Goal: Task Accomplishment & Management: Complete application form

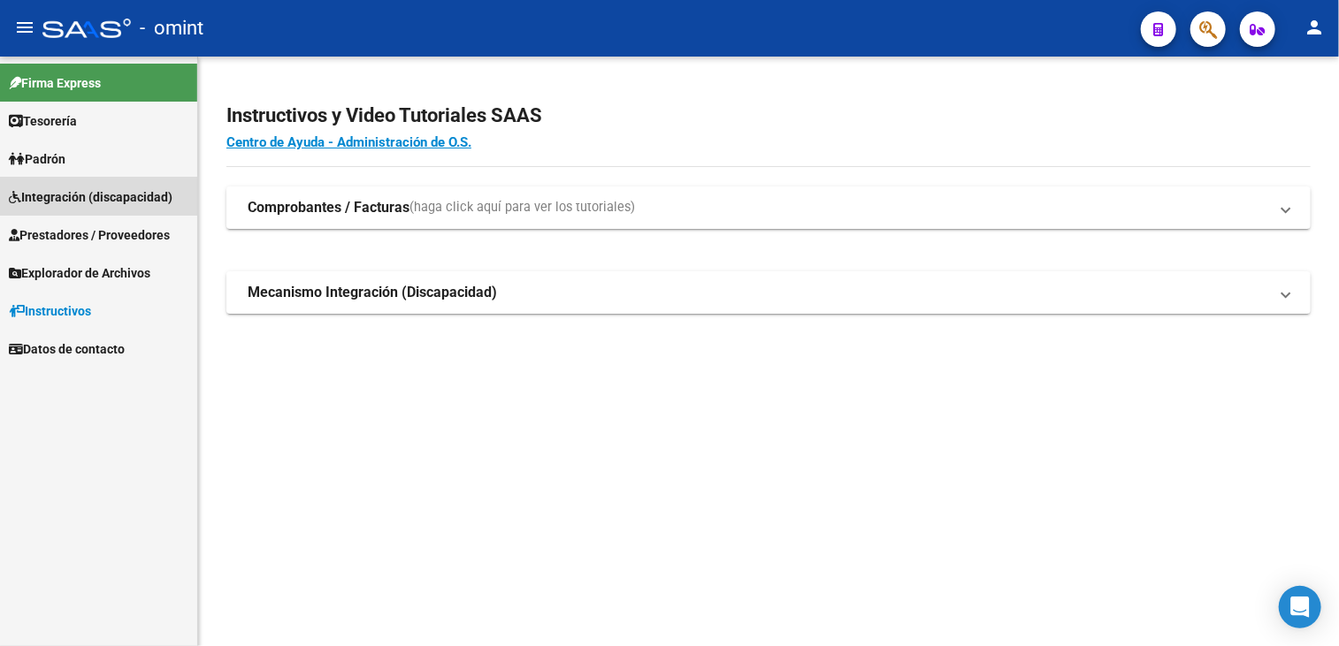
click at [81, 186] on link "Integración (discapacidad)" at bounding box center [98, 197] width 197 height 38
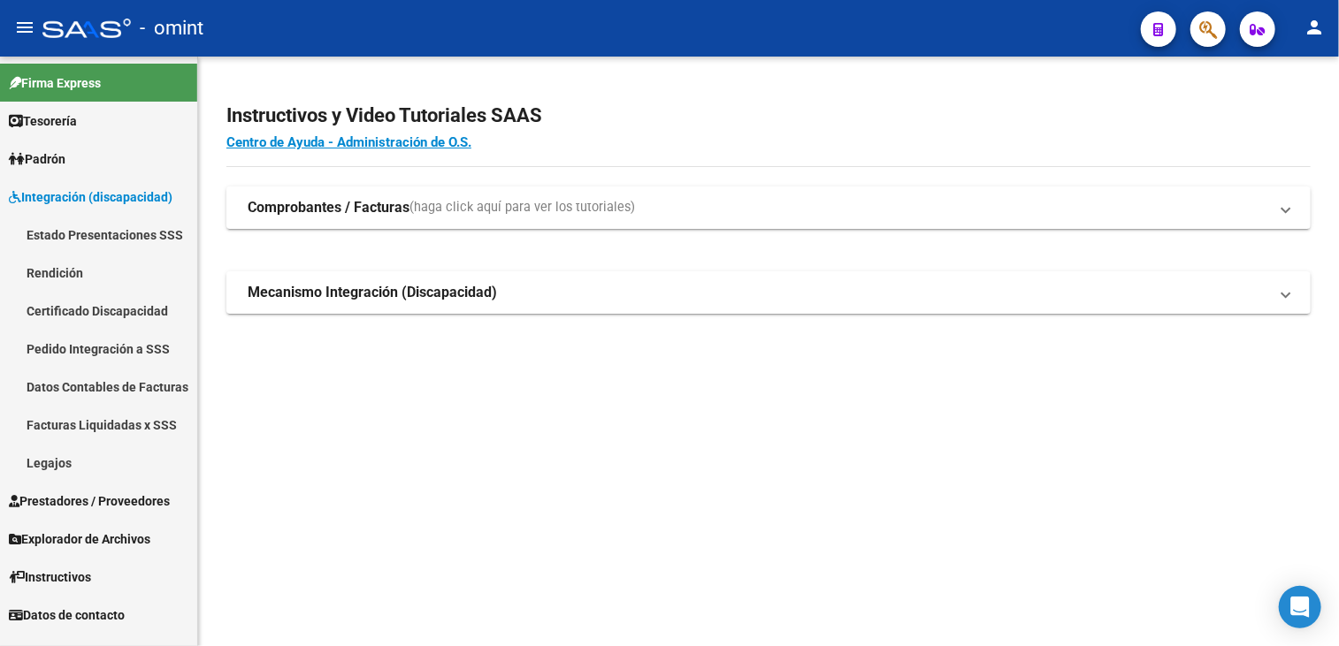
click at [64, 468] on link "Legajos" at bounding box center [98, 463] width 197 height 38
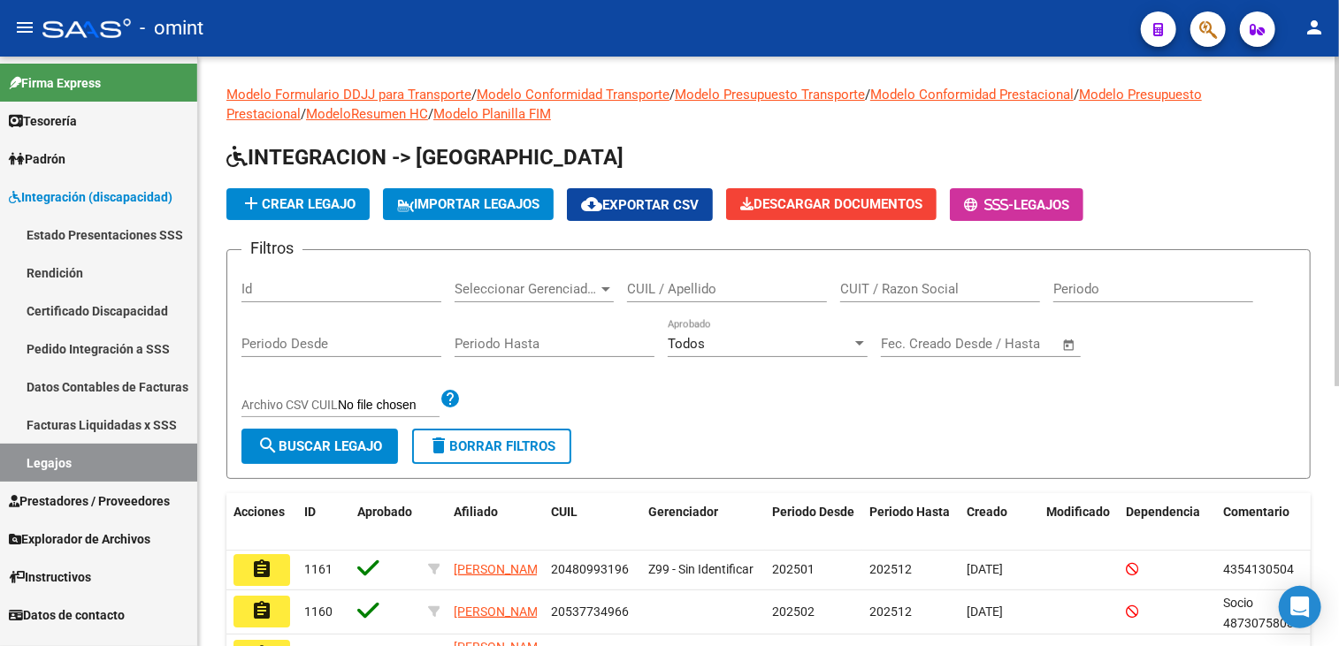
click at [750, 283] on input "CUIL / Apellido" at bounding box center [727, 289] width 200 height 16
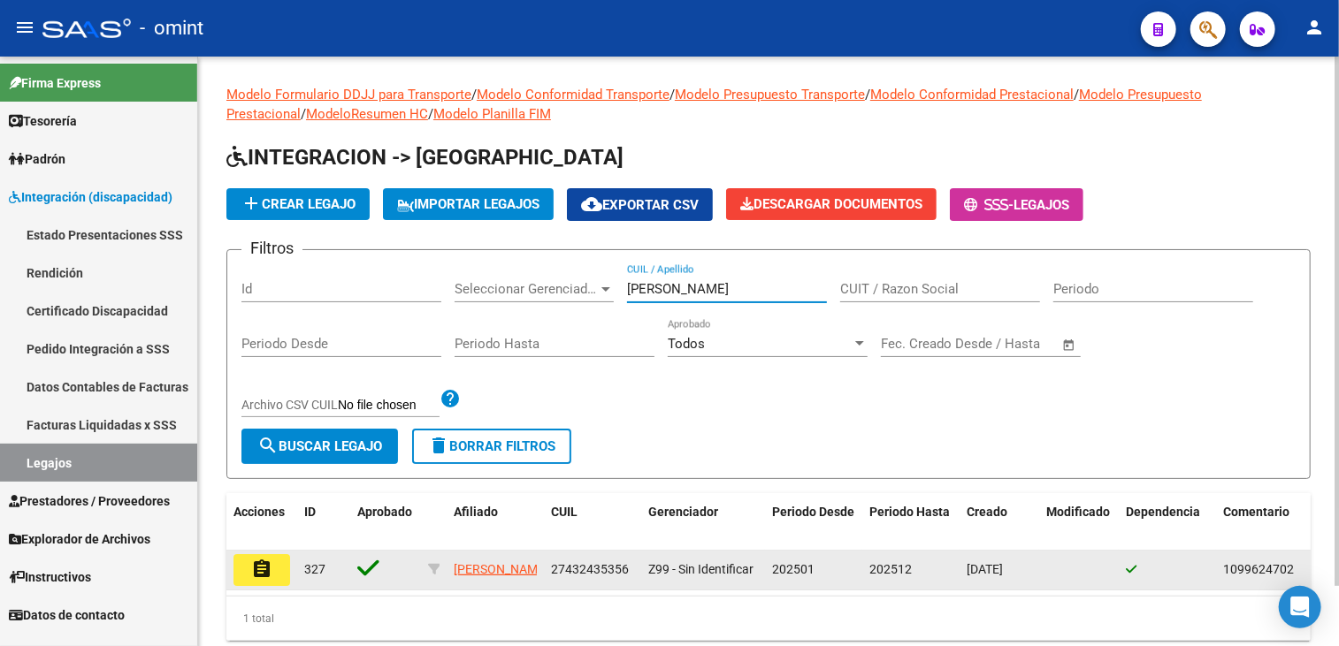
type input "[PERSON_NAME]"
click at [256, 569] on mat-icon "assignment" at bounding box center [261, 569] width 21 height 21
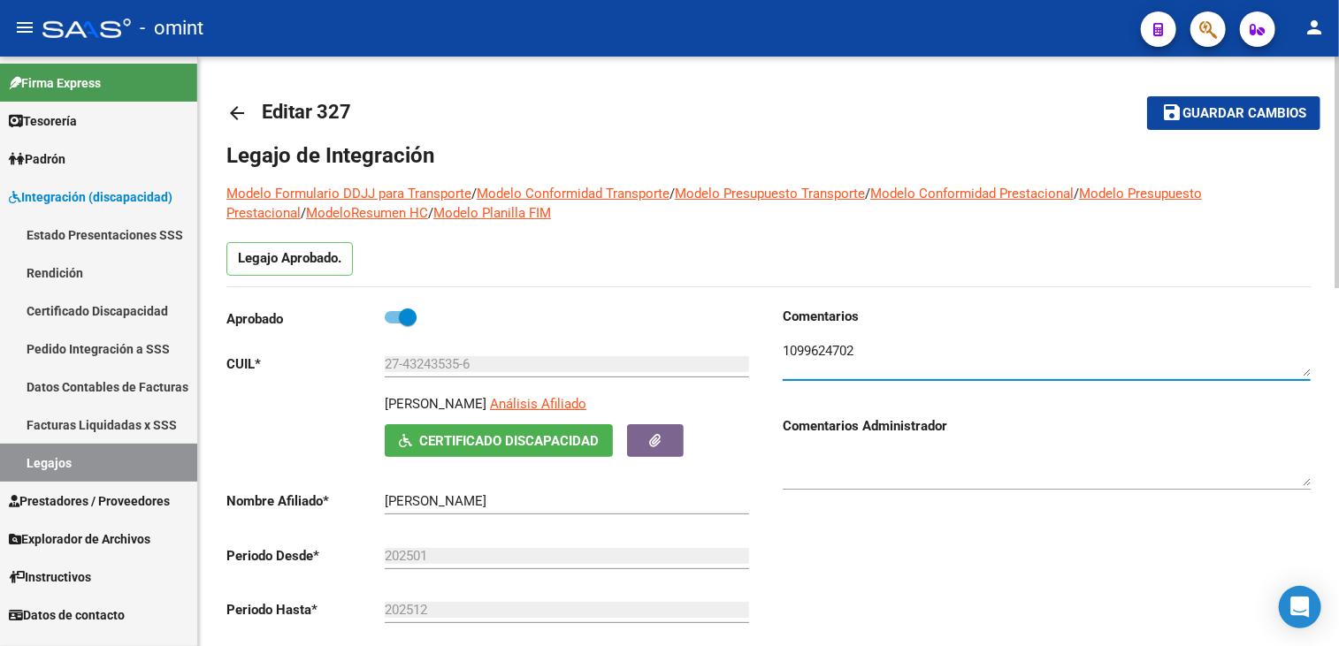
click at [812, 346] on textarea at bounding box center [1047, 358] width 528 height 35
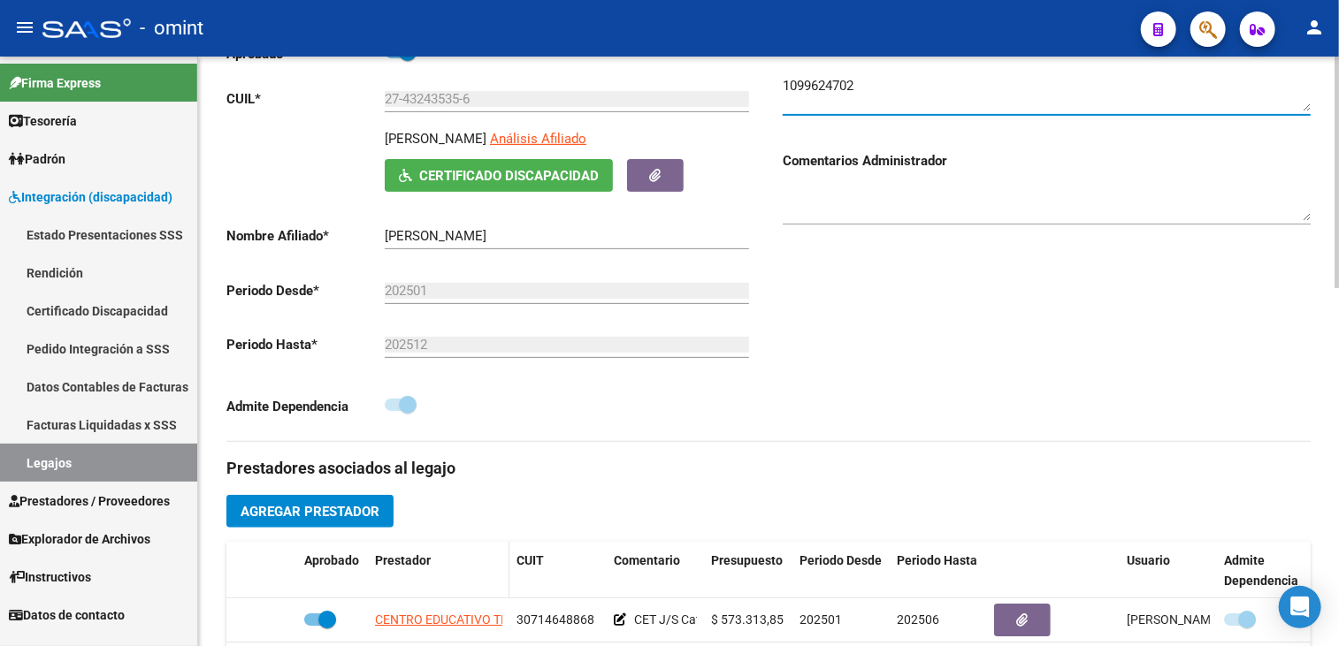
scroll to position [442, 0]
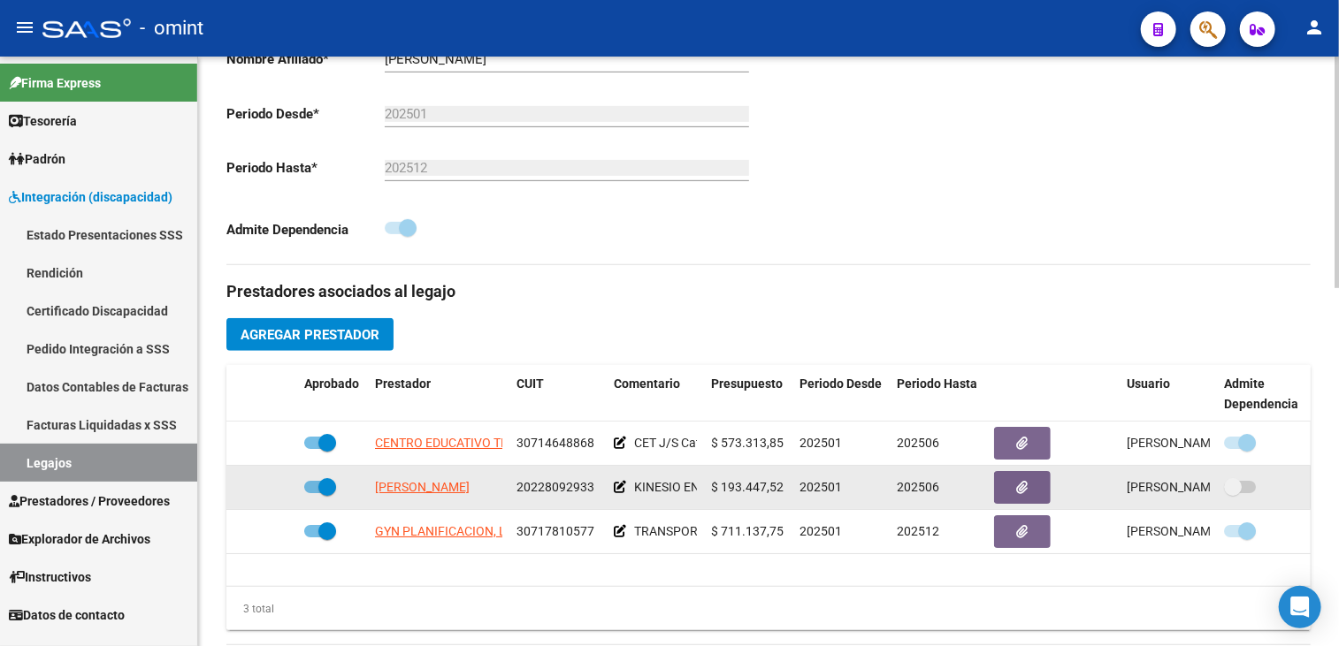
click at [573, 483] on span "20228092933" at bounding box center [555, 487] width 78 height 14
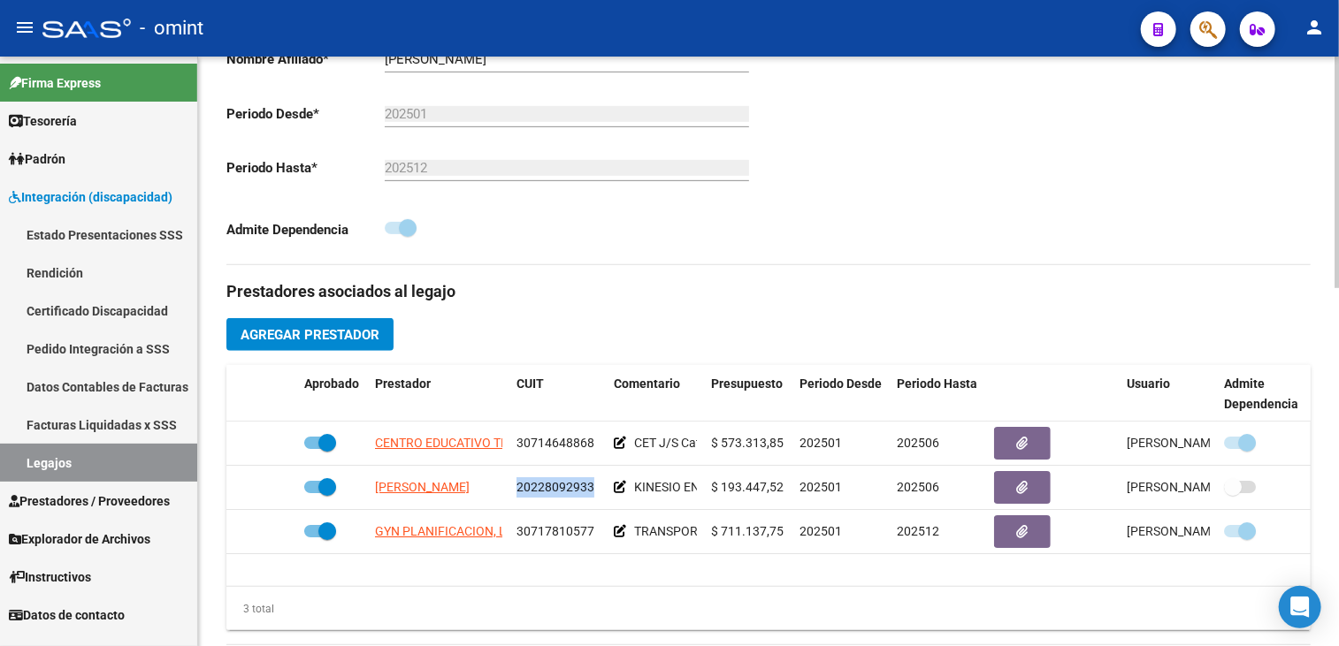
copy span "20228092933"
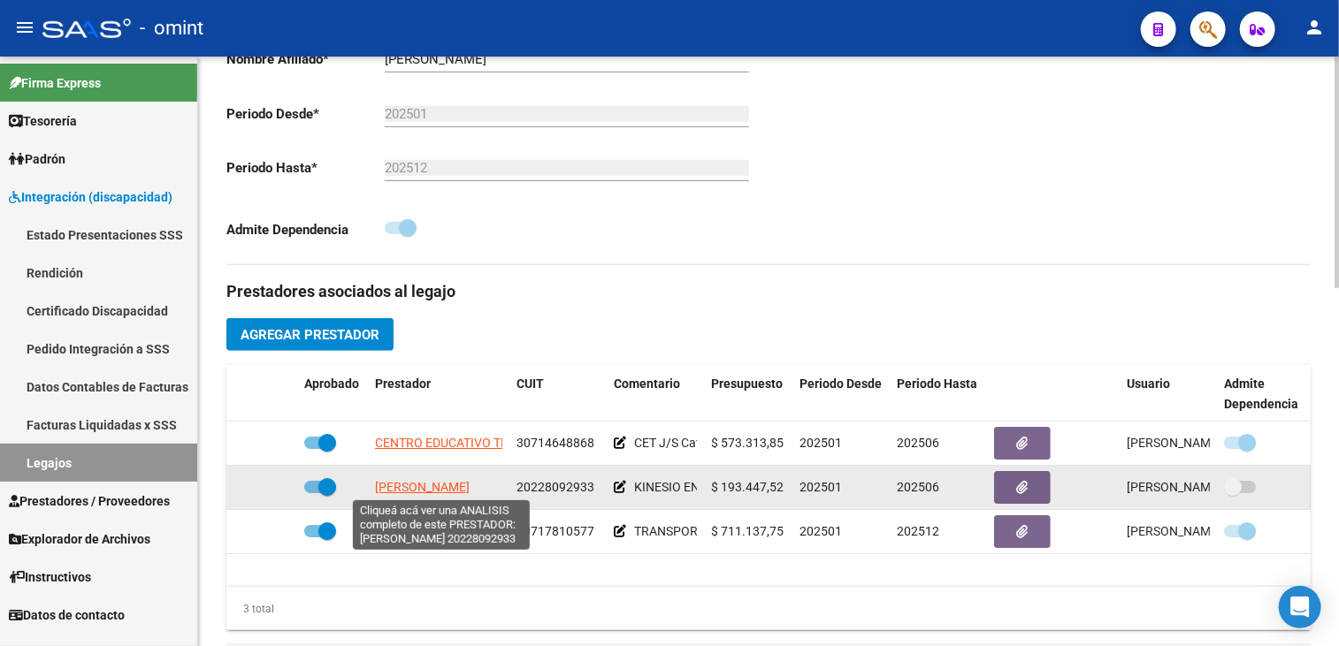
click at [418, 493] on span "[PERSON_NAME]" at bounding box center [422, 487] width 95 height 14
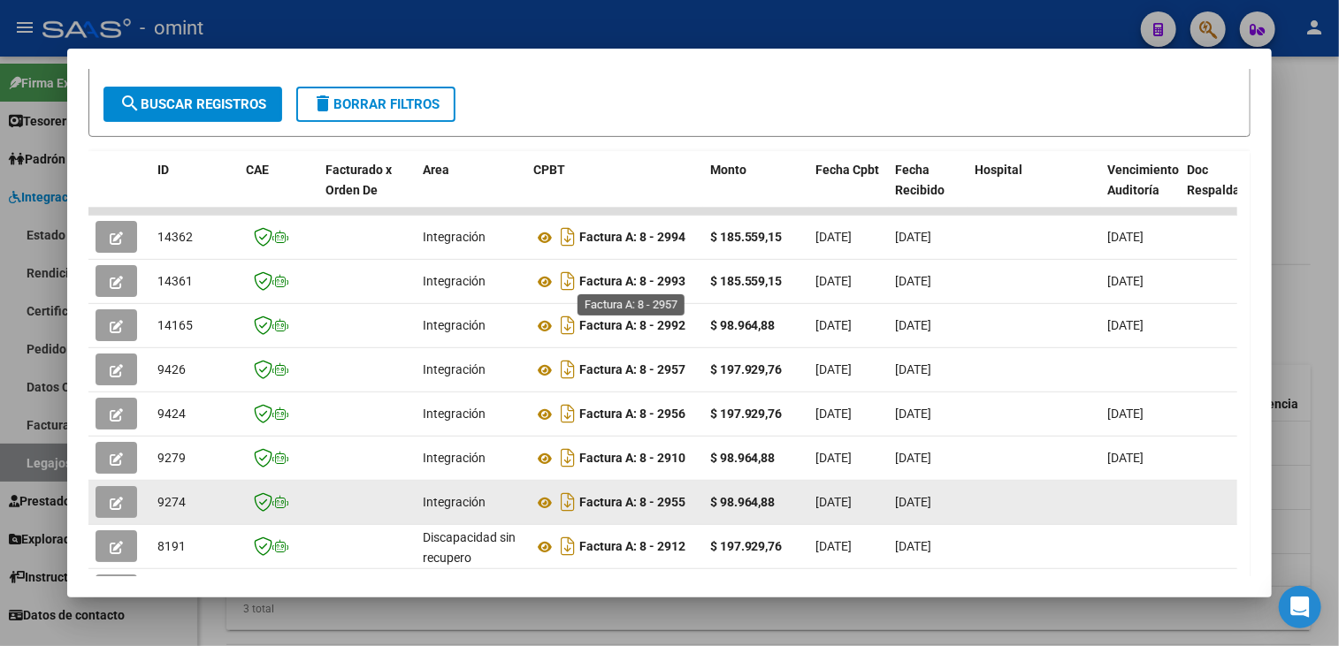
scroll to position [516, 0]
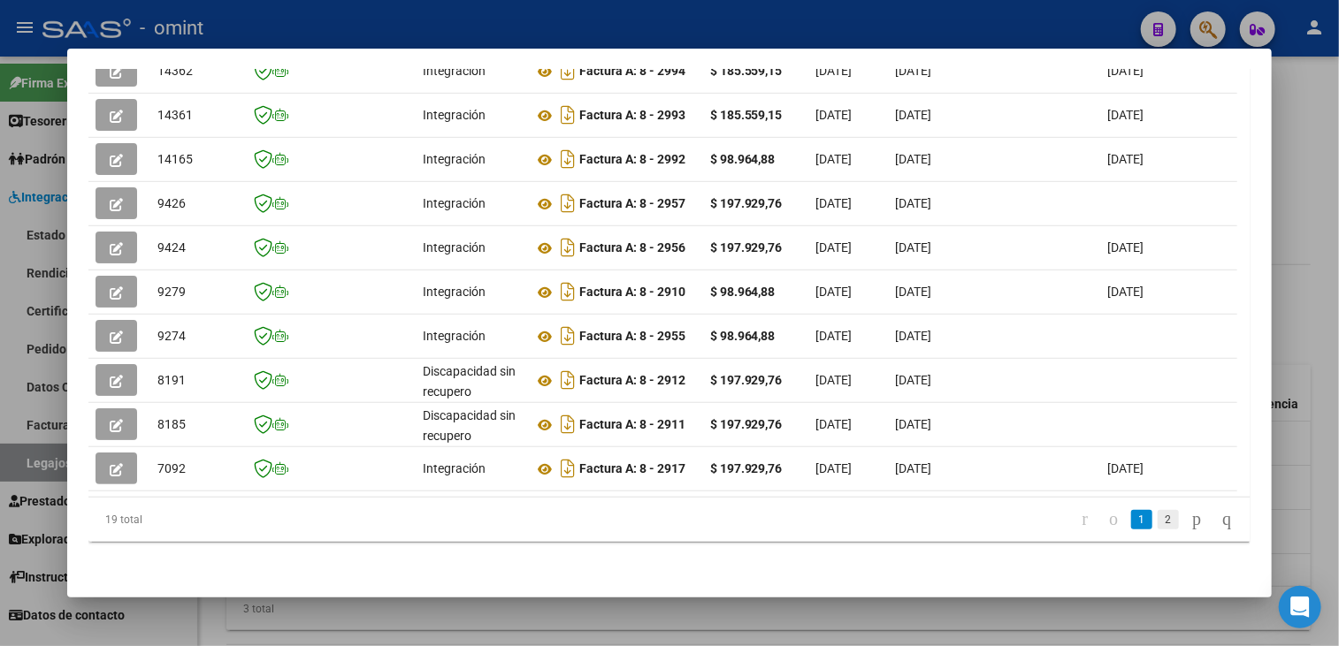
click at [1157, 523] on link "2" at bounding box center [1167, 519] width 21 height 19
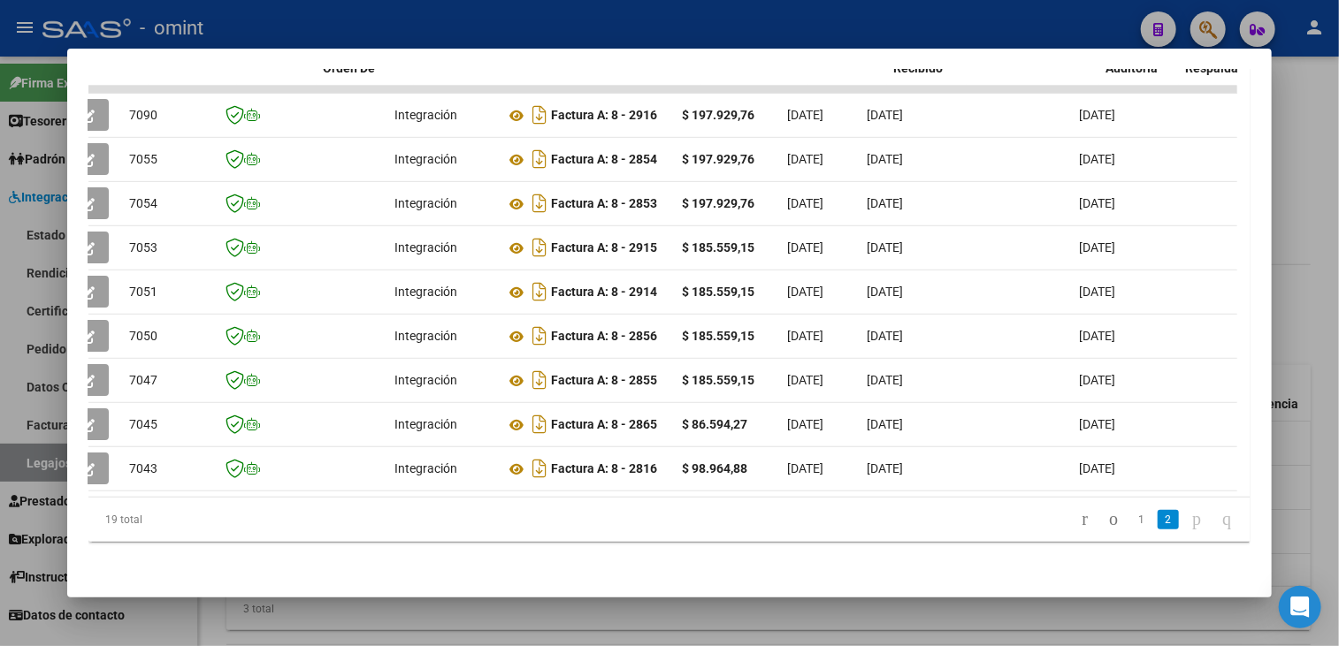
scroll to position [0, 2]
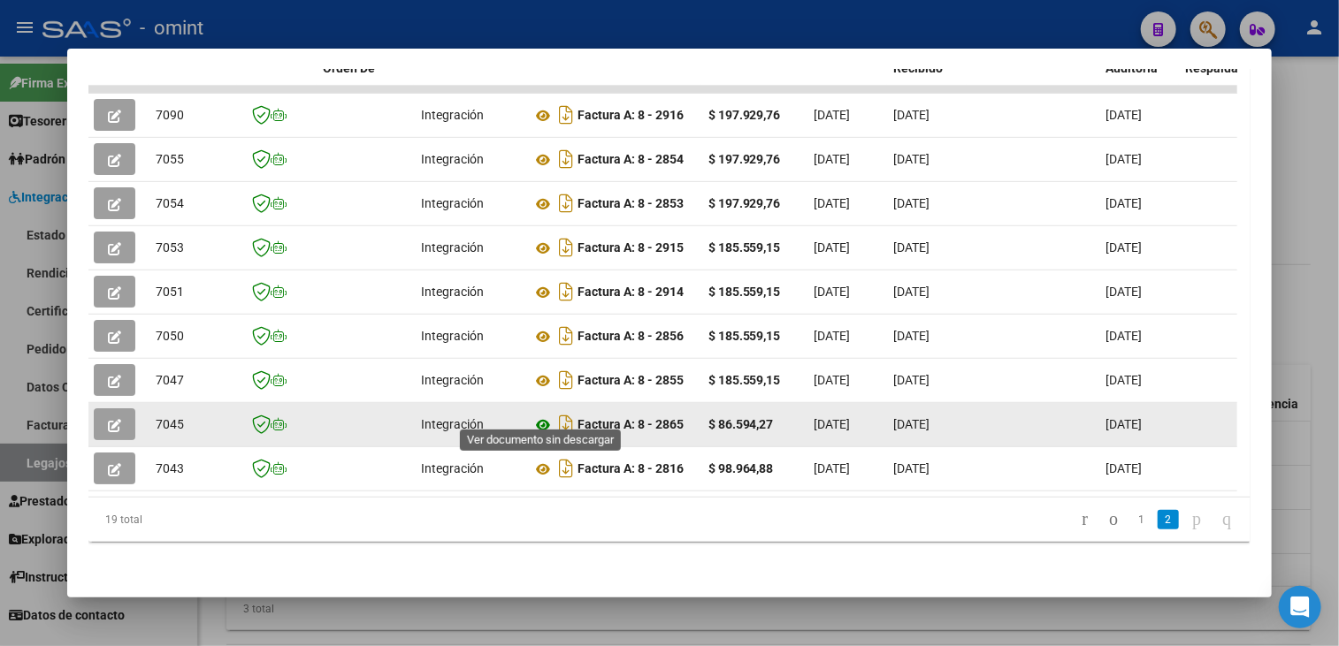
click at [545, 415] on icon at bounding box center [542, 425] width 23 height 21
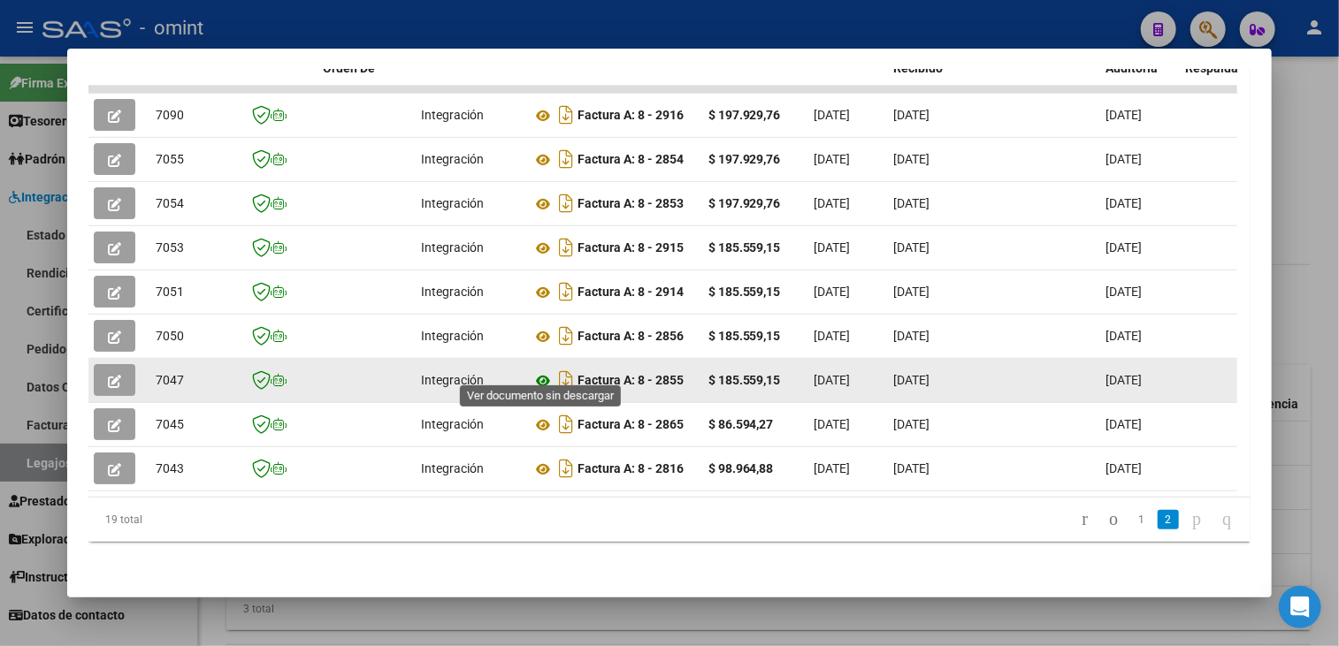
click at [541, 370] on icon at bounding box center [542, 380] width 23 height 21
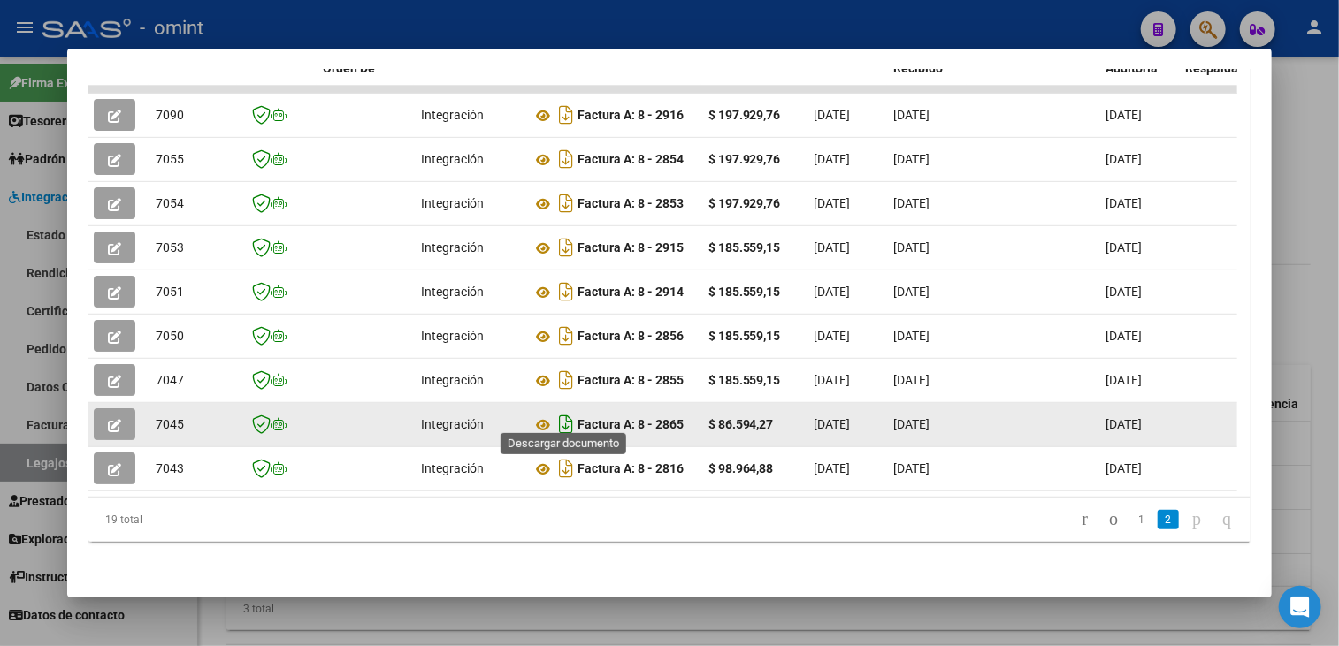
scroll to position [384, 0]
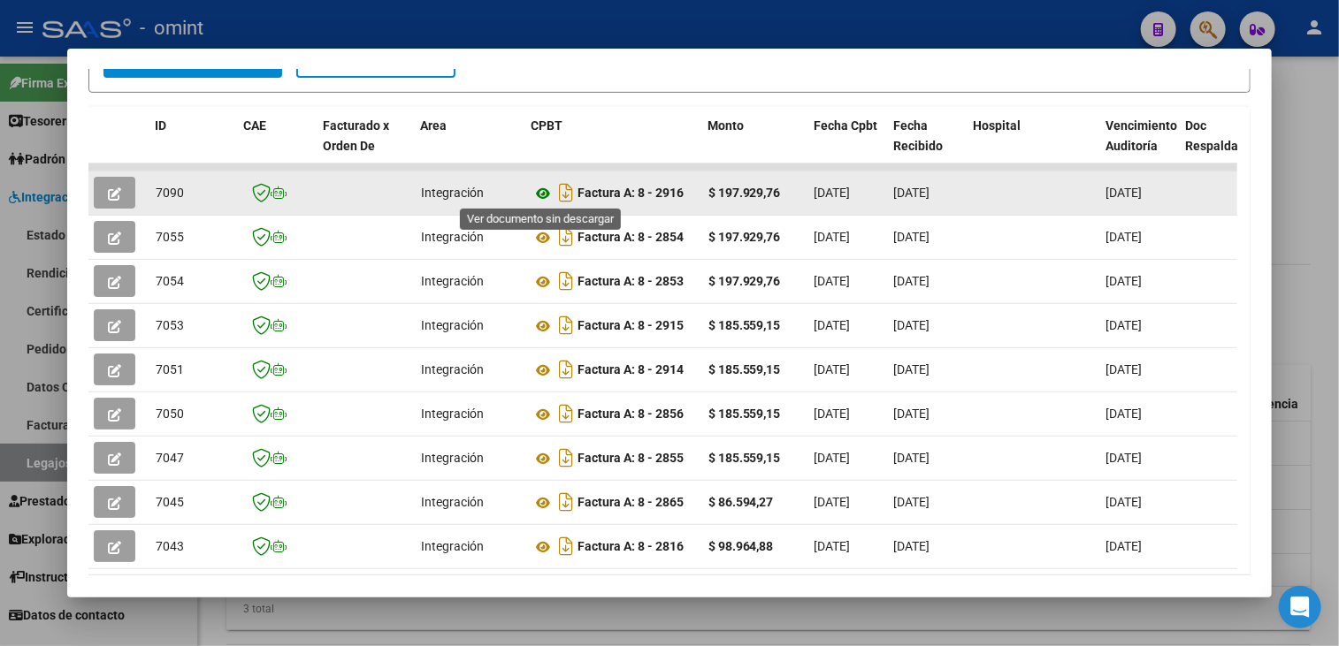
click at [542, 184] on icon at bounding box center [542, 193] width 23 height 21
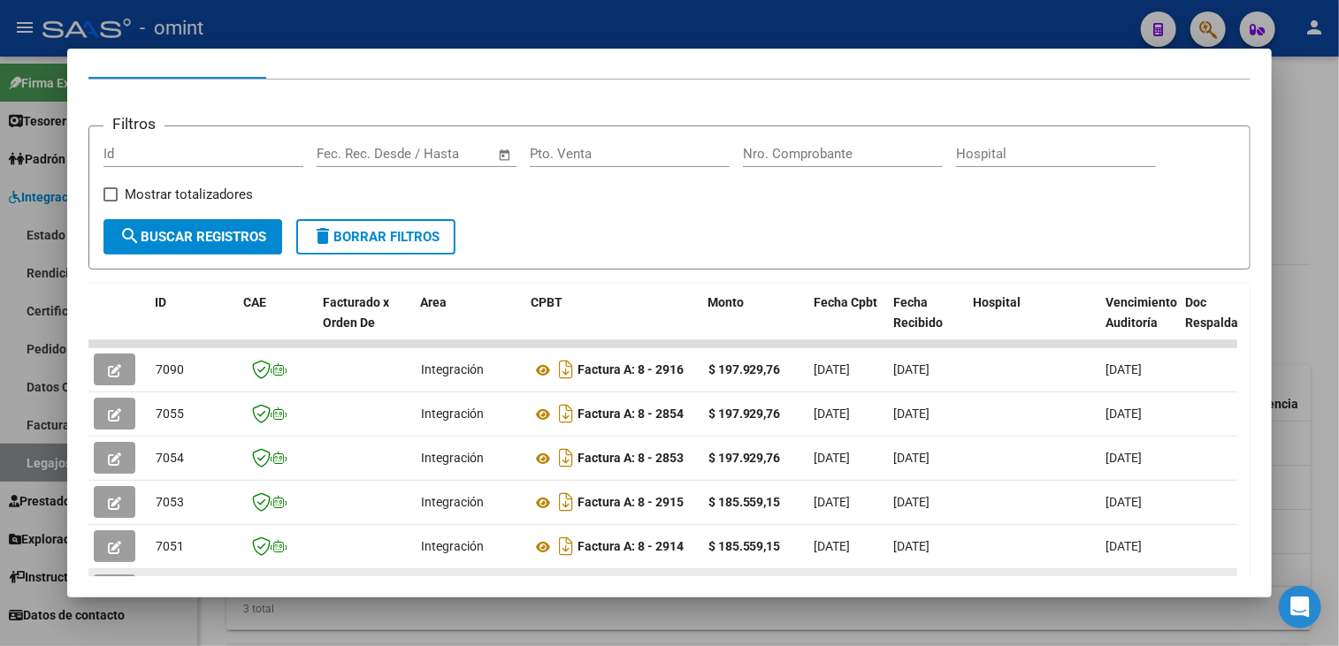
scroll to position [472, 0]
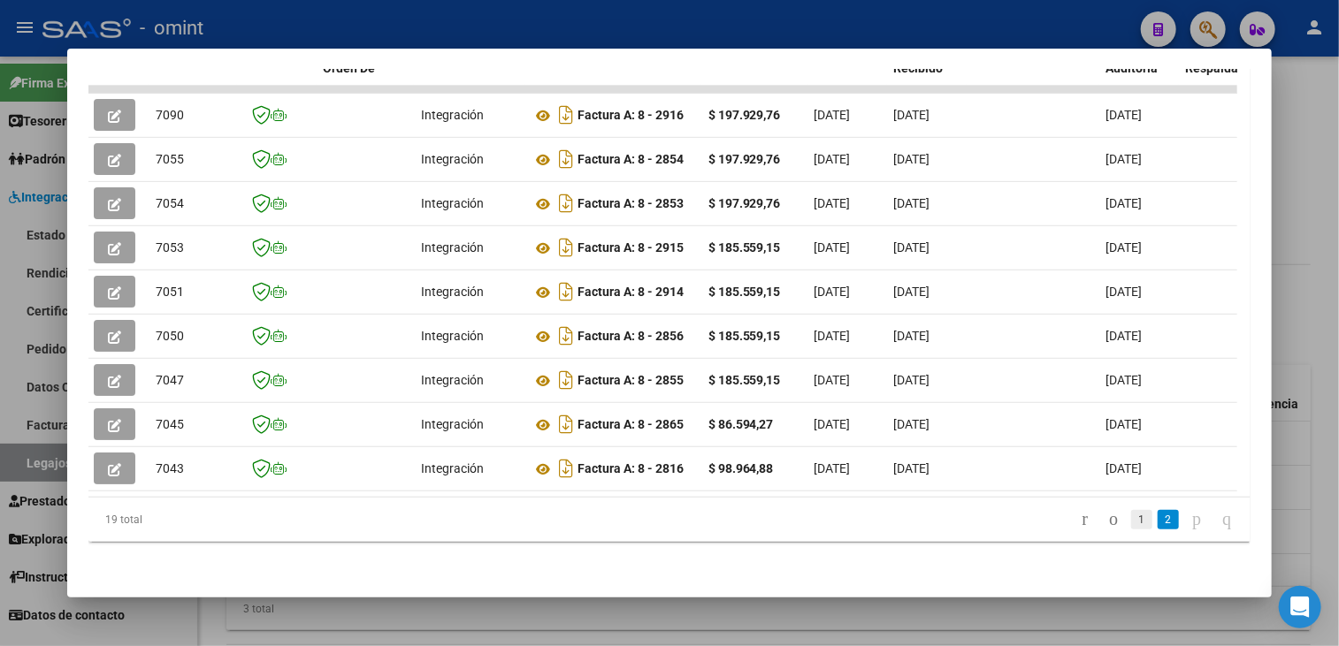
click at [1131, 518] on link "1" at bounding box center [1141, 519] width 21 height 19
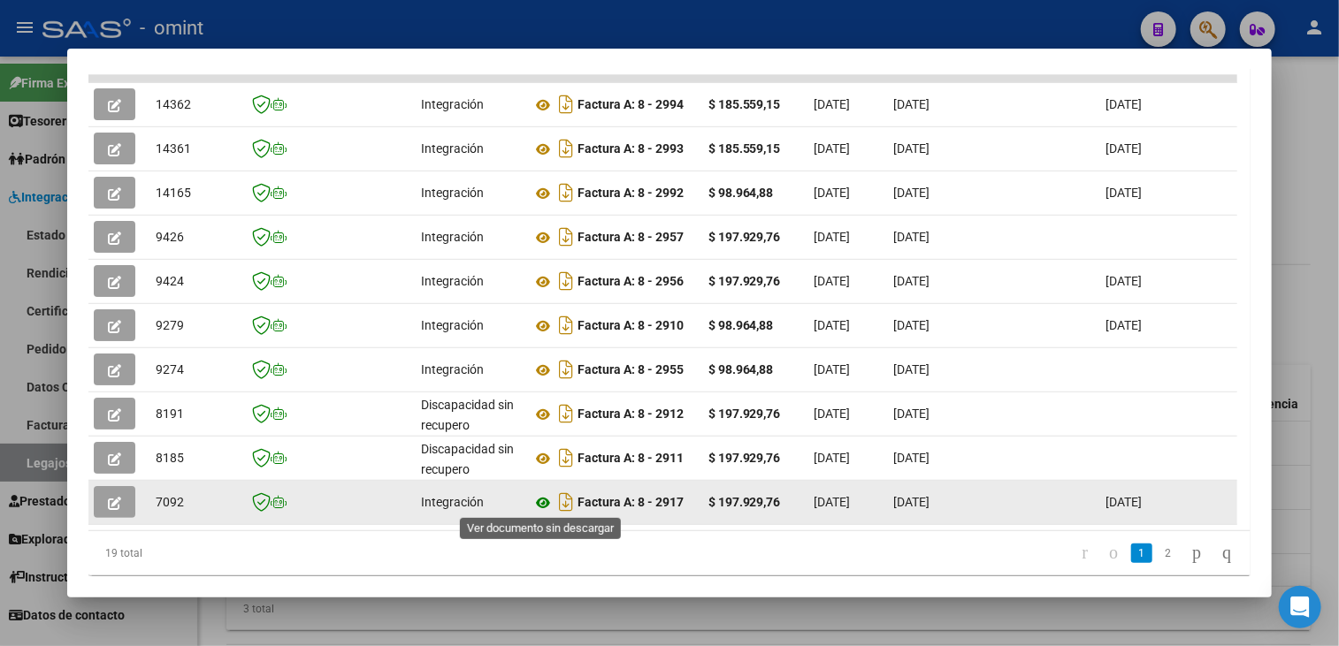
click at [541, 498] on icon at bounding box center [542, 503] width 23 height 21
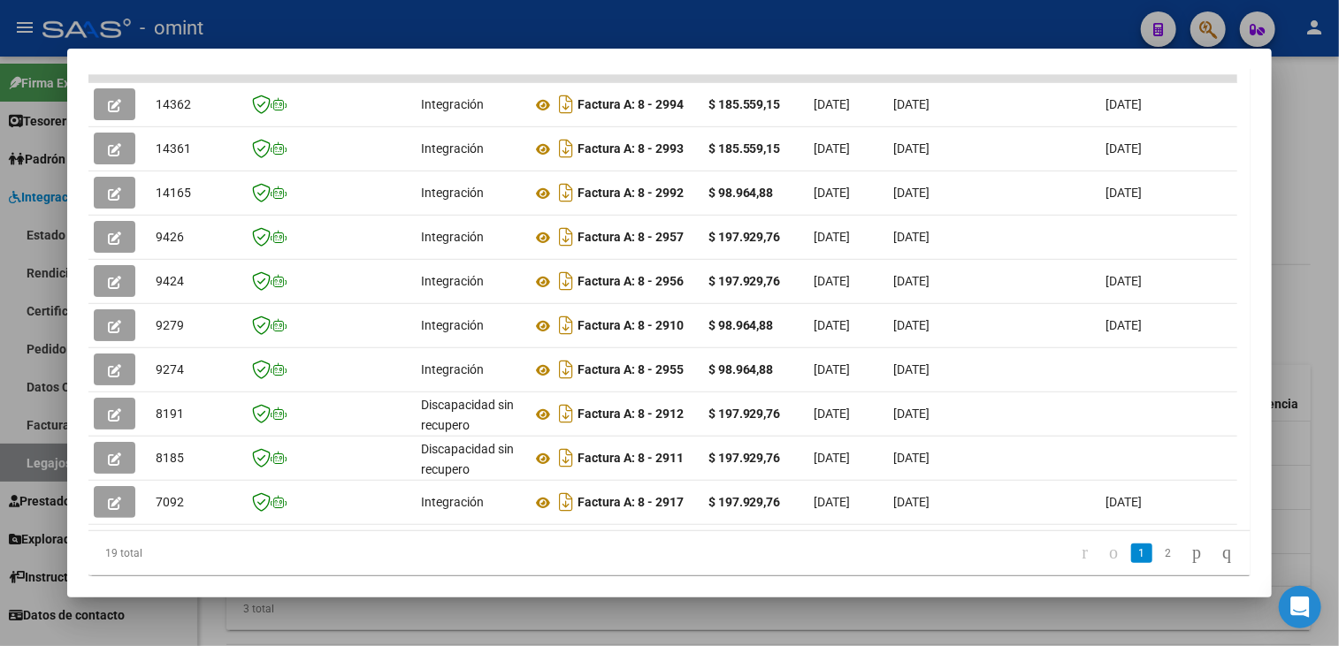
drag, startPoint x: 453, startPoint y: 526, endPoint x: 798, endPoint y: 526, distance: 345.7
click at [798, 526] on datatable-body "14362 Integración Factura A: 8 - 2994 $ 185.559,15 [DATE] [DATE] [DATE] - [DATE…" at bounding box center [662, 303] width 1149 height 456
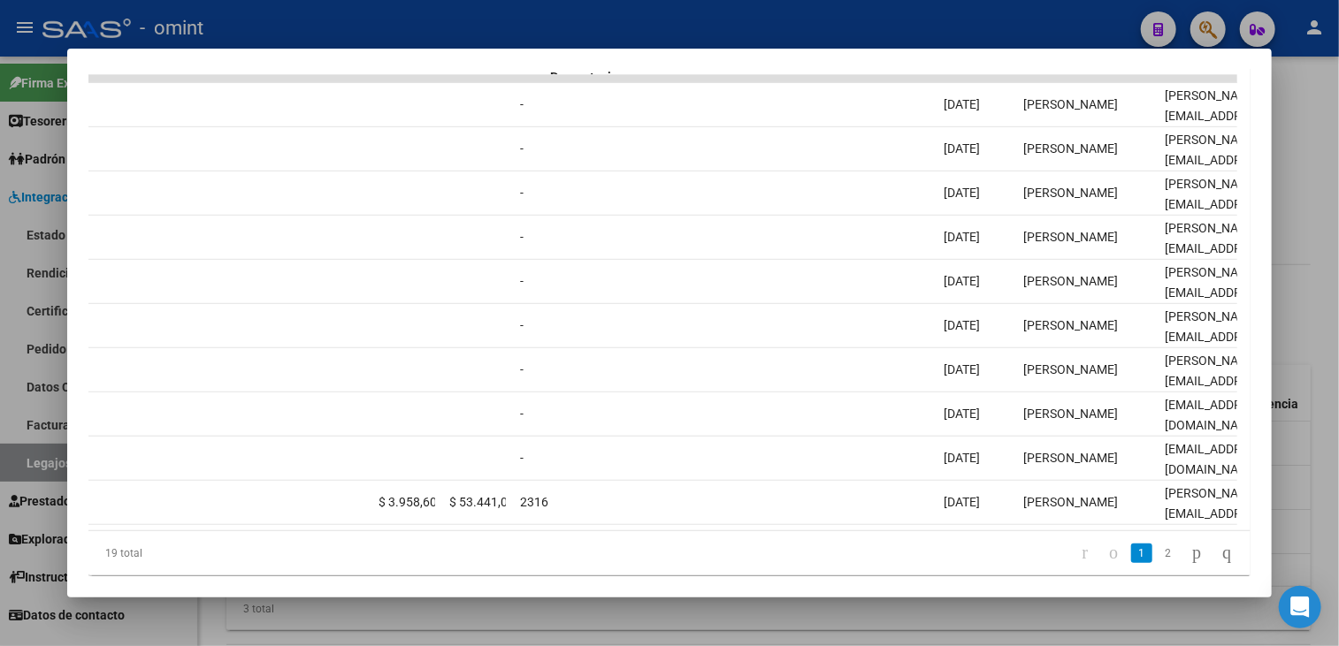
scroll to position [0, 0]
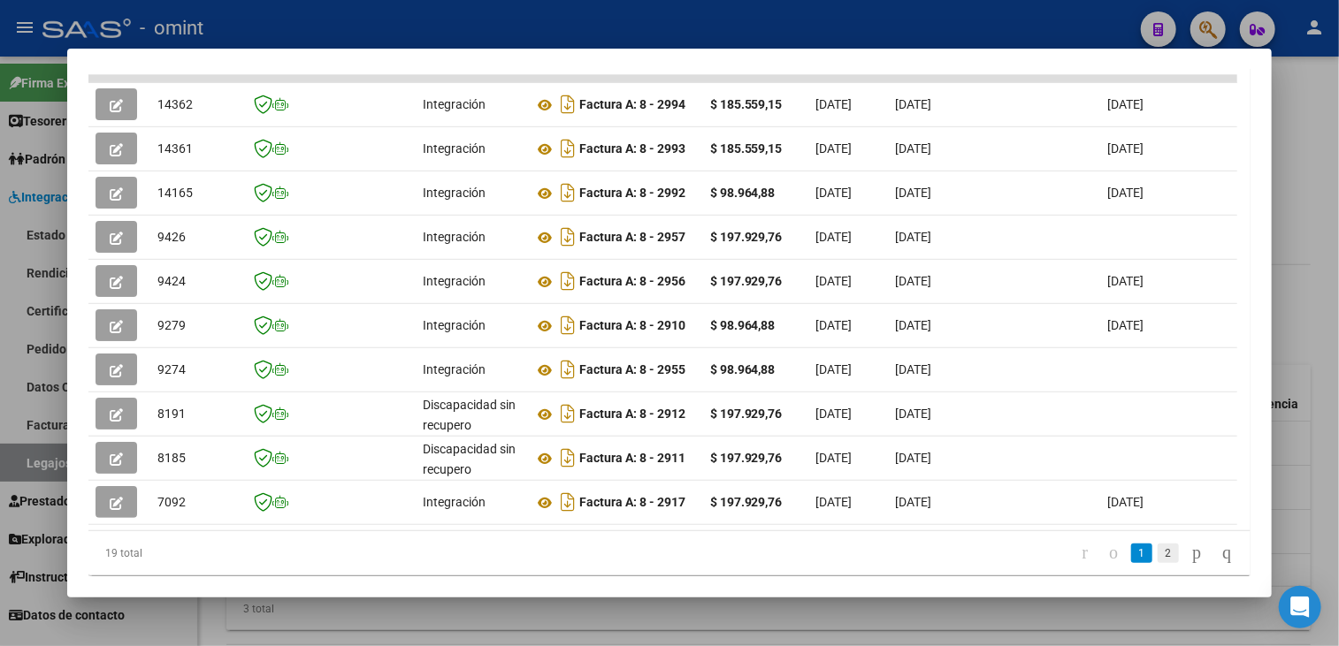
click at [1157, 563] on link "2" at bounding box center [1167, 553] width 21 height 19
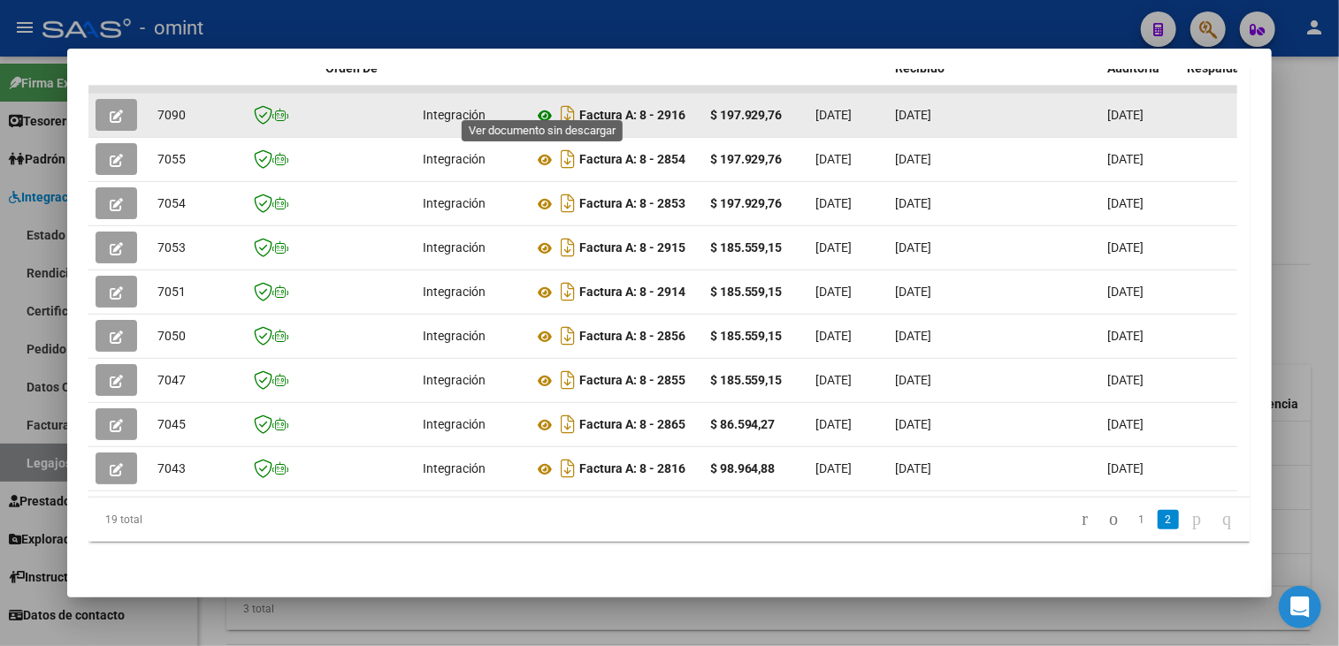
click at [541, 105] on icon at bounding box center [544, 115] width 23 height 21
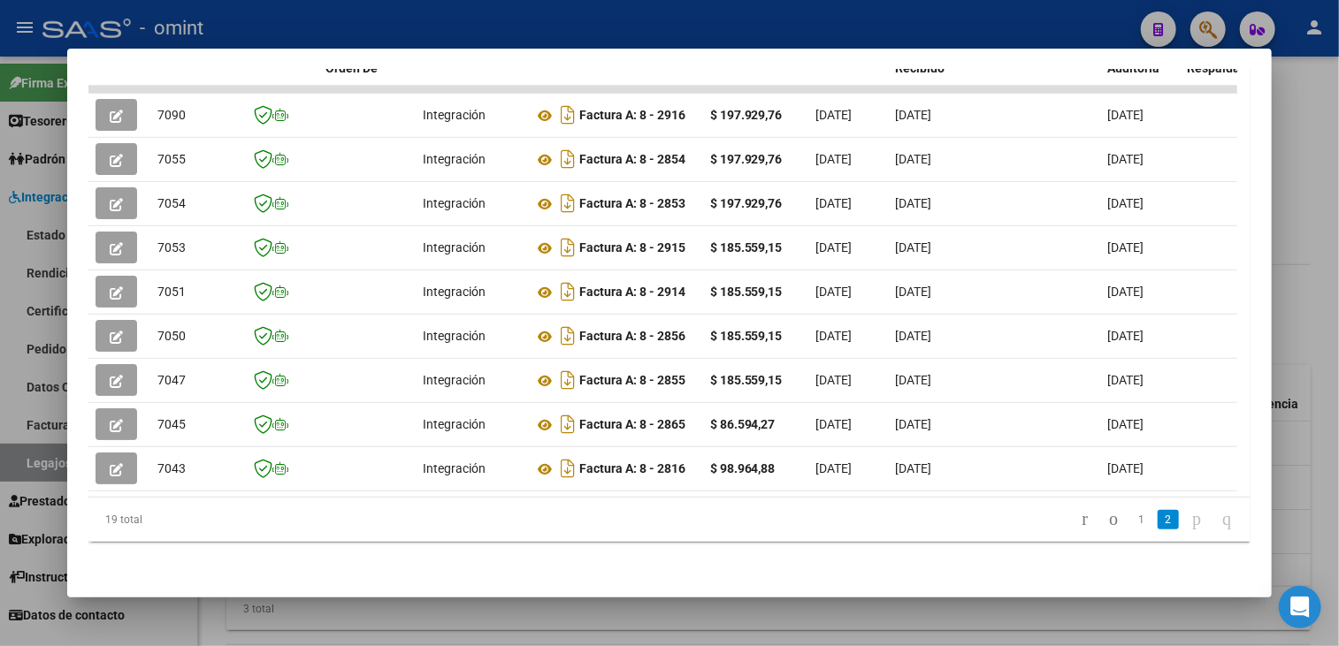
click at [764, 615] on div at bounding box center [669, 323] width 1339 height 646
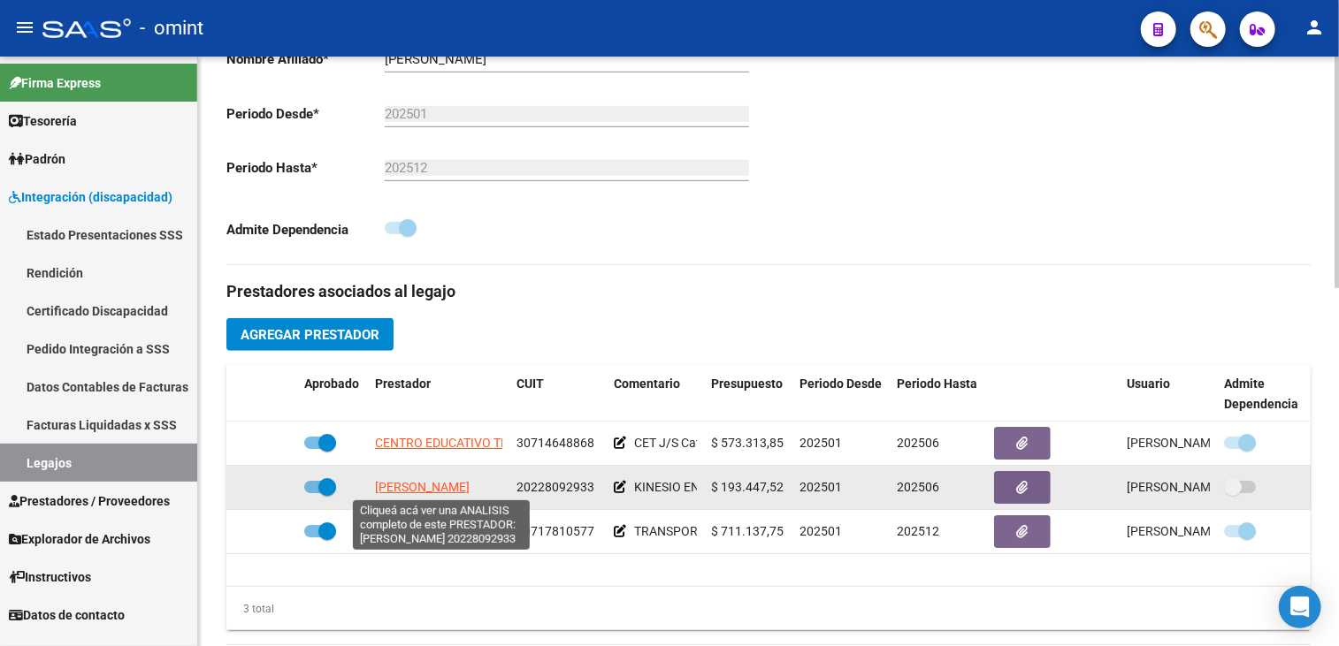
click at [435, 491] on span "[PERSON_NAME]" at bounding box center [422, 487] width 95 height 14
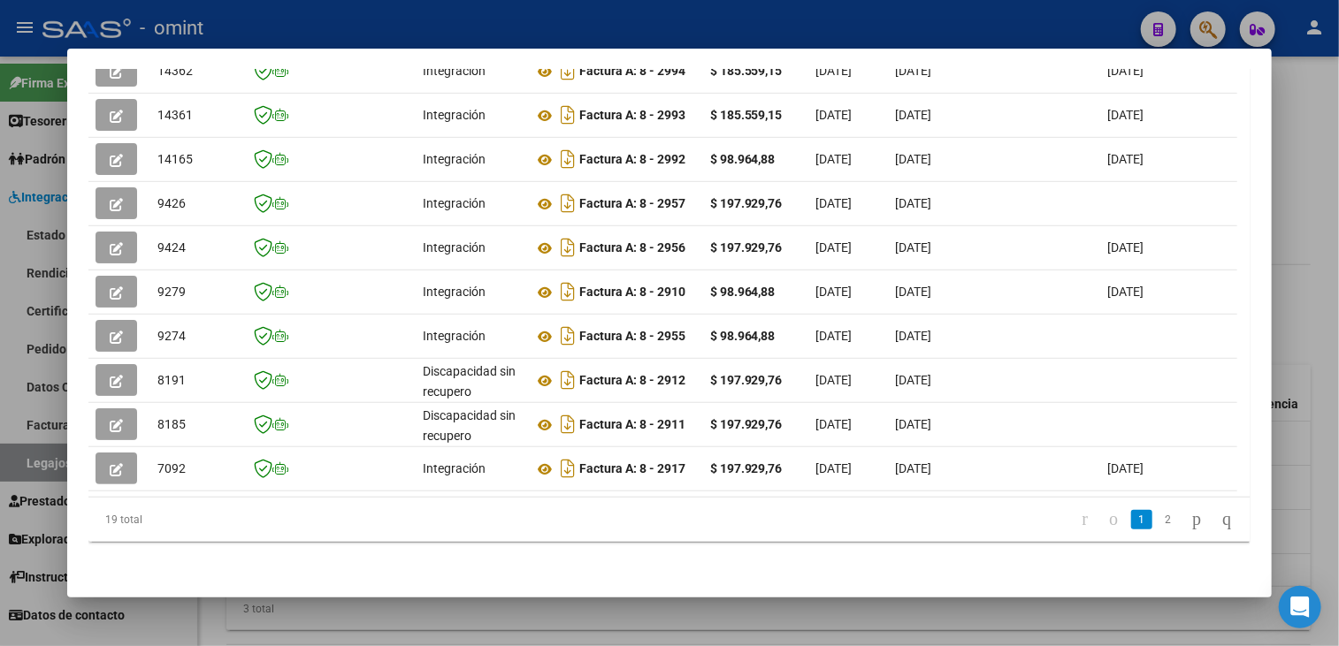
scroll to position [0, 2628]
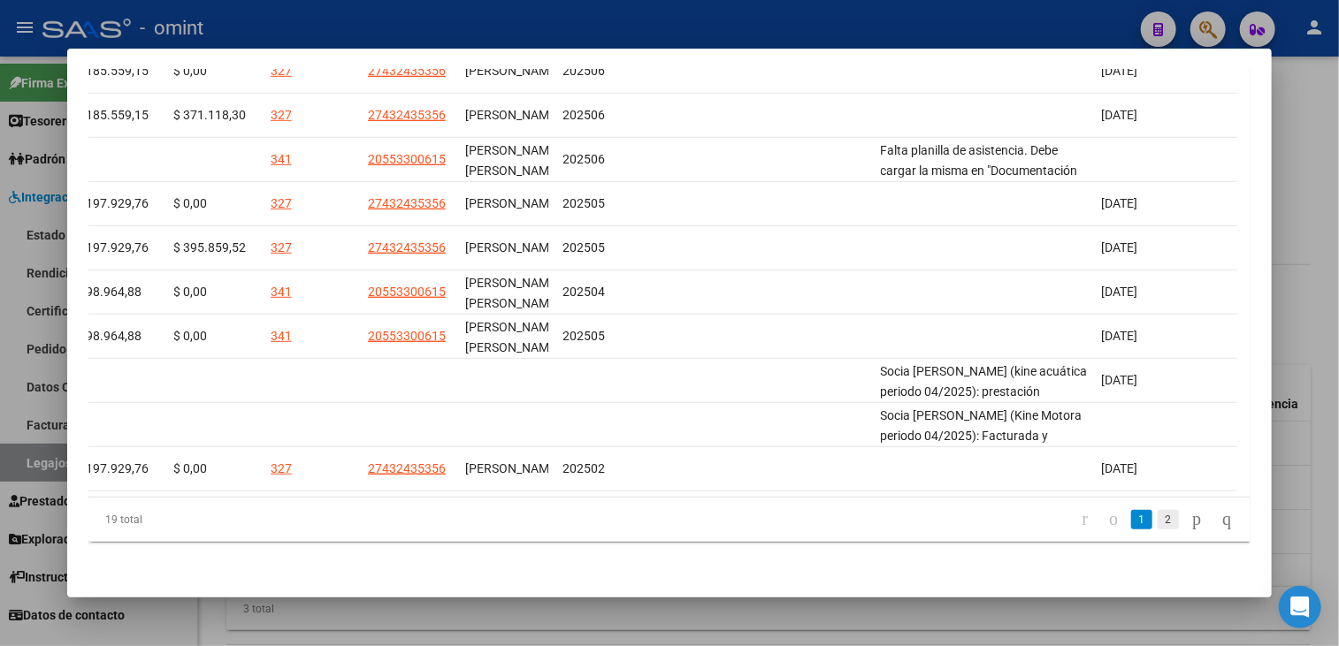
click at [1157, 521] on link "2" at bounding box center [1167, 519] width 21 height 19
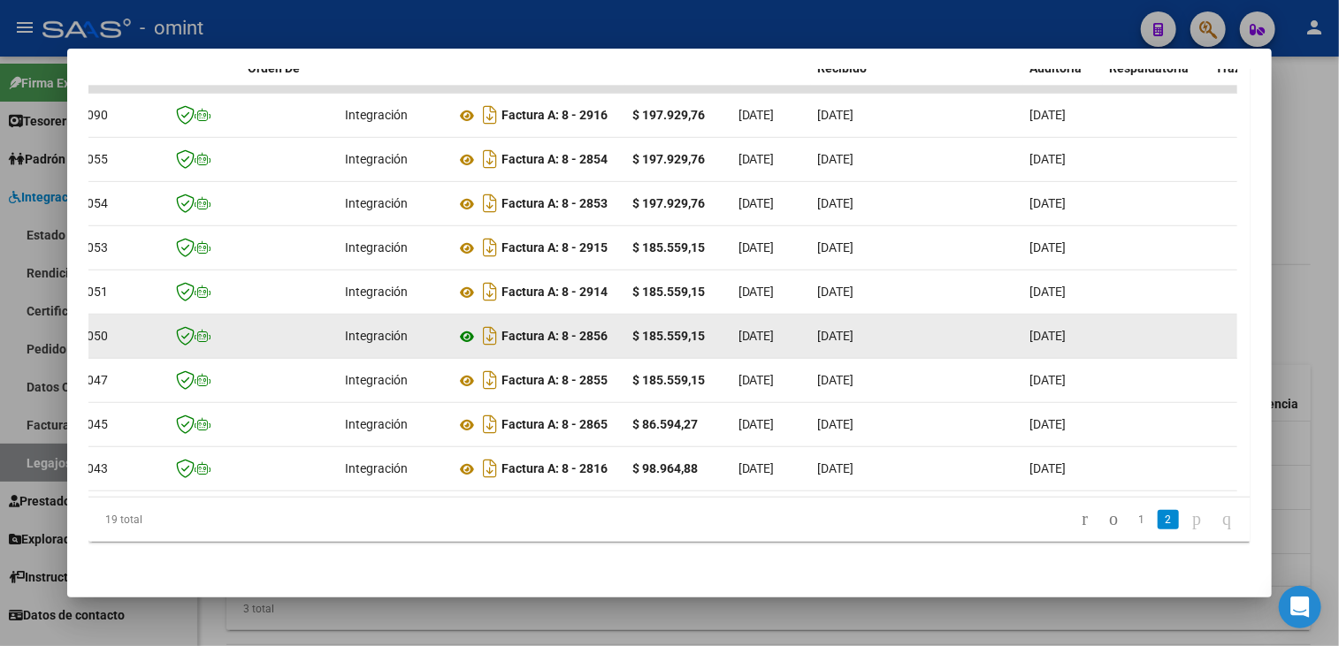
scroll to position [0, 75]
click at [460, 326] on icon at bounding box center [469, 336] width 23 height 21
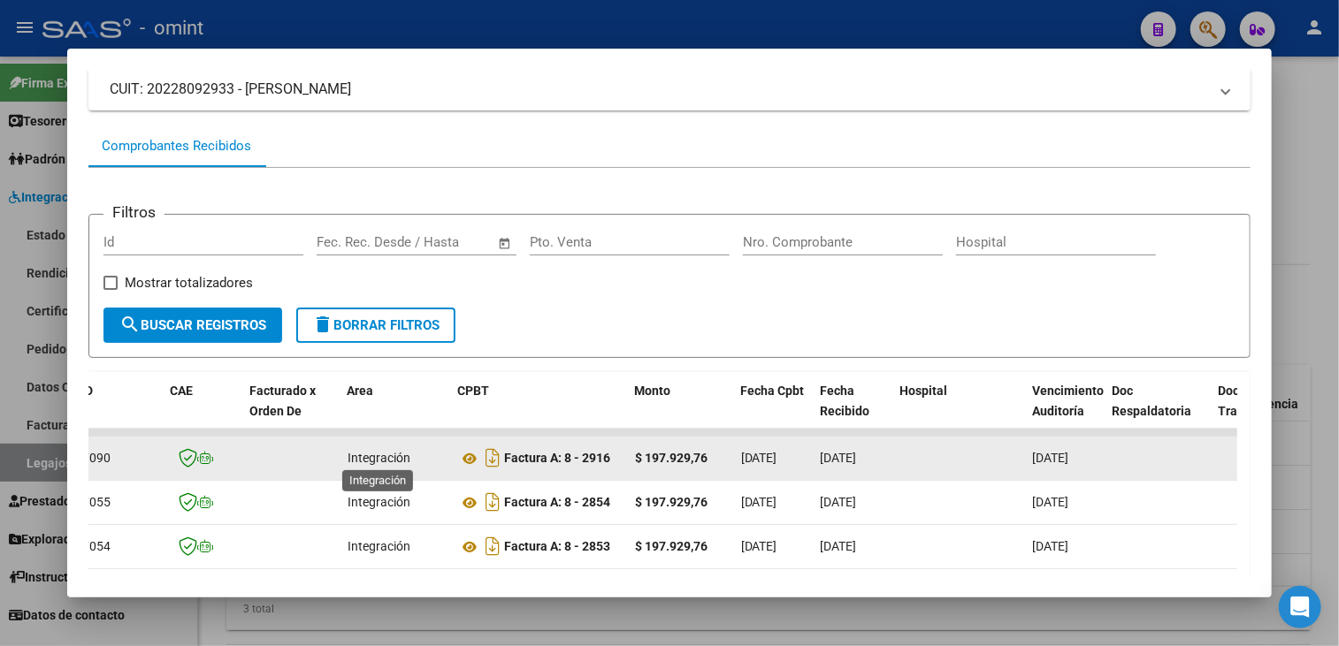
scroll to position [0, 0]
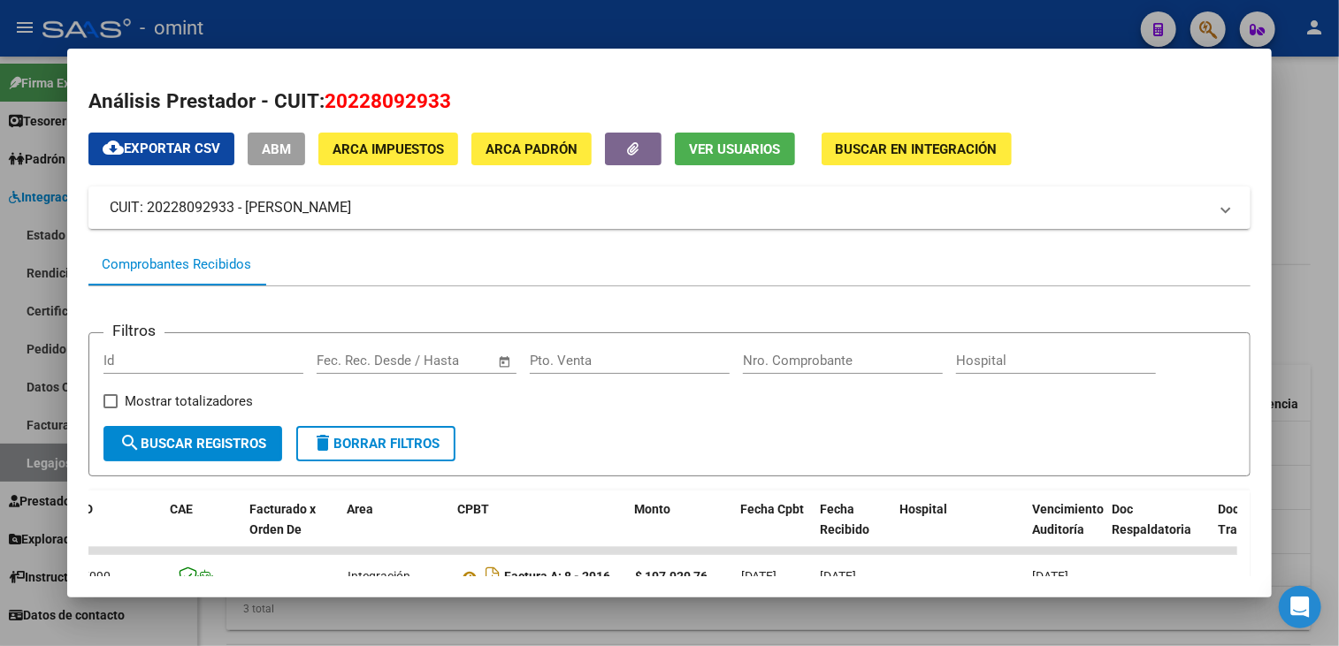
click at [375, 97] on span "20228092933" at bounding box center [388, 100] width 126 height 23
copy span "20228092933"
click at [1284, 212] on div at bounding box center [669, 323] width 1339 height 646
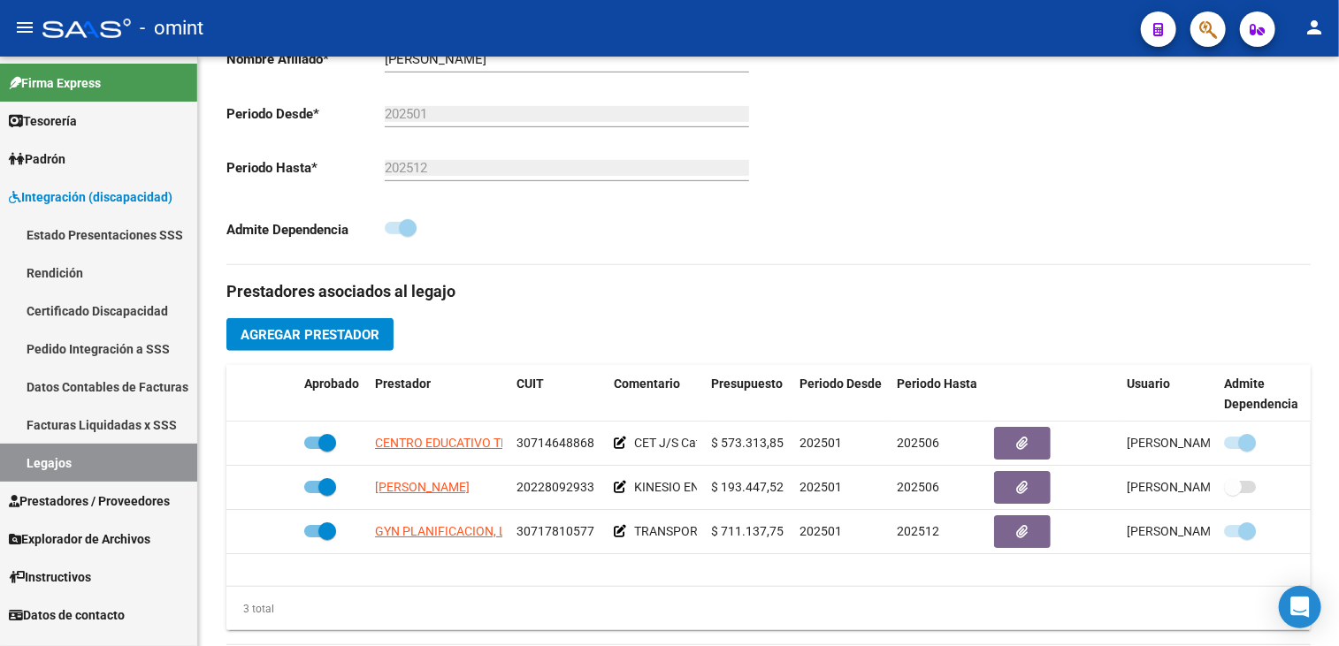
click at [80, 464] on link "Legajos" at bounding box center [98, 463] width 197 height 38
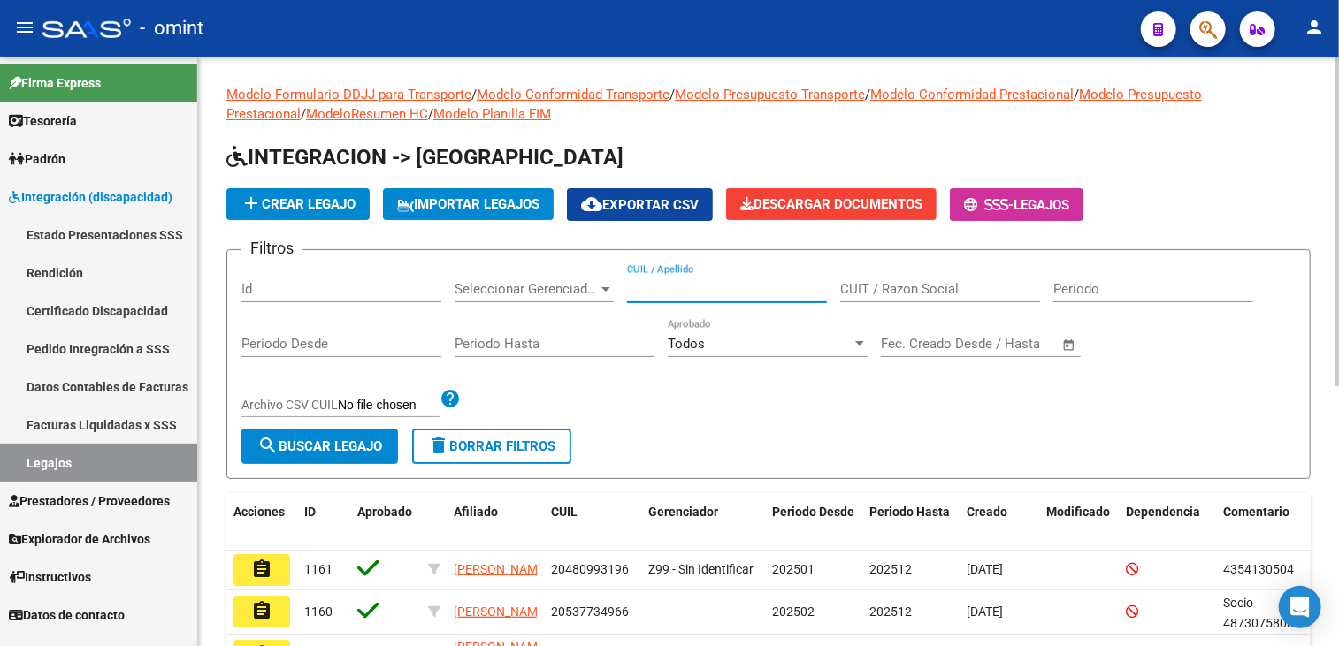
click at [714, 286] on input "CUIL / Apellido" at bounding box center [727, 289] width 200 height 16
type input "nosdeo"
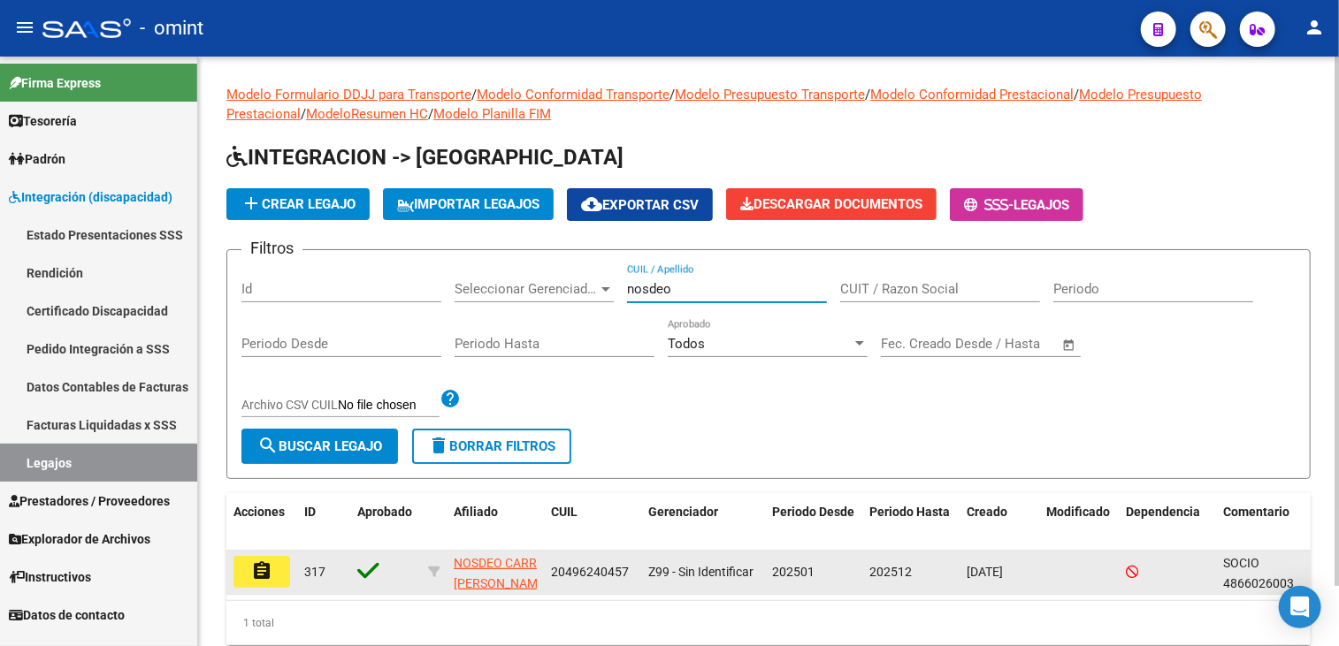
click at [268, 580] on button "assignment" at bounding box center [261, 572] width 57 height 32
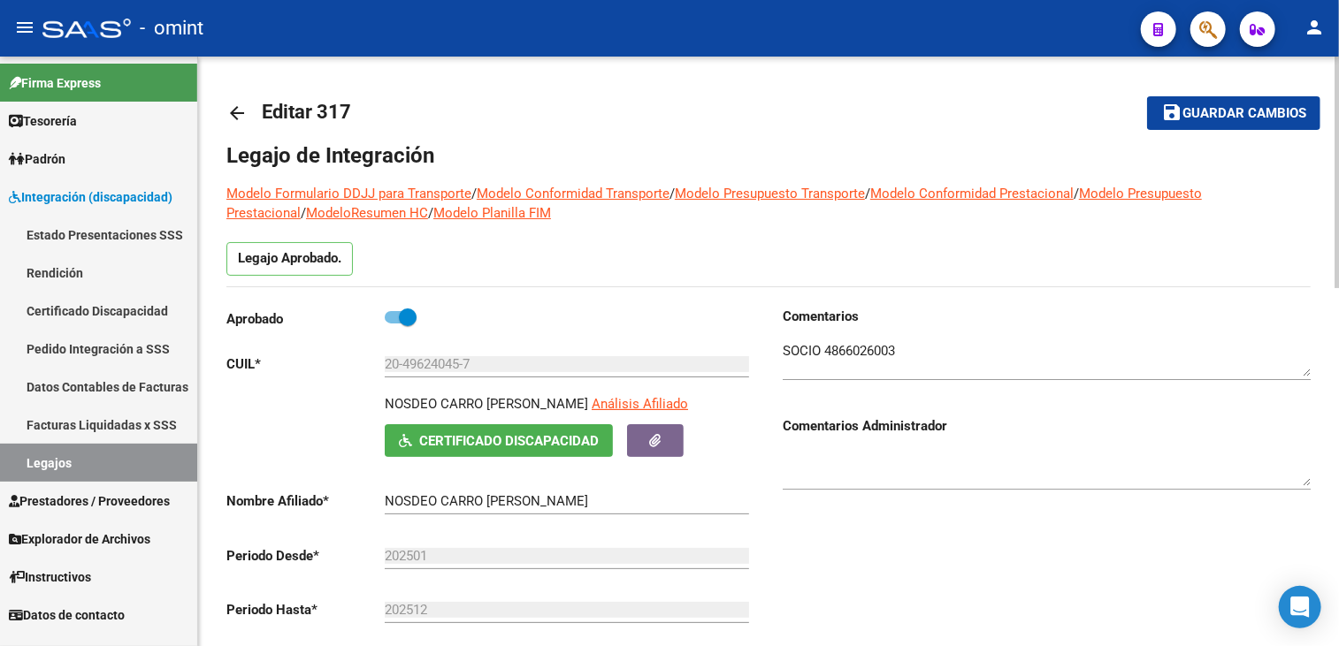
click at [881, 341] on textarea at bounding box center [1047, 358] width 528 height 35
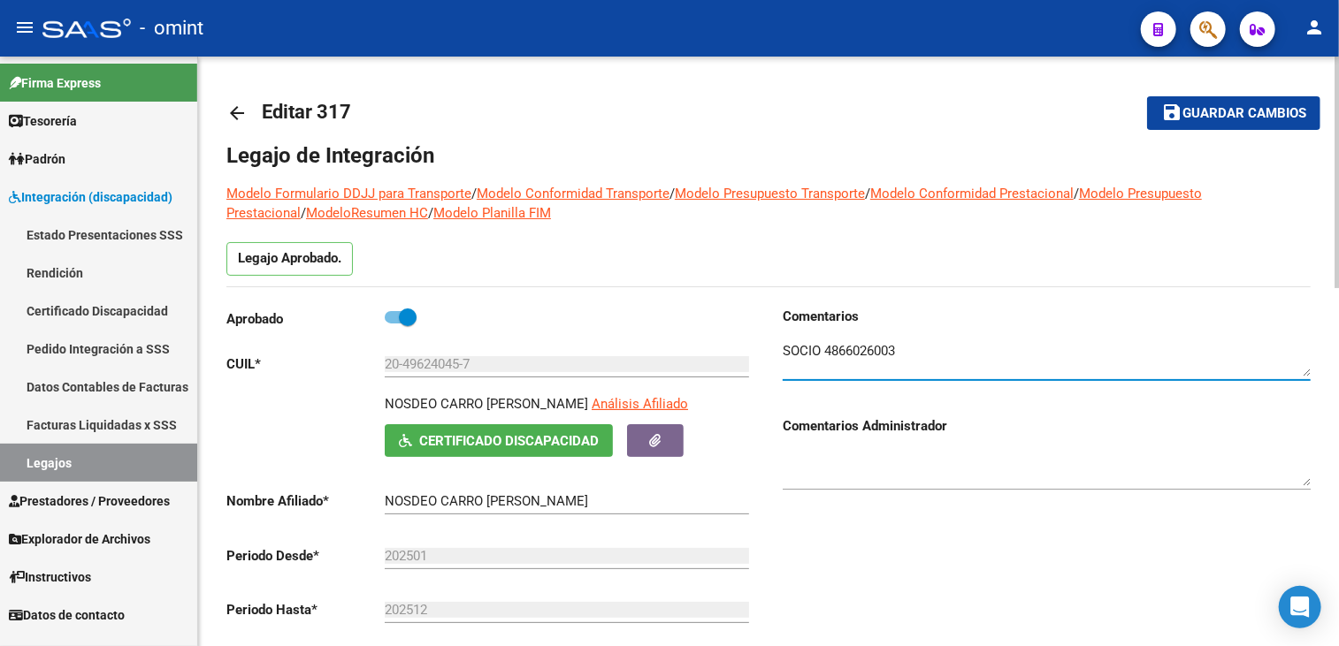
click at [881, 341] on textarea at bounding box center [1047, 358] width 528 height 35
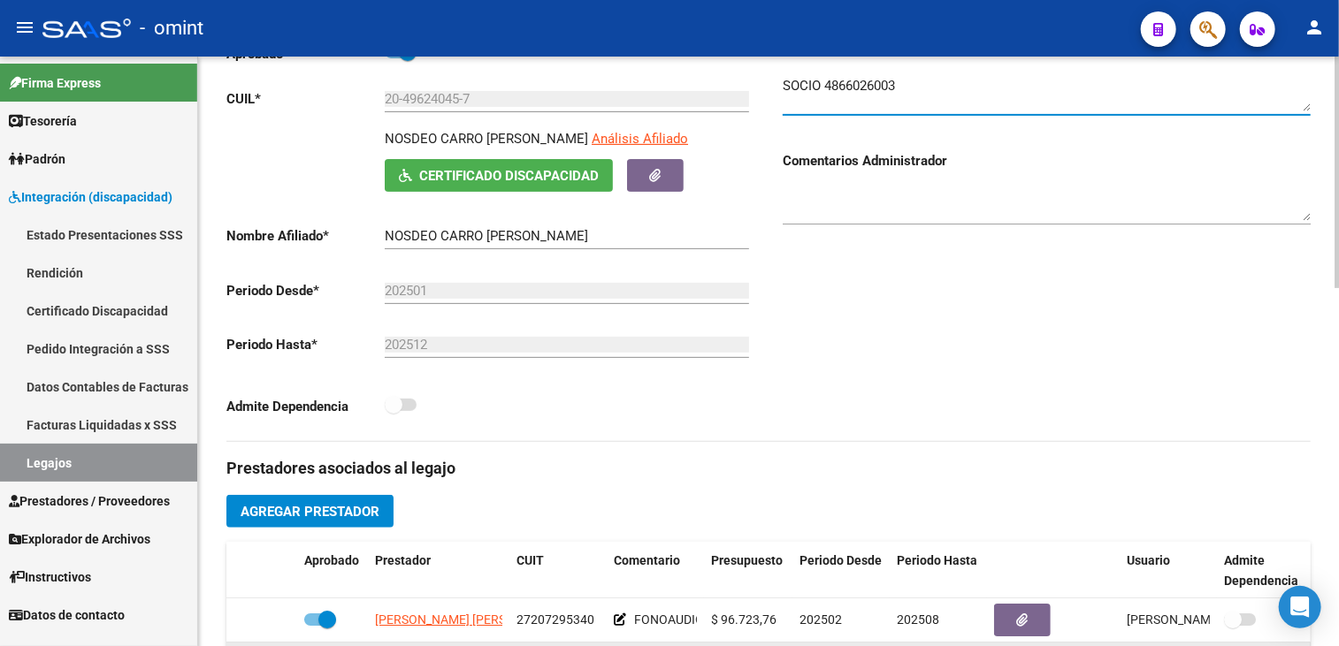
scroll to position [531, 0]
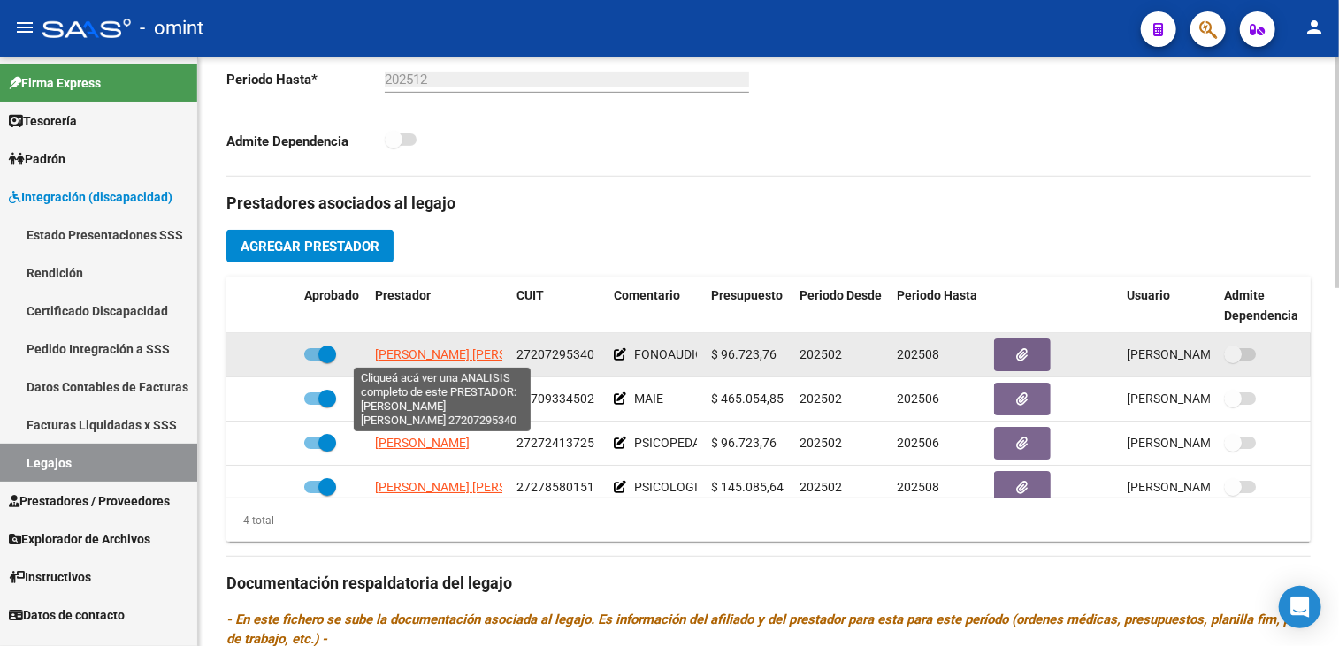
click at [449, 353] on span "[PERSON_NAME] [PERSON_NAME]" at bounding box center [471, 354] width 192 height 14
type textarea "27207295340"
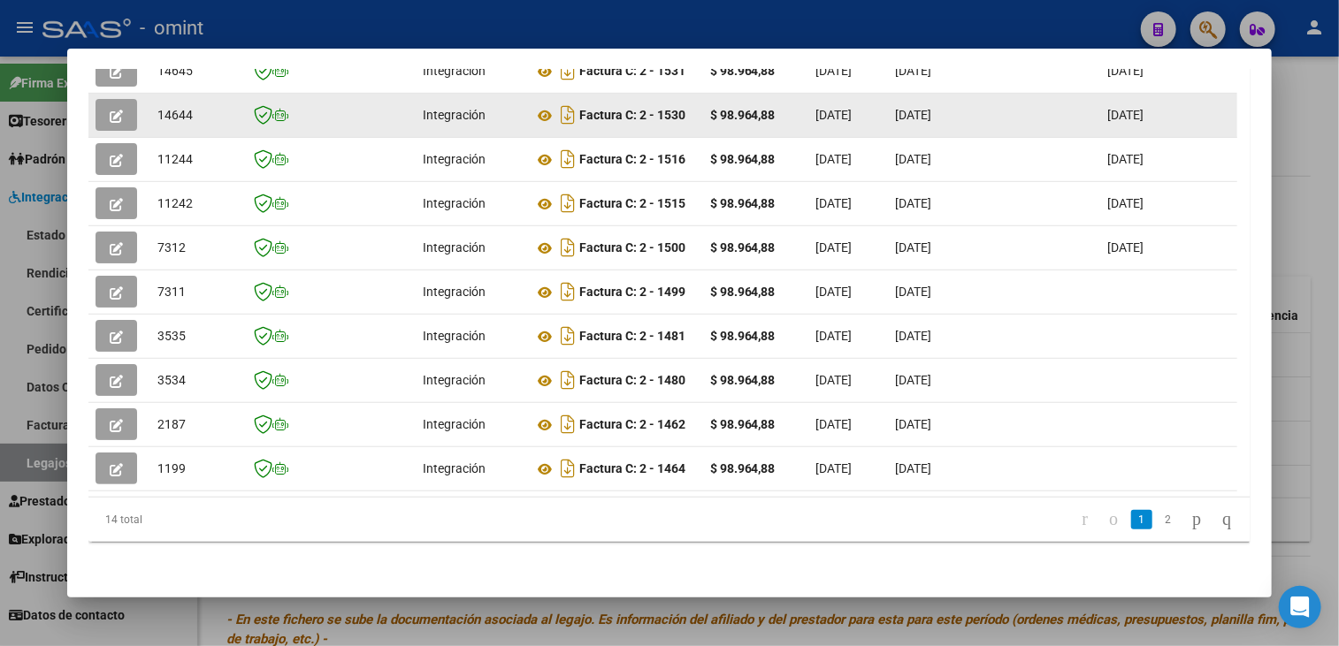
scroll to position [251, 0]
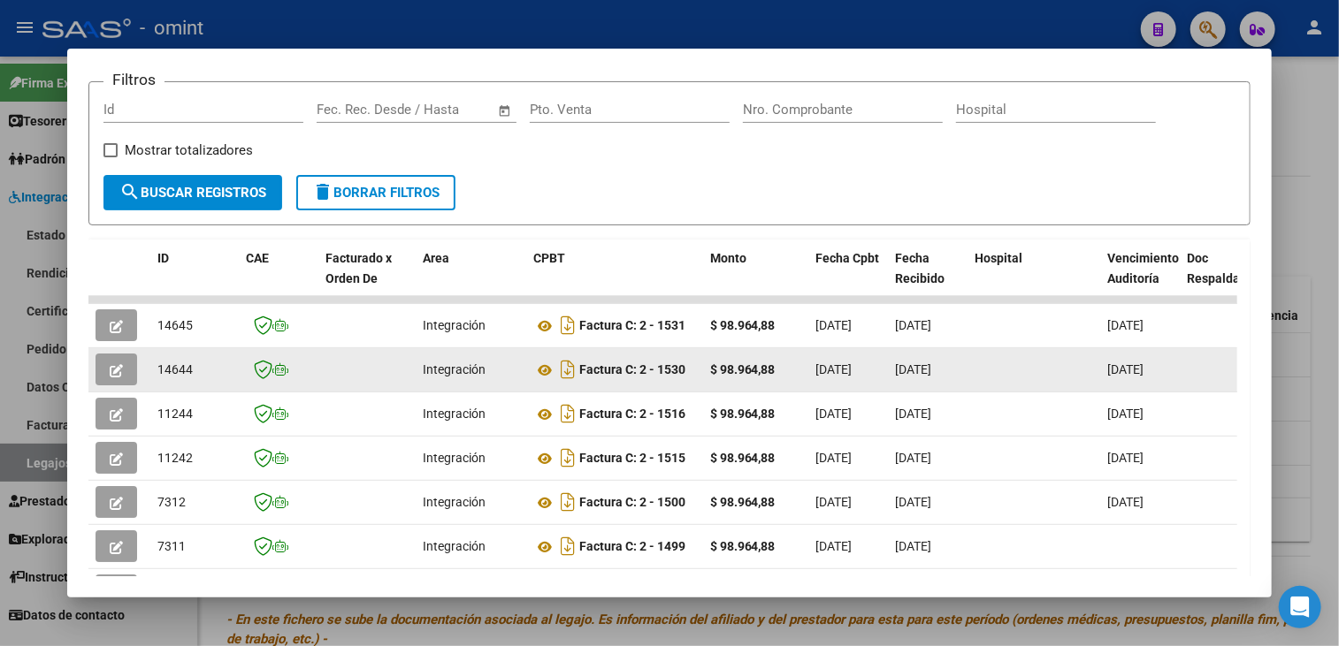
click at [106, 355] on button "button" at bounding box center [116, 370] width 42 height 32
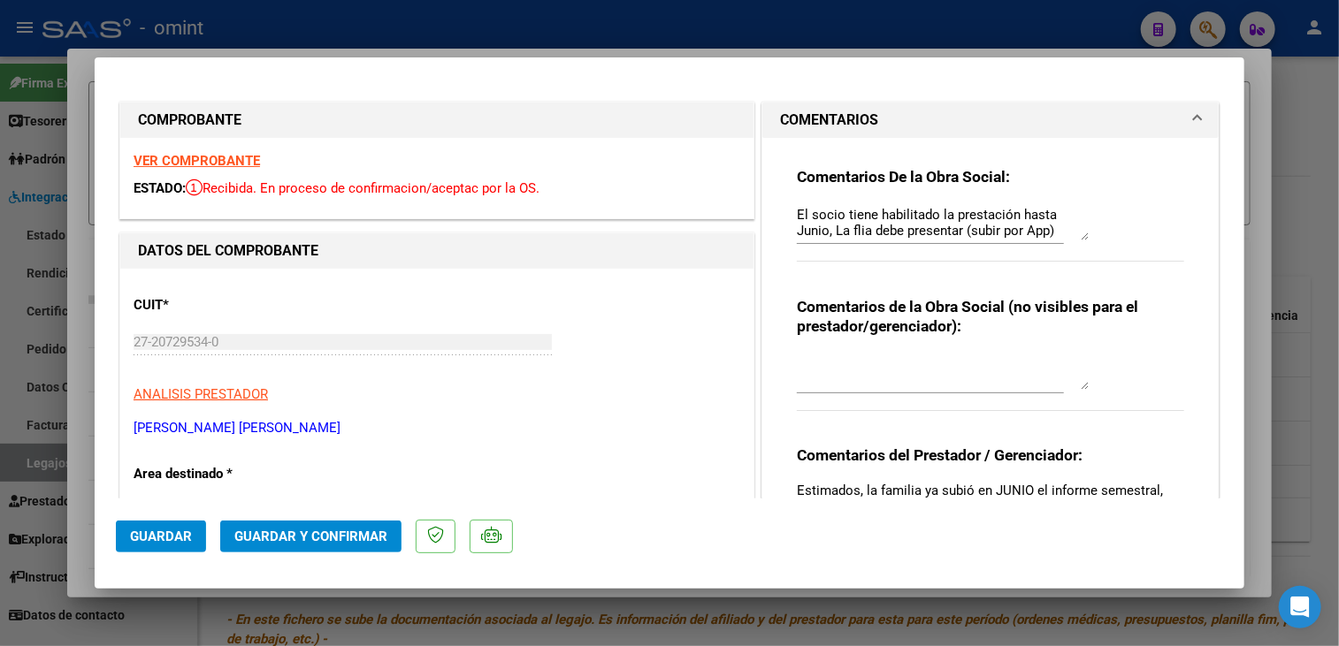
click at [208, 158] on strong "VER COMPROBANTE" at bounding box center [197, 161] width 126 height 16
click at [401, 149] on div "VER COMPROBANTE ESTADO: Recibida. En proceso de confirmacion/aceptac por la OS." at bounding box center [436, 178] width 633 height 80
click at [198, 157] on strong "VER COMPROBANTE" at bounding box center [197, 161] width 126 height 16
click at [724, 433] on p "[PERSON_NAME] [PERSON_NAME]" at bounding box center [437, 428] width 607 height 20
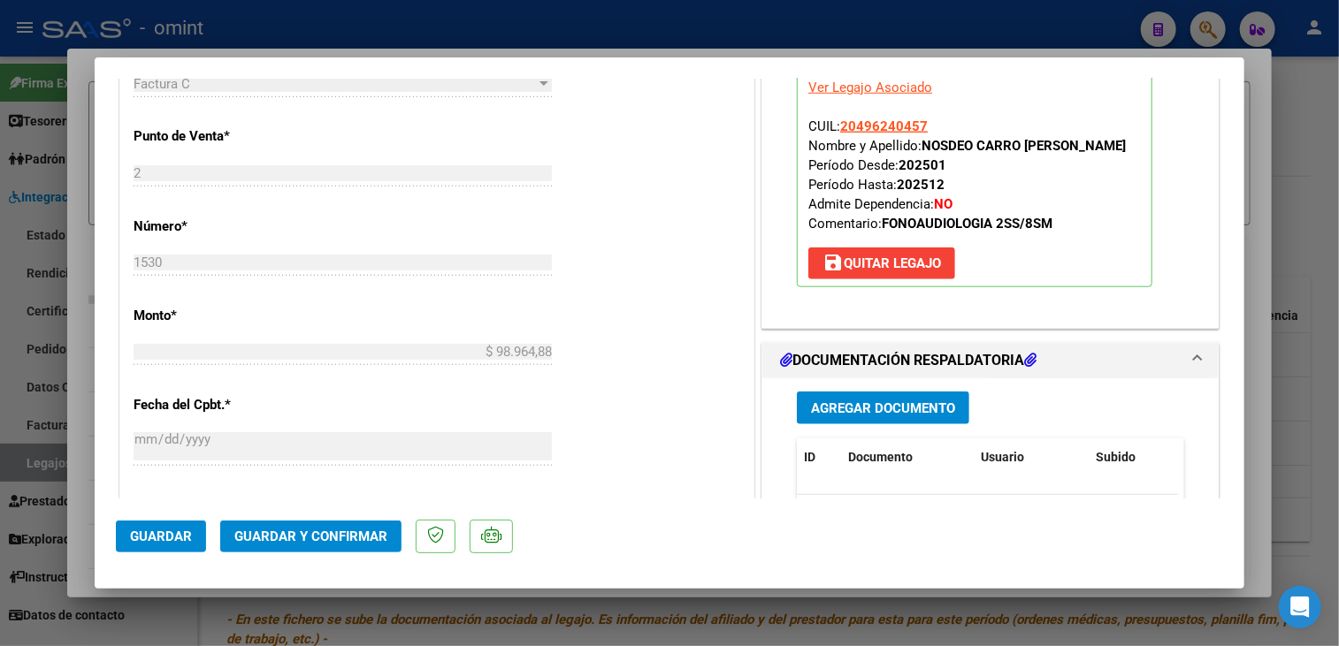
scroll to position [1042, 0]
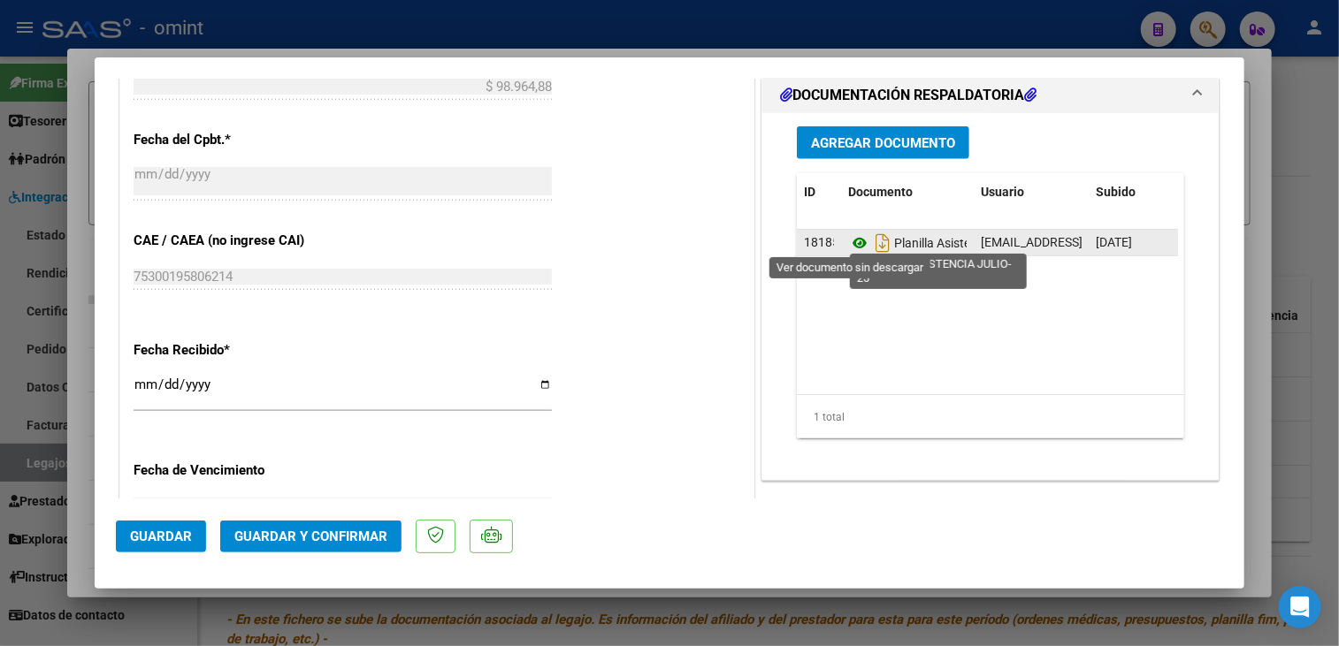
click at [852, 241] on icon at bounding box center [859, 243] width 23 height 21
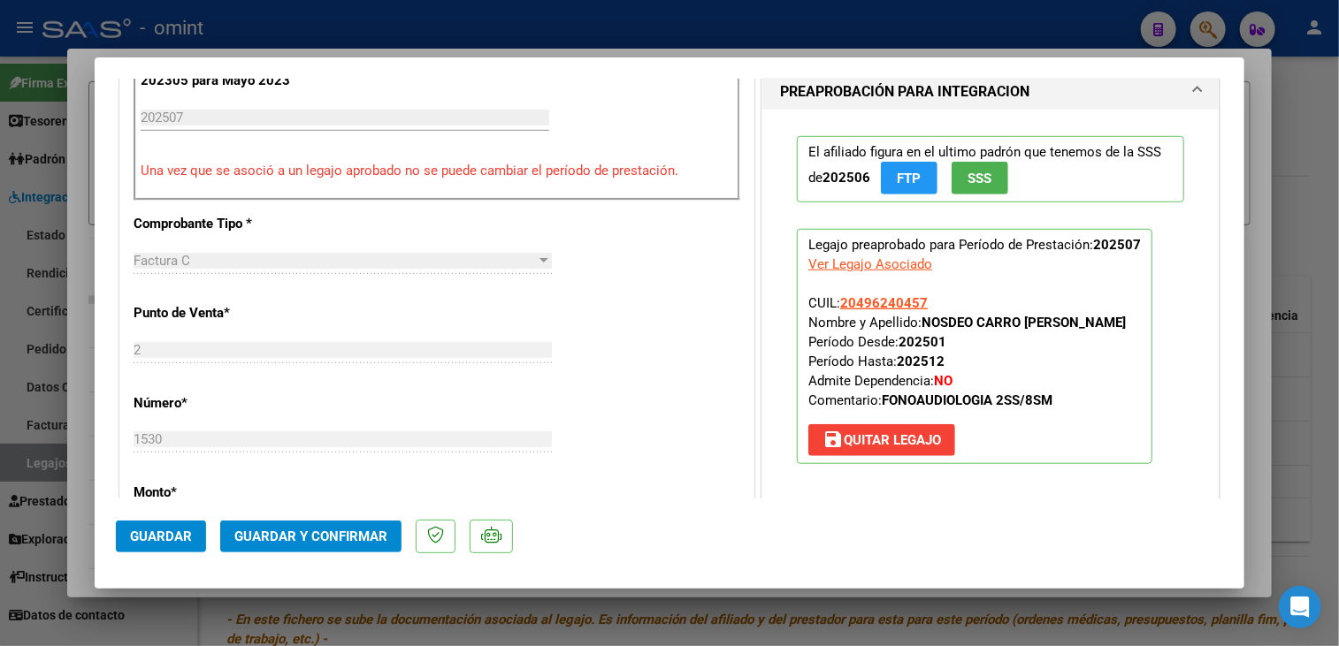
scroll to position [423, 0]
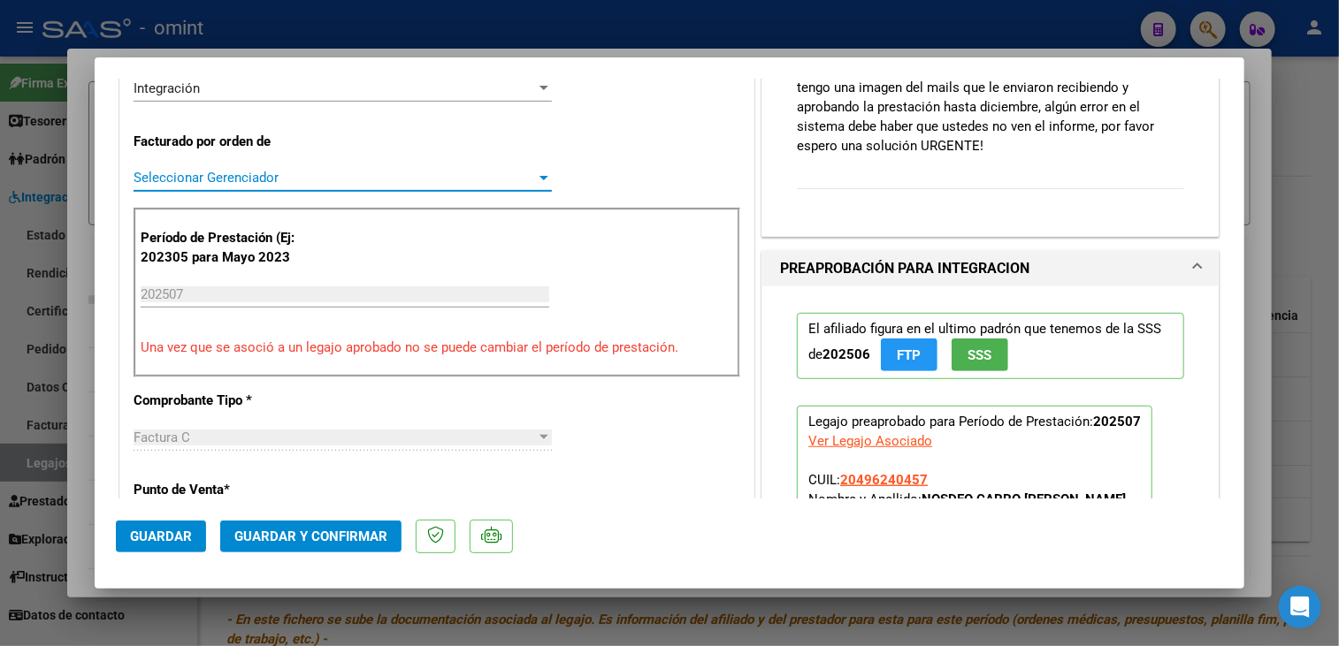
click at [299, 170] on span "Seleccionar Gerenciador" at bounding box center [335, 178] width 402 height 16
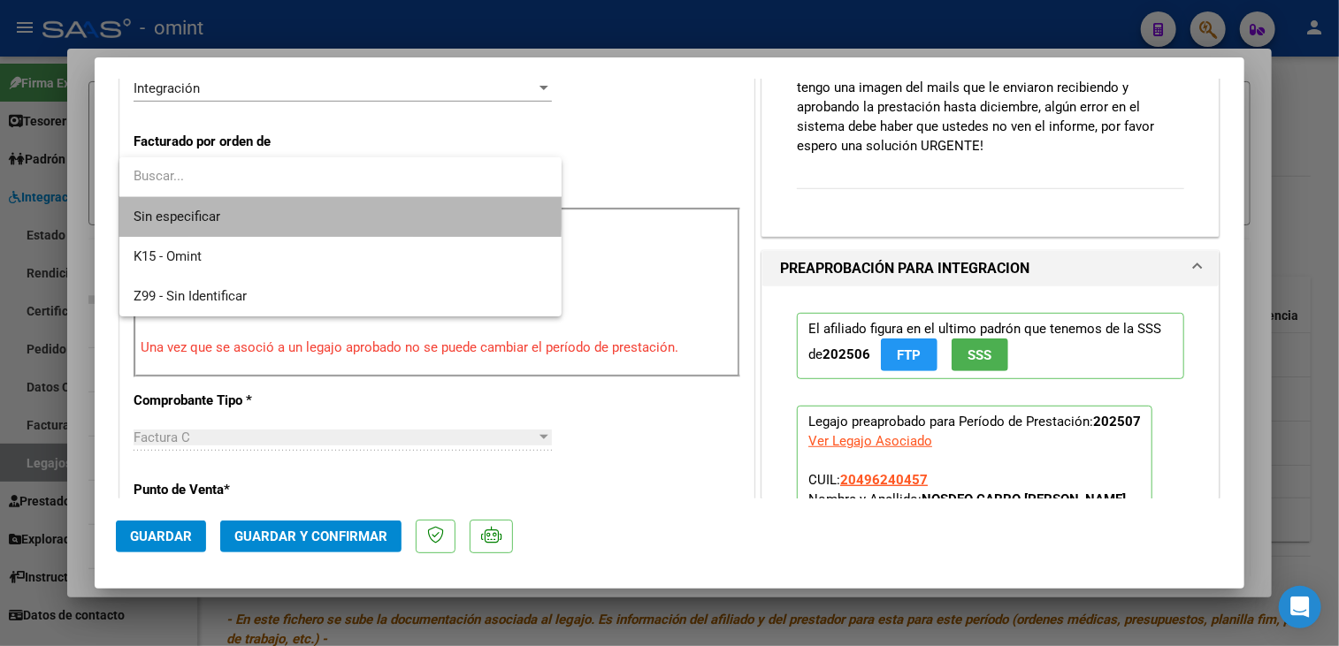
click at [263, 208] on span "Sin especificar" at bounding box center [341, 217] width 414 height 40
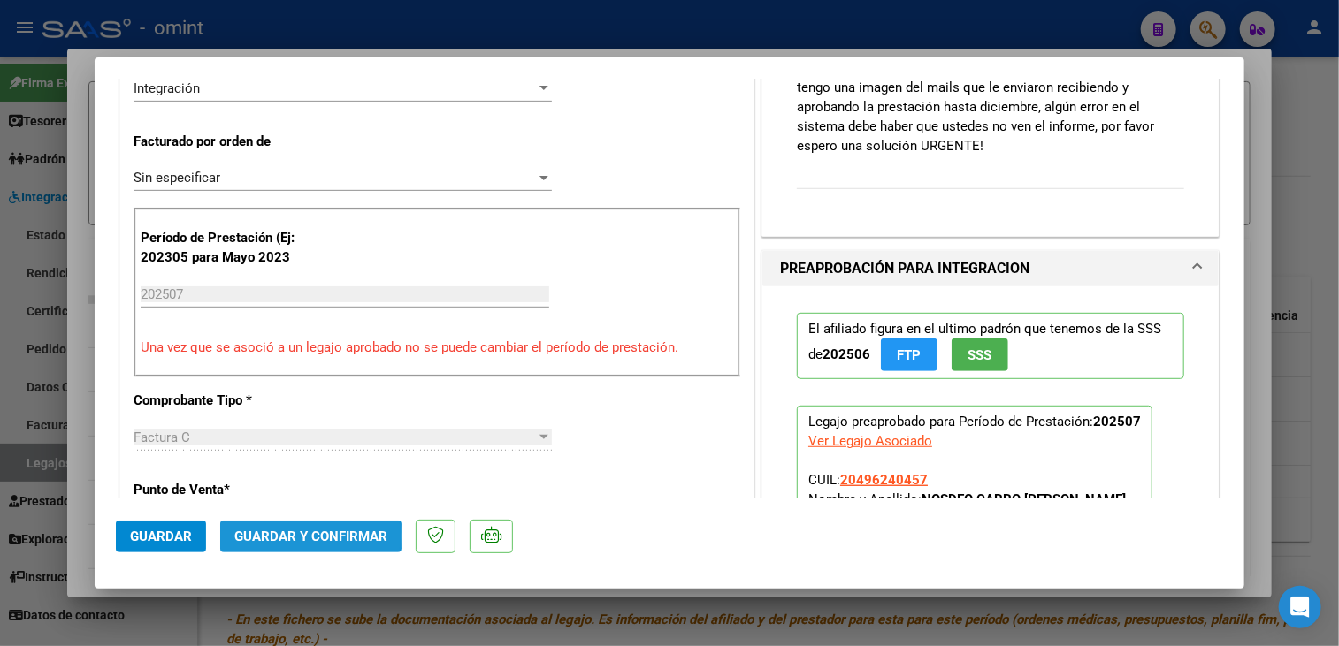
click at [309, 537] on span "Guardar y Confirmar" at bounding box center [310, 537] width 153 height 16
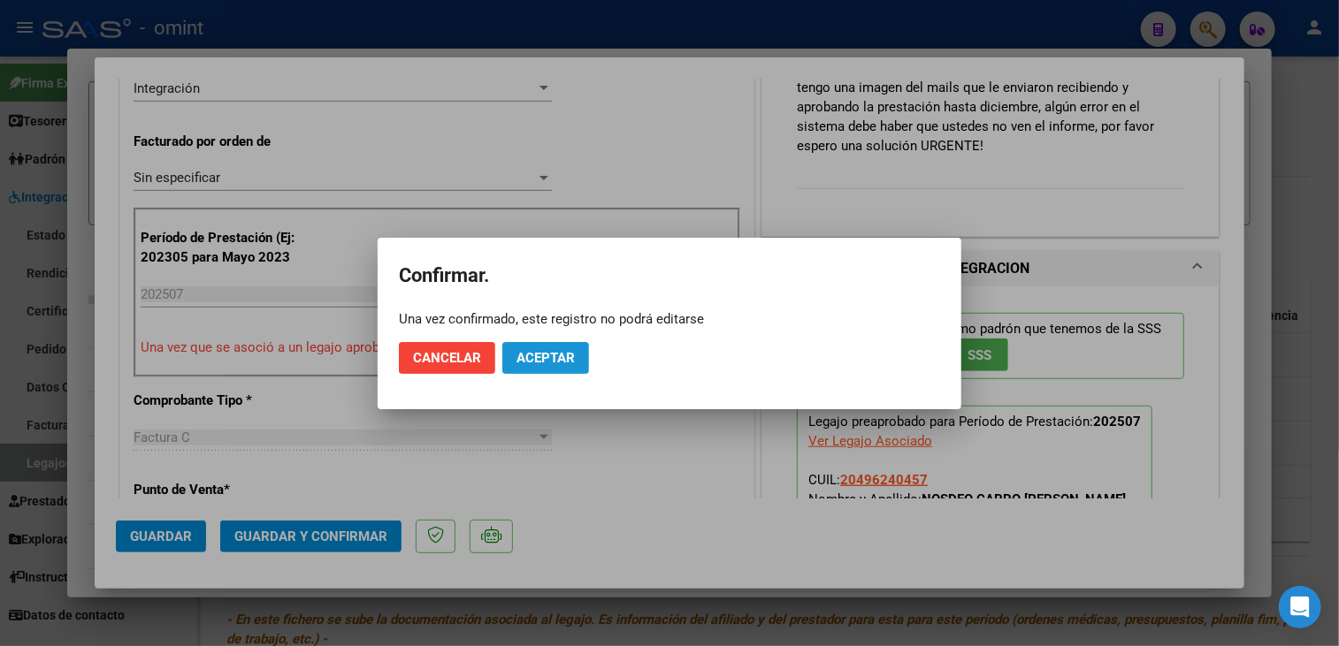
click at [573, 363] on span "Aceptar" at bounding box center [545, 358] width 58 height 16
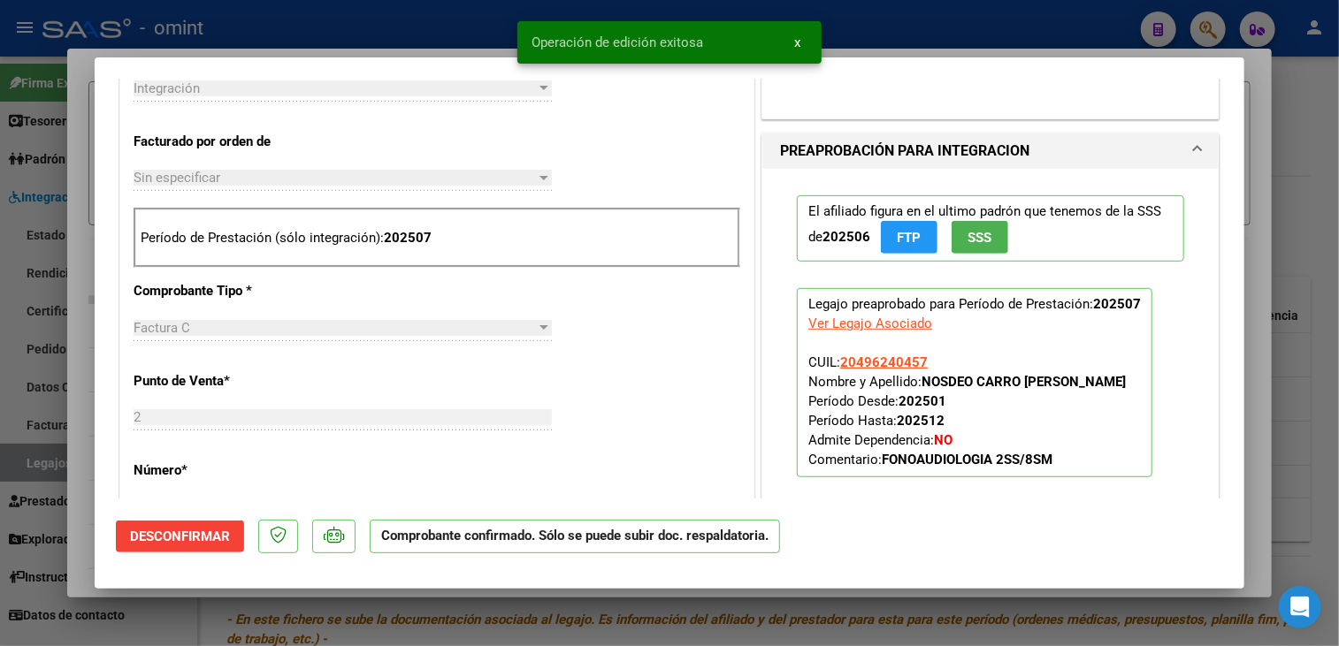
click at [523, 607] on div at bounding box center [669, 323] width 1339 height 646
type input "$ 0,00"
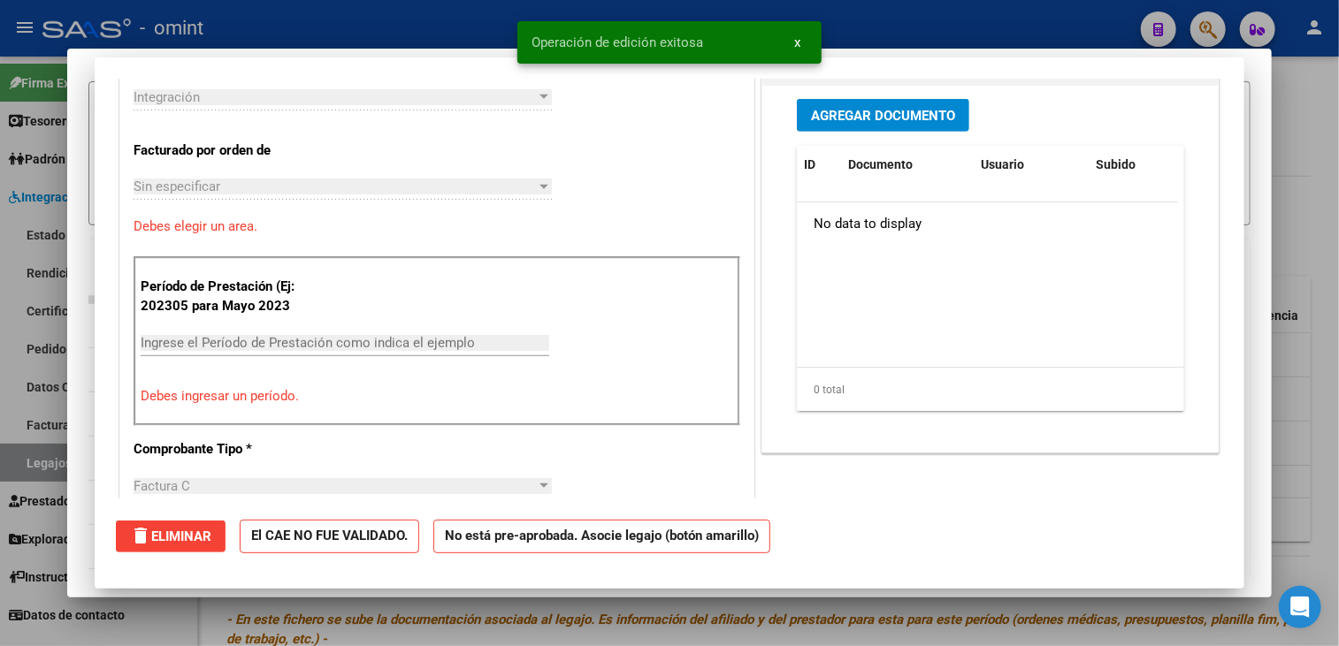
scroll to position [454, 0]
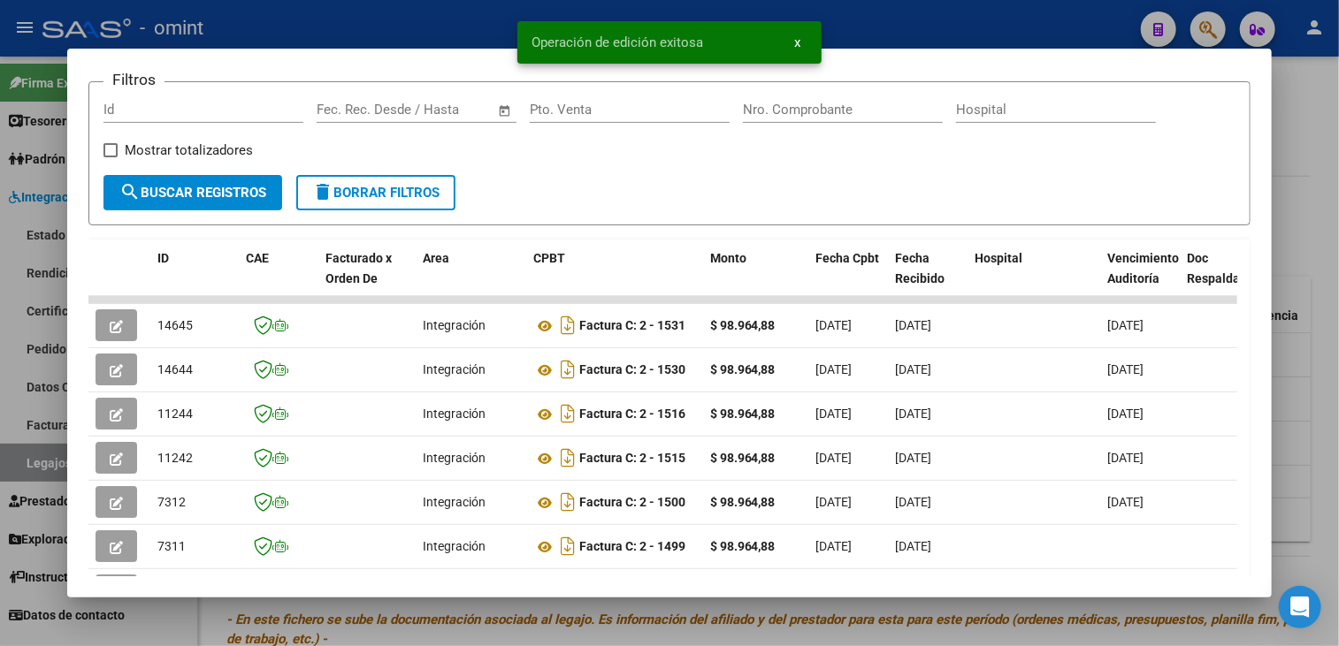
click at [489, 617] on div at bounding box center [669, 323] width 1339 height 646
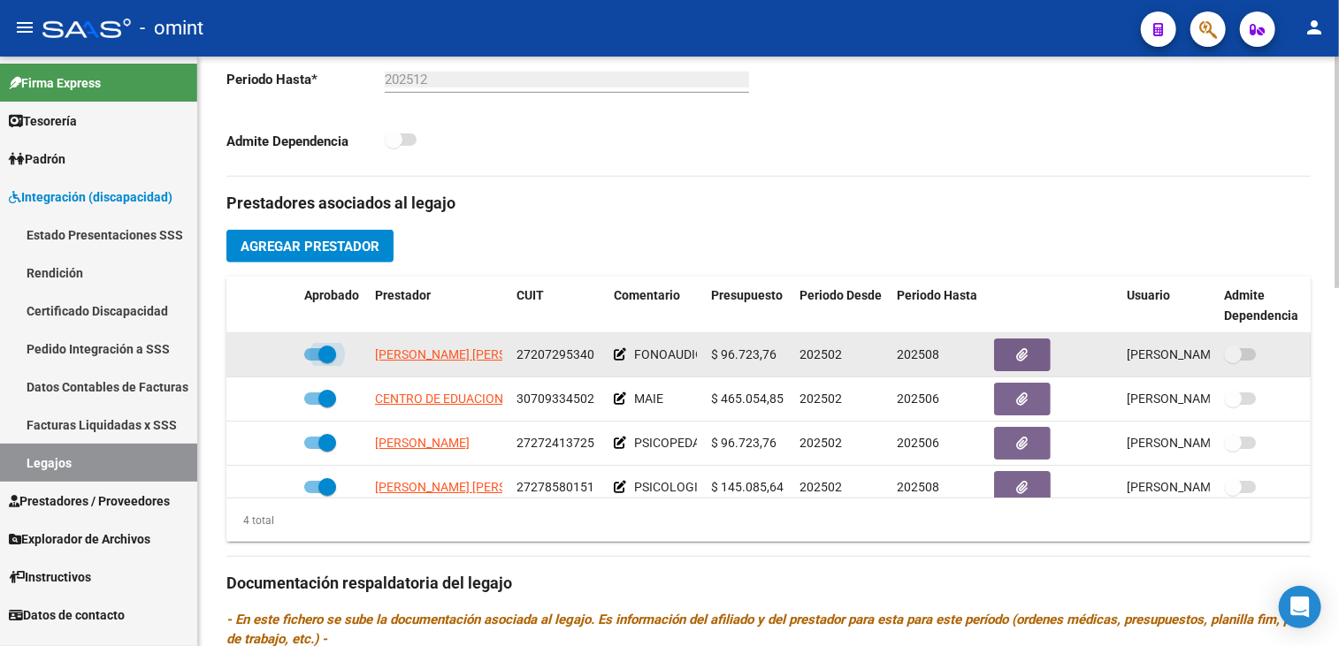
click at [322, 352] on span at bounding box center [327, 355] width 18 height 18
click at [313, 361] on input "checkbox" at bounding box center [312, 361] width 1 height 1
checkbox input "false"
click at [267, 355] on icon at bounding box center [271, 354] width 12 height 12
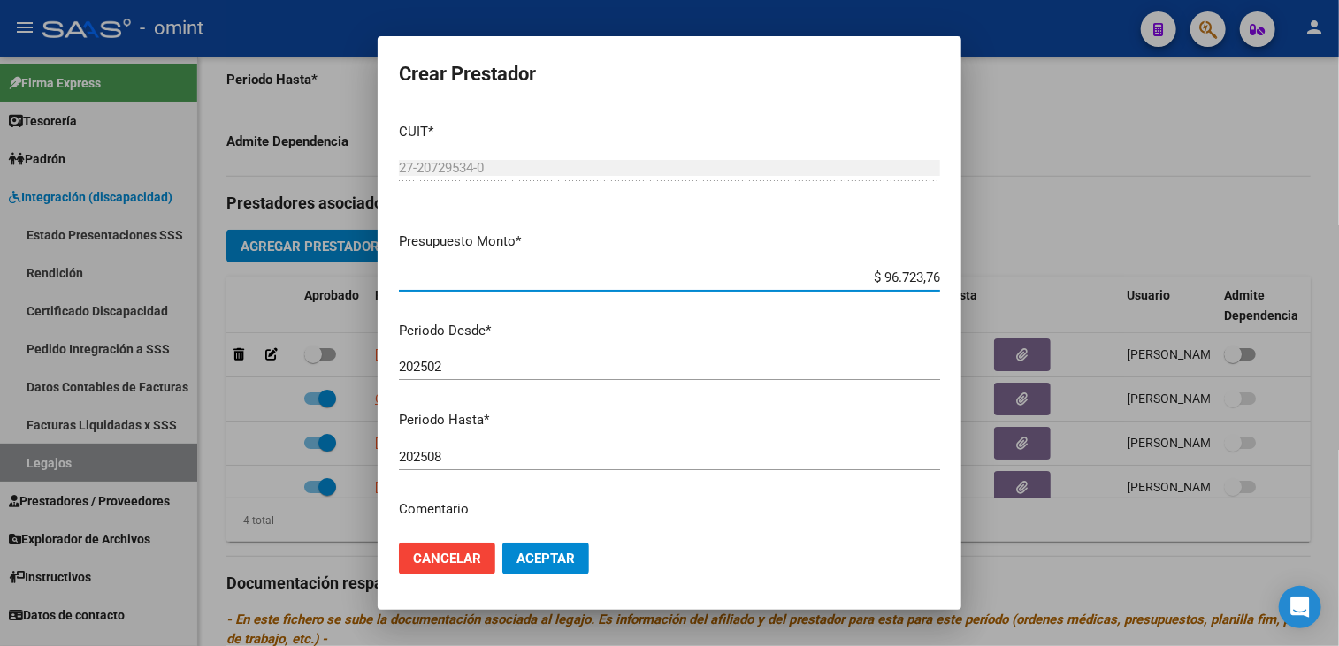
click at [492, 449] on input "202508" at bounding box center [669, 457] width 541 height 16
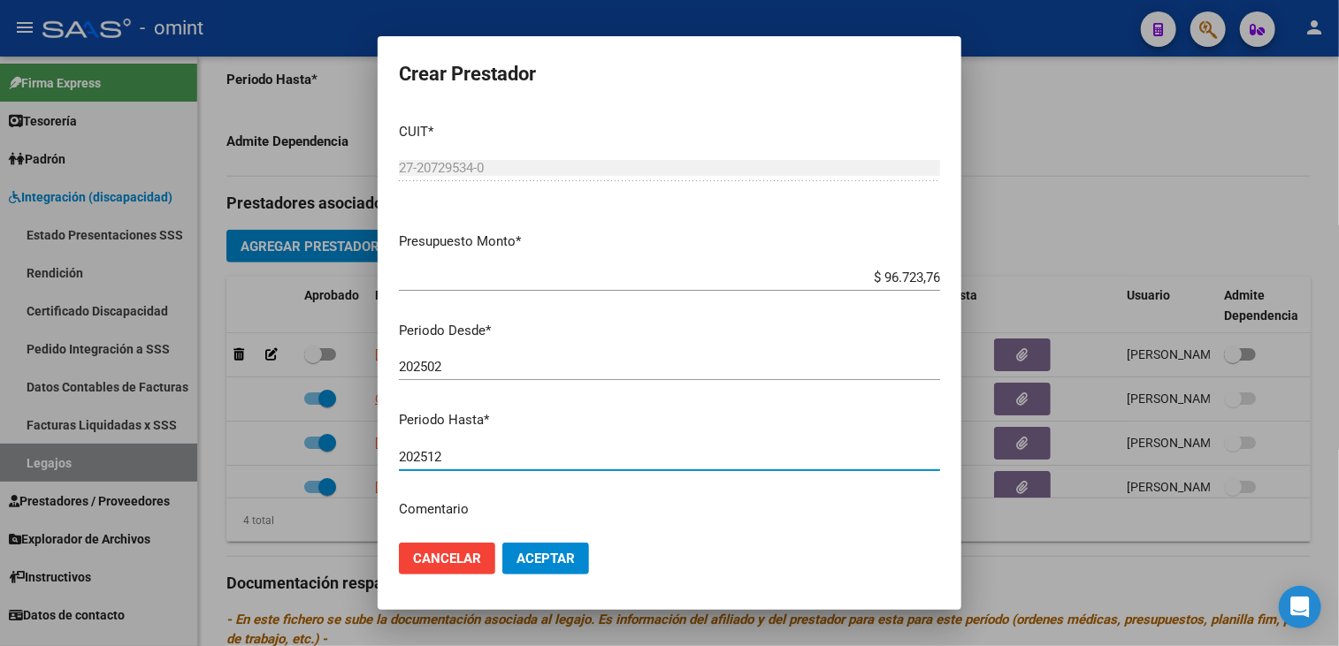
type input "202512"
click at [541, 554] on span "Aceptar" at bounding box center [545, 559] width 58 height 16
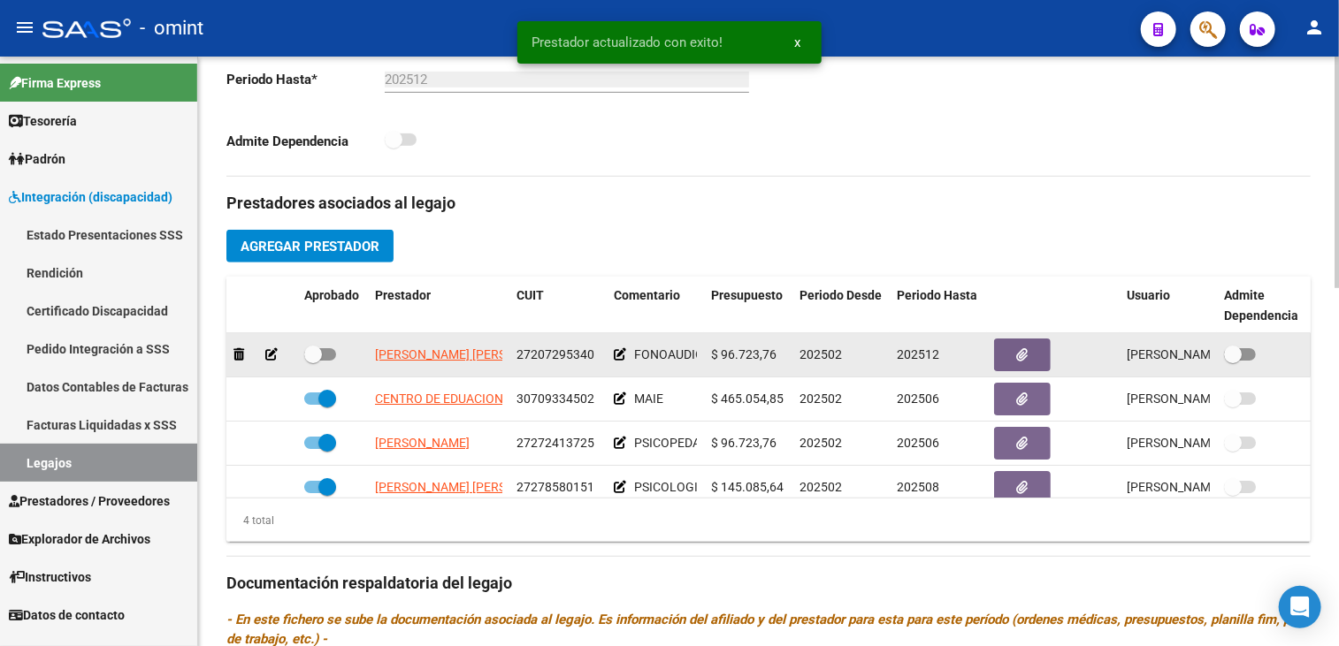
click at [331, 353] on span at bounding box center [320, 354] width 32 height 12
click at [313, 361] on input "checkbox" at bounding box center [312, 361] width 1 height 1
checkbox input "true"
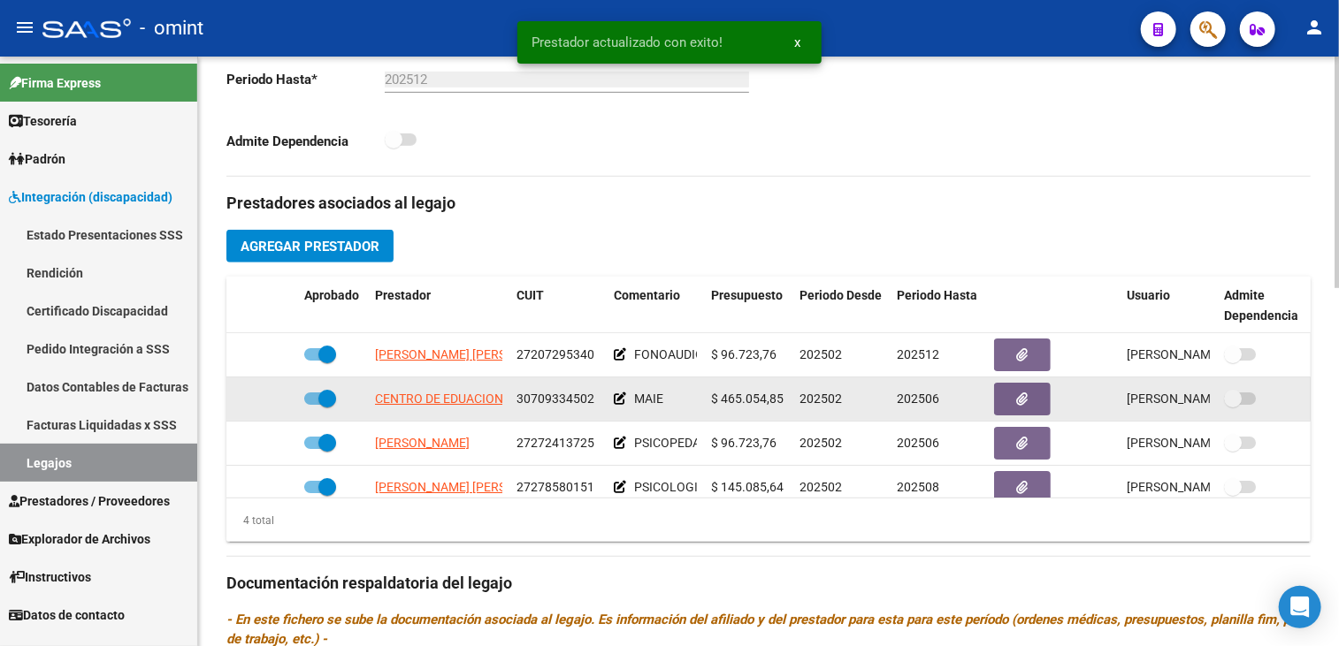
scroll to position [32, 0]
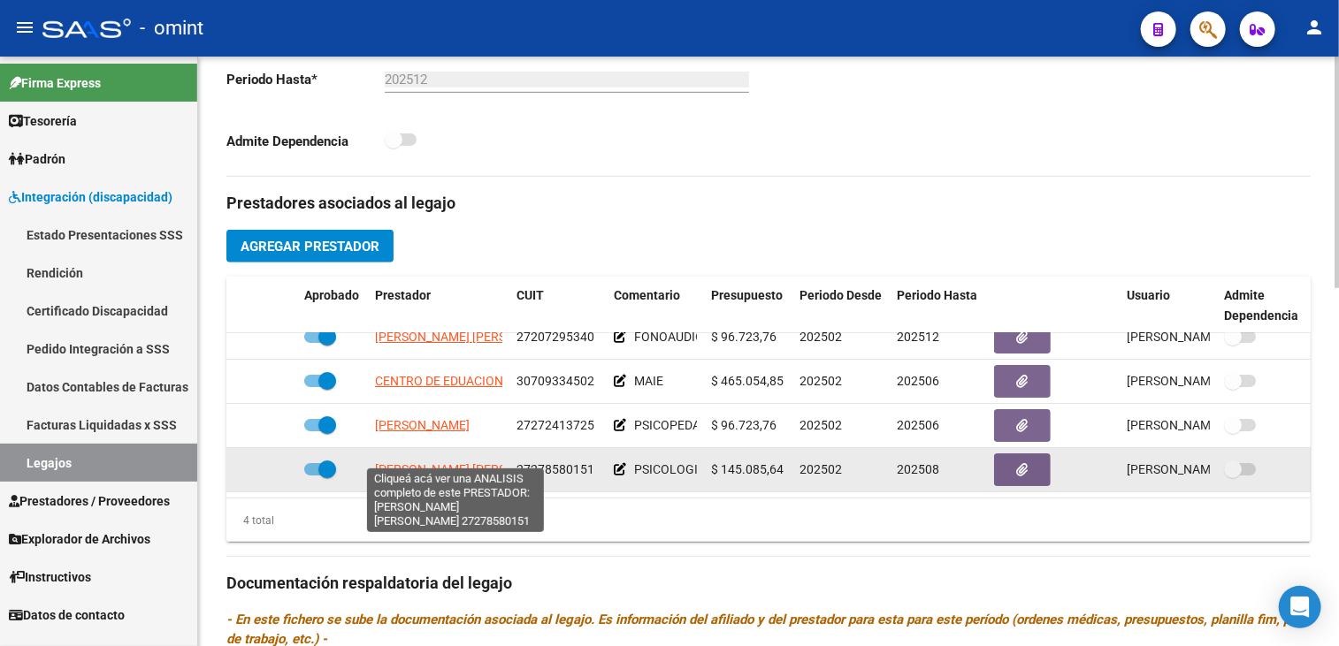
click at [431, 462] on span "[PERSON_NAME] [PERSON_NAME]" at bounding box center [471, 469] width 192 height 14
type textarea "27278580151"
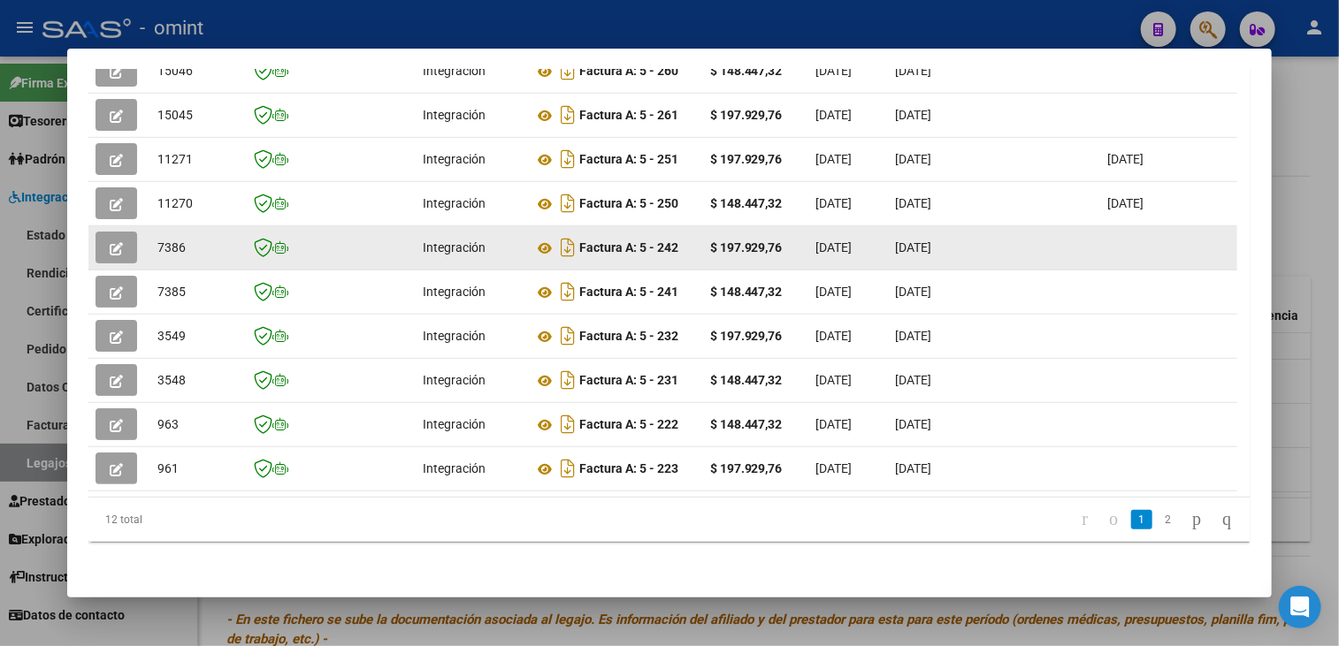
scroll to position [428, 0]
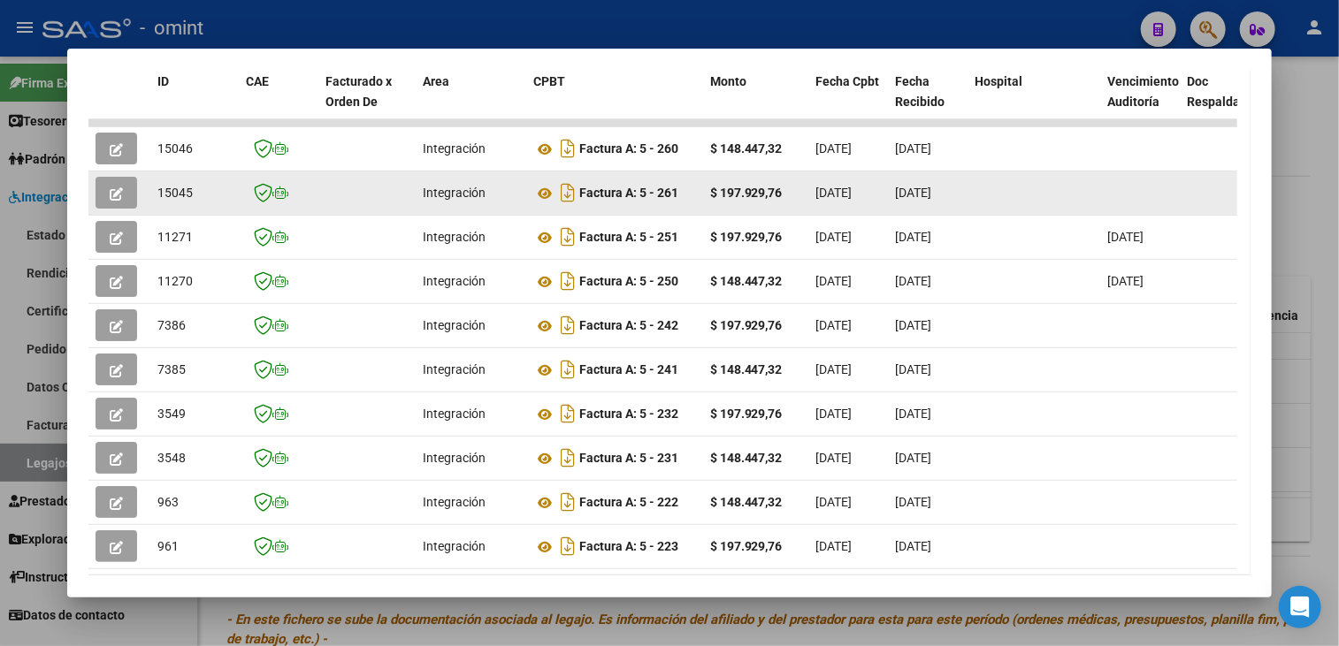
click at [116, 195] on icon "button" at bounding box center [116, 193] width 13 height 13
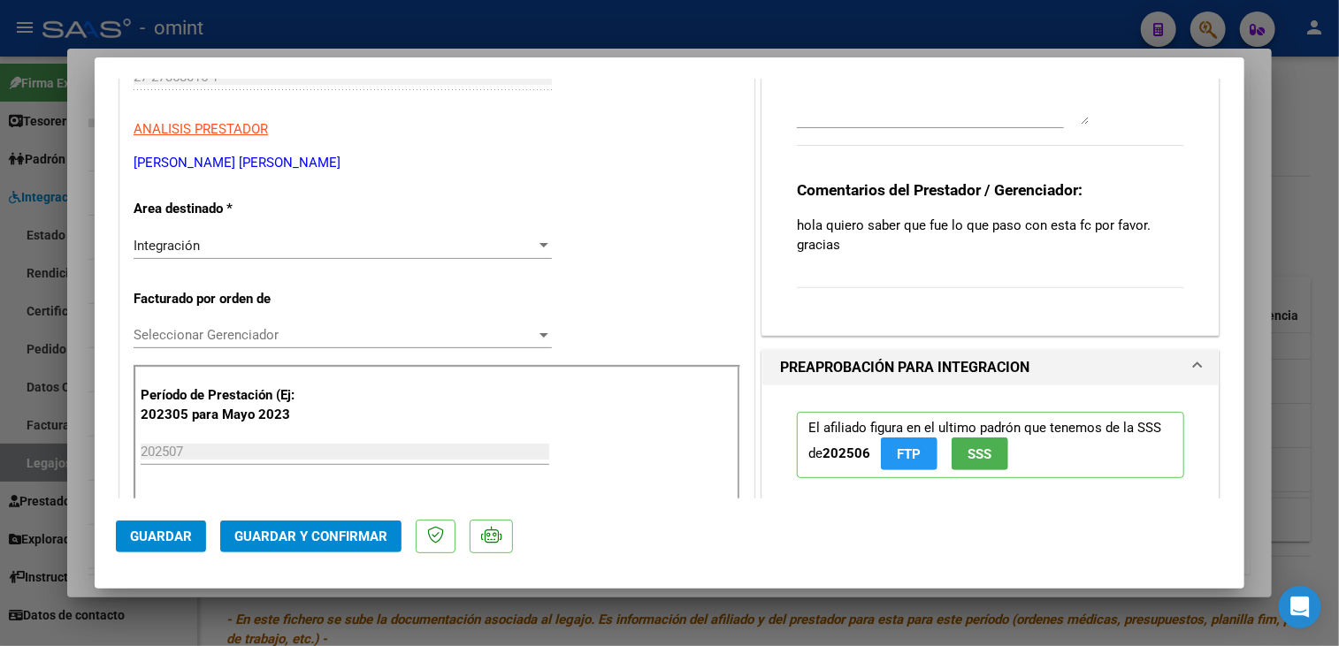
scroll to position [442, 0]
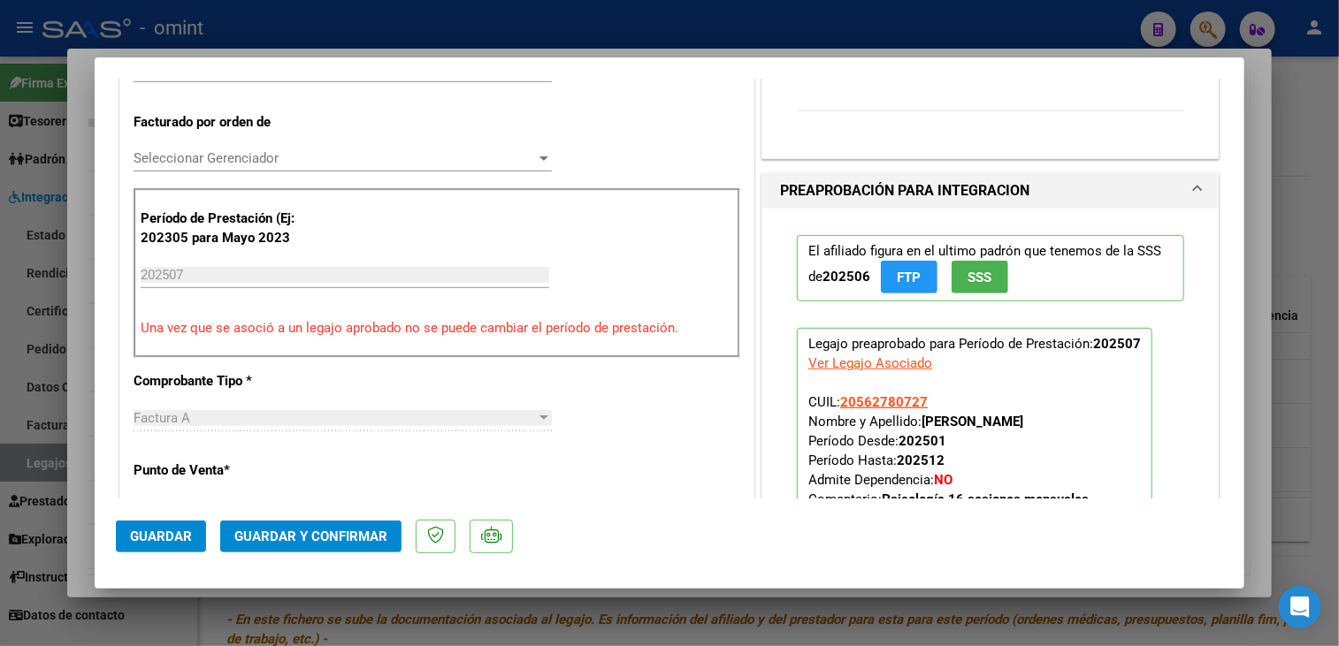
click at [1270, 191] on div at bounding box center [669, 323] width 1339 height 646
type input "$ 0,00"
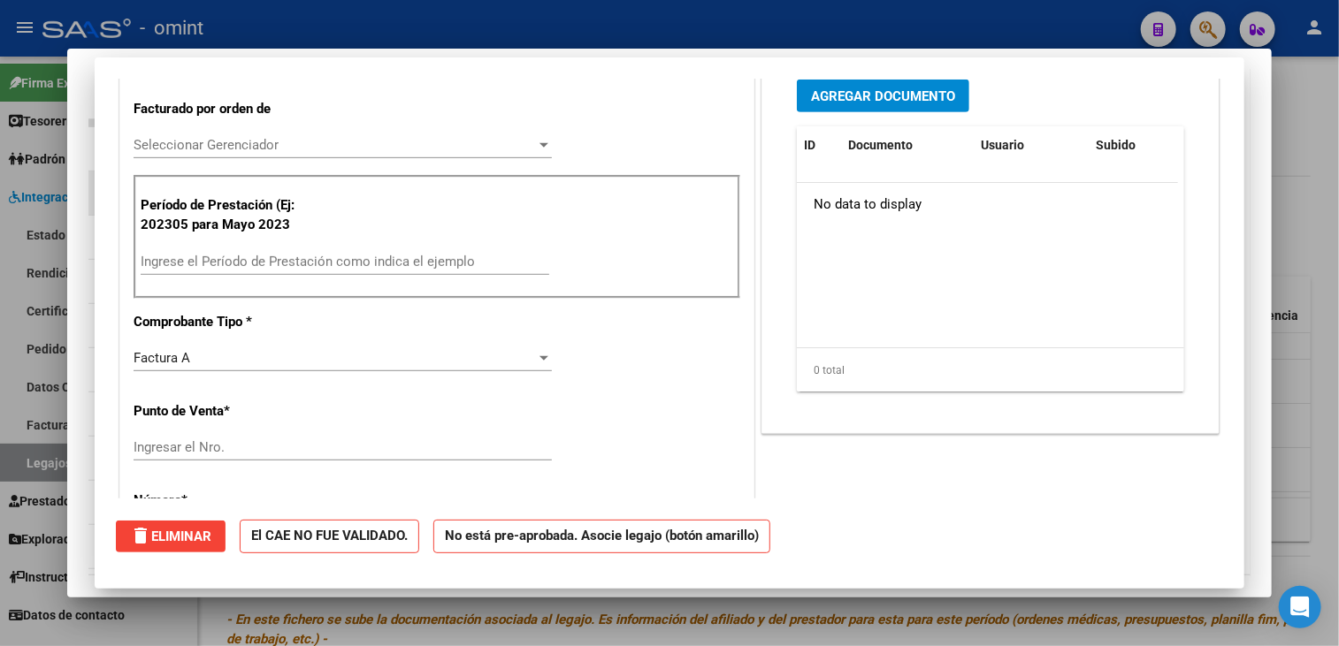
scroll to position [429, 0]
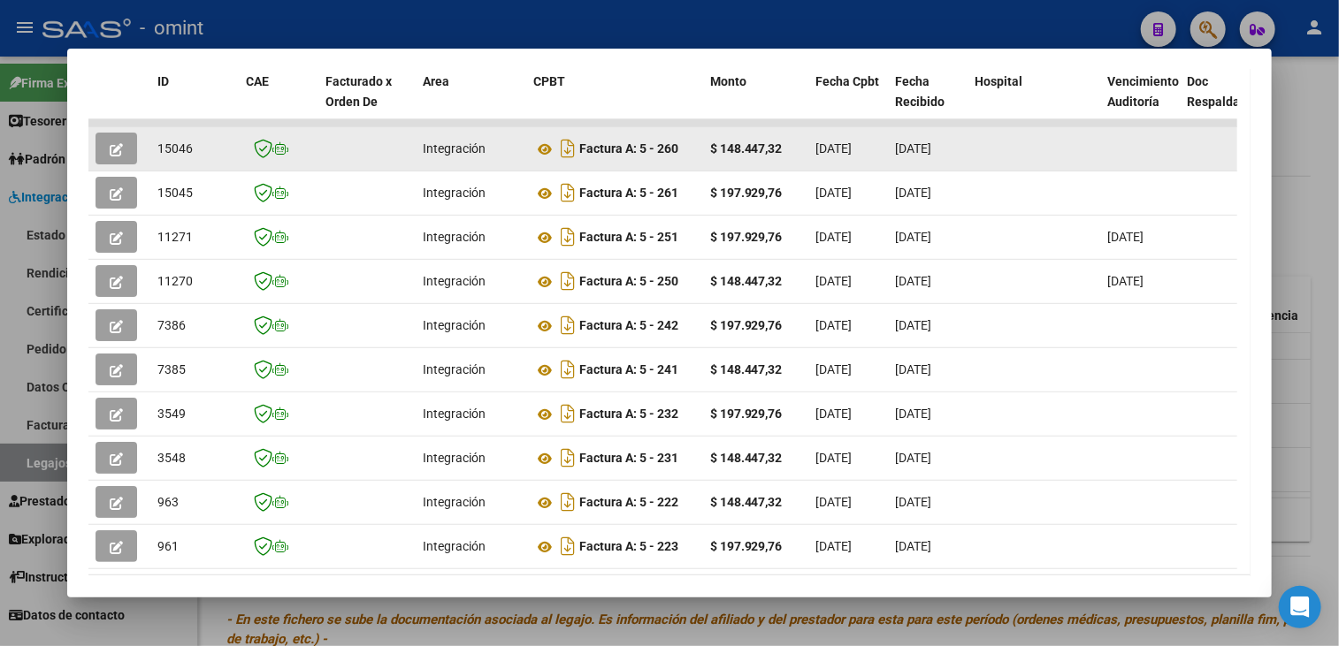
click at [116, 150] on icon "button" at bounding box center [116, 149] width 13 height 13
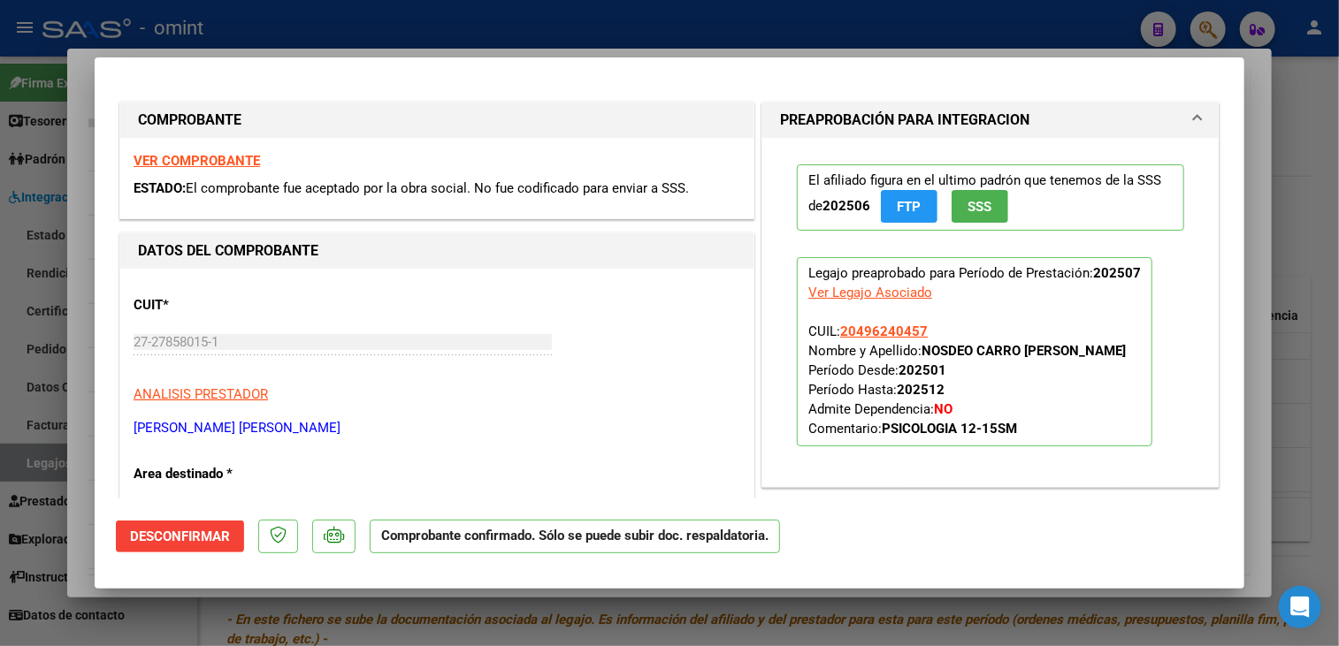
click at [802, 605] on div at bounding box center [669, 323] width 1339 height 646
type input "$ 0,00"
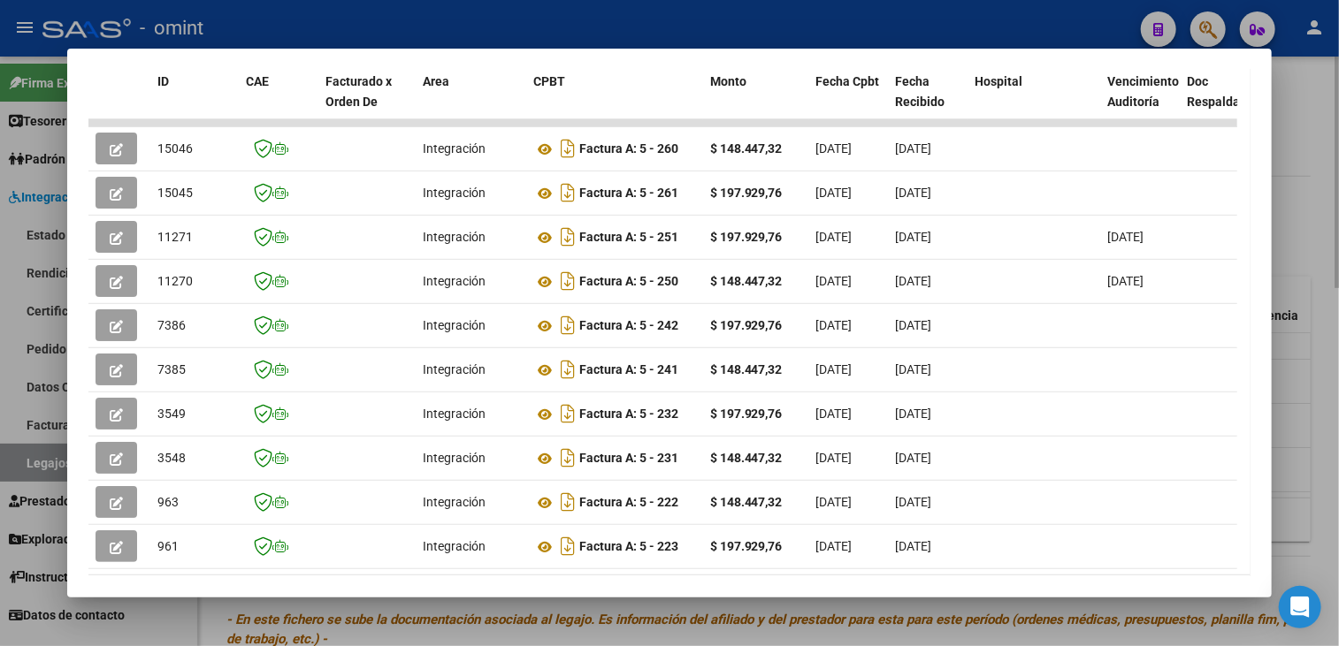
click at [520, 613] on div at bounding box center [669, 323] width 1339 height 646
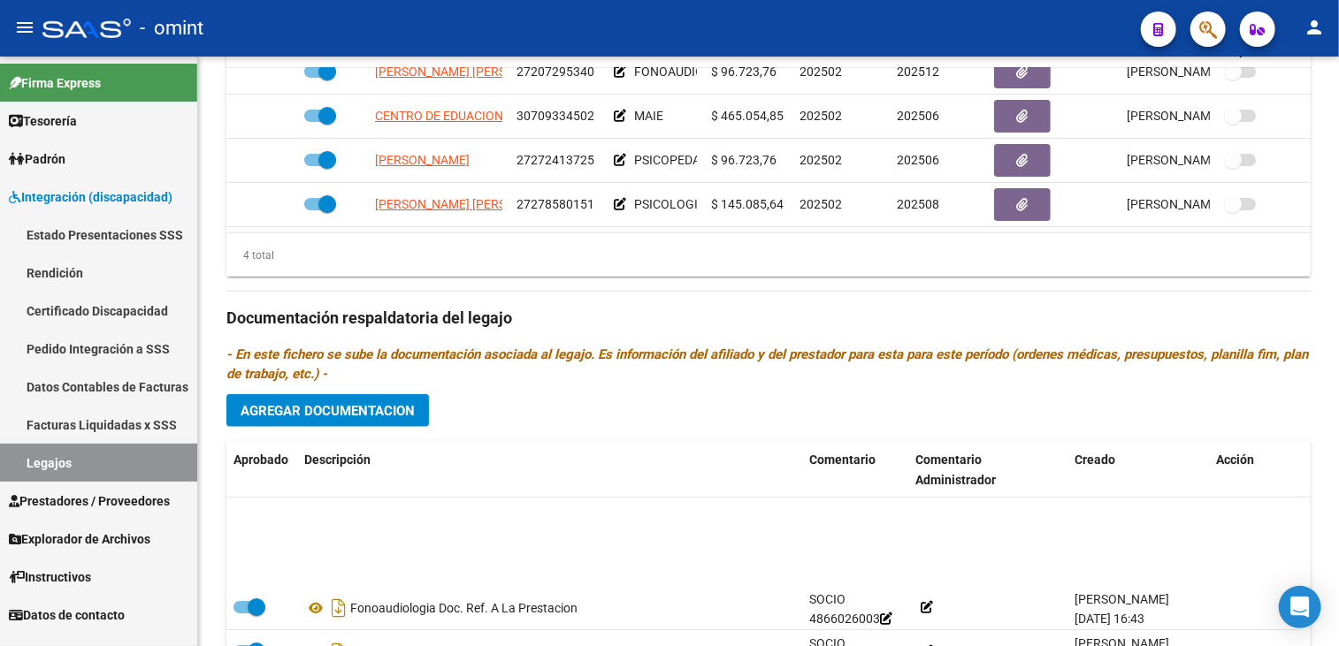
scroll to position [106, 0]
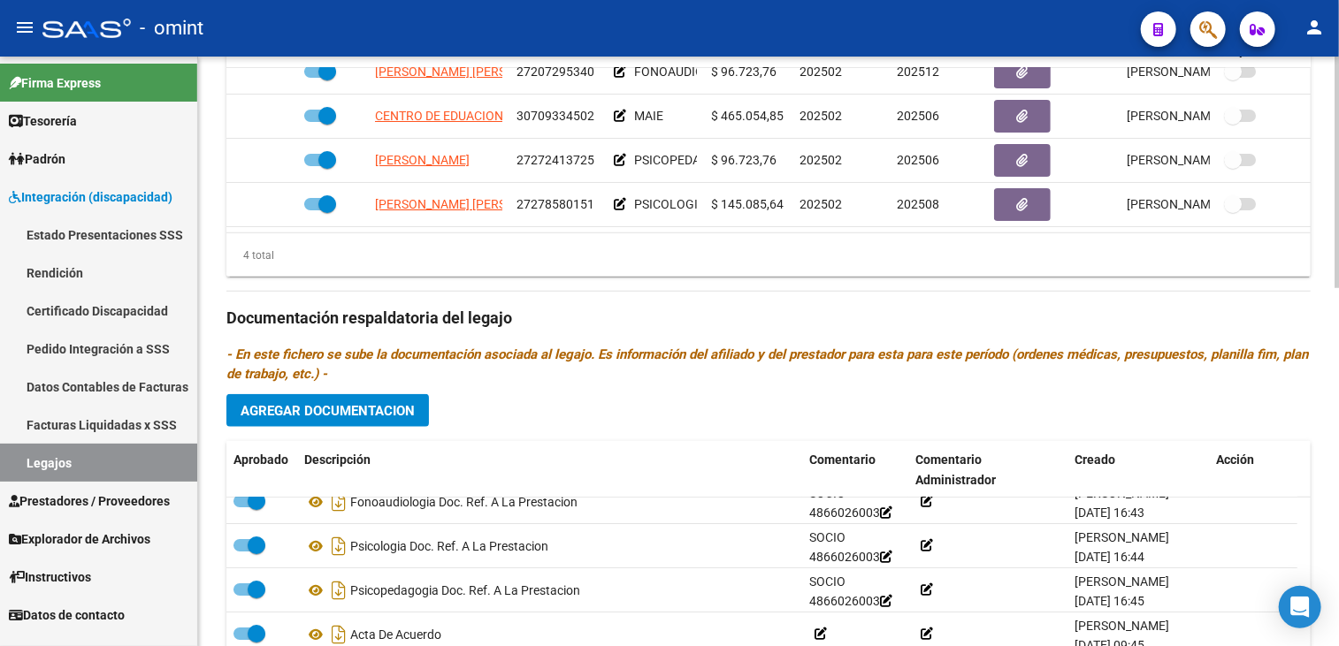
click at [371, 410] on span "Agregar Documentacion" at bounding box center [328, 411] width 174 height 16
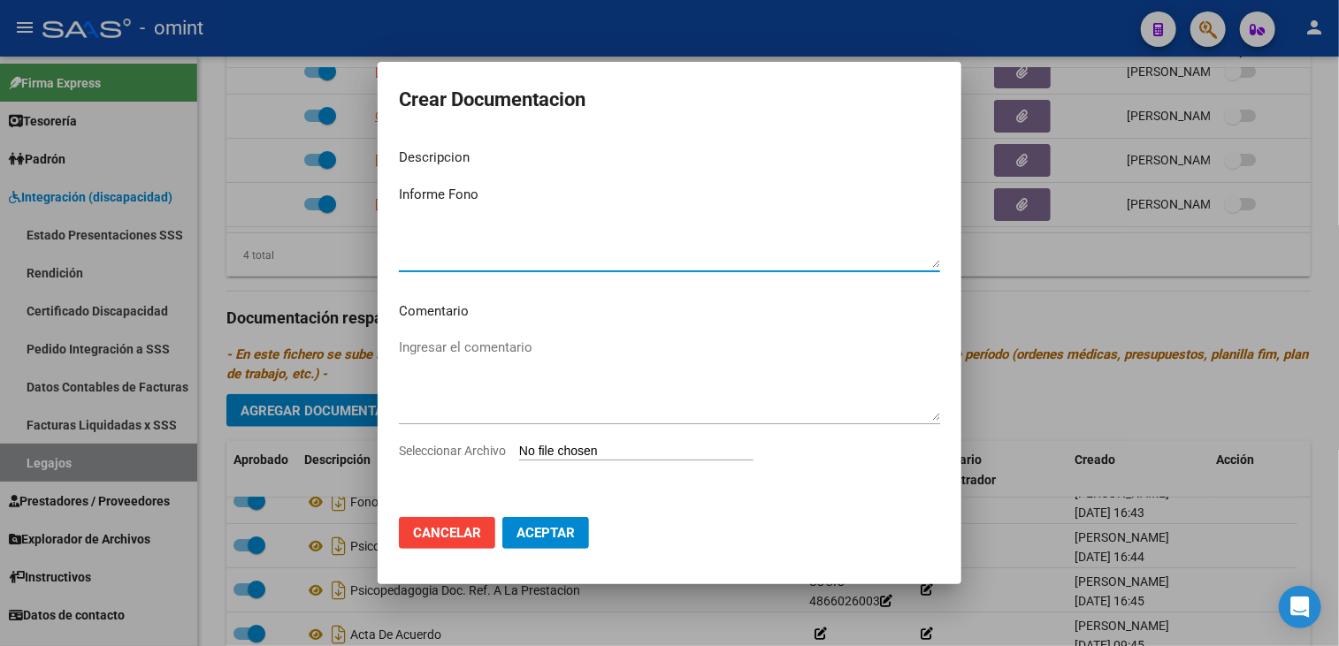
type textarea "Informe Fono"
click at [442, 448] on span "Seleccionar Archivo" at bounding box center [452, 451] width 107 height 14
click at [519, 448] on input "Seleccionar Archivo" at bounding box center [636, 452] width 234 height 17
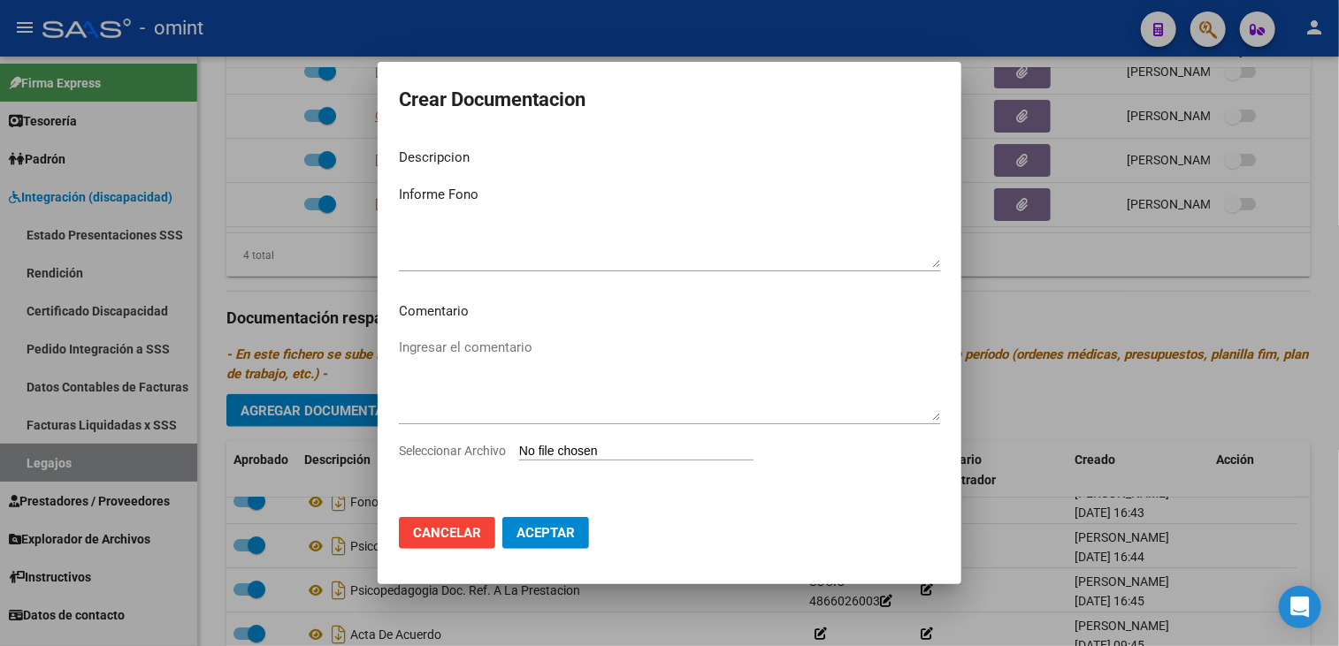
type input "C:\fakepath\048 fono.pdf"
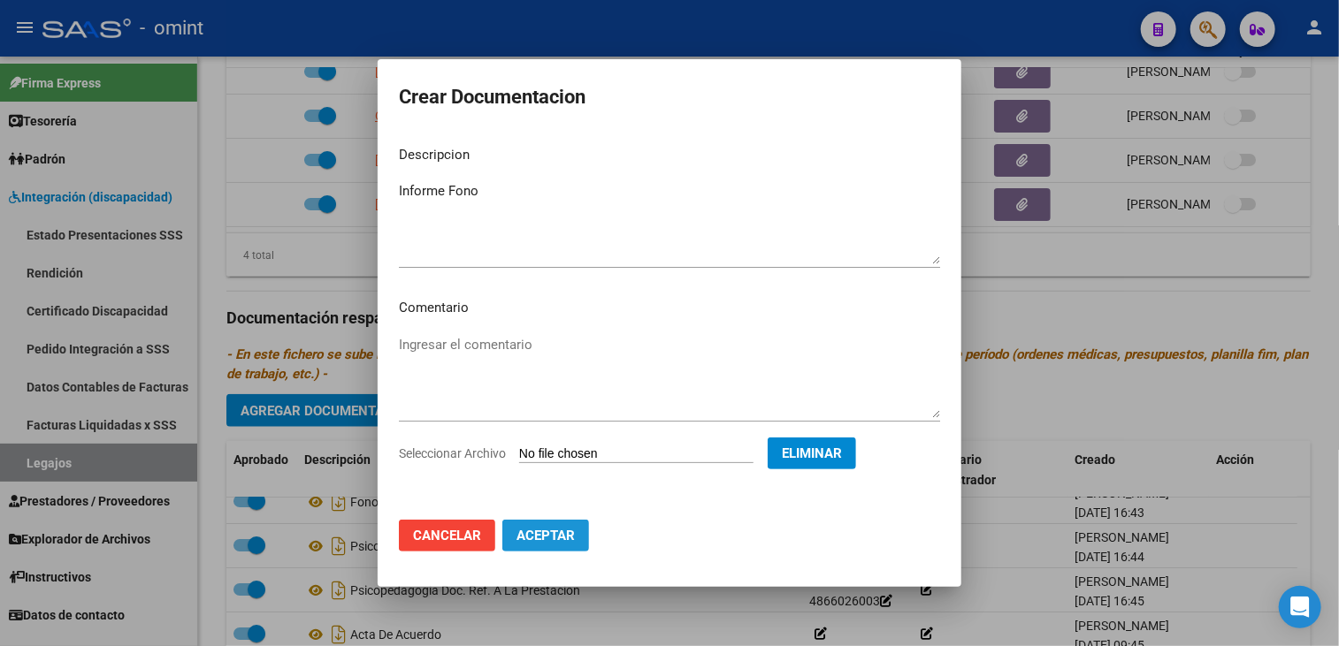
click at [532, 527] on button "Aceptar" at bounding box center [545, 536] width 87 height 32
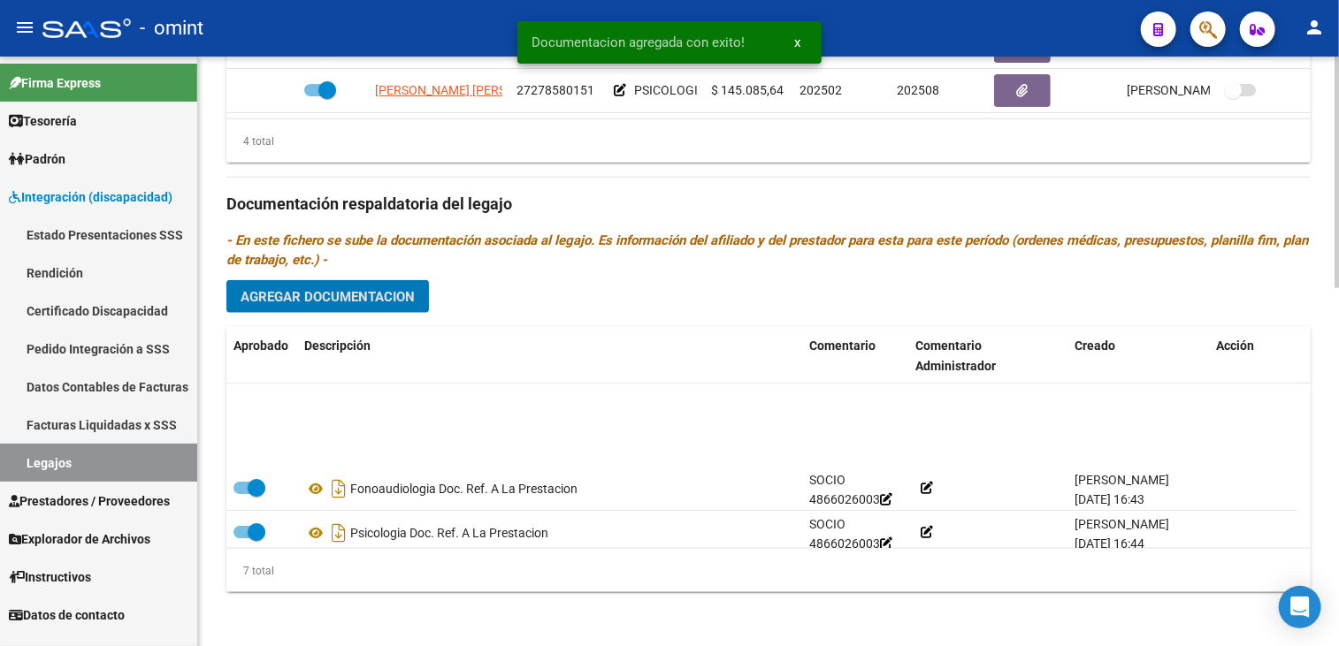
scroll to position [0, 0]
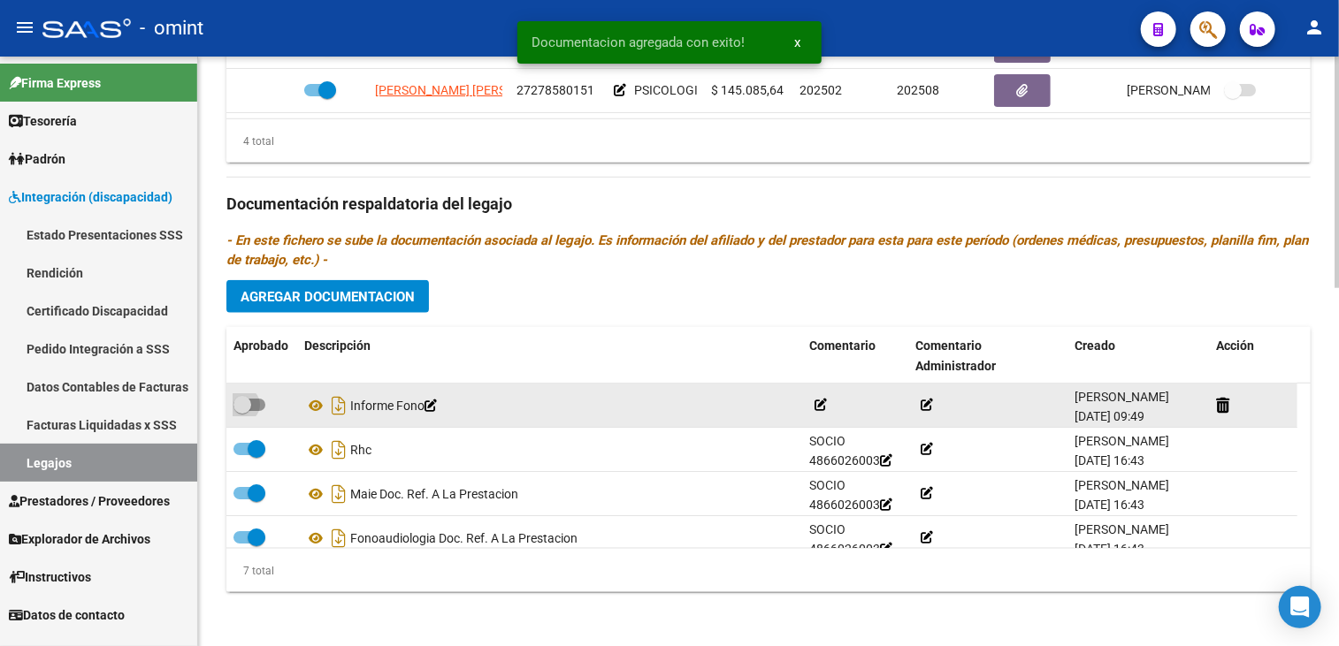
click at [246, 404] on span at bounding box center [242, 405] width 18 height 18
click at [242, 411] on input "checkbox" at bounding box center [241, 411] width 1 height 1
checkbox input "true"
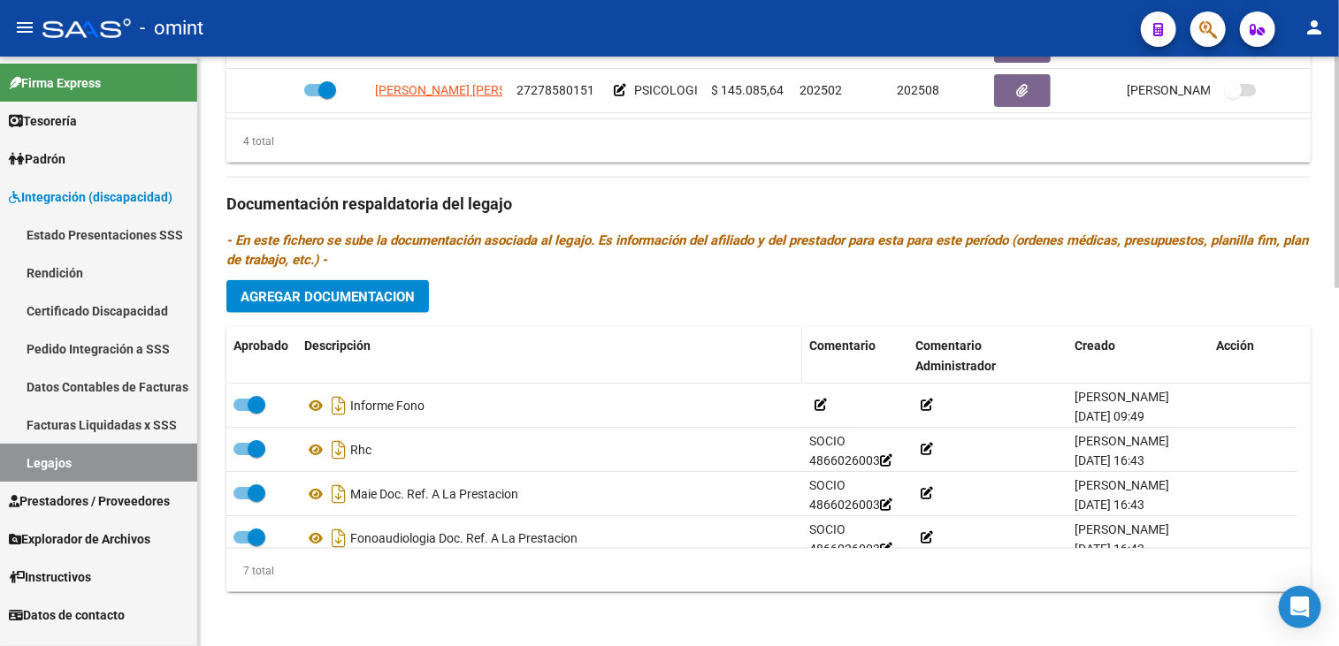
click at [674, 327] on datatable-header-cell "Descripción" at bounding box center [549, 356] width 505 height 58
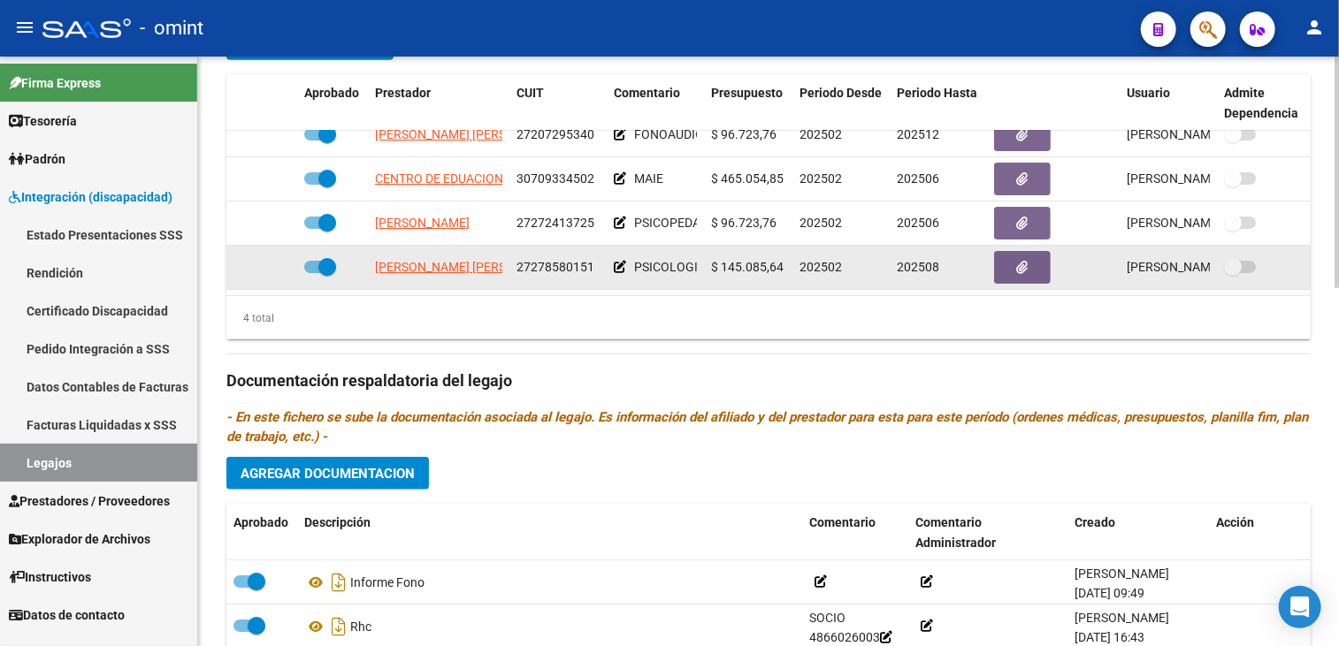
click at [326, 258] on span at bounding box center [327, 267] width 18 height 18
click at [313, 273] on input "checkbox" at bounding box center [312, 273] width 1 height 1
checkbox input "false"
click at [270, 261] on icon at bounding box center [271, 267] width 12 height 12
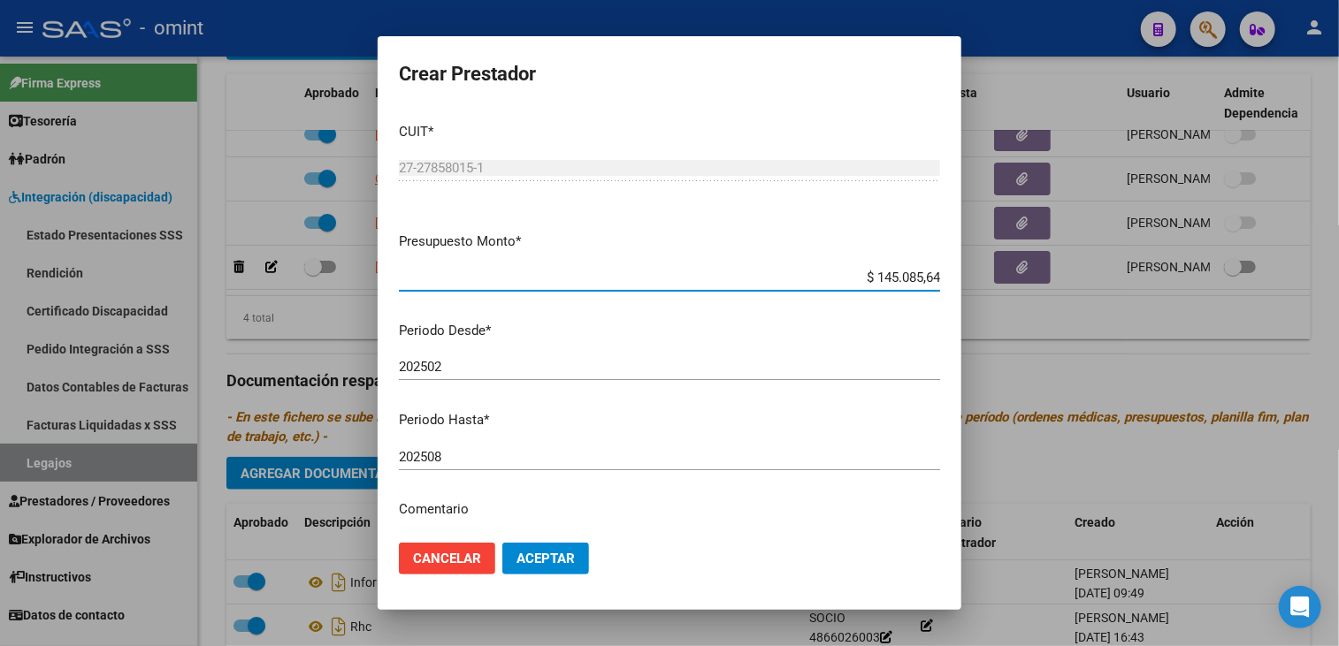
click at [485, 459] on input "202508" at bounding box center [669, 457] width 541 height 16
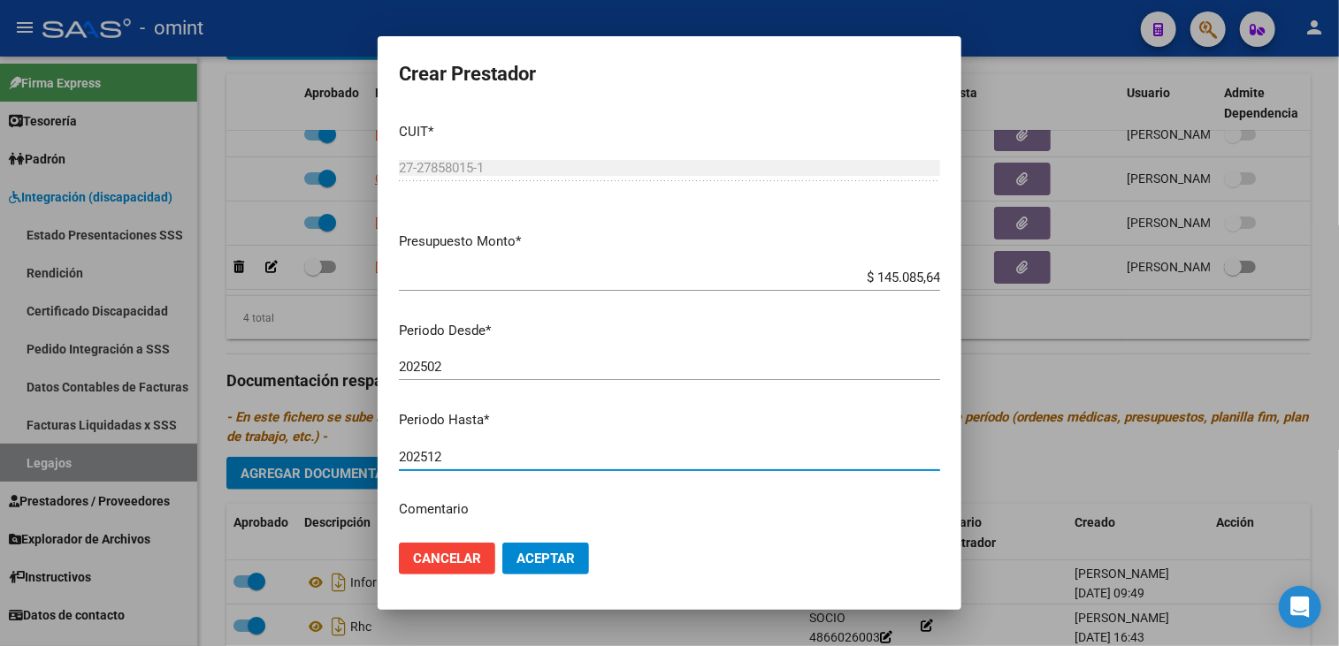
type input "202512"
click at [572, 554] on span "Aceptar" at bounding box center [545, 559] width 58 height 16
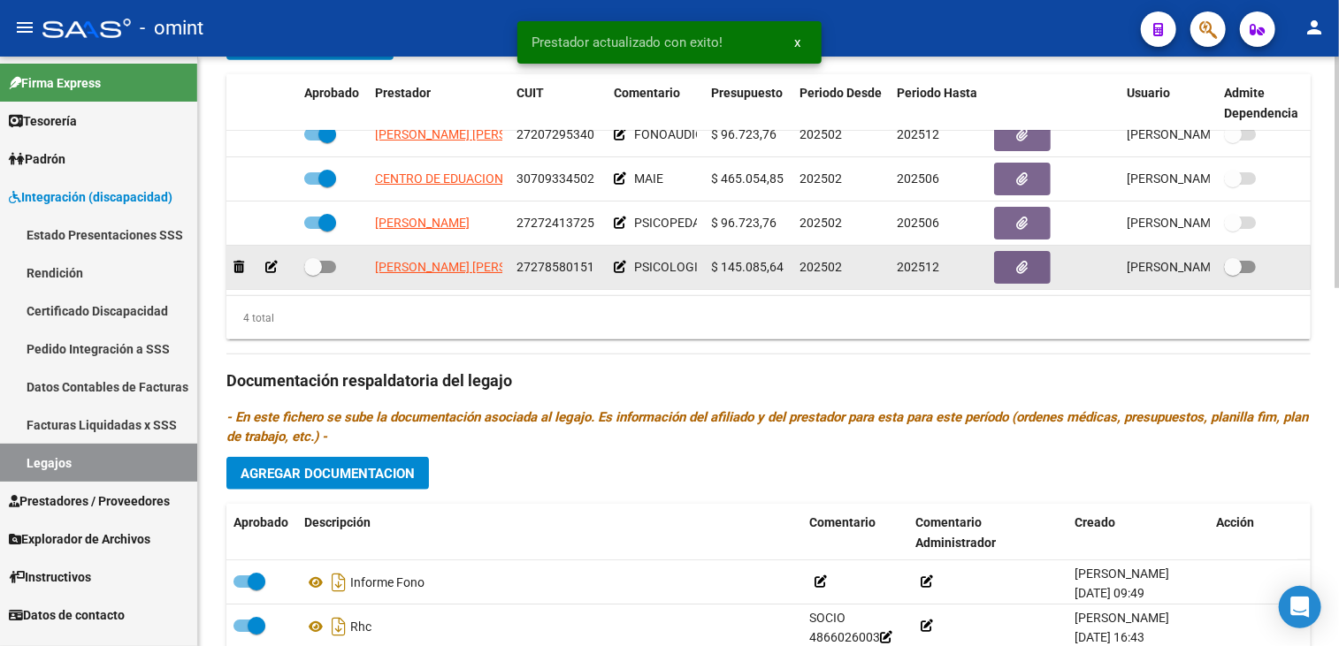
click at [336, 256] on div at bounding box center [332, 267] width 57 height 23
click at [331, 261] on span at bounding box center [320, 267] width 32 height 12
click at [313, 273] on input "checkbox" at bounding box center [312, 273] width 1 height 1
checkbox input "true"
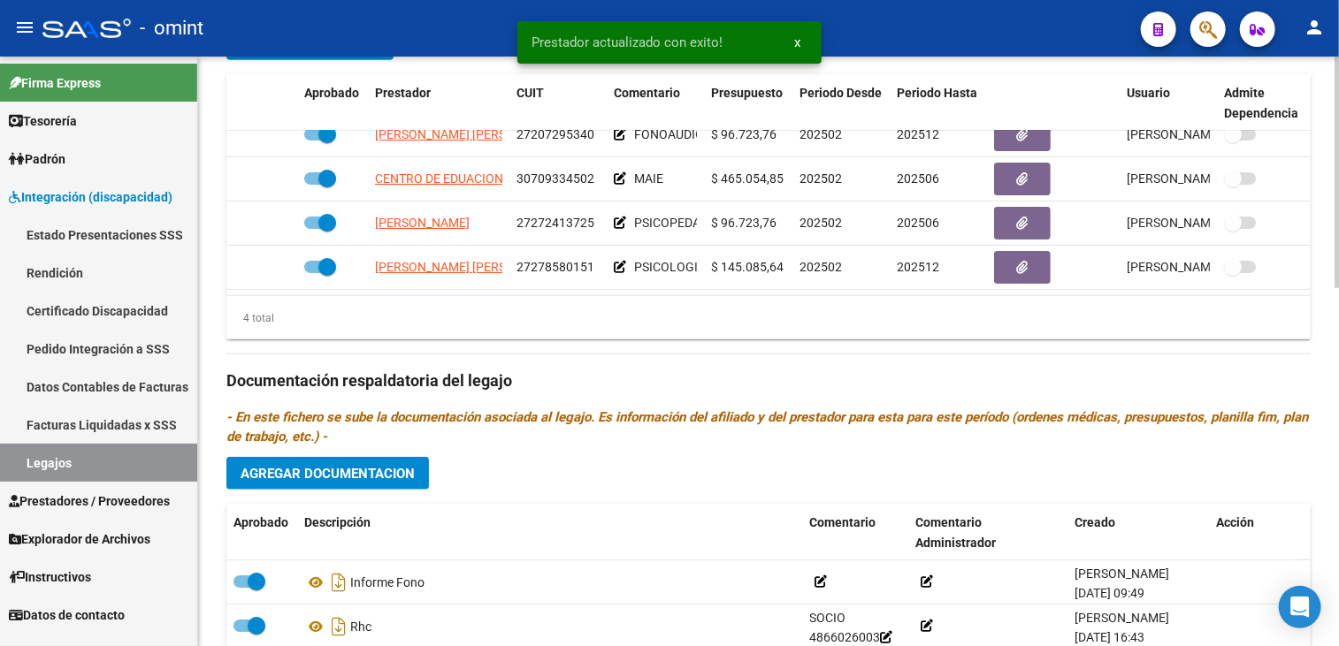
click at [359, 466] on span "Agregar Documentacion" at bounding box center [328, 474] width 174 height 16
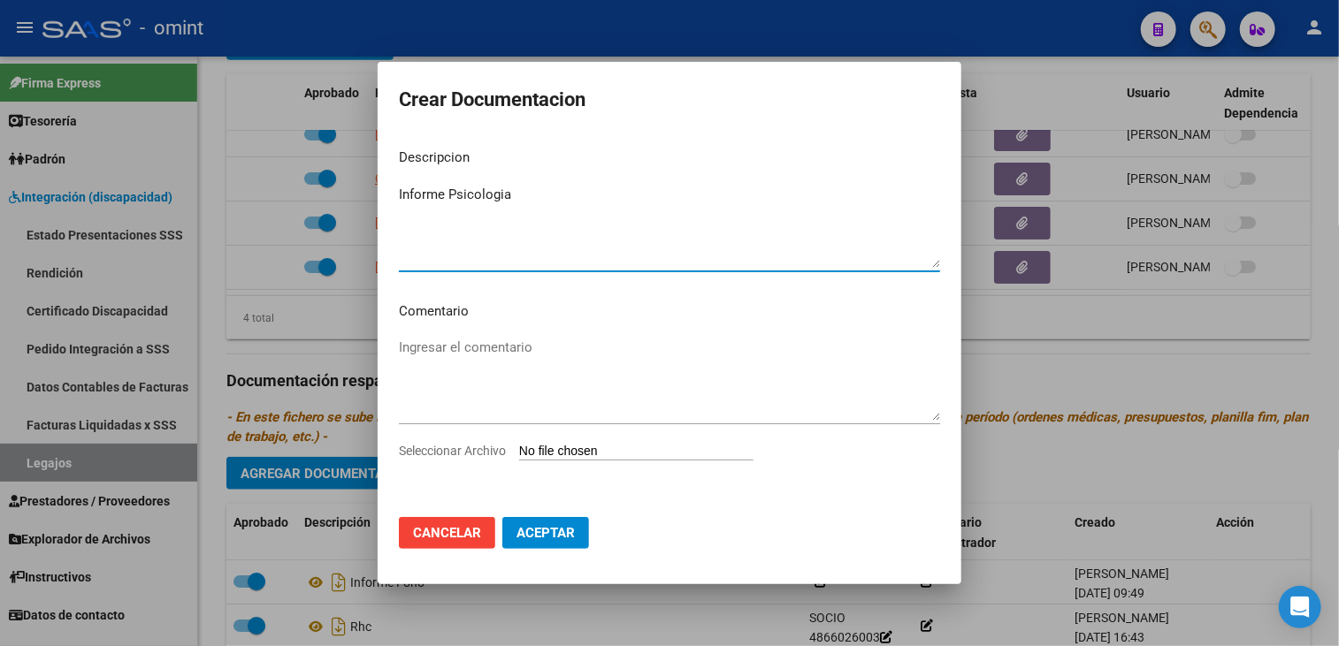
type textarea "Informe Psicologia"
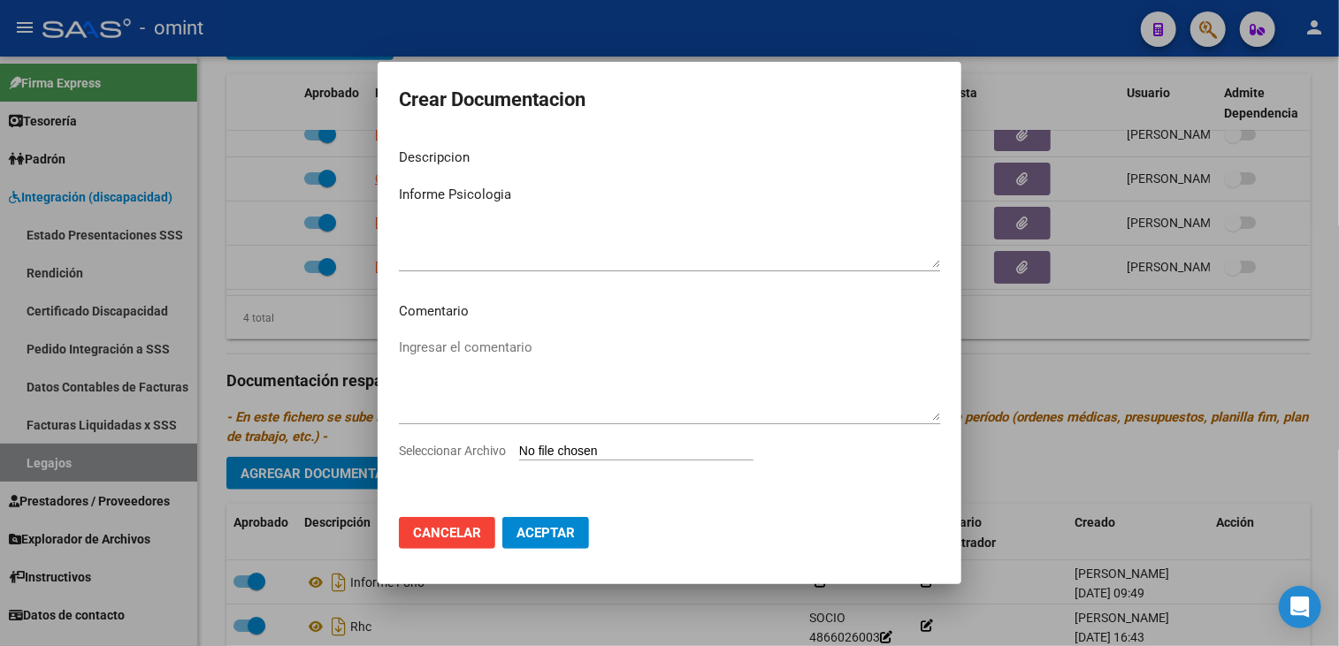
click at [479, 447] on span "Seleccionar Archivo" at bounding box center [452, 451] width 107 height 14
click at [519, 447] on input "Seleccionar Archivo" at bounding box center [636, 452] width 234 height 17
click at [431, 454] on span "Seleccionar Archivo" at bounding box center [452, 451] width 107 height 14
click at [519, 454] on input "Seleccionar Archivo" at bounding box center [636, 452] width 234 height 17
type input "C:\fakepath\F48.pdf"
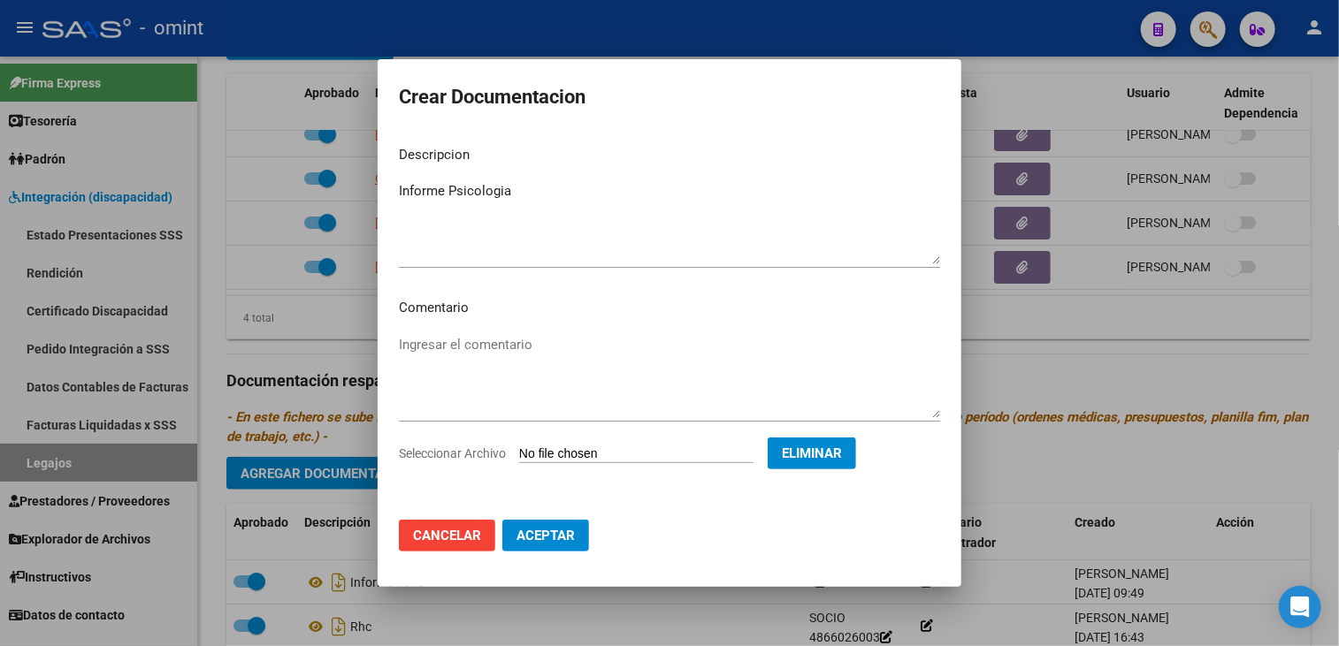
click at [542, 546] on button "Aceptar" at bounding box center [545, 536] width 87 height 32
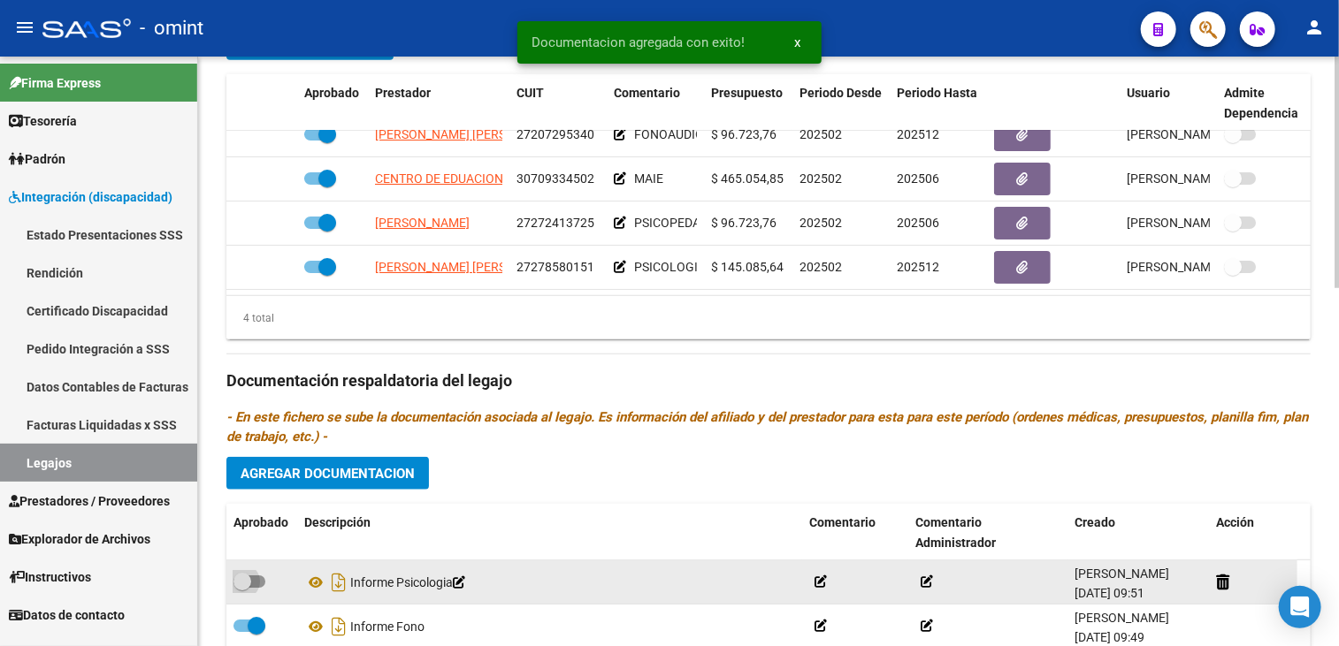
click at [262, 576] on span at bounding box center [249, 582] width 32 height 12
click at [242, 588] on input "checkbox" at bounding box center [241, 588] width 1 height 1
checkbox input "true"
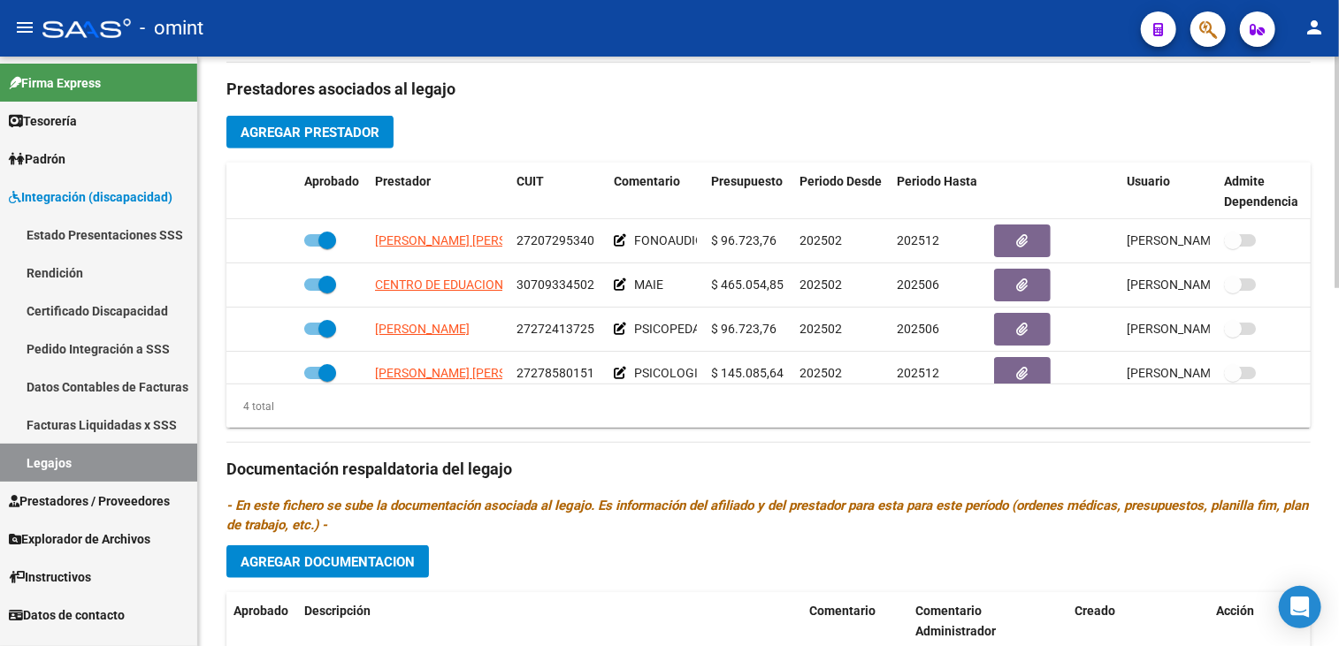
scroll to position [32, 0]
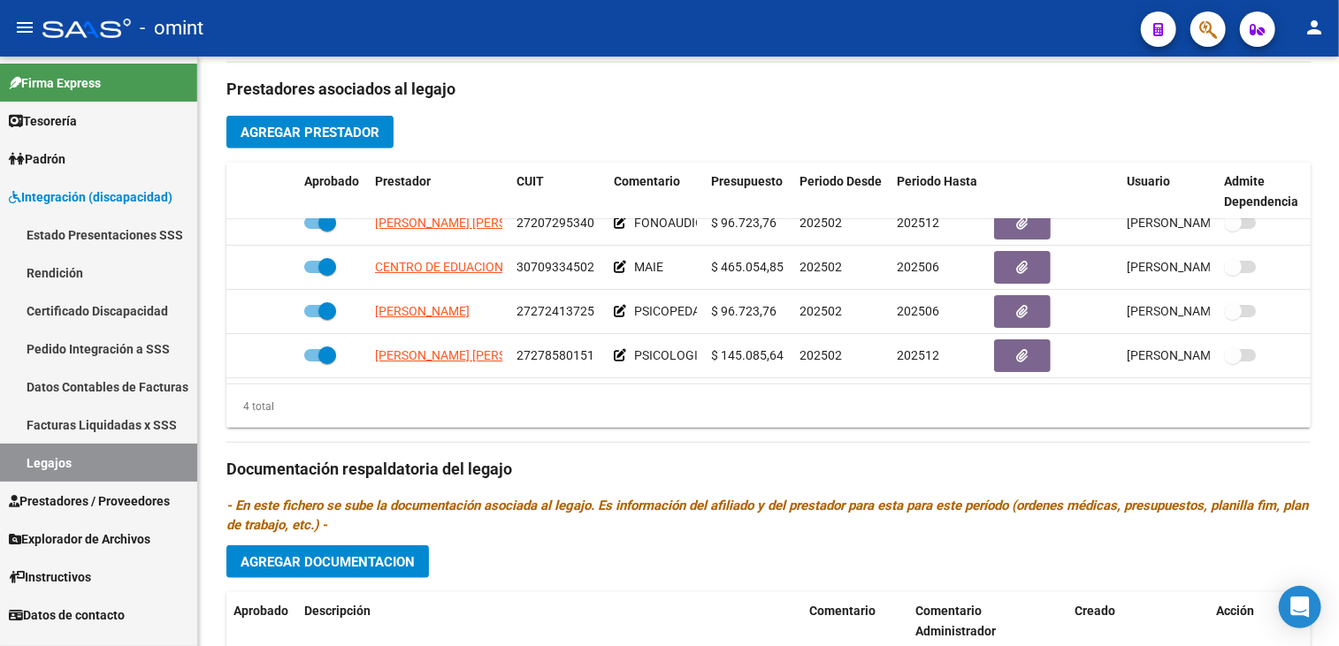
click at [122, 469] on link "Legajos" at bounding box center [98, 463] width 197 height 38
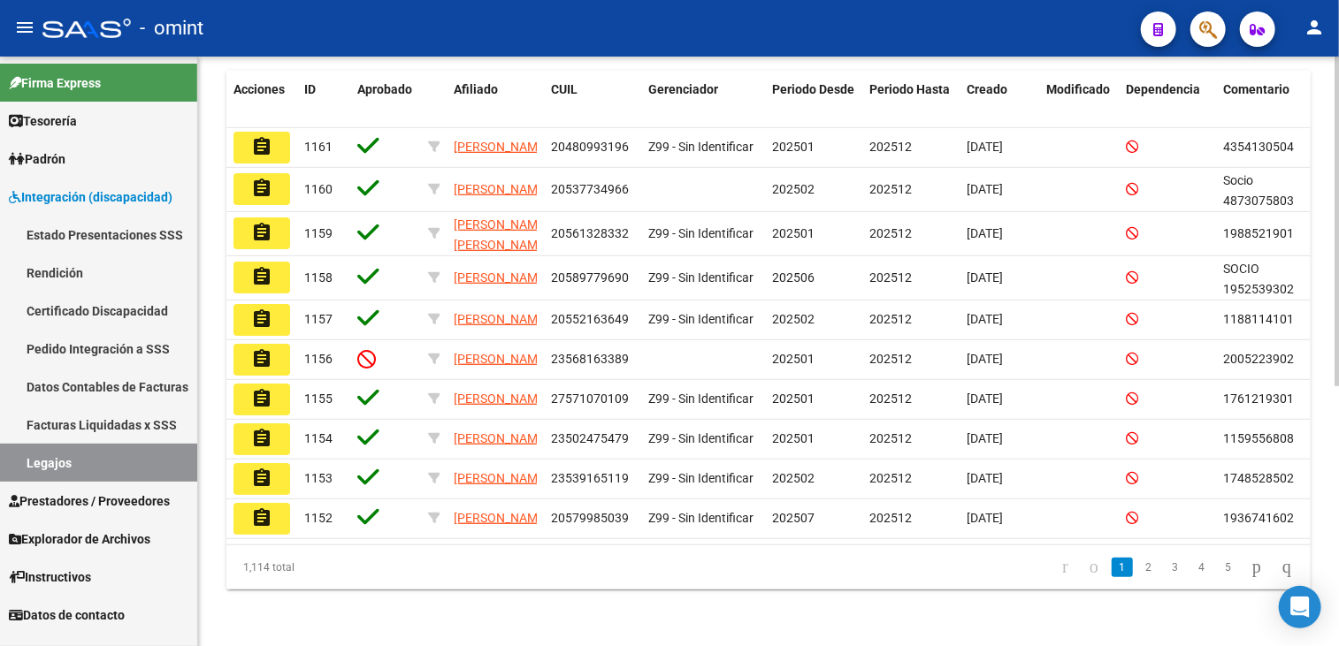
scroll to position [111, 0]
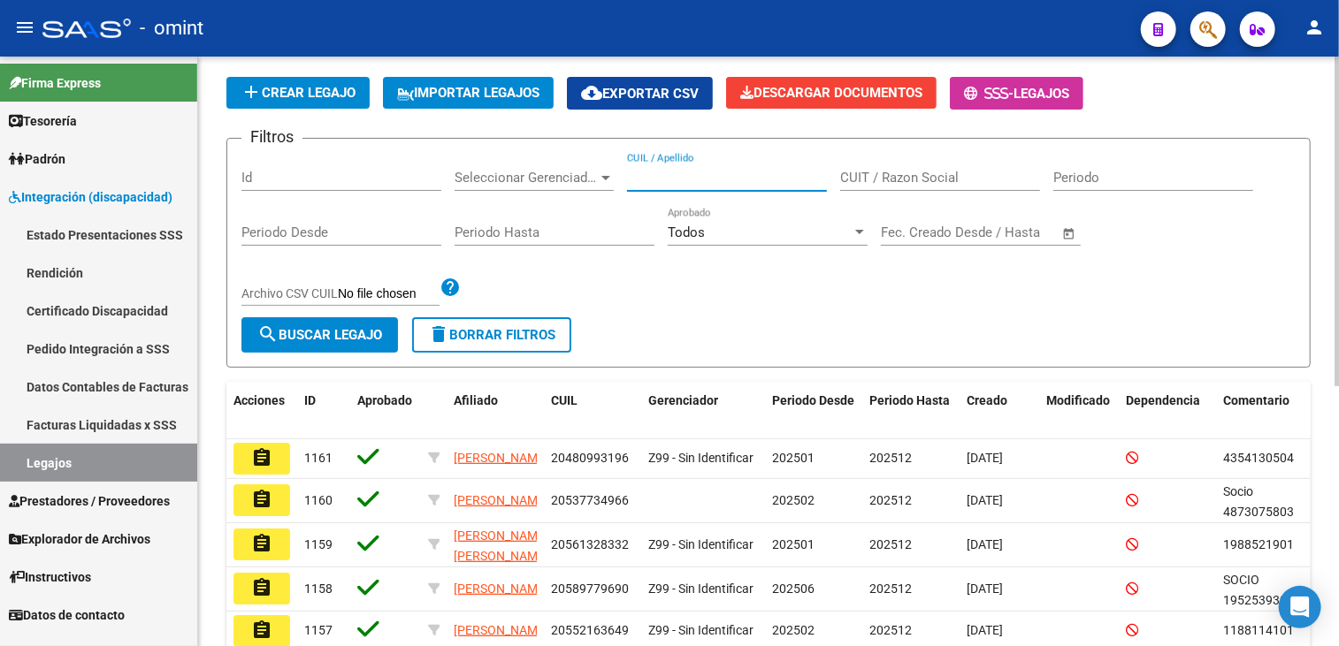
click at [760, 173] on input "CUIL / Apellido" at bounding box center [727, 178] width 200 height 16
type input "nosdeo"
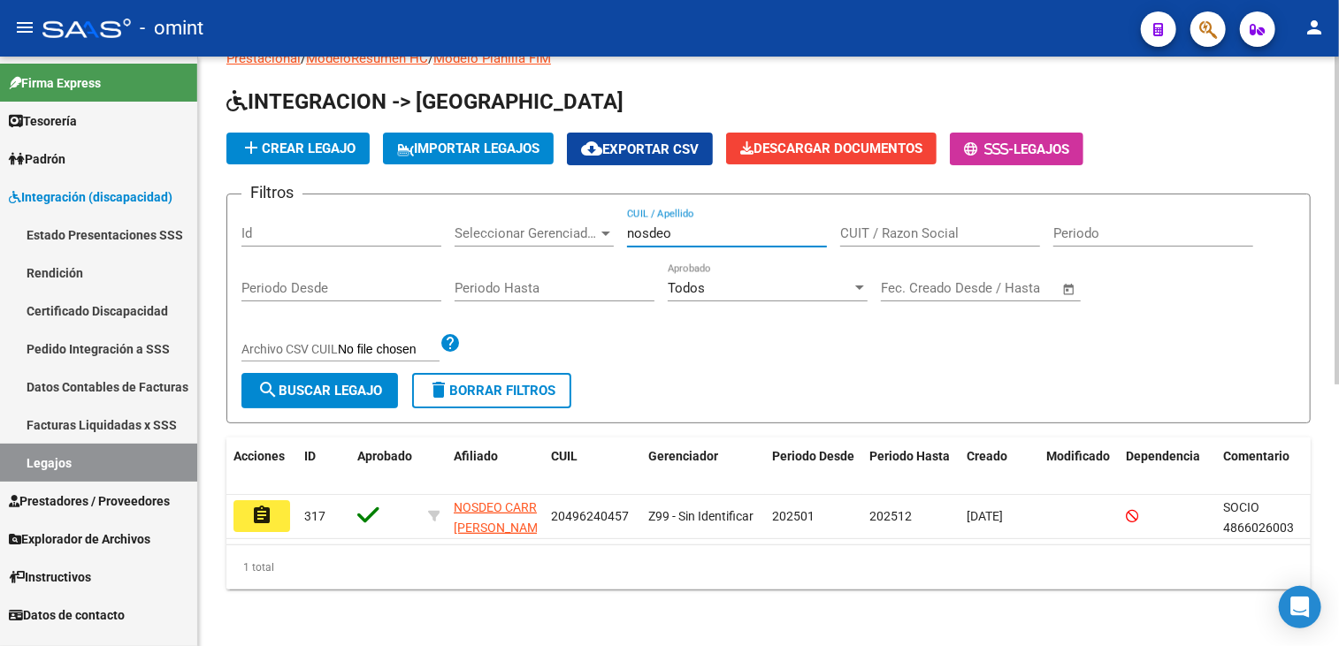
scroll to position [67, 0]
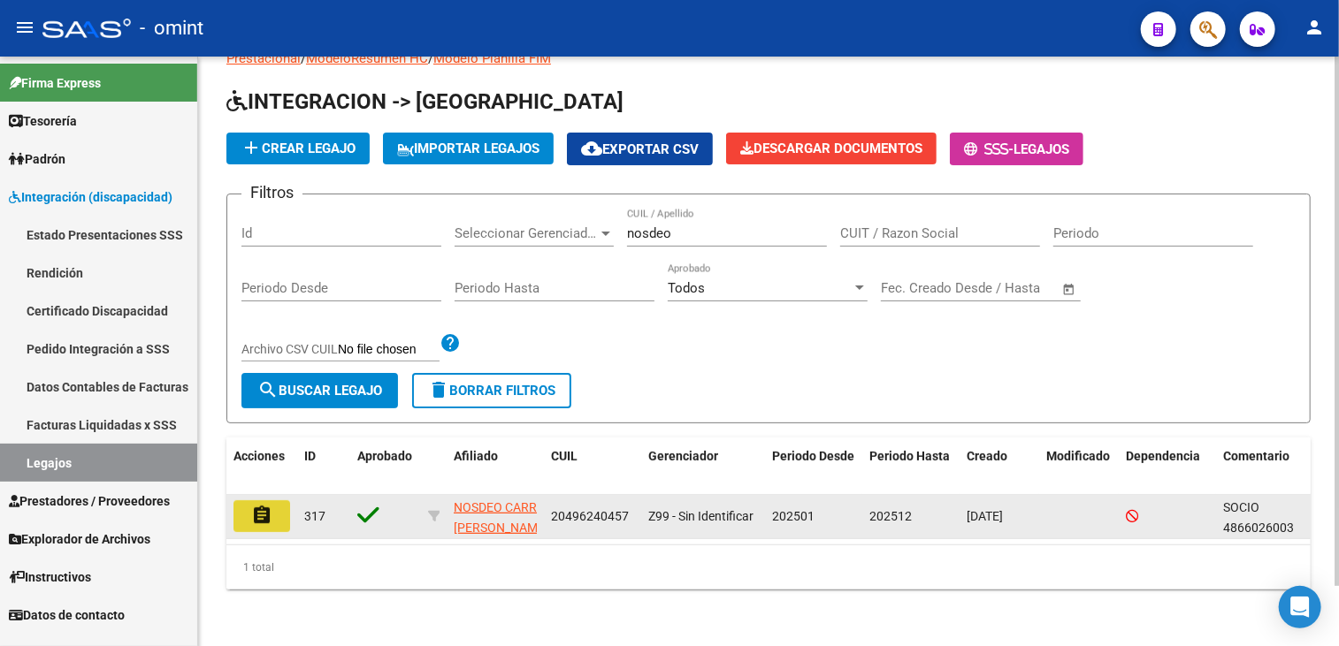
click at [257, 505] on mat-icon "assignment" at bounding box center [261, 515] width 21 height 21
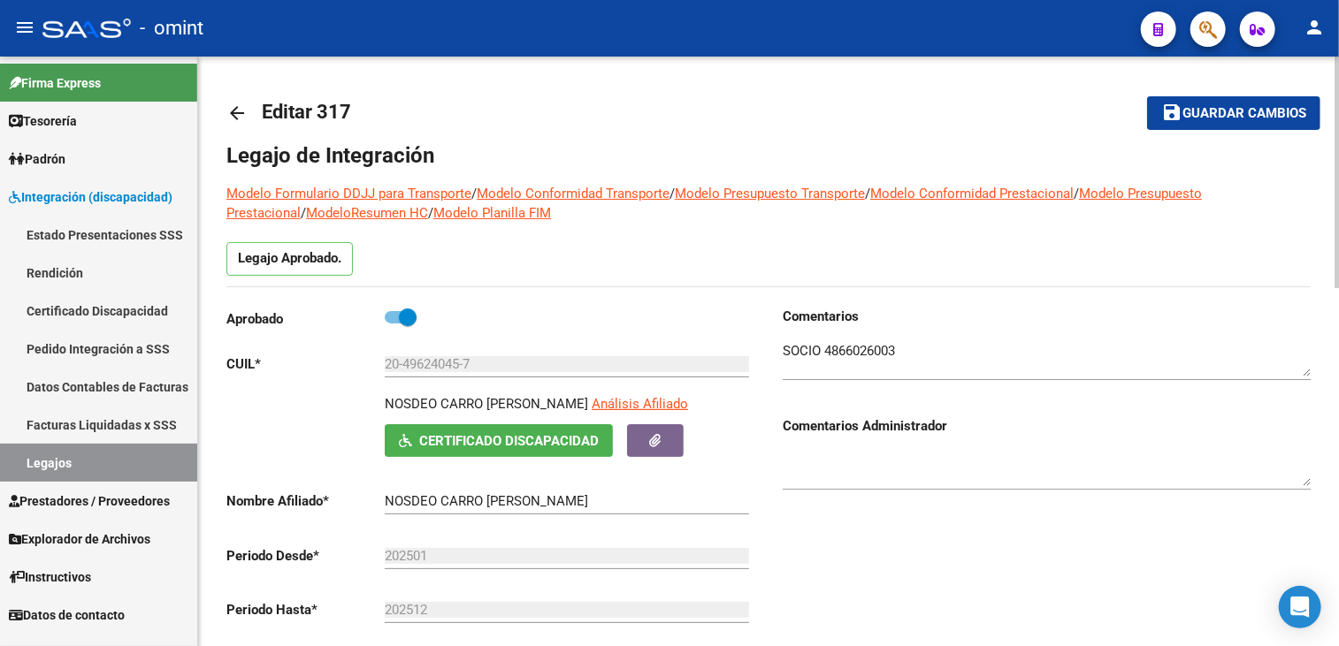
click at [1188, 106] on span "Guardar cambios" at bounding box center [1244, 114] width 124 height 16
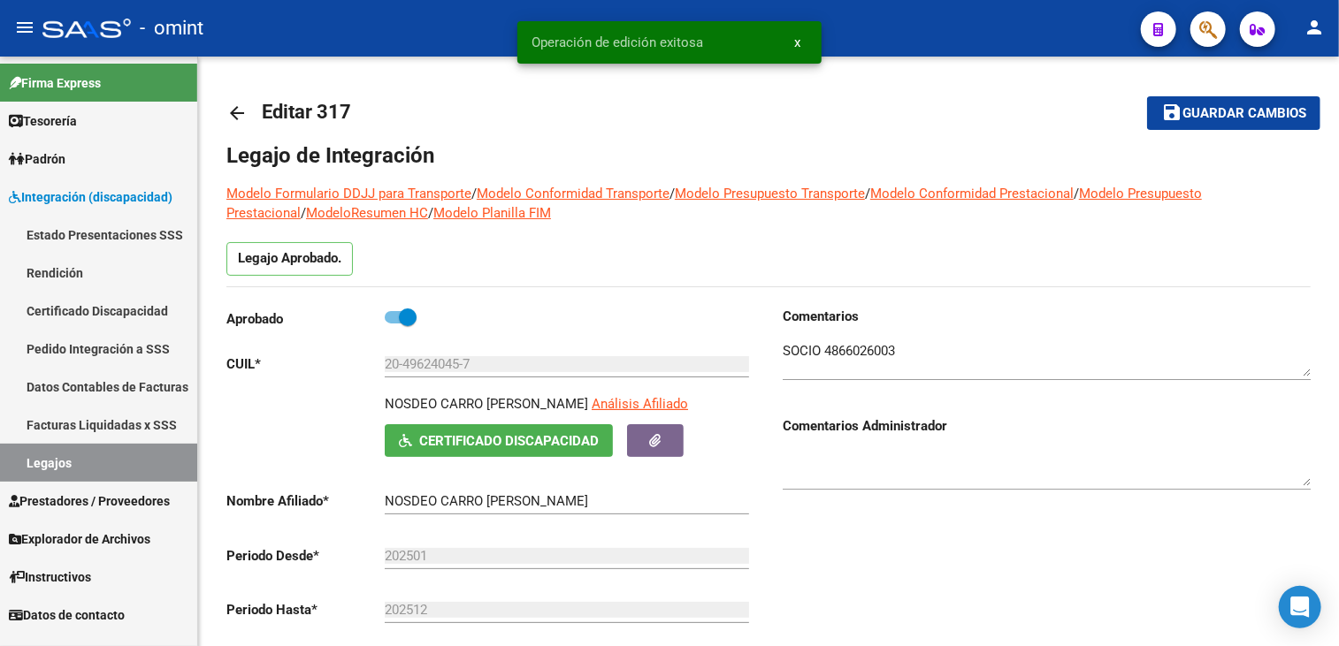
click at [59, 473] on link "Legajos" at bounding box center [98, 463] width 197 height 38
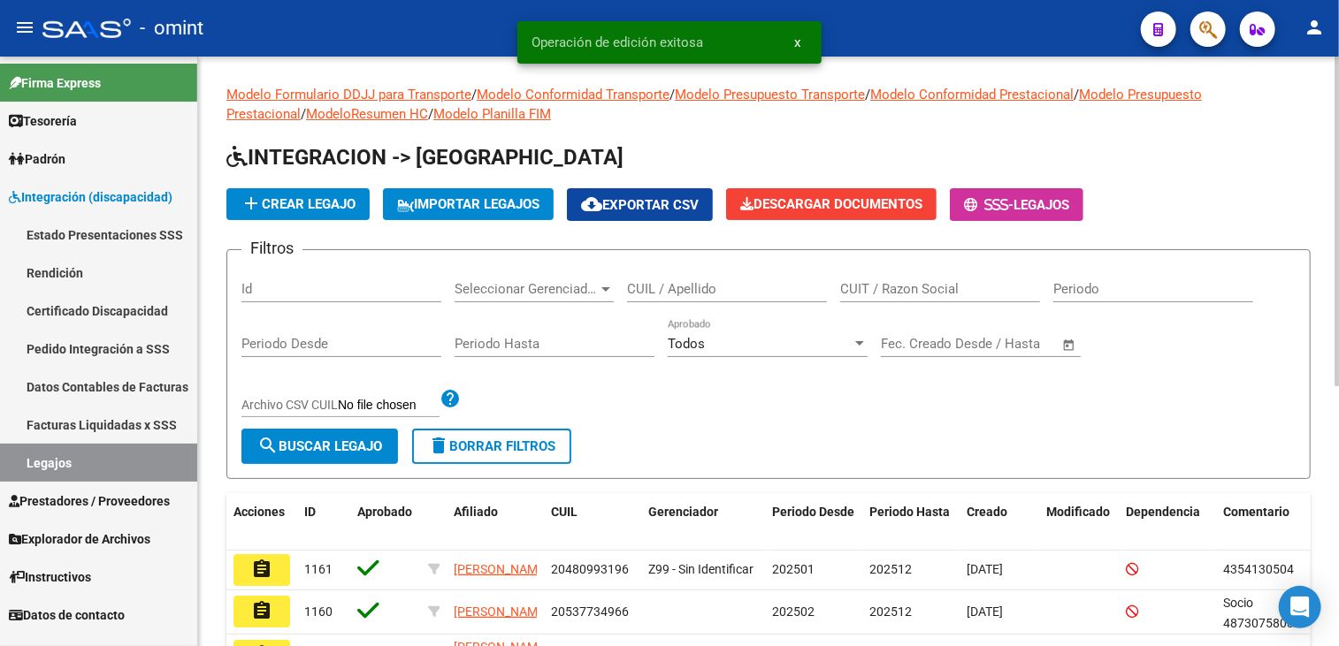
click at [705, 293] on input "CUIL / Apellido" at bounding box center [727, 289] width 200 height 16
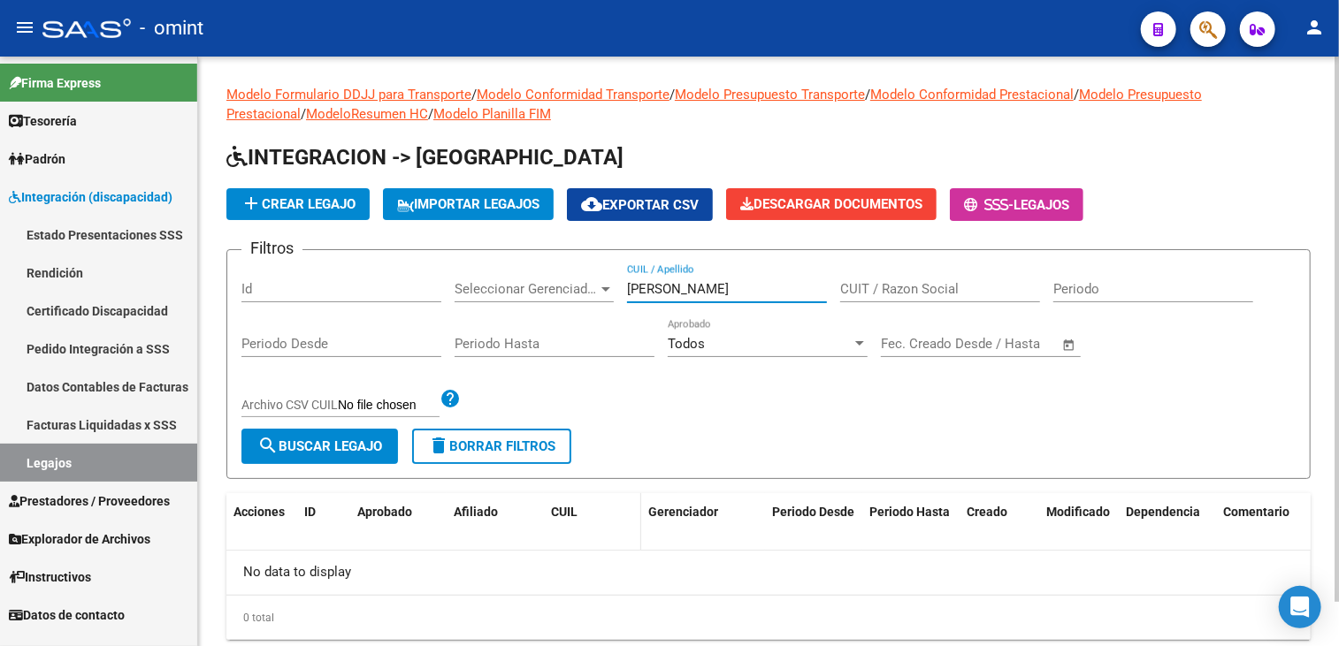
scroll to position [48, 0]
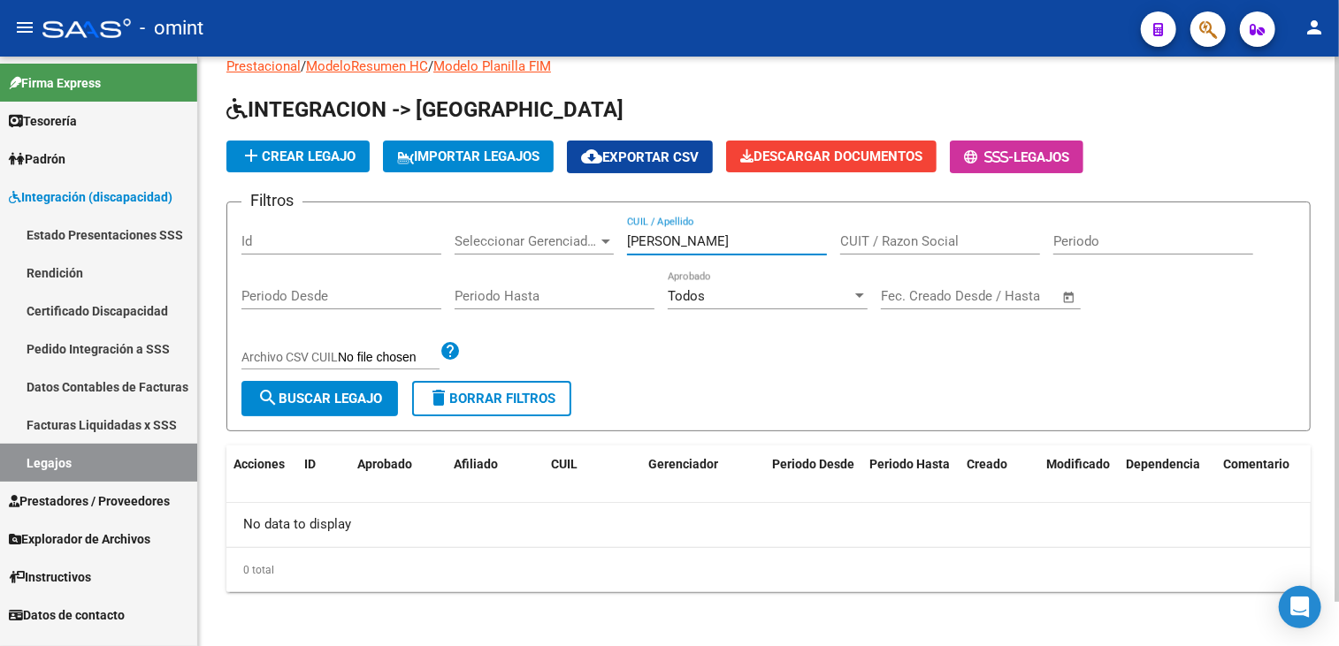
type input "[PERSON_NAME]"
click at [131, 421] on link "Facturas Liquidadas x SSS" at bounding box center [98, 425] width 197 height 38
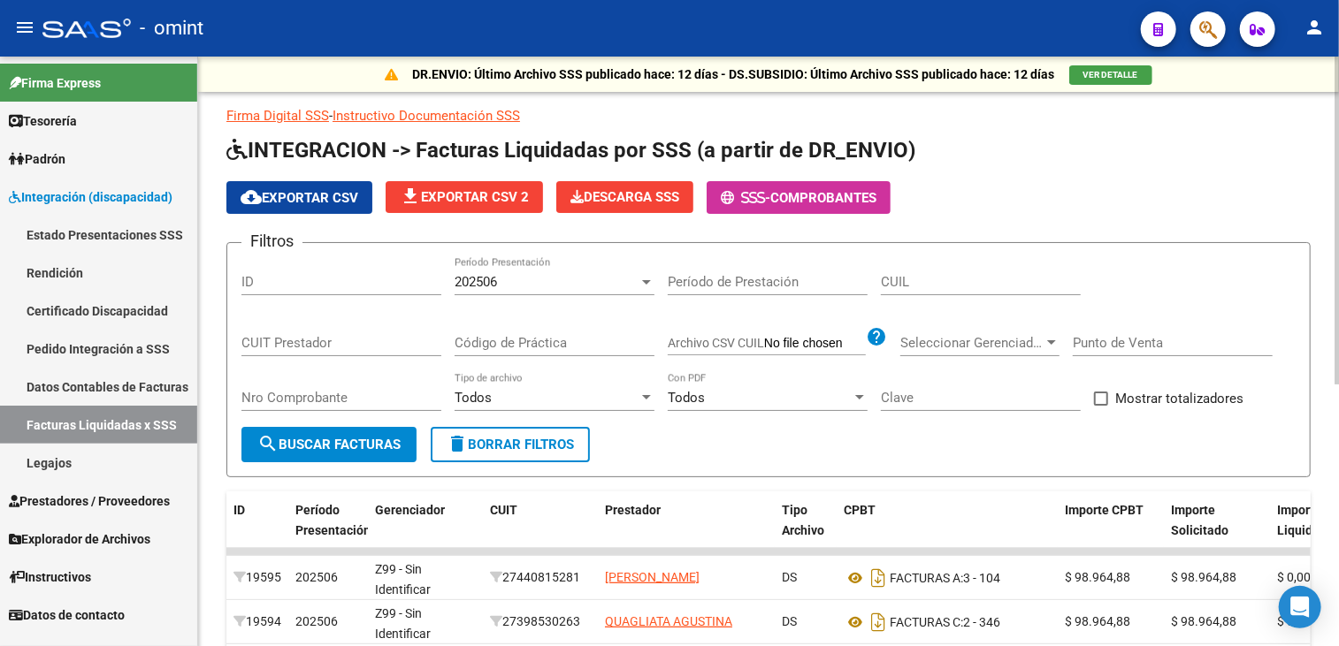
click at [974, 268] on div "CUIL" at bounding box center [981, 276] width 200 height 38
paste input "20-41710460-8"
type input "20-41710460-8"
click at [649, 280] on div at bounding box center [646, 282] width 9 height 4
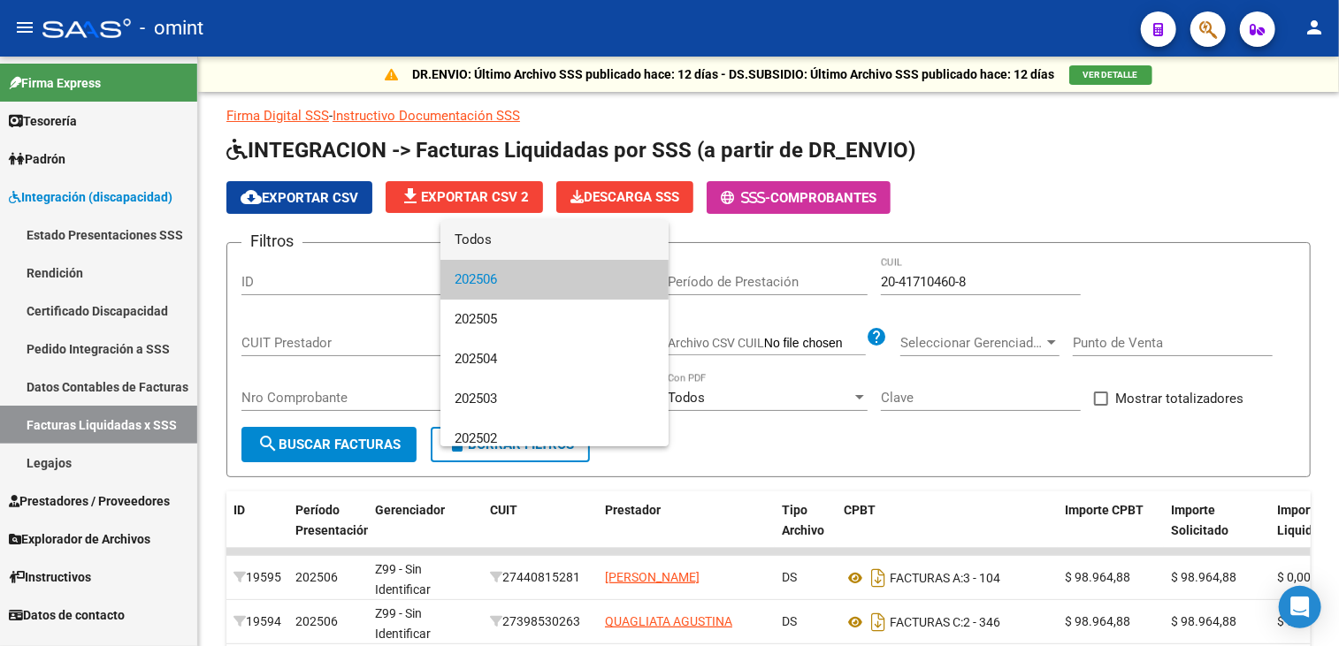
click at [569, 248] on span "Todos" at bounding box center [554, 240] width 200 height 40
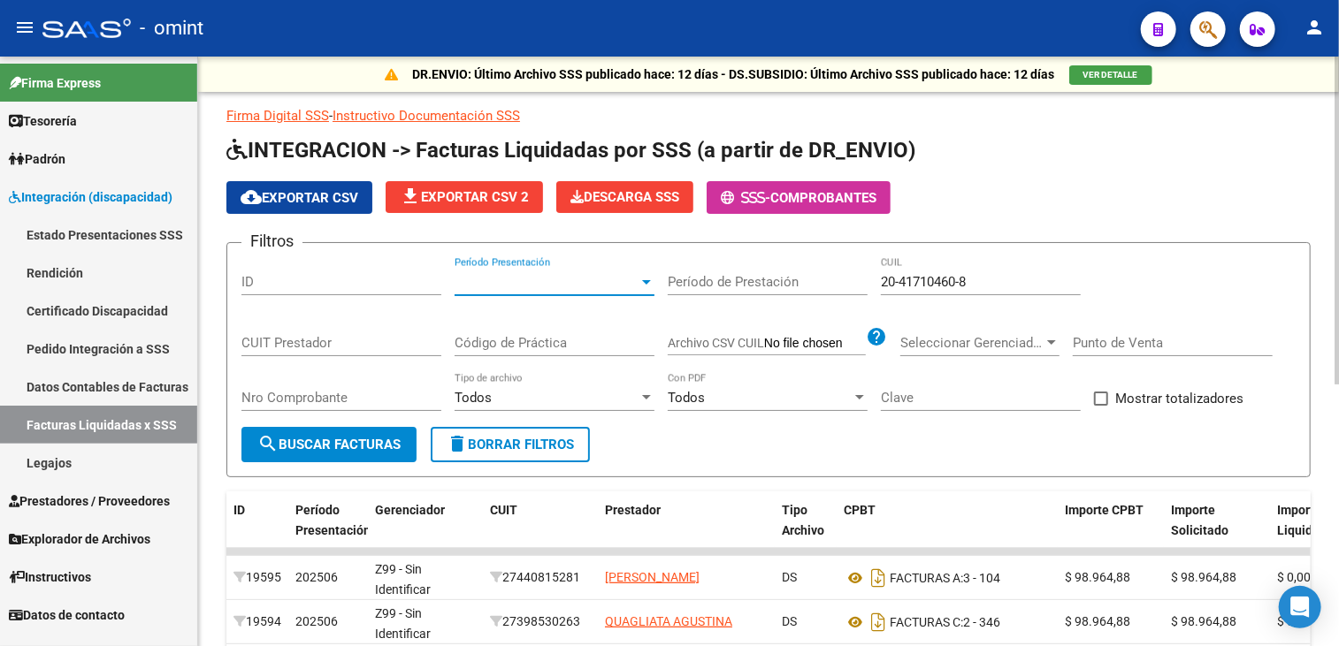
click at [602, 276] on span "Período Presentación" at bounding box center [546, 282] width 184 height 16
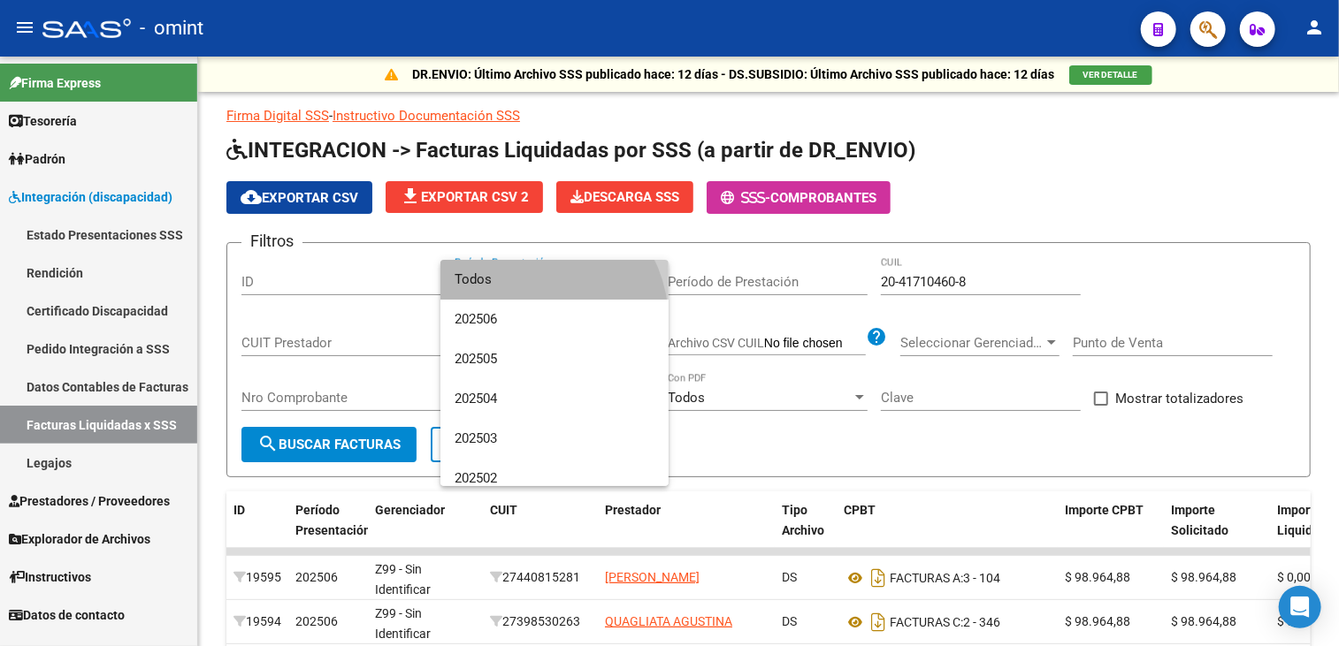
click at [529, 281] on span "Todos" at bounding box center [554, 280] width 200 height 40
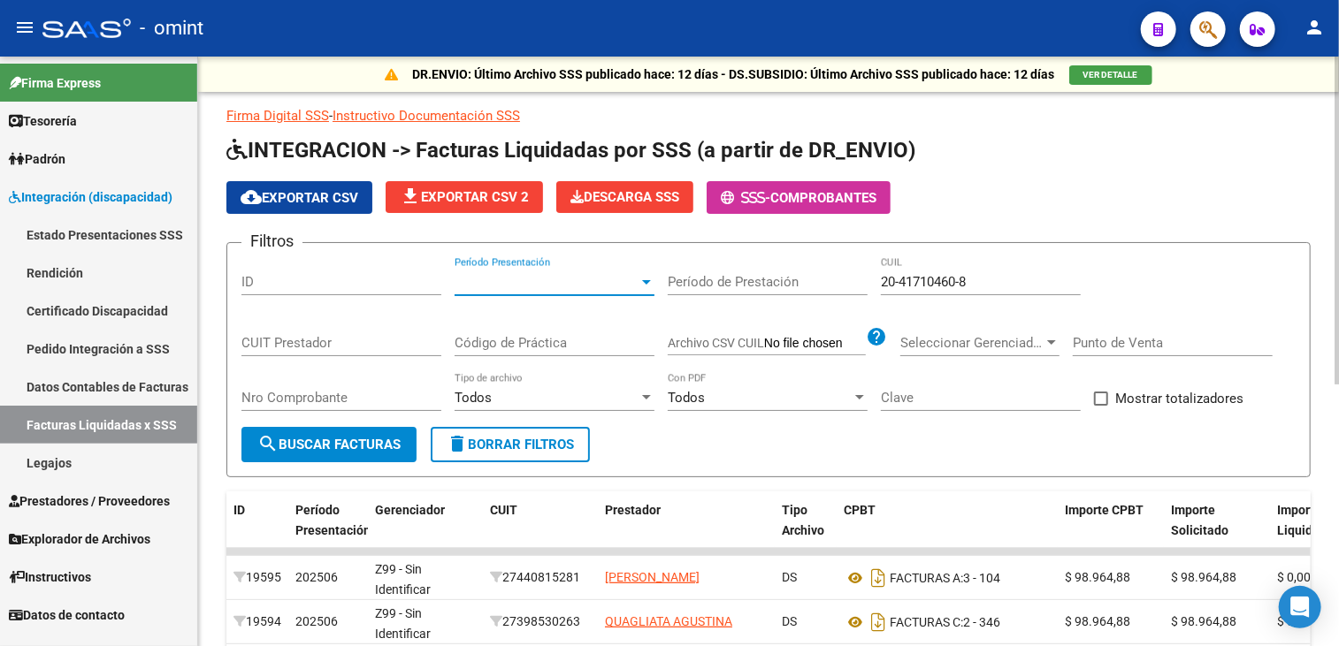
click at [363, 445] on span "search Buscar Facturas" at bounding box center [328, 445] width 143 height 16
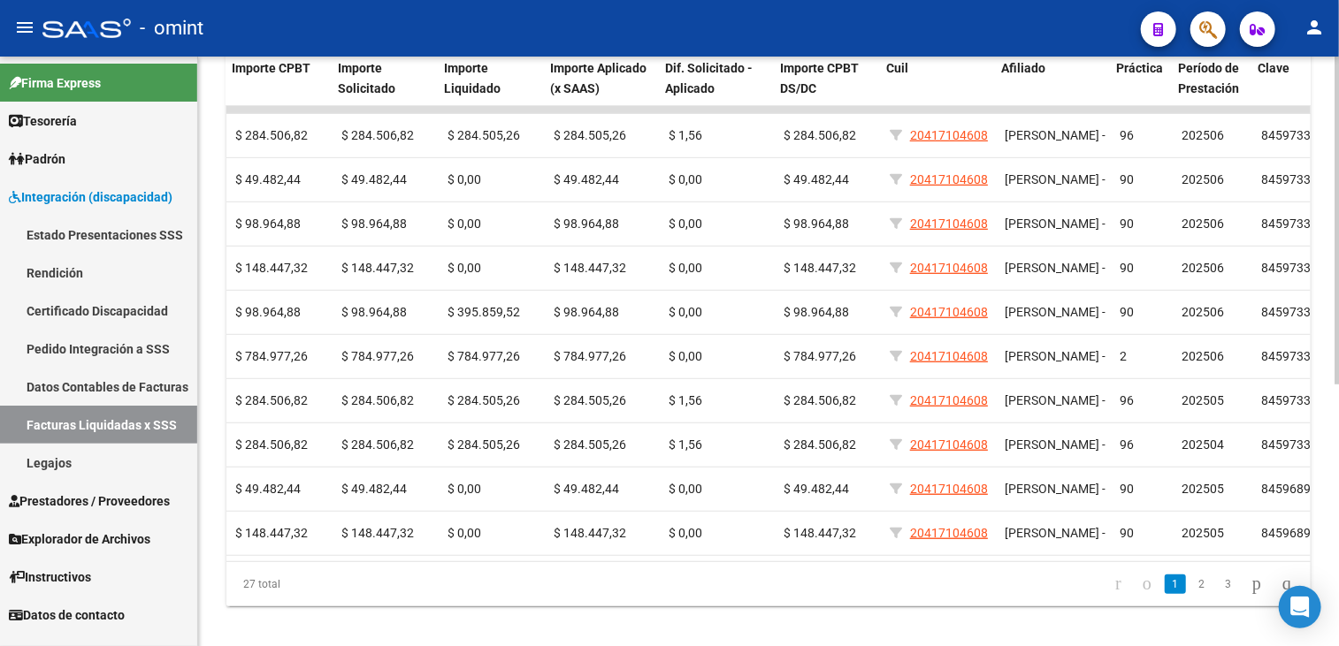
scroll to position [0, 832]
click at [1218, 593] on link "3" at bounding box center [1228, 584] width 21 height 19
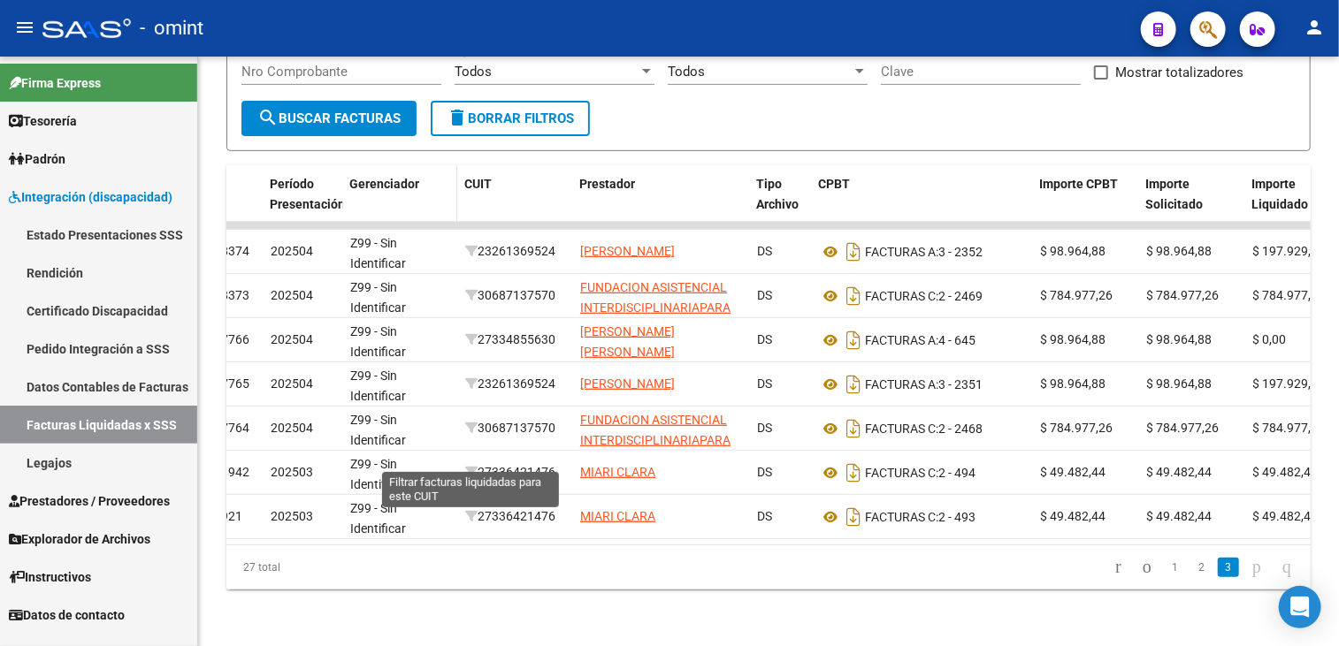
scroll to position [71, 0]
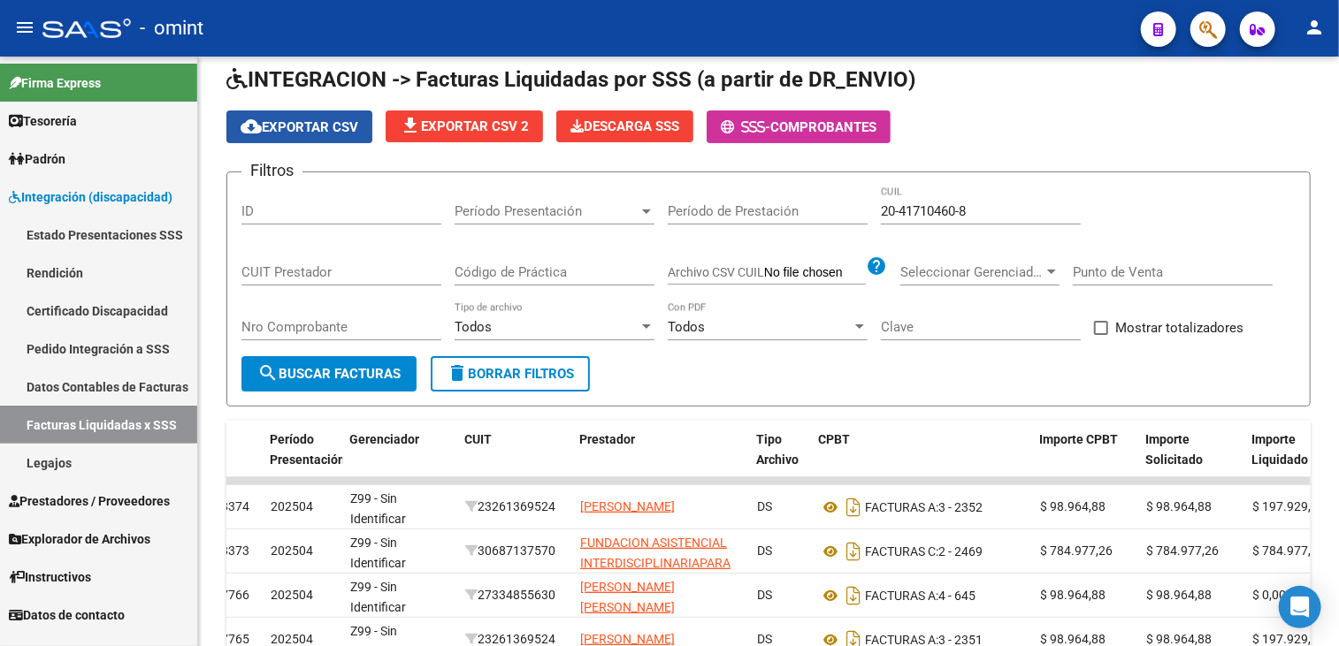
click at [304, 132] on button "cloud_download Exportar CSV" at bounding box center [299, 127] width 146 height 33
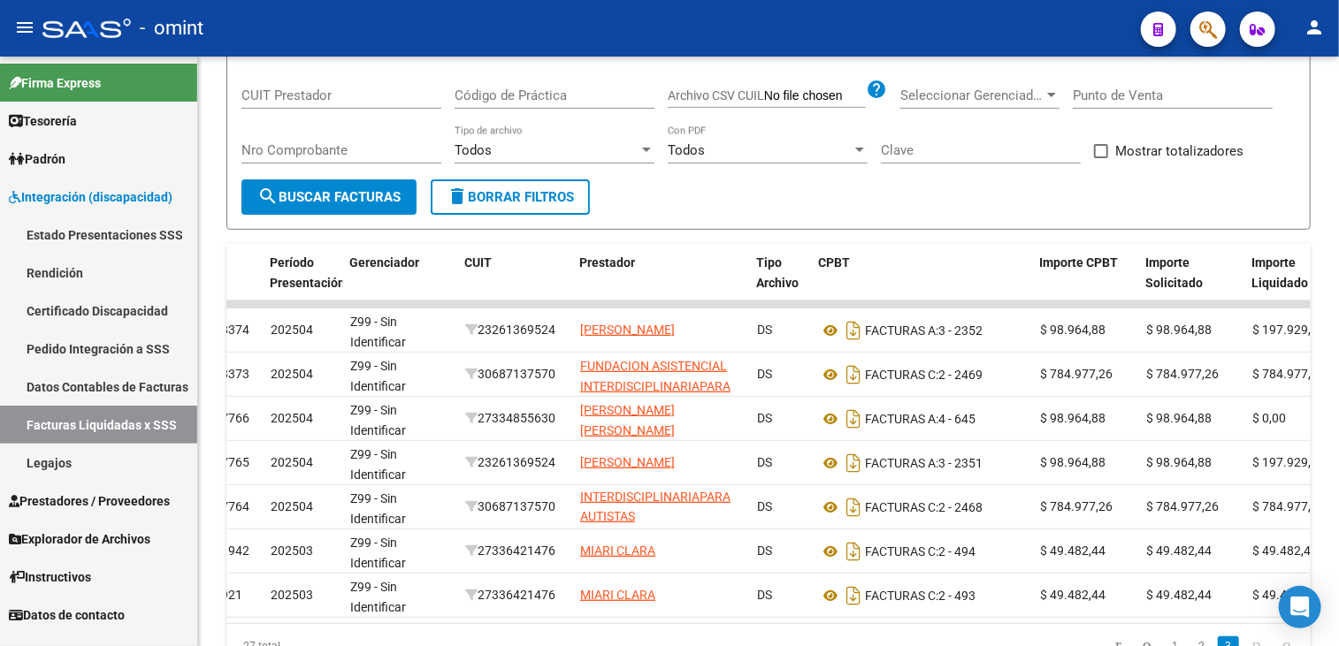
scroll to position [336, 0]
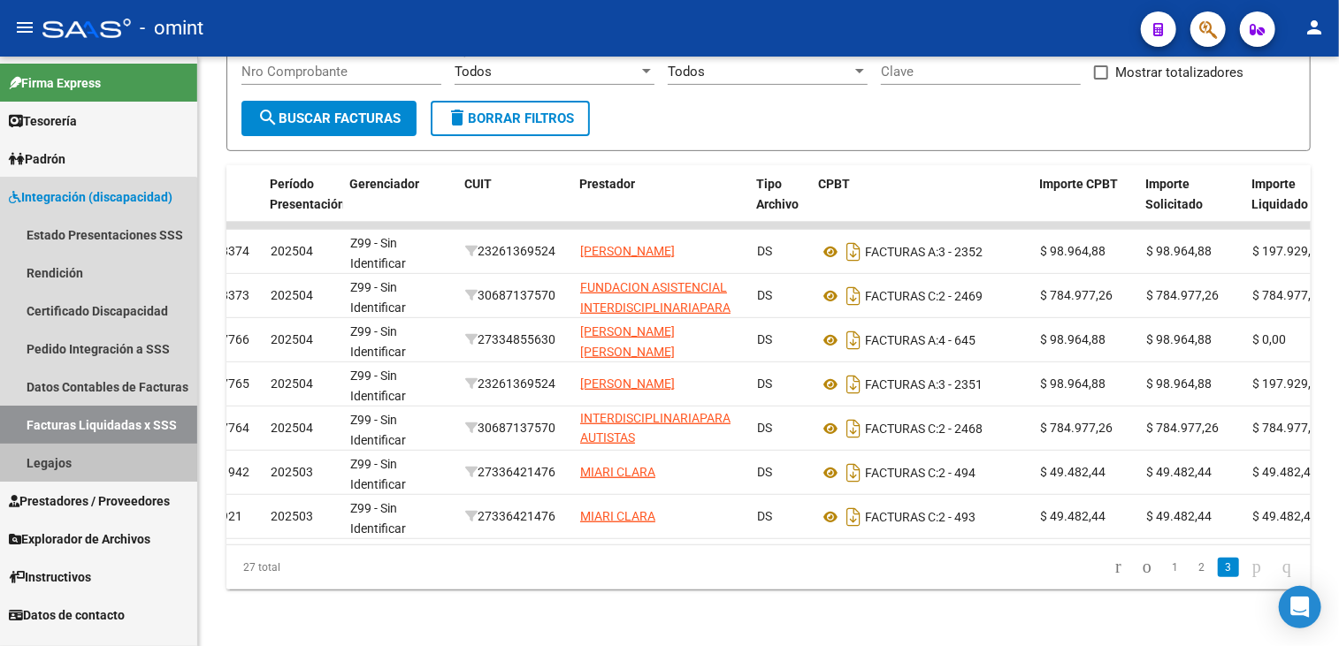
click at [57, 465] on link "Legajos" at bounding box center [98, 463] width 197 height 38
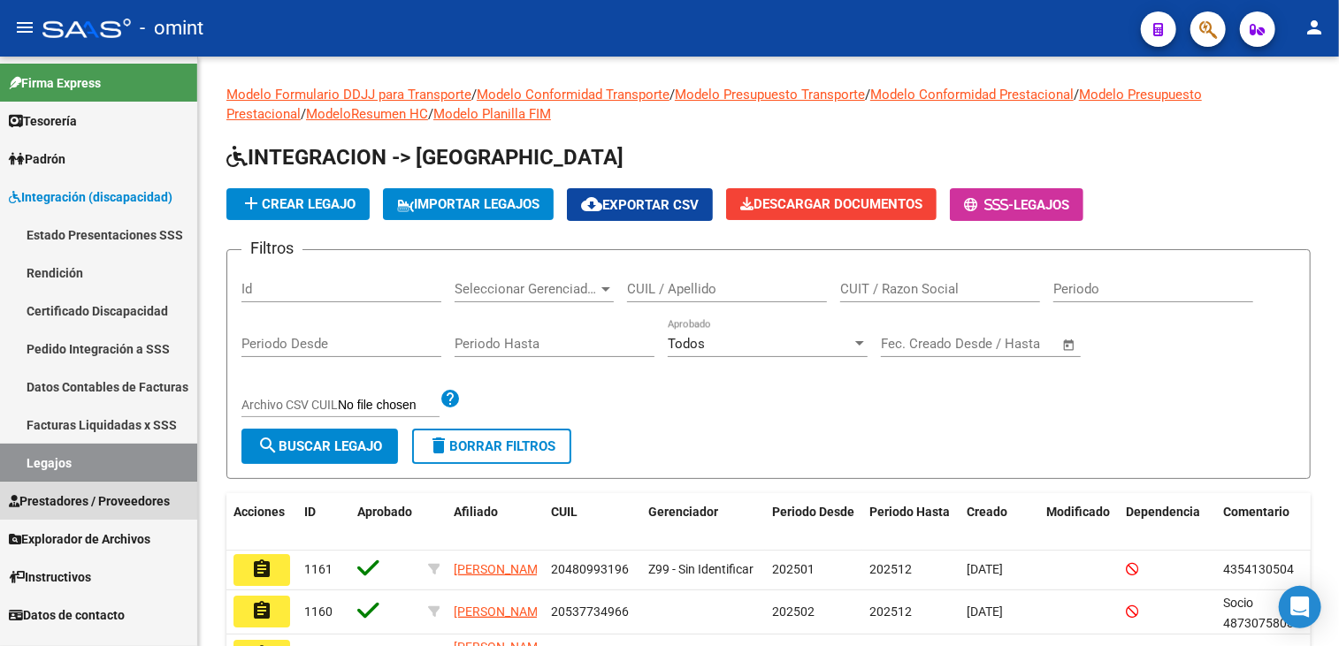
click at [92, 492] on span "Prestadores / Proveedores" at bounding box center [89, 501] width 161 height 19
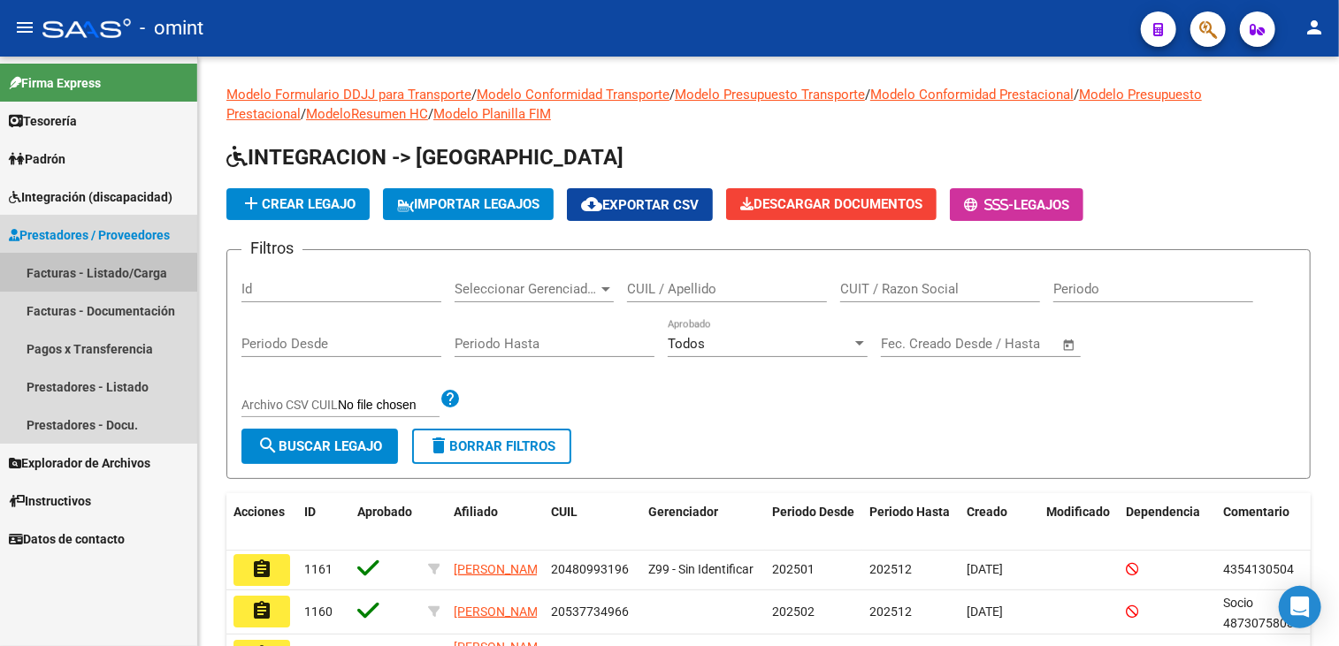
click at [88, 273] on link "Facturas - Listado/Carga" at bounding box center [98, 273] width 197 height 38
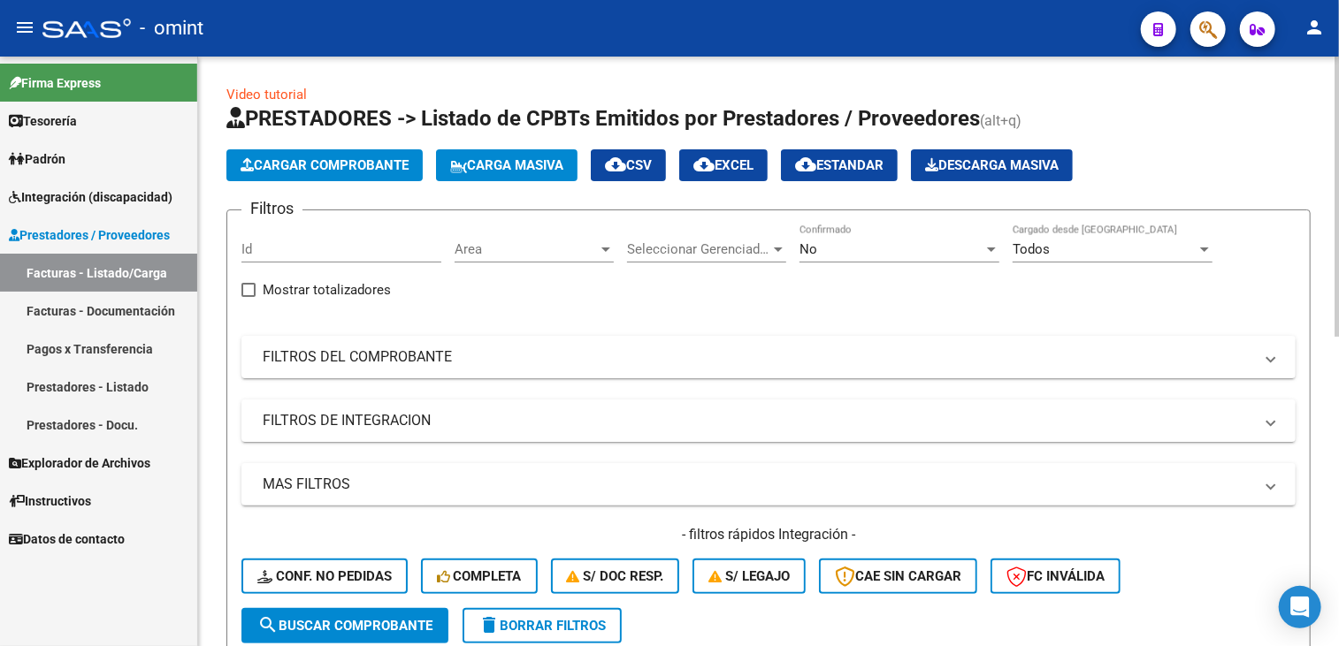
click at [315, 172] on button "Cargar Comprobante" at bounding box center [324, 165] width 196 height 32
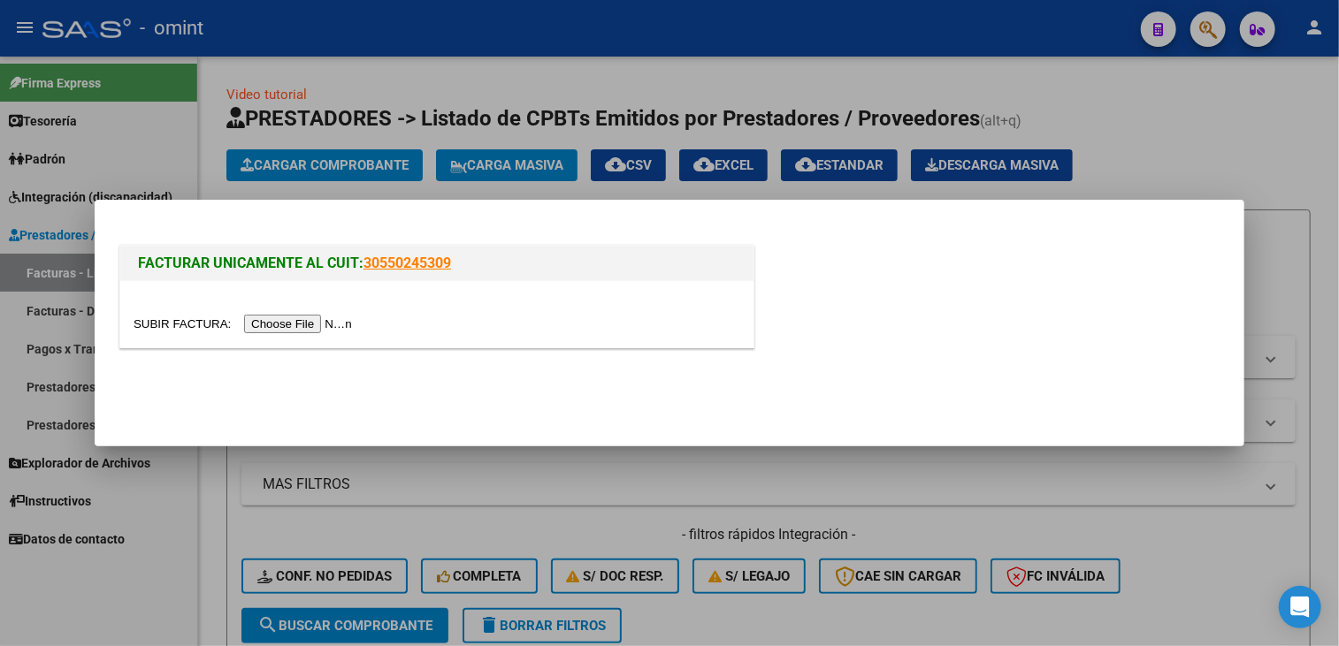
click at [1236, 156] on div at bounding box center [669, 323] width 1339 height 646
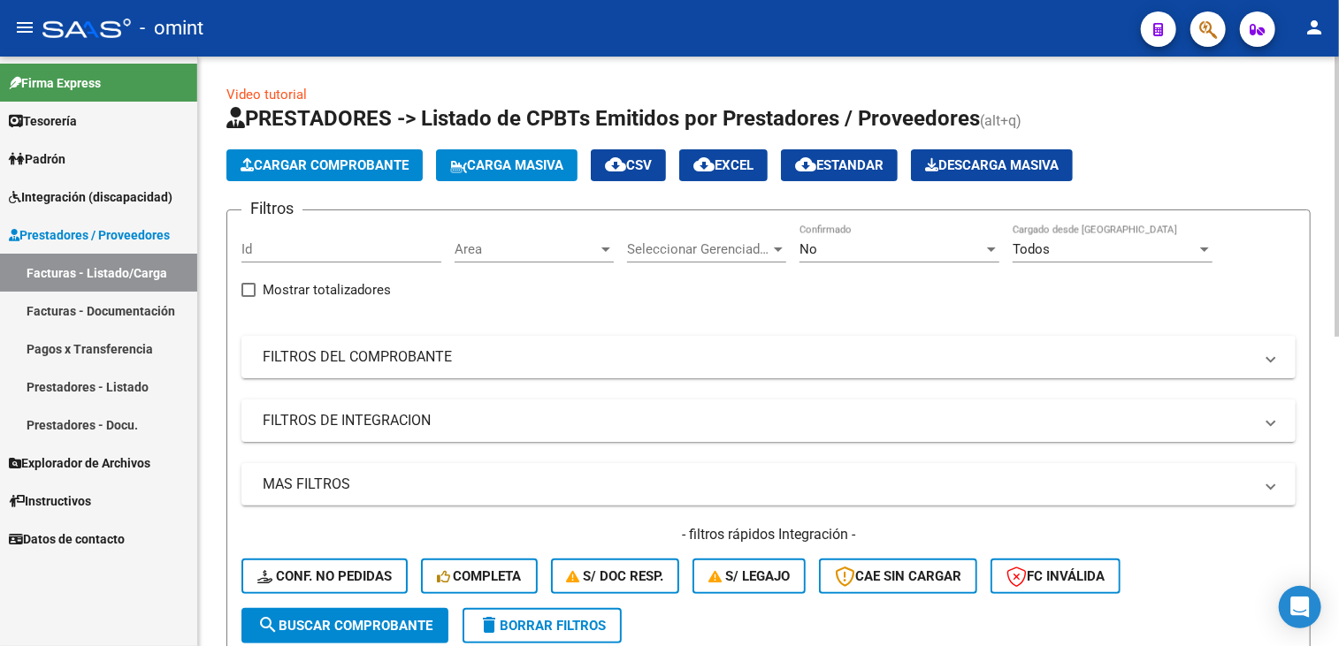
click at [559, 618] on span "delete Borrar Filtros" at bounding box center [541, 626] width 127 height 16
click at [350, 165] on span "Cargar Comprobante" at bounding box center [325, 165] width 168 height 16
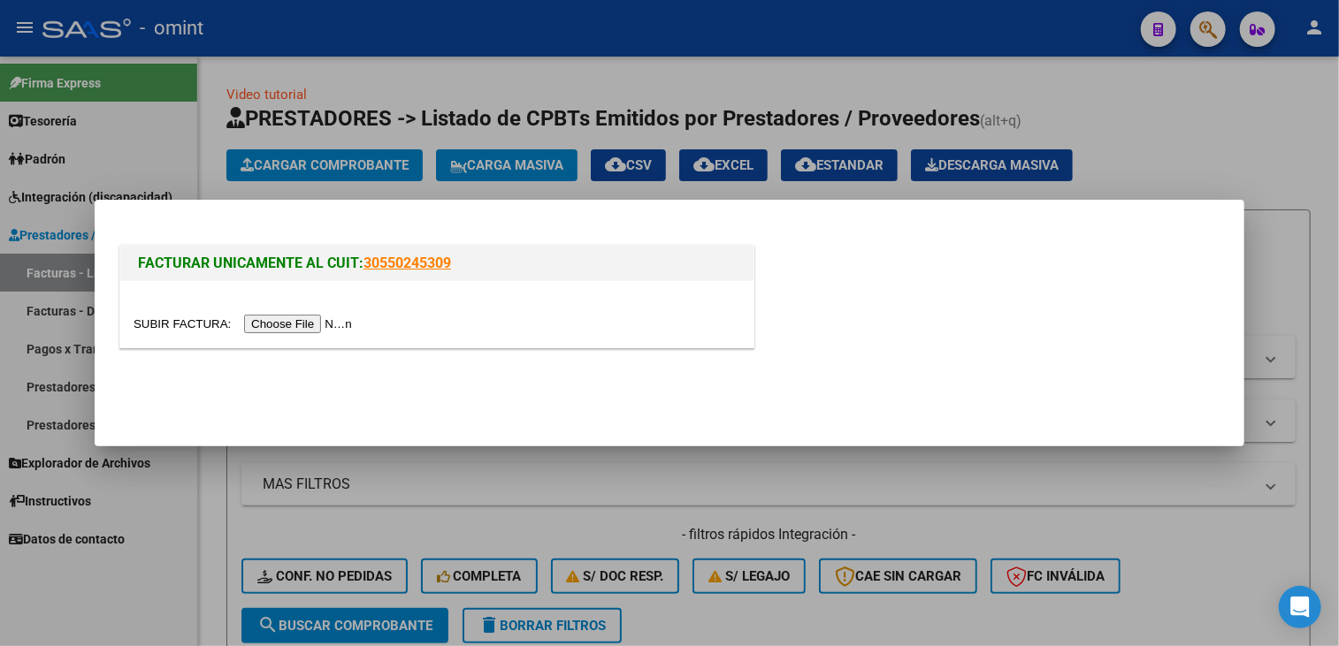
click at [301, 331] on input "file" at bounding box center [246, 324] width 224 height 19
click at [272, 325] on input "file" at bounding box center [246, 324] width 224 height 19
click at [287, 325] on input "file" at bounding box center [246, 324] width 224 height 19
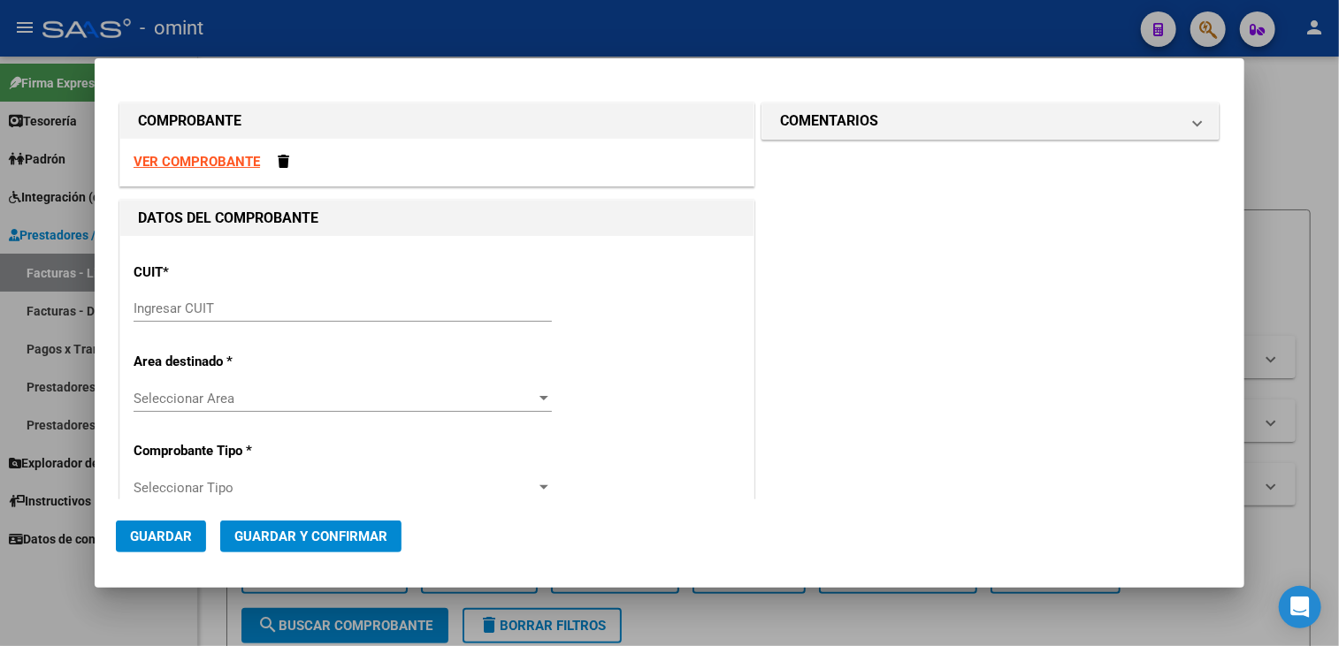
click at [1273, 126] on div at bounding box center [669, 323] width 1339 height 646
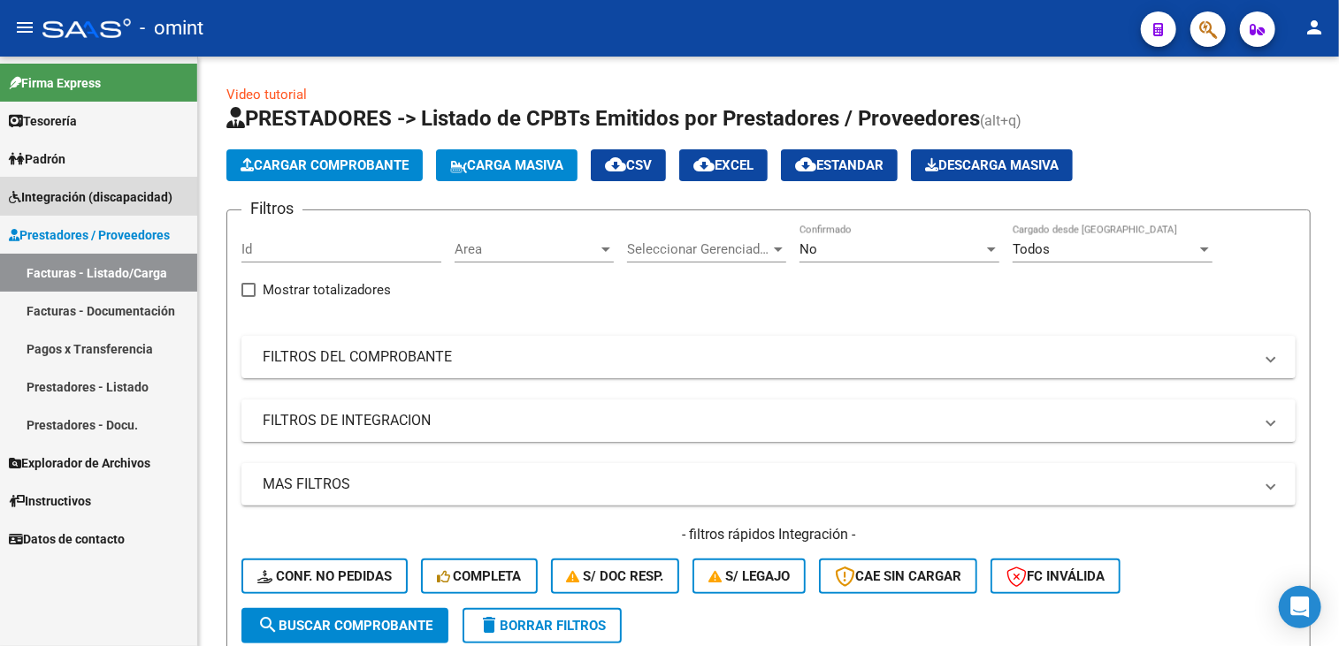
click at [98, 191] on span "Integración (discapacidad)" at bounding box center [91, 196] width 164 height 19
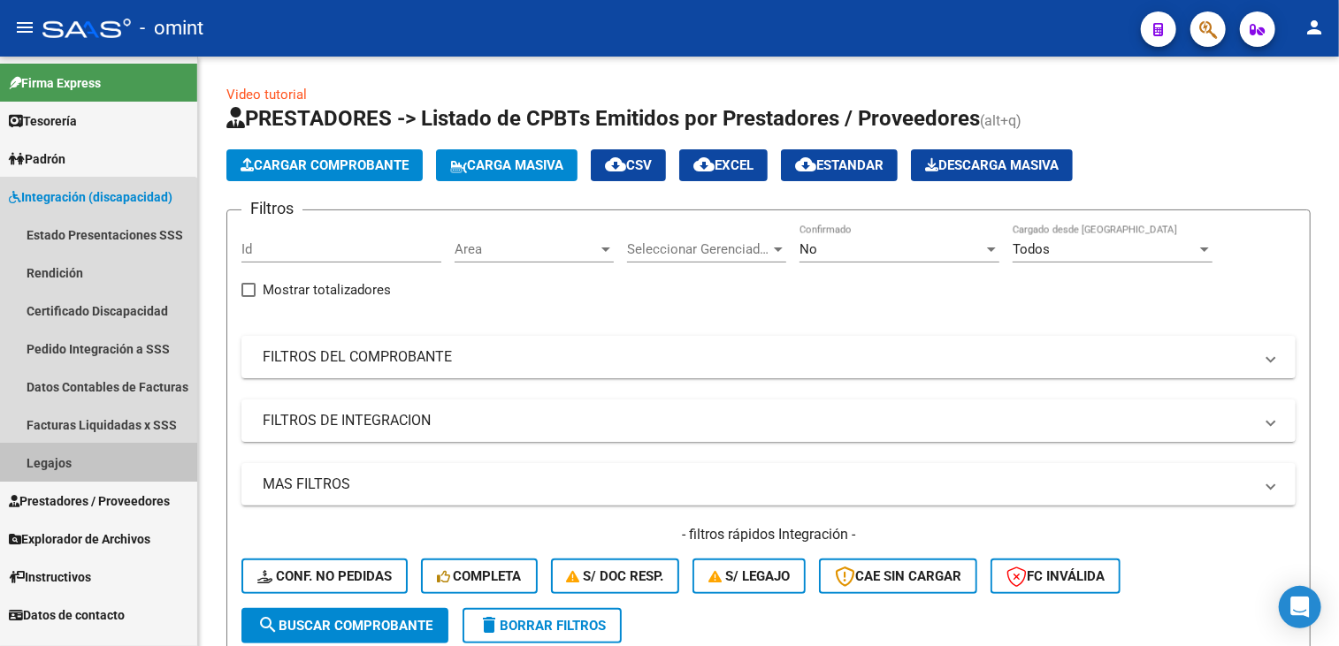
click at [53, 452] on link "Legajos" at bounding box center [98, 463] width 197 height 38
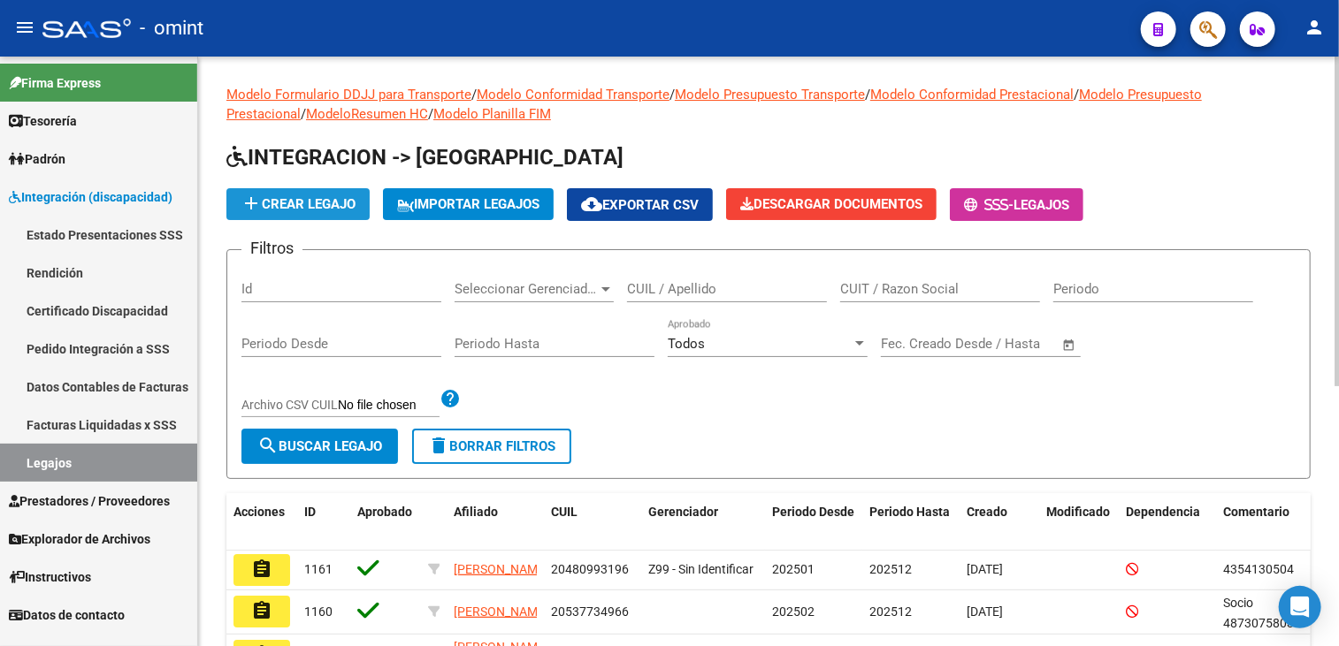
click at [279, 208] on span "add Crear Legajo" at bounding box center [298, 204] width 115 height 16
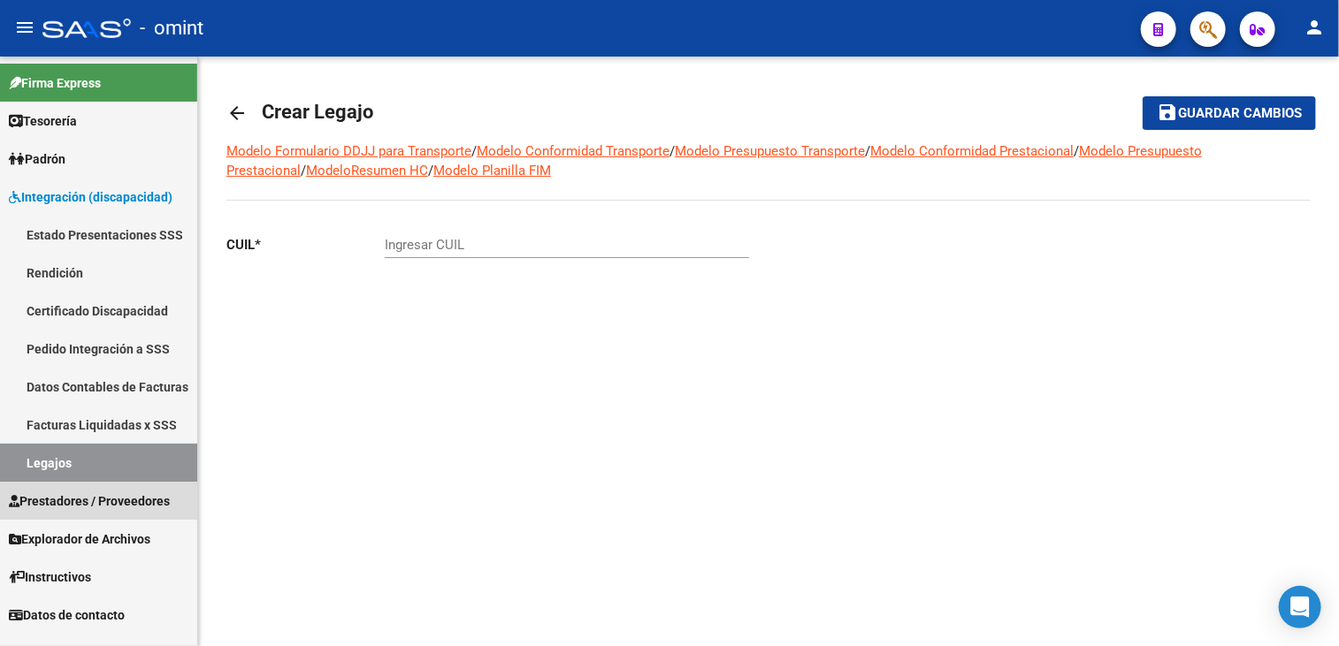
click at [95, 510] on span "Prestadores / Proveedores" at bounding box center [89, 501] width 161 height 19
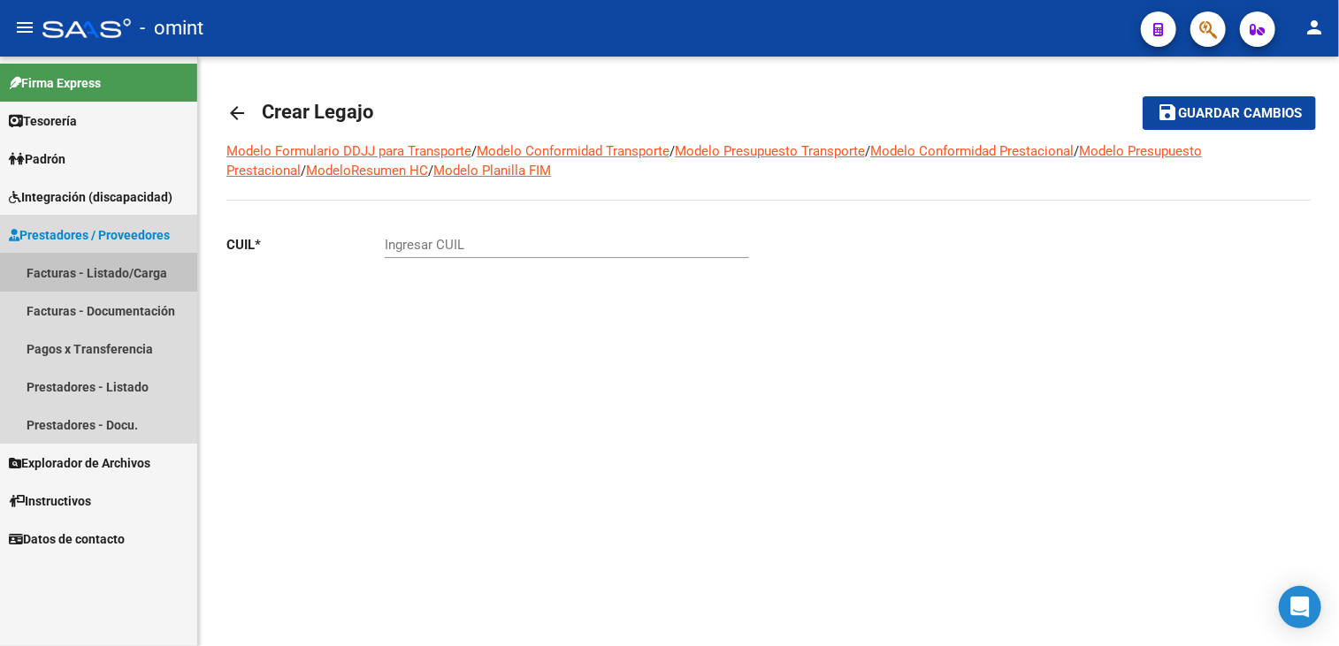
click at [117, 268] on link "Facturas - Listado/Carga" at bounding box center [98, 273] width 197 height 38
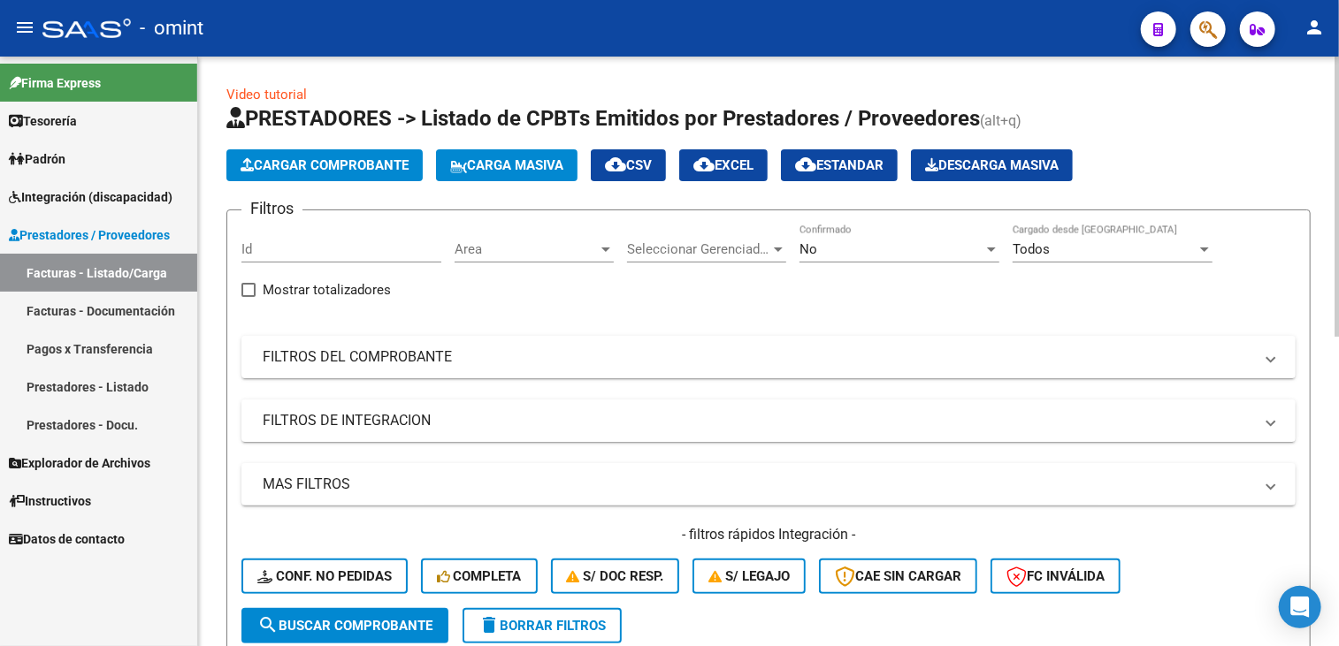
click at [328, 164] on span "Cargar Comprobante" at bounding box center [325, 165] width 168 height 16
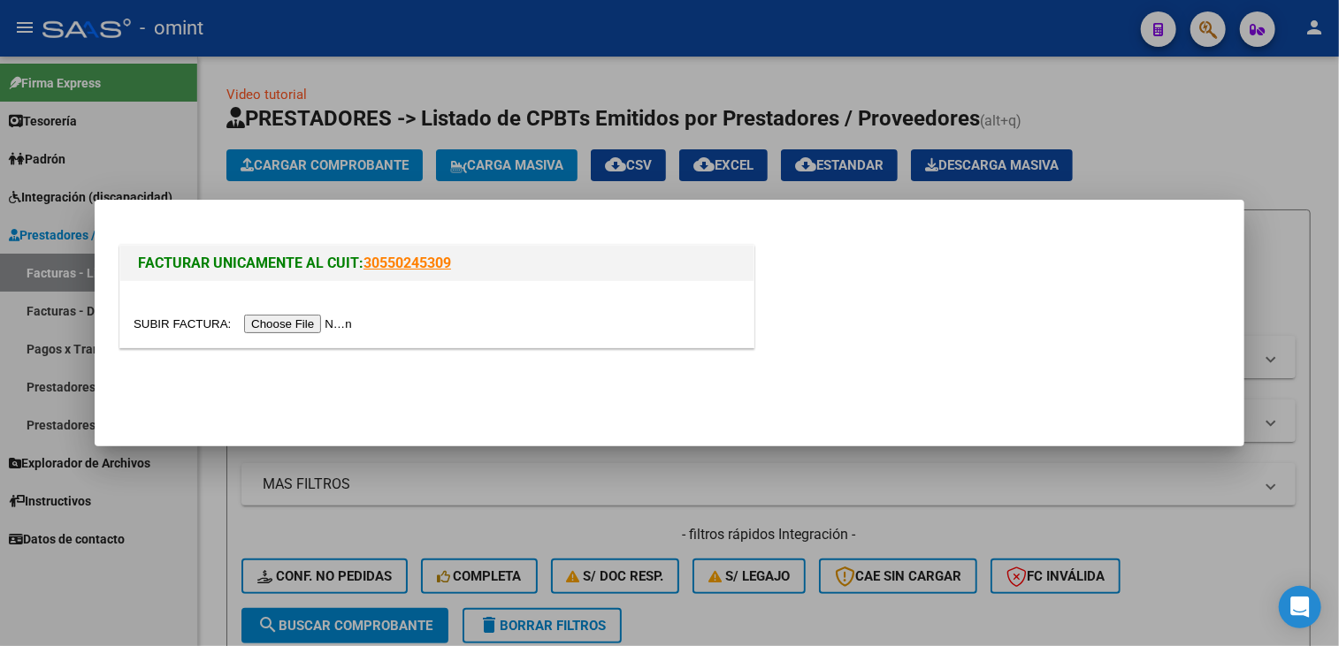
click at [277, 322] on input "file" at bounding box center [246, 324] width 224 height 19
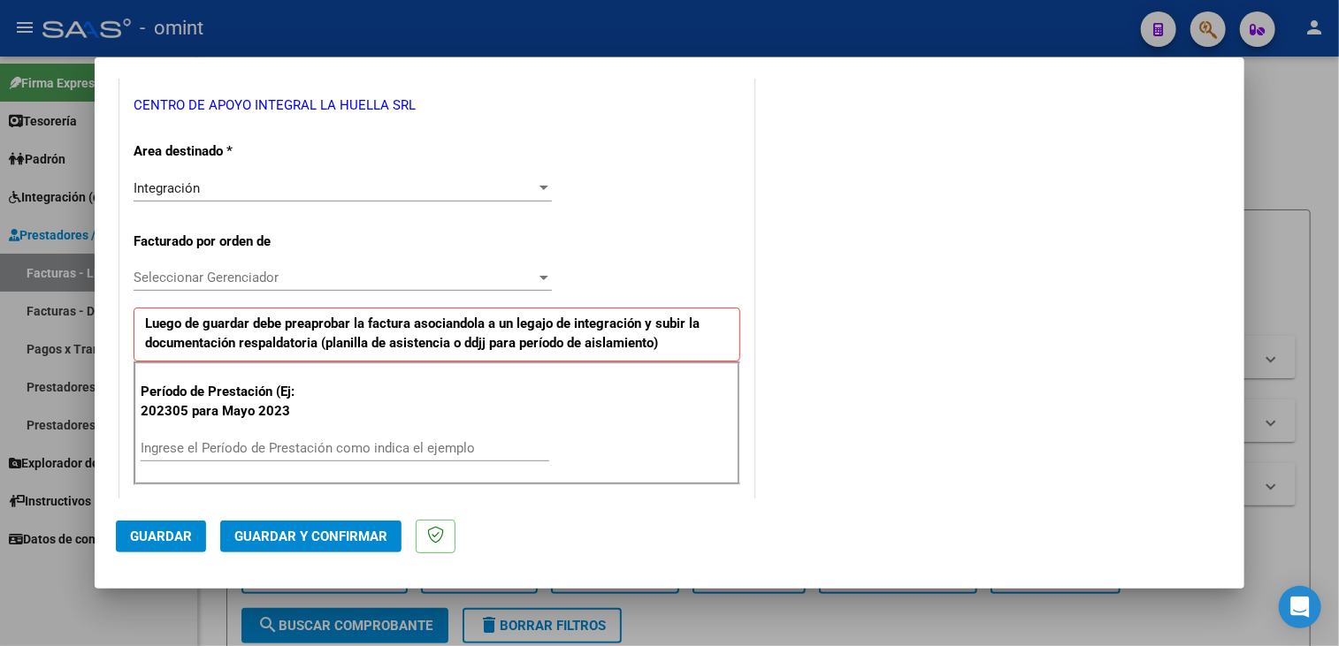
scroll to position [442, 0]
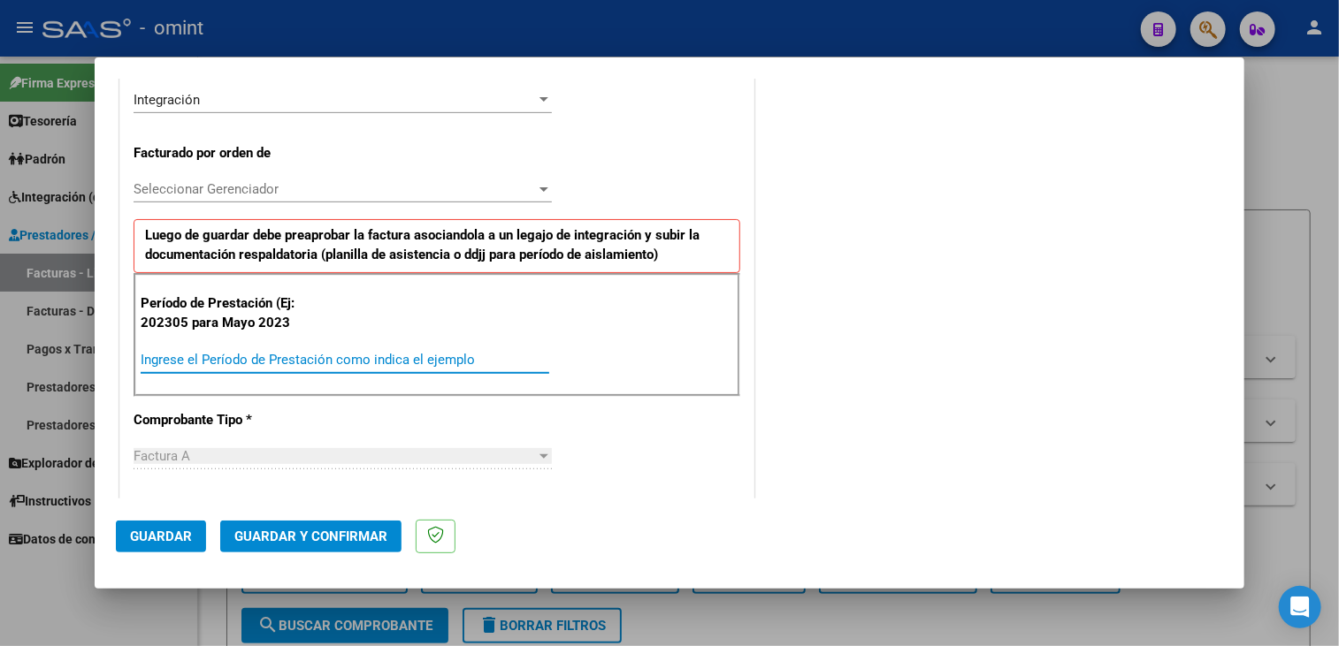
click at [353, 352] on input "Ingrese el Período de Prestación como indica el ejemplo" at bounding box center [345, 360] width 409 height 16
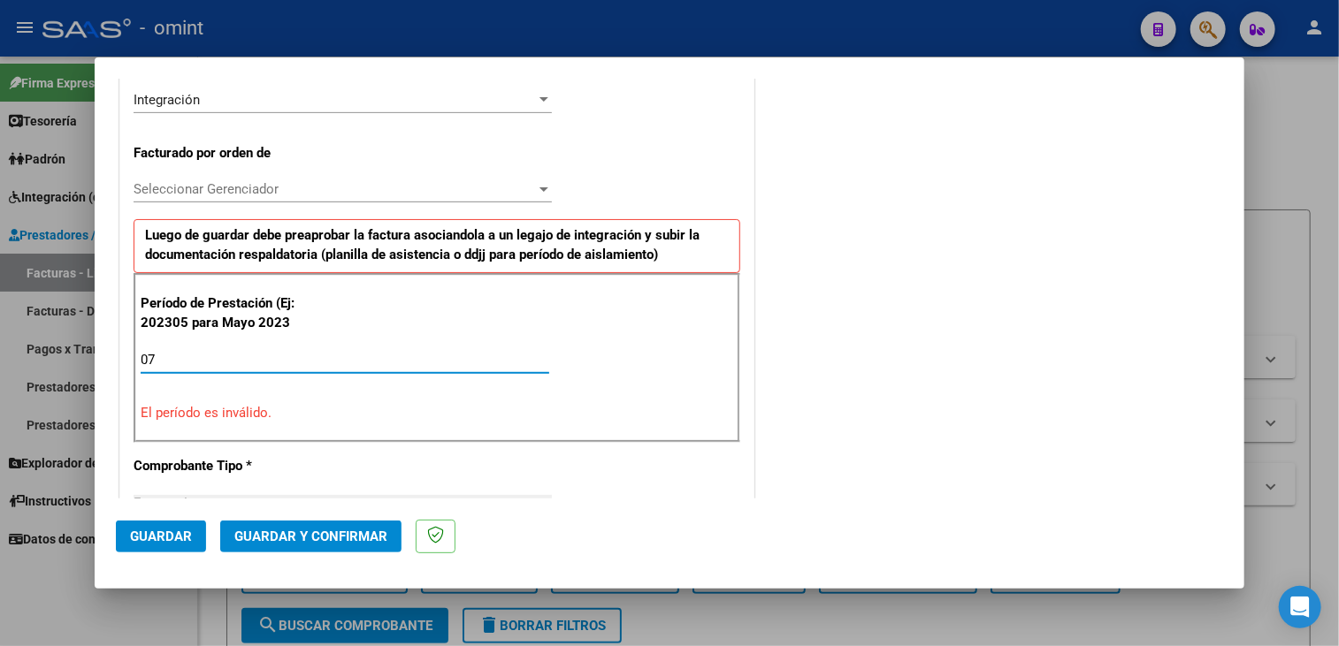
type input "0"
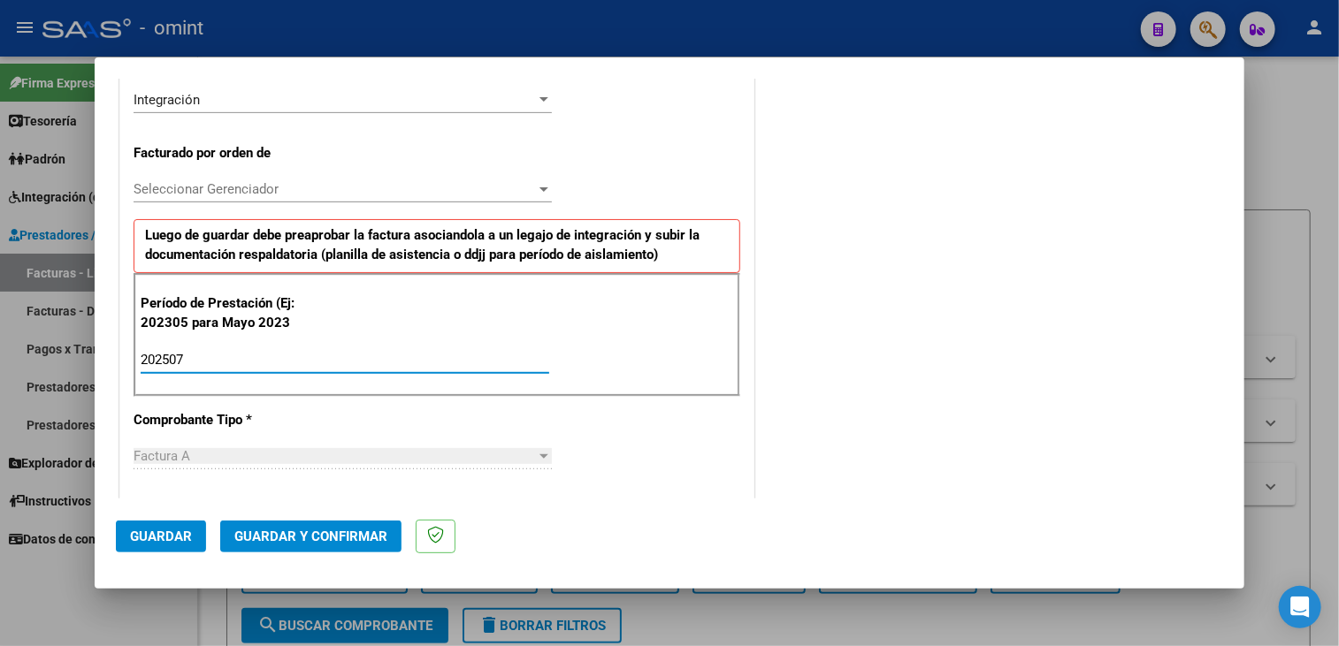
type input "202507"
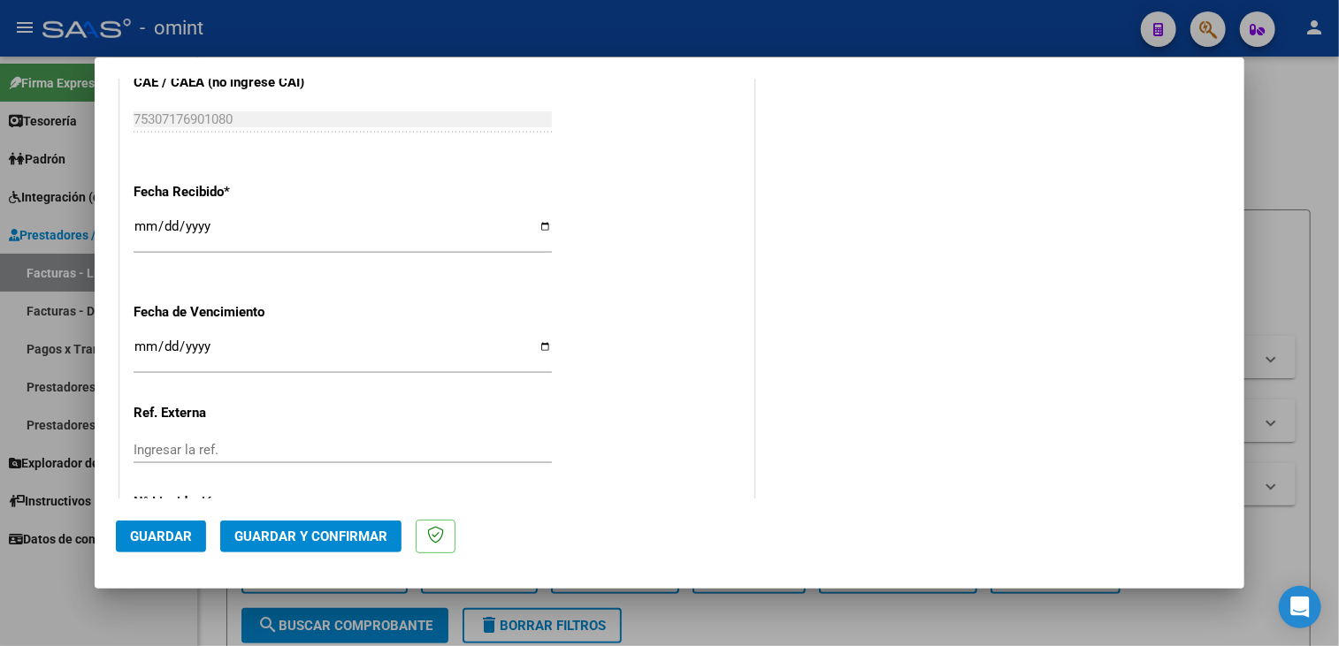
scroll to position [1324, 0]
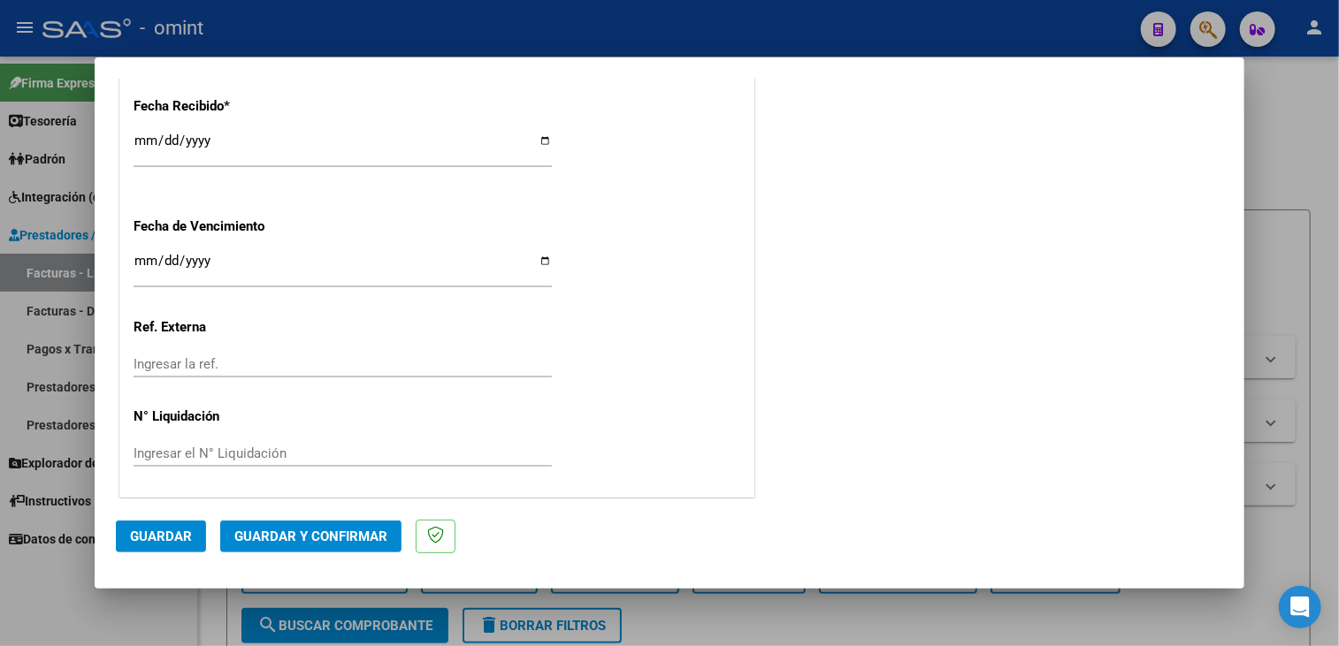
click at [346, 536] on span "Guardar y Confirmar" at bounding box center [310, 537] width 153 height 16
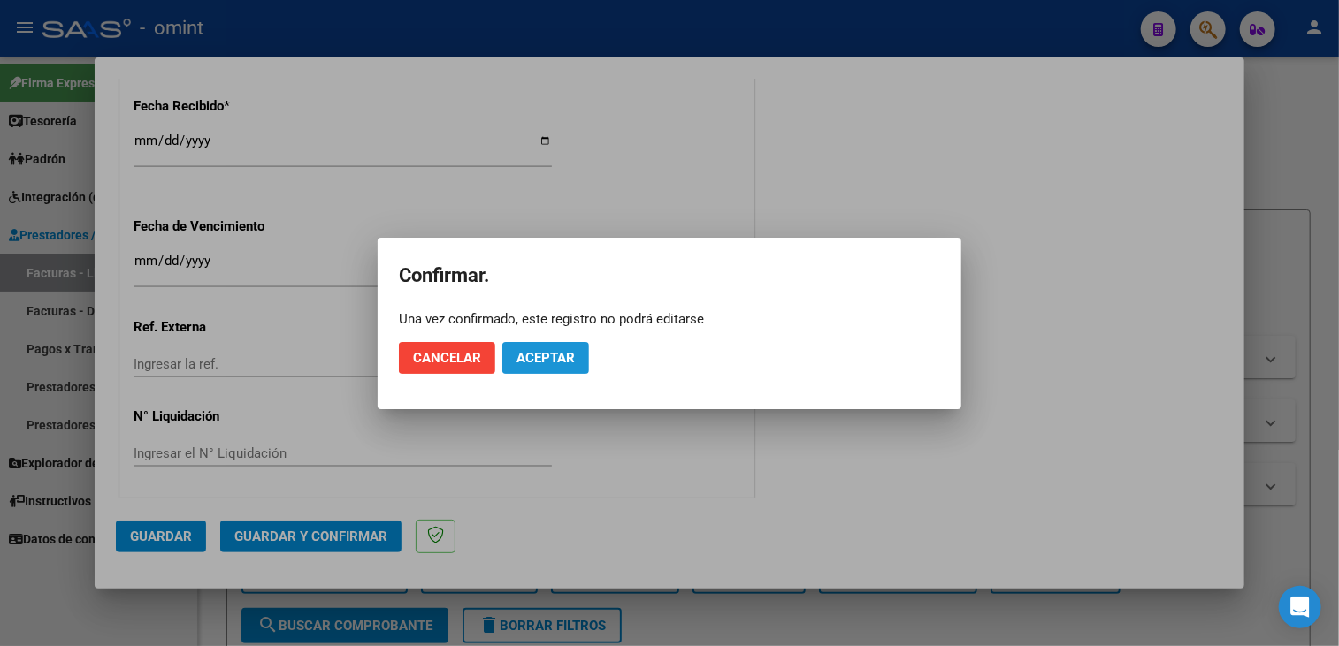
click at [546, 356] on span "Aceptar" at bounding box center [545, 358] width 58 height 16
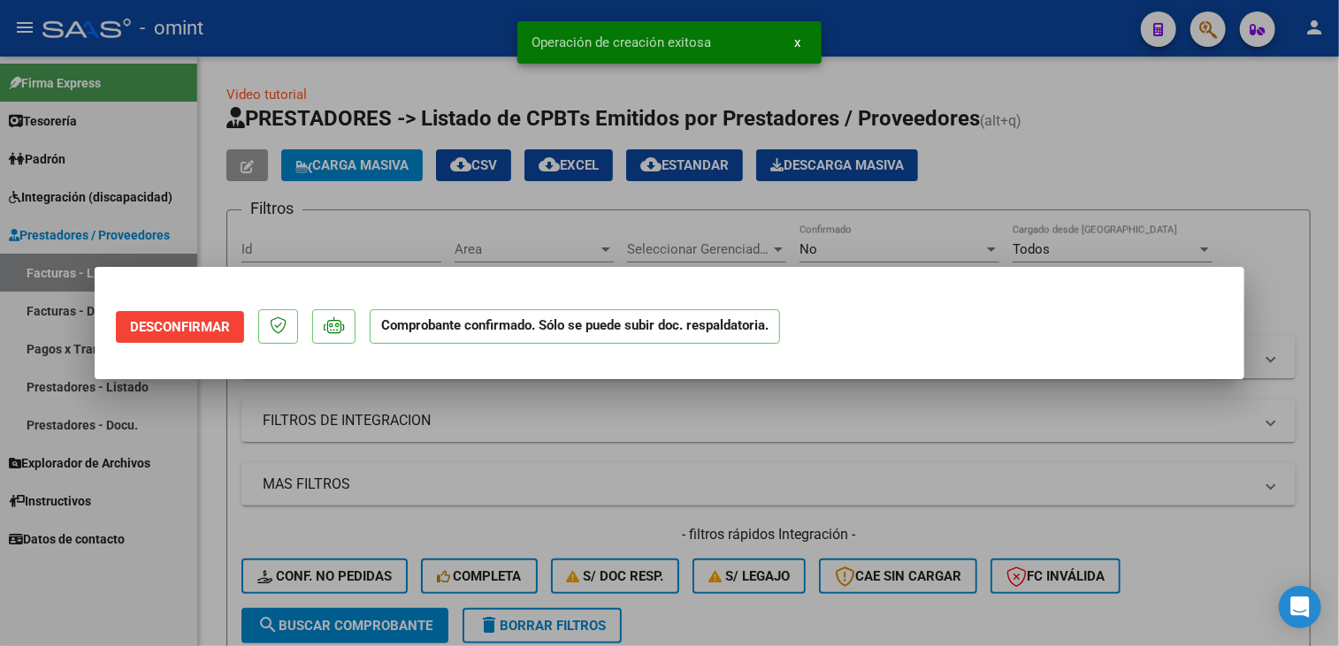
scroll to position [0, 0]
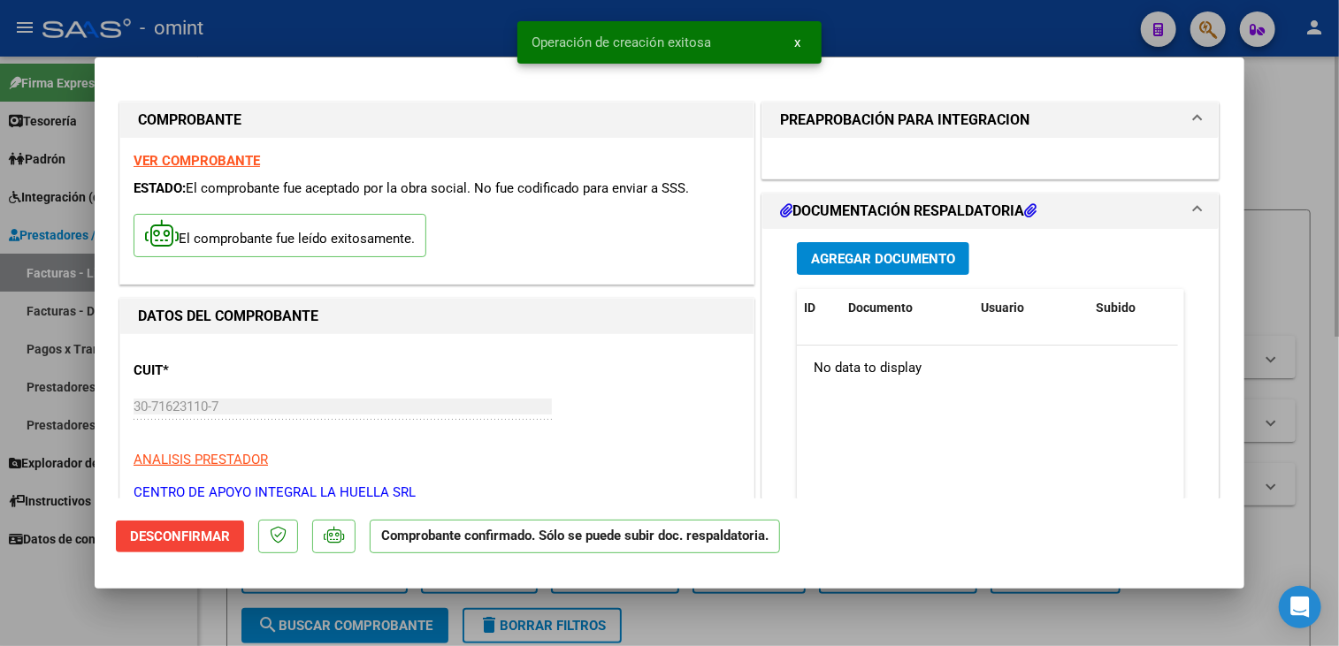
click at [821, 612] on div at bounding box center [669, 323] width 1339 height 646
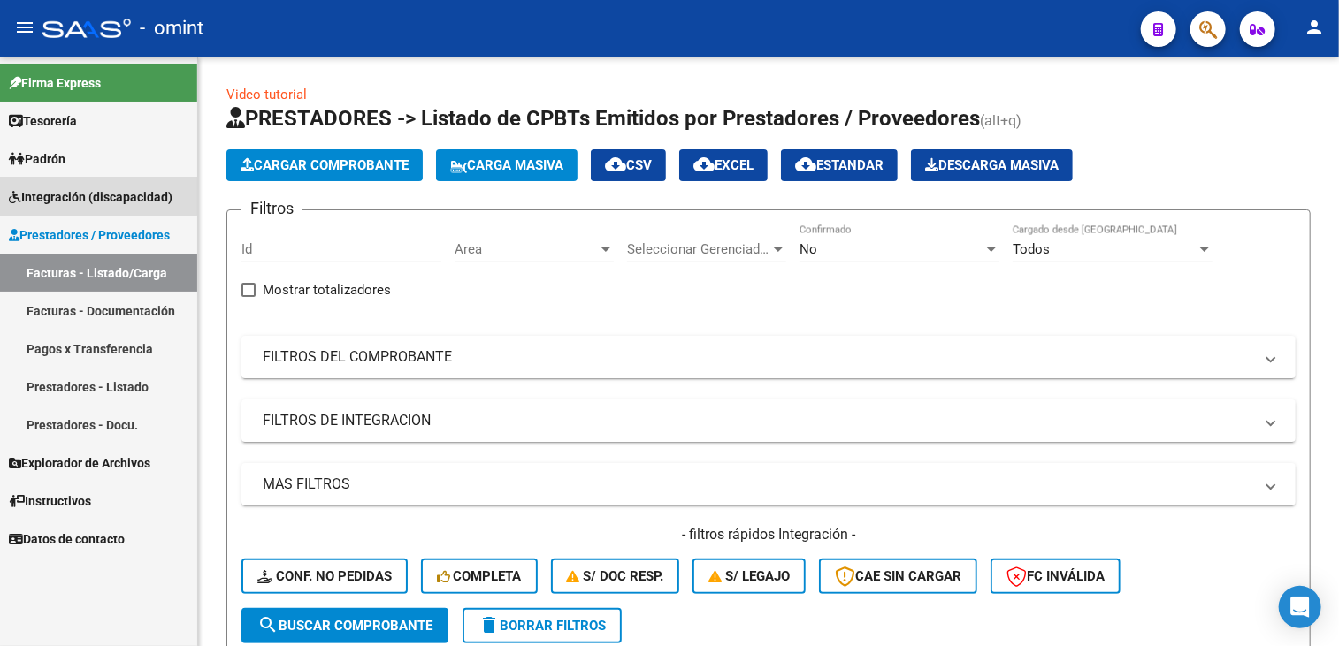
click at [76, 187] on span "Integración (discapacidad)" at bounding box center [91, 196] width 164 height 19
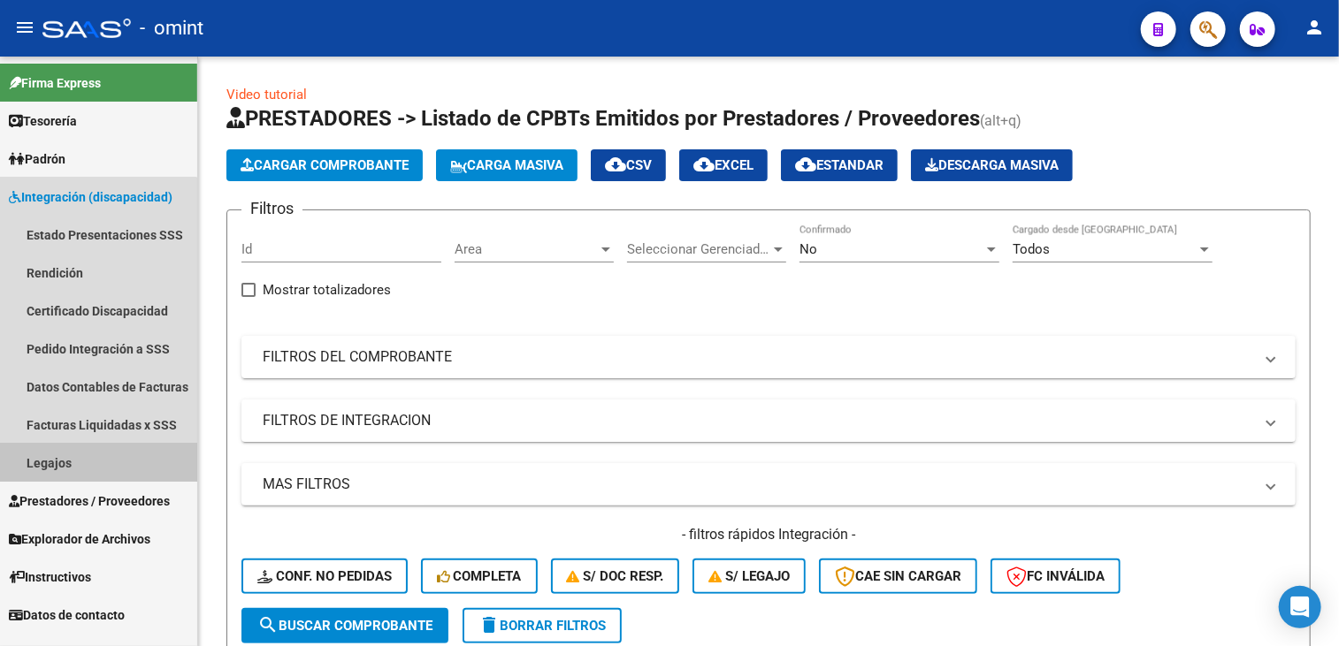
click at [70, 462] on link "Legajos" at bounding box center [98, 463] width 197 height 38
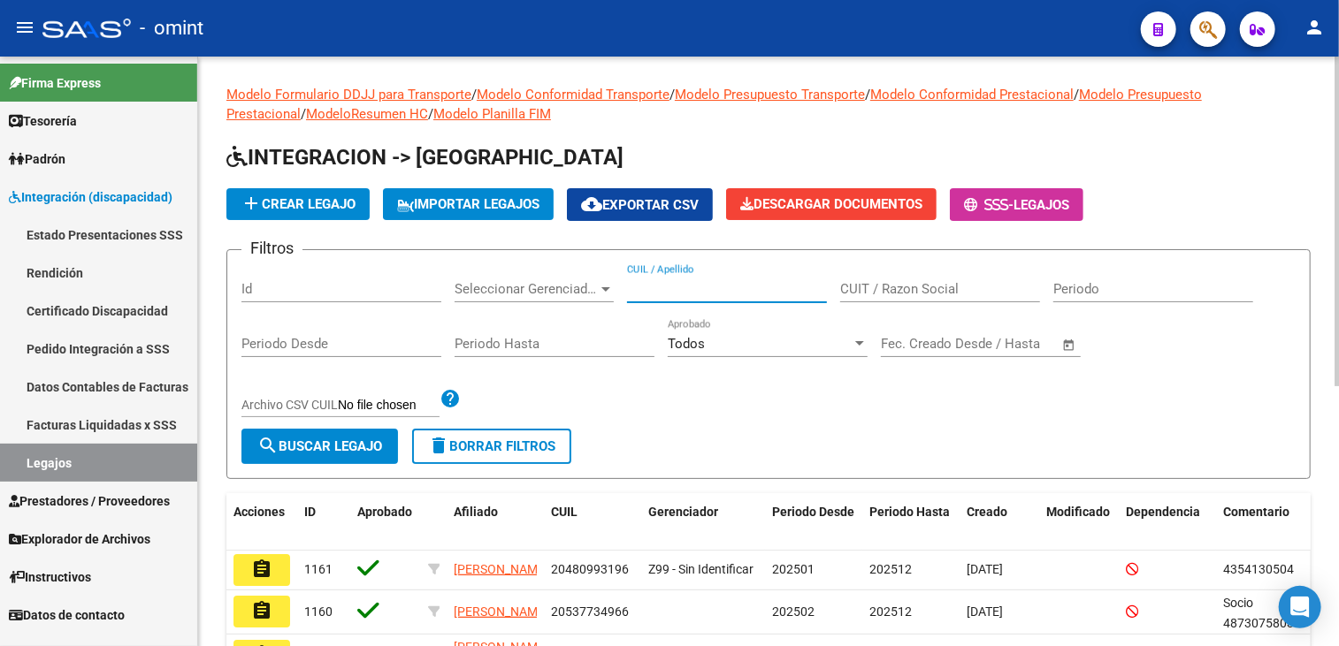
click at [696, 293] on input "CUIL / Apellido" at bounding box center [727, 289] width 200 height 16
type input "medin"
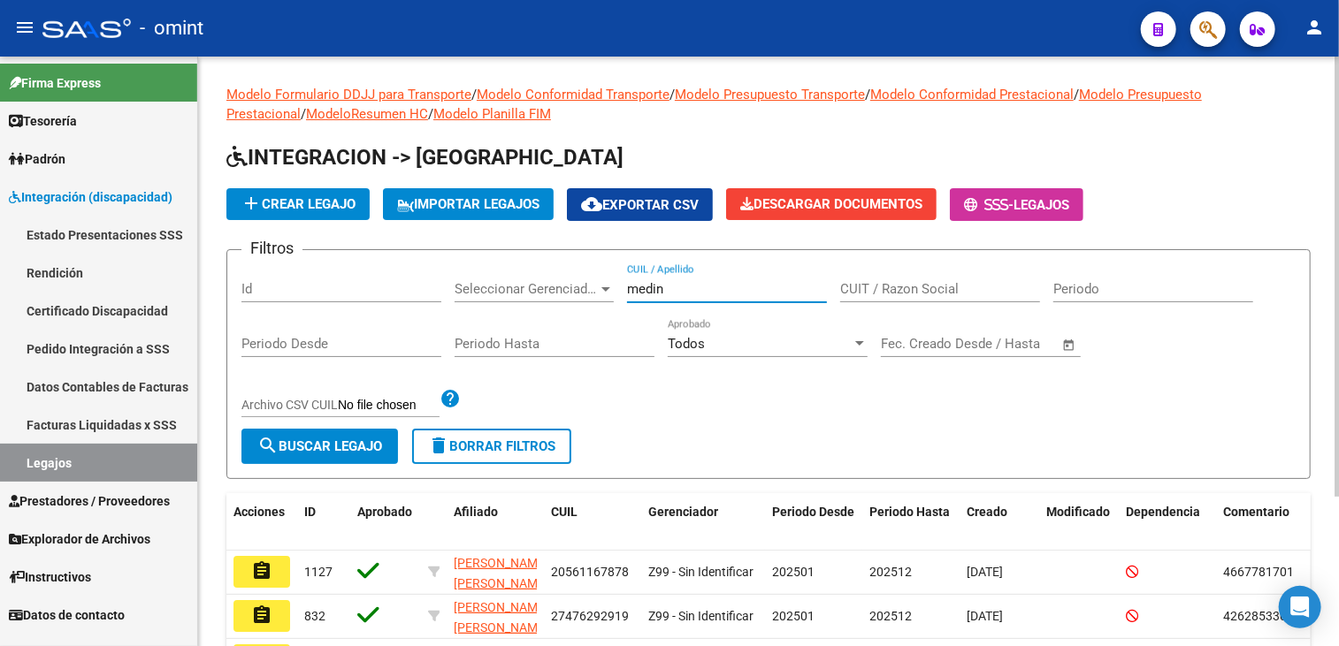
scroll to position [177, 0]
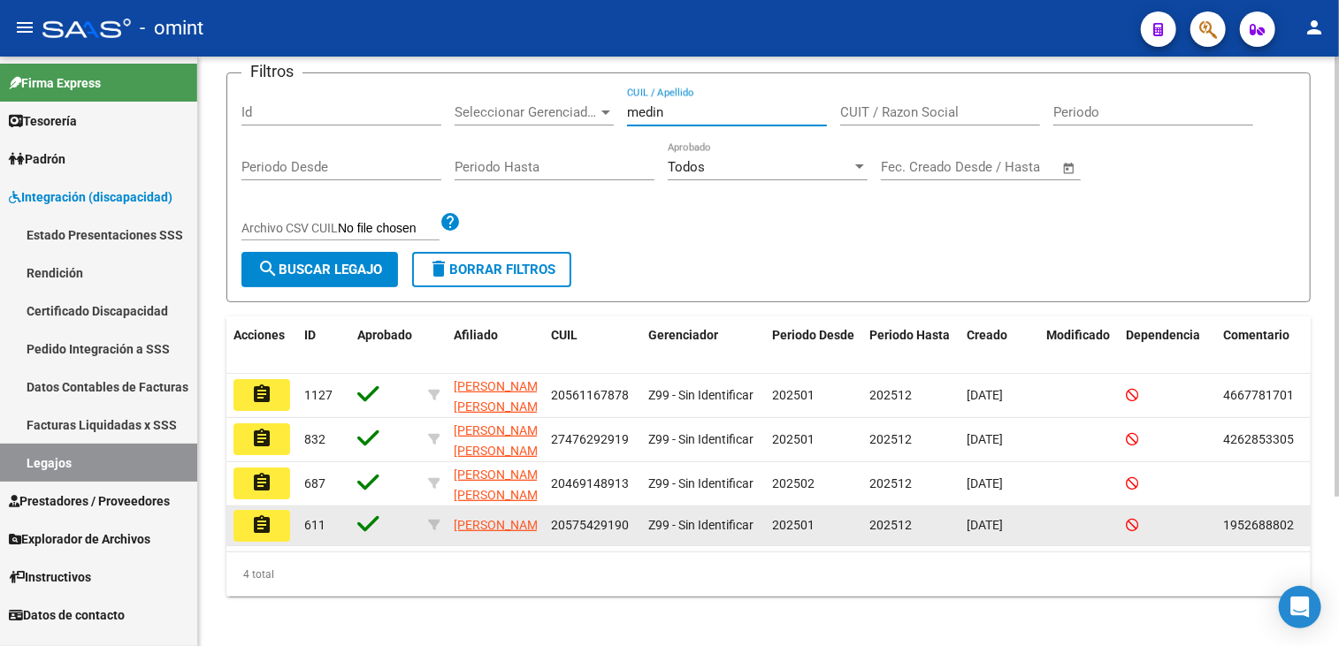
click at [258, 531] on mat-icon "assignment" at bounding box center [261, 525] width 21 height 21
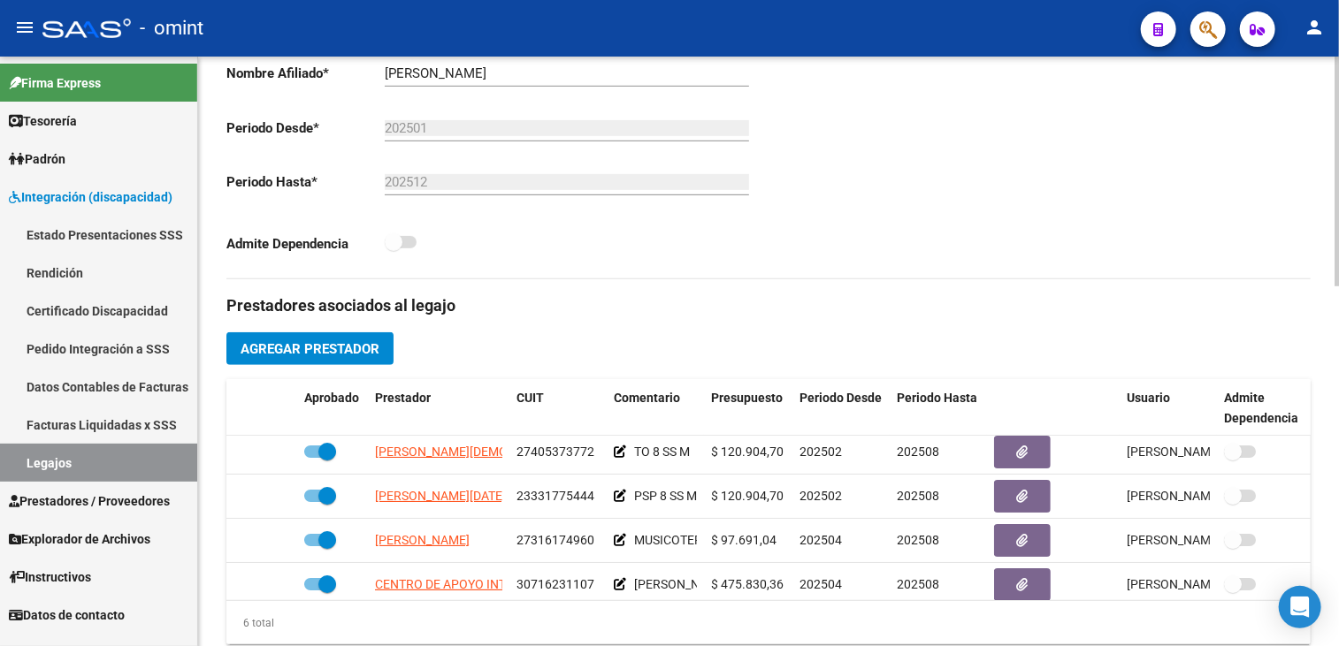
scroll to position [120, 0]
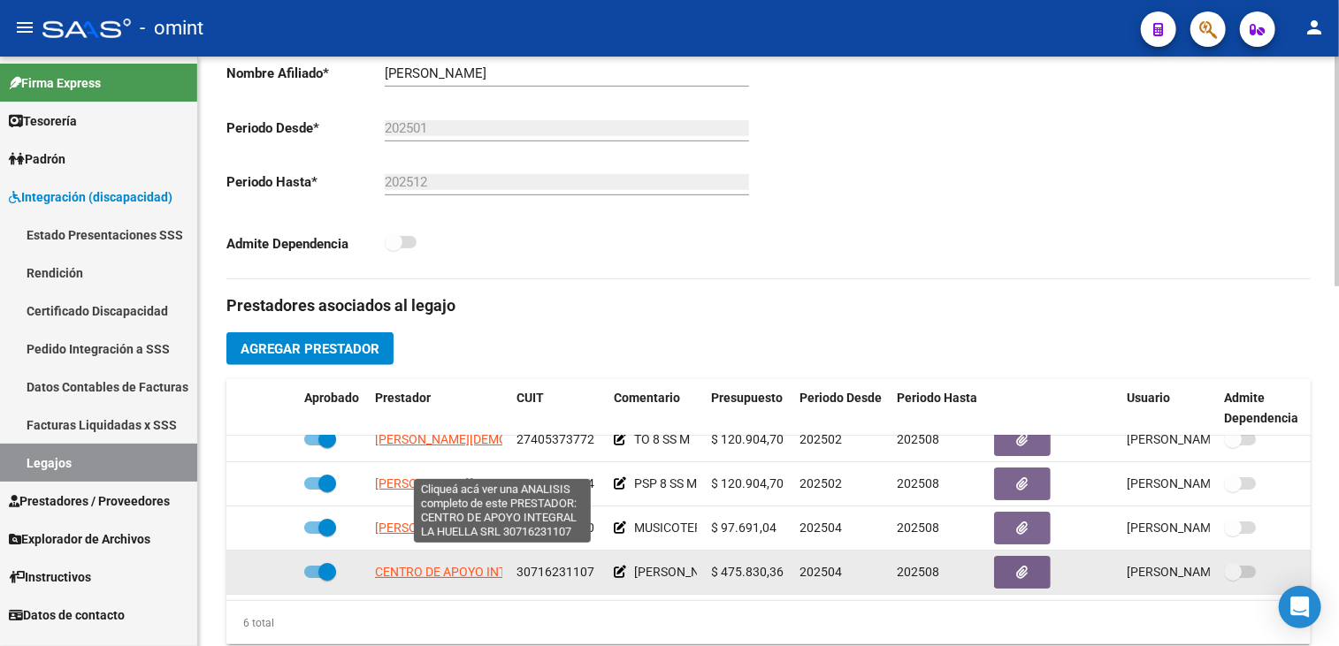
click at [431, 565] on span "CENTRO DE APOYO INTEGRAL LA HUELLA SRL" at bounding box center [505, 572] width 261 height 14
type textarea "30716231107"
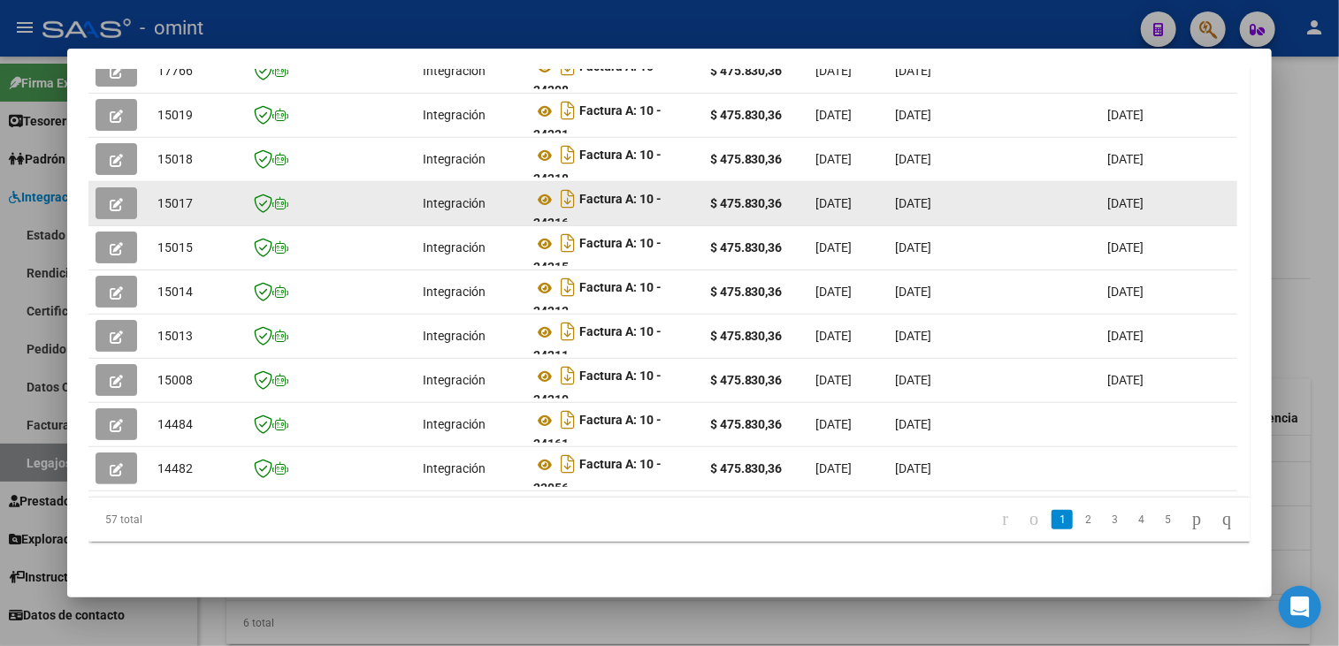
scroll to position [340, 0]
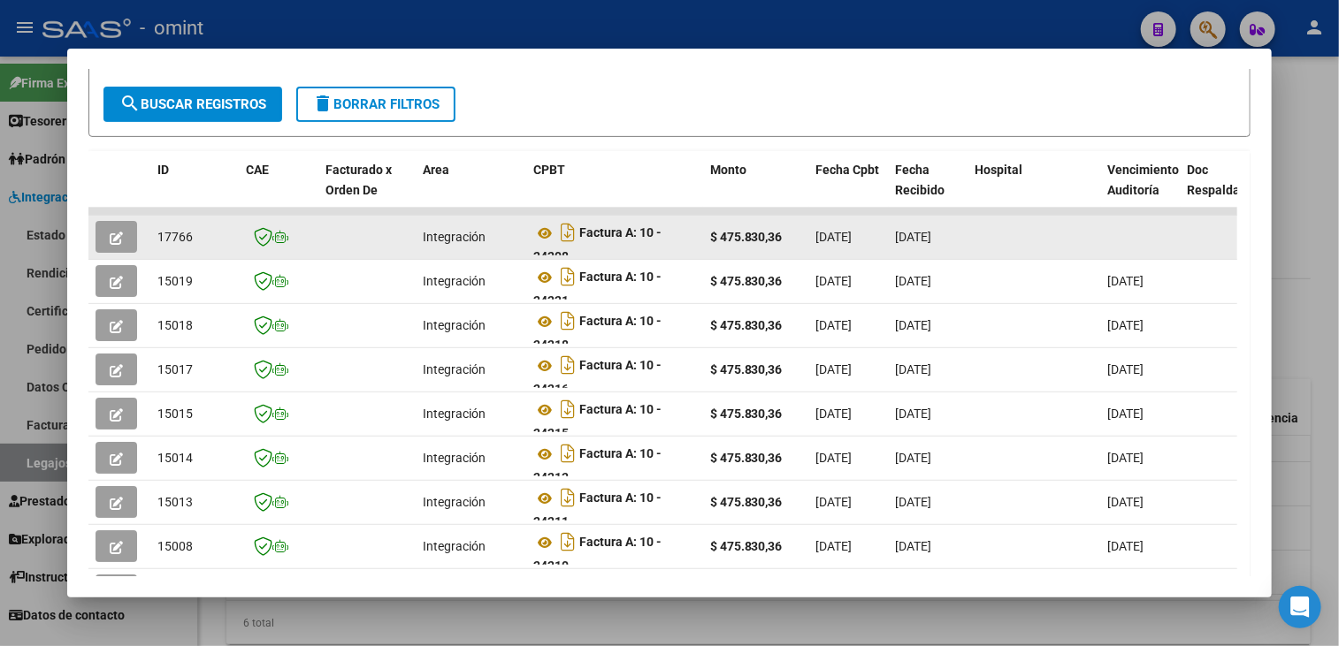
click at [110, 240] on icon "button" at bounding box center [116, 238] width 13 height 13
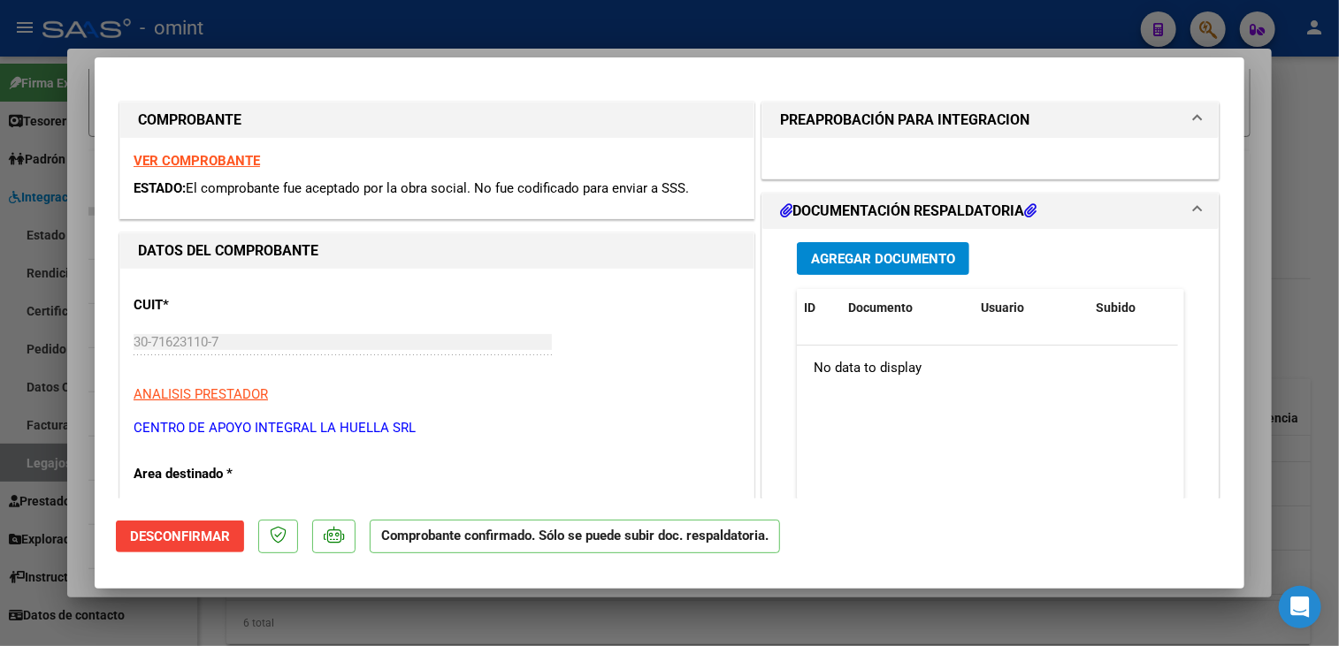
click at [198, 533] on span "Desconfirmar" at bounding box center [180, 537] width 100 height 16
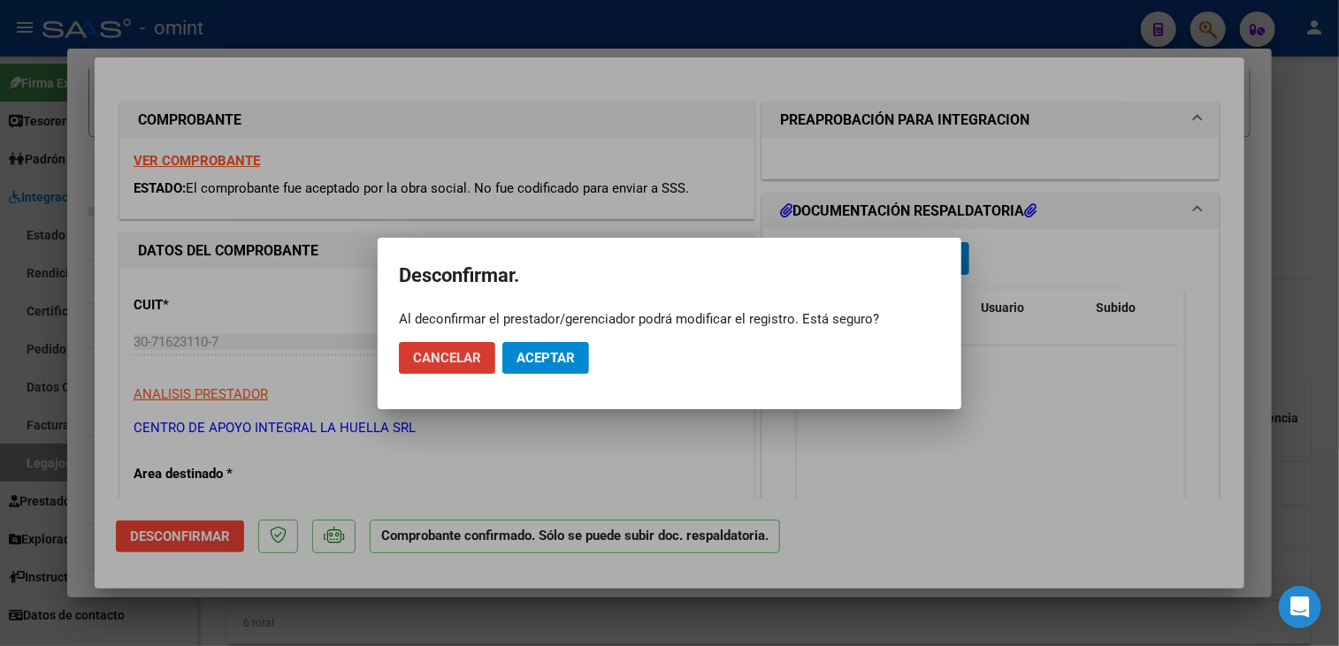
click at [546, 364] on span "Aceptar" at bounding box center [545, 358] width 58 height 16
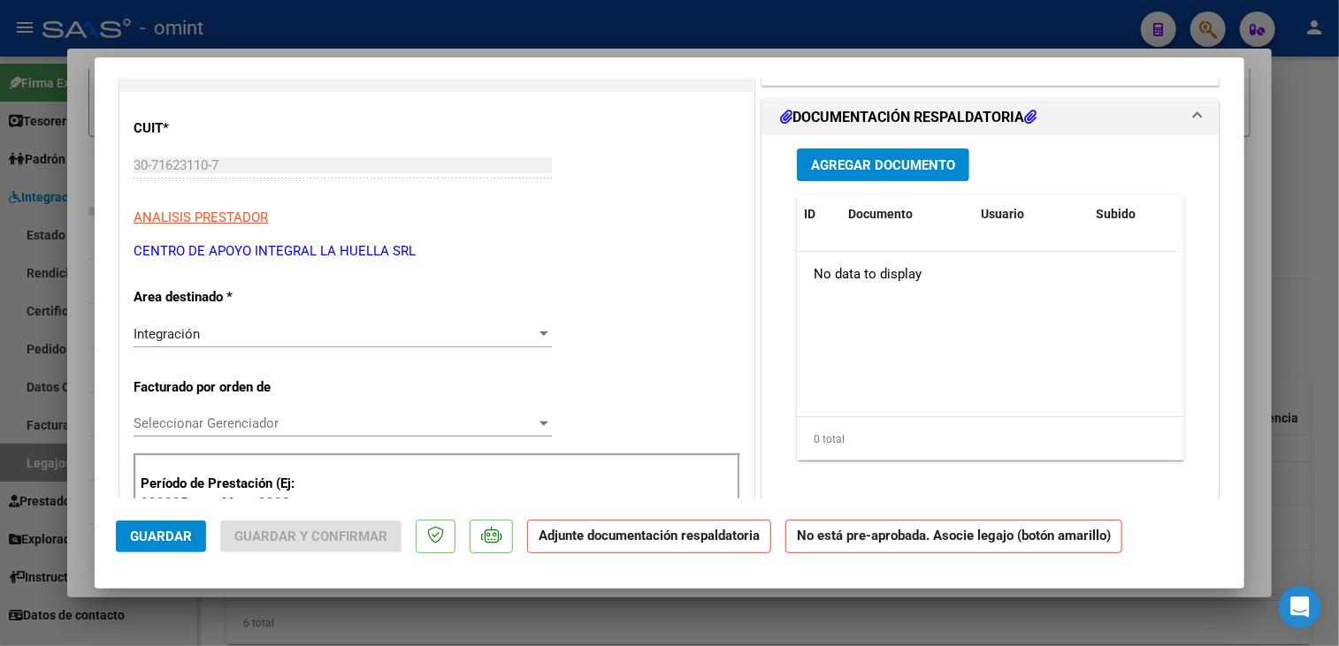
scroll to position [0, 0]
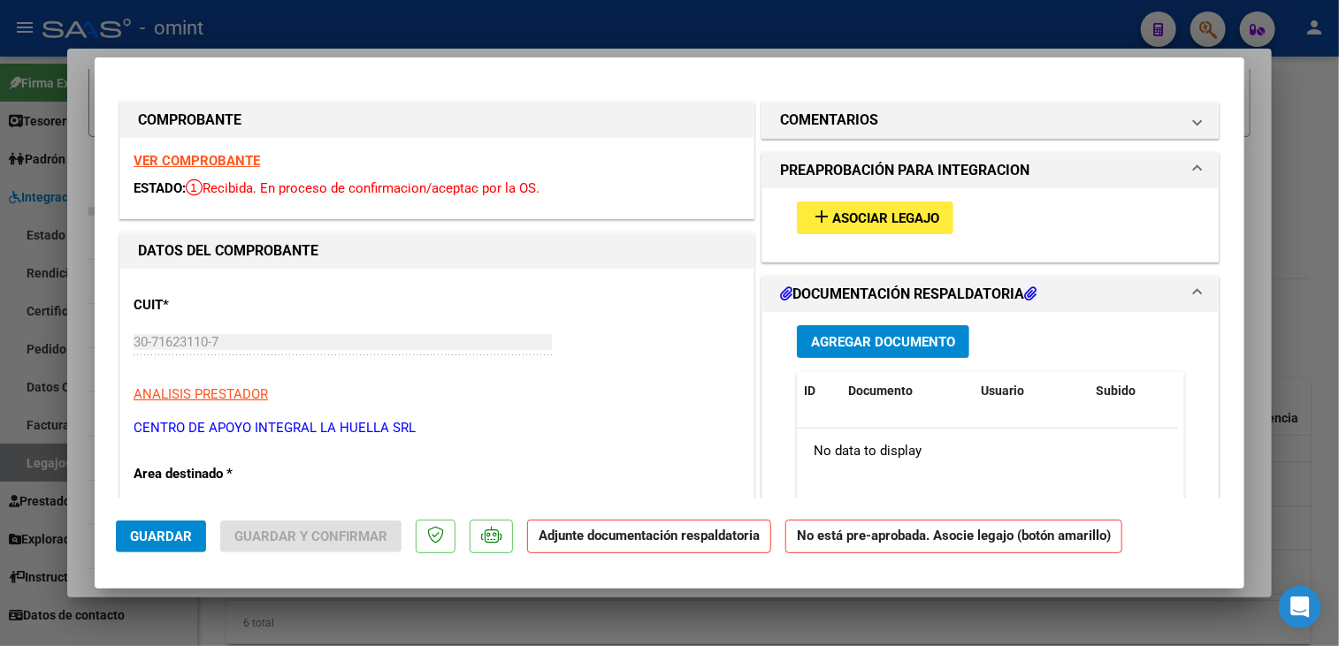
click at [865, 226] on button "add Asociar Legajo" at bounding box center [875, 218] width 157 height 33
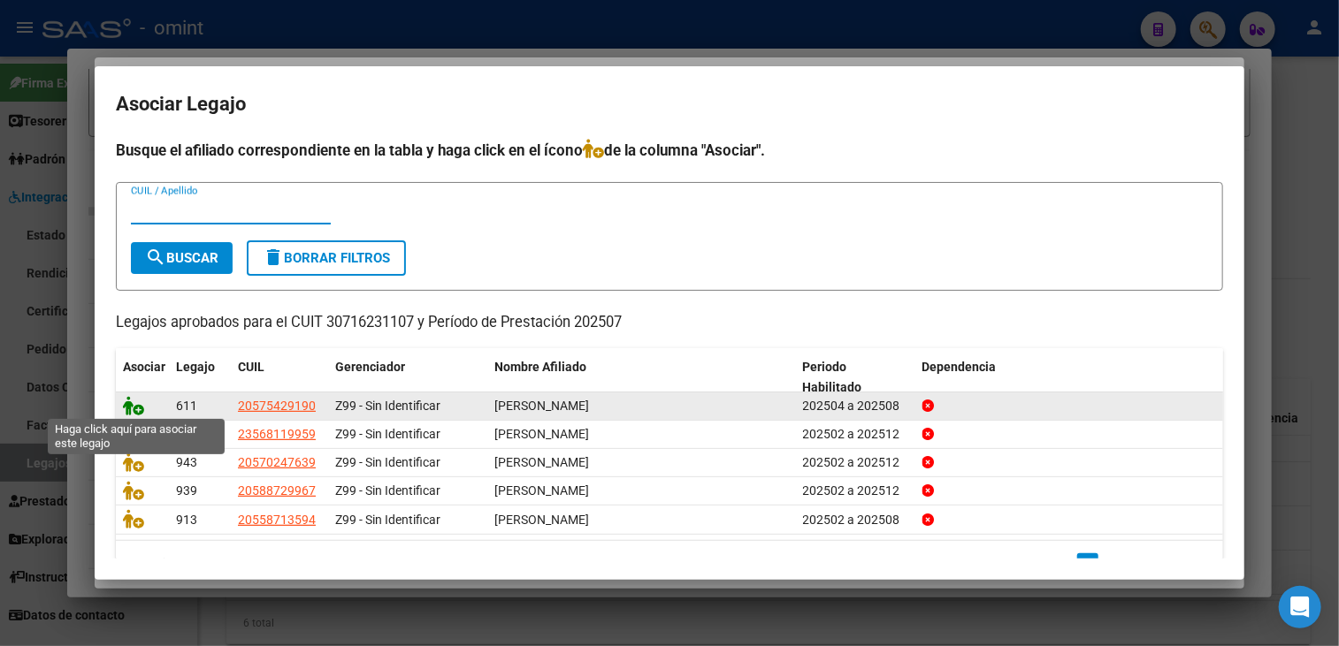
click at [133, 407] on icon at bounding box center [133, 405] width 21 height 19
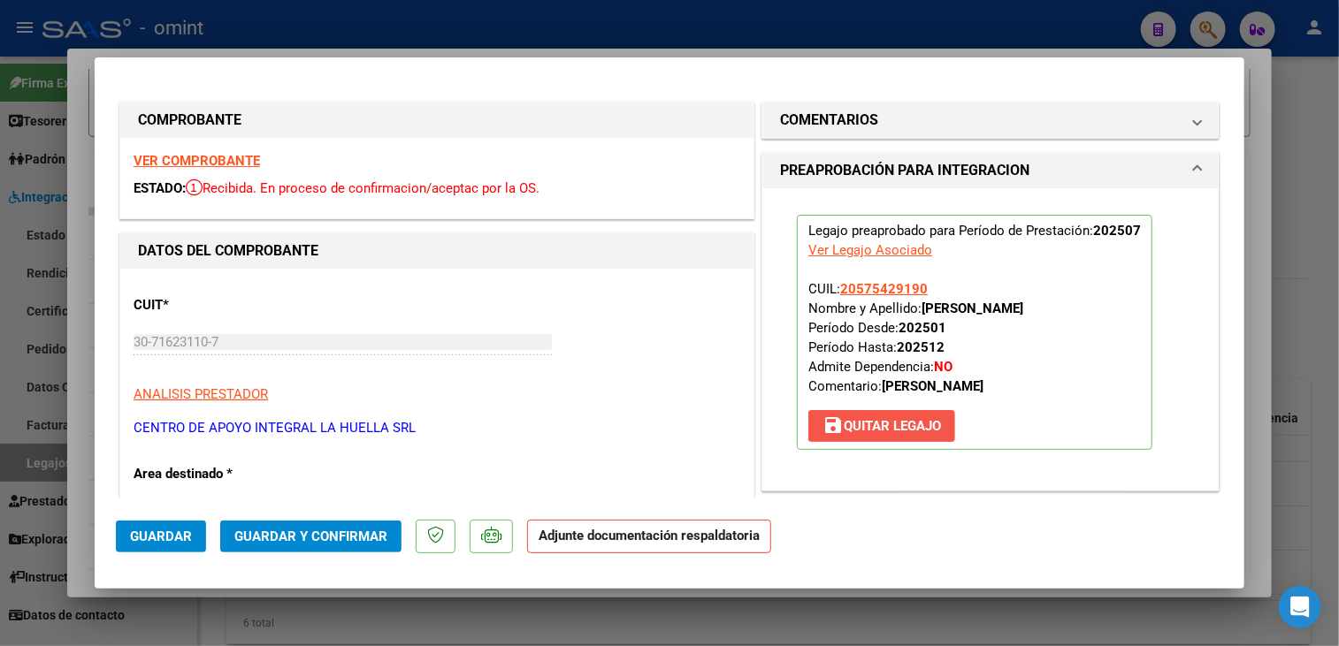
click at [937, 436] on button "save [PERSON_NAME]" at bounding box center [881, 426] width 147 height 32
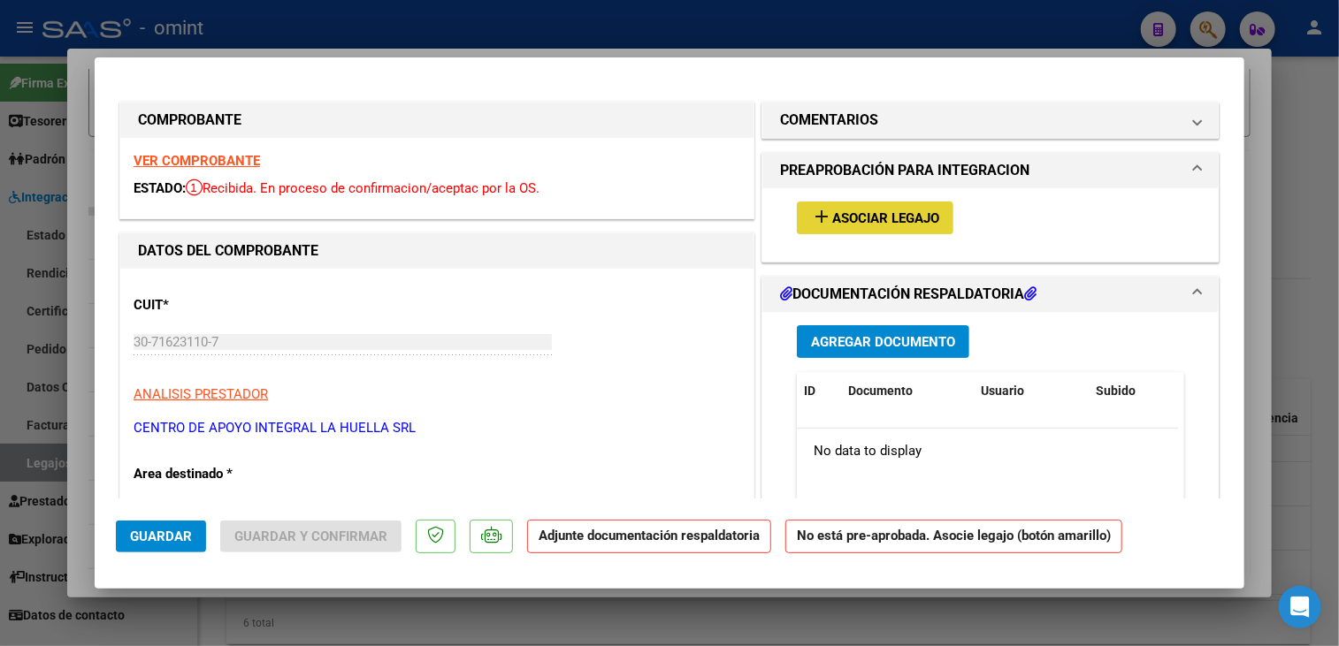
click at [843, 225] on button "add Asociar Legajo" at bounding box center [875, 218] width 157 height 33
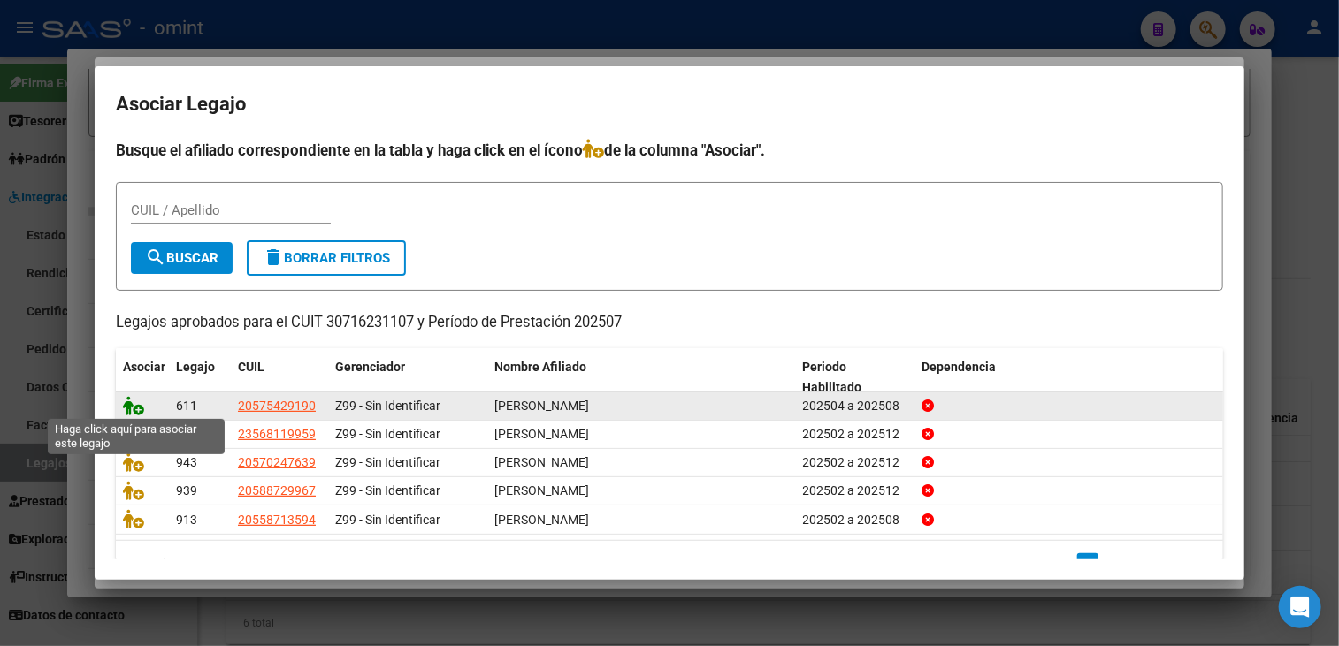
click at [127, 409] on icon at bounding box center [133, 405] width 21 height 19
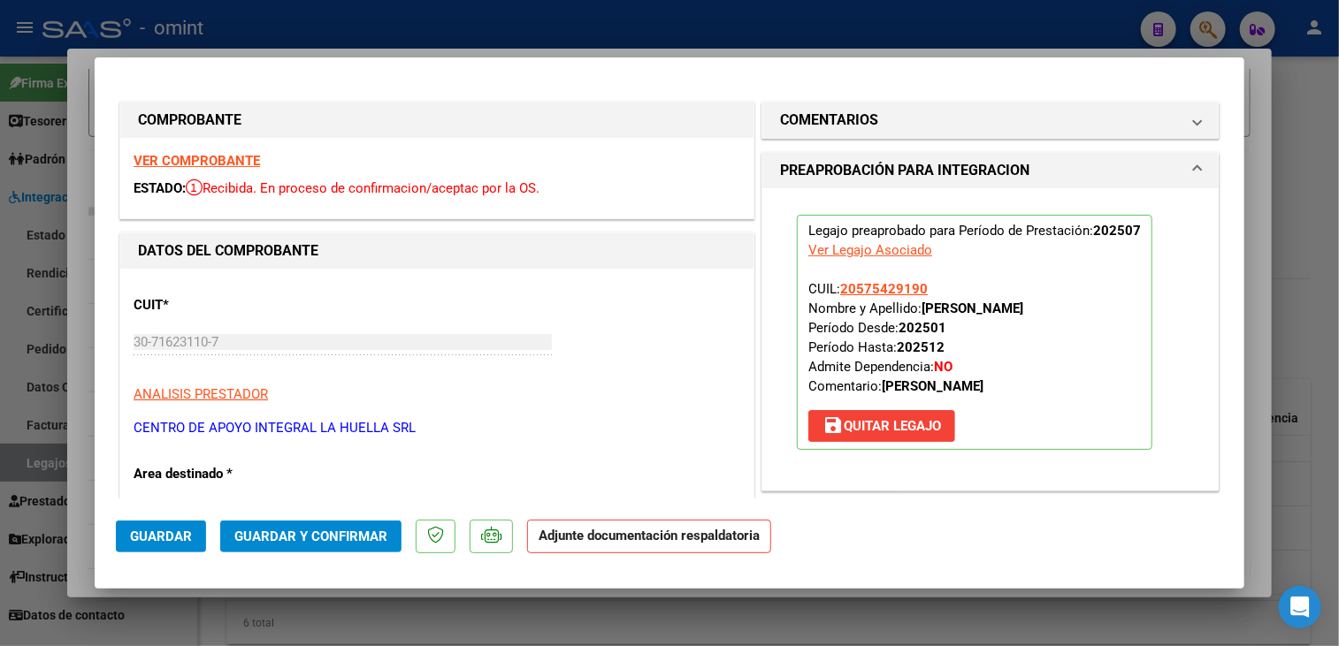
scroll to position [88, 0]
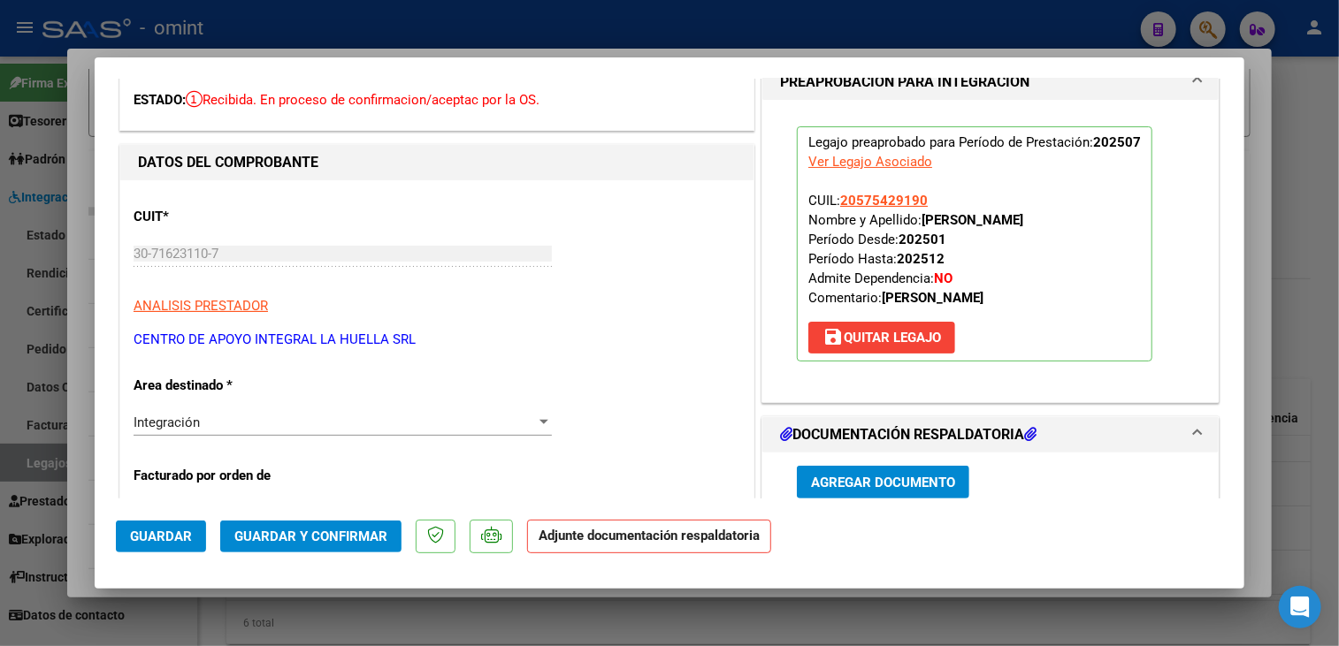
click at [166, 536] on span "Guardar" at bounding box center [161, 537] width 62 height 16
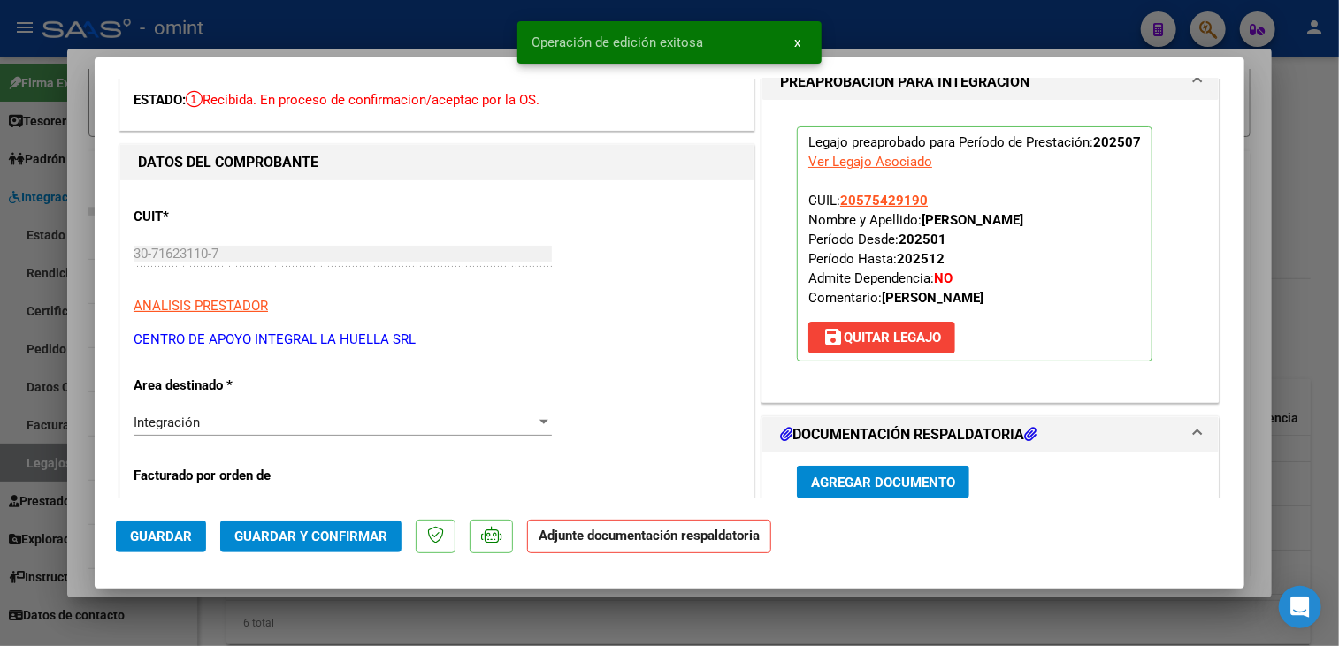
click at [659, 629] on div at bounding box center [669, 323] width 1339 height 646
type input "$ 0,00"
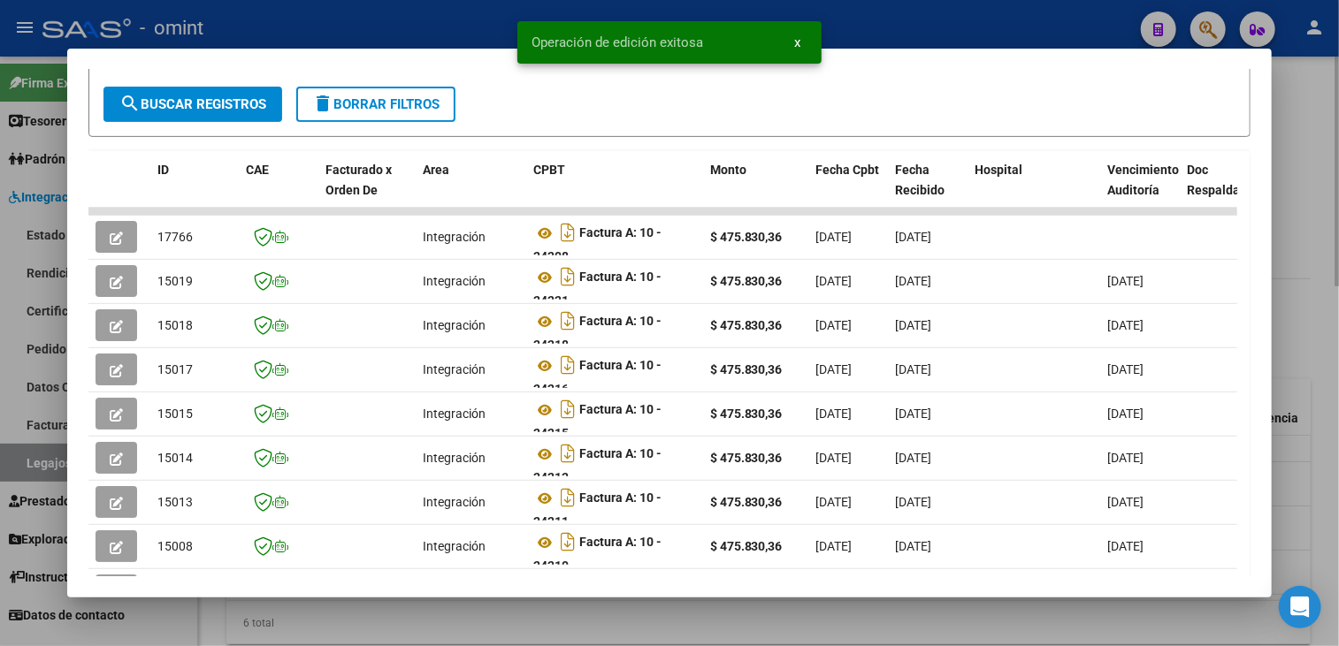
click at [674, 630] on div at bounding box center [669, 323] width 1339 height 646
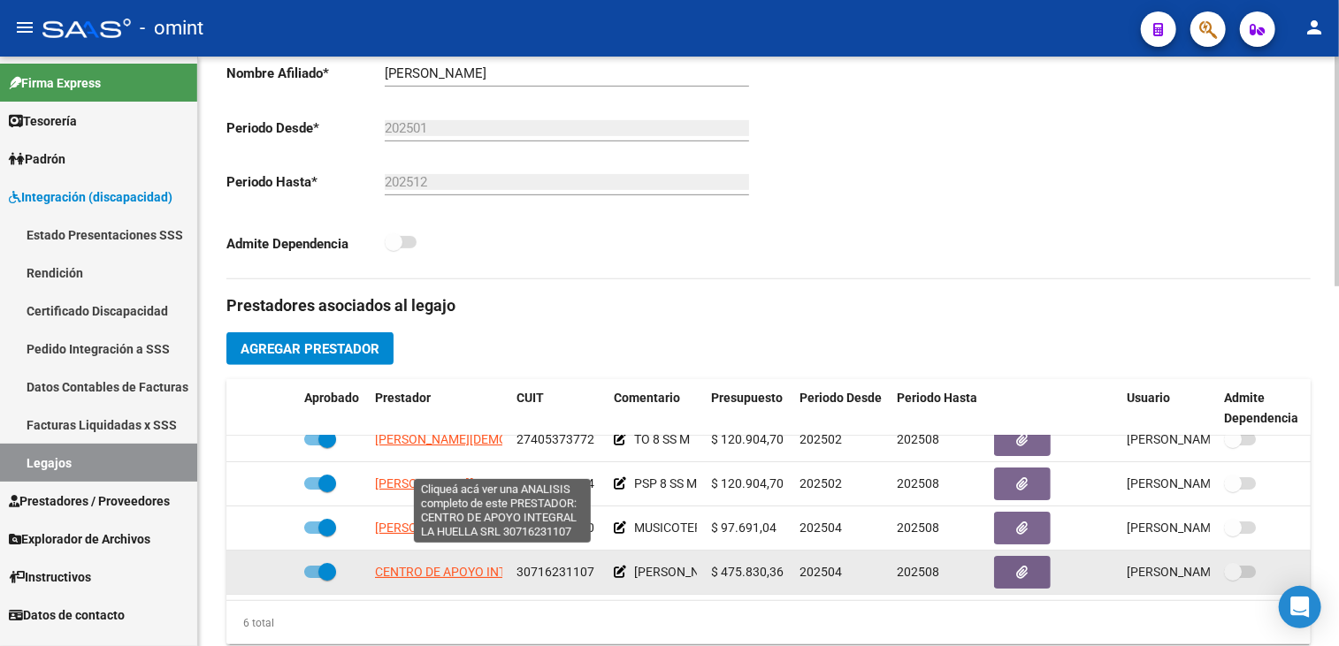
click at [424, 565] on span "CENTRO DE APOYO INTEGRAL LA HUELLA SRL" at bounding box center [505, 572] width 261 height 14
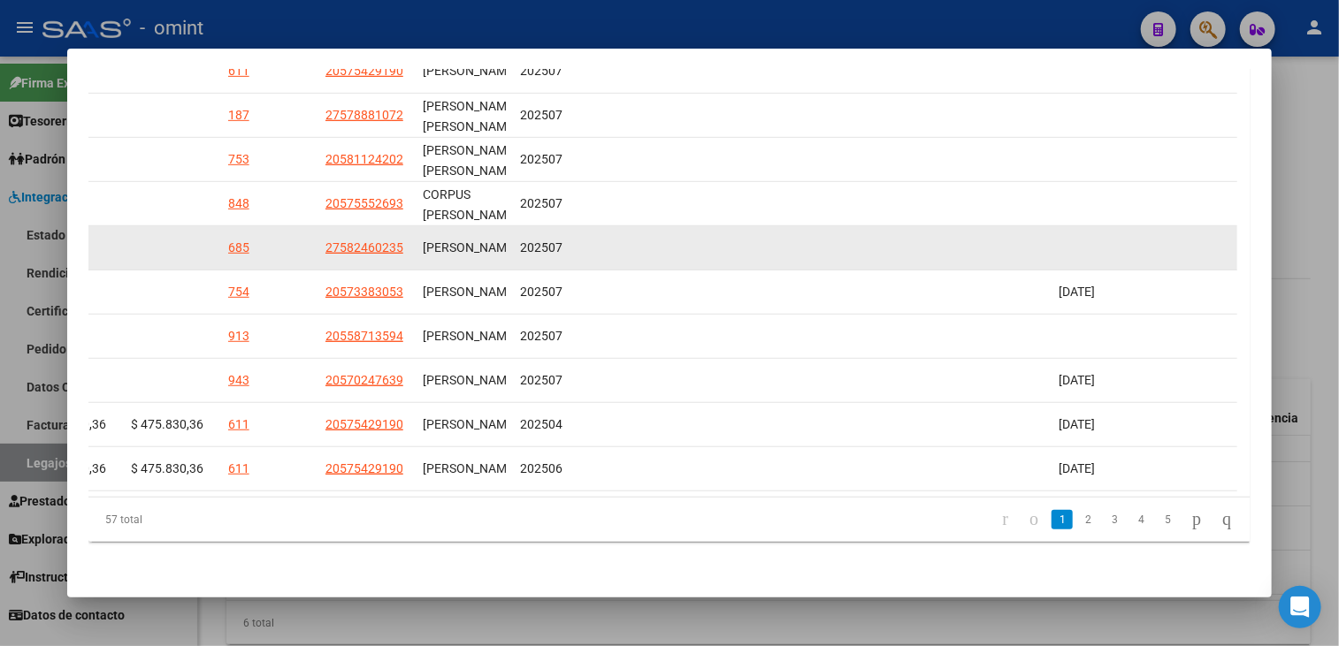
scroll to position [251, 0]
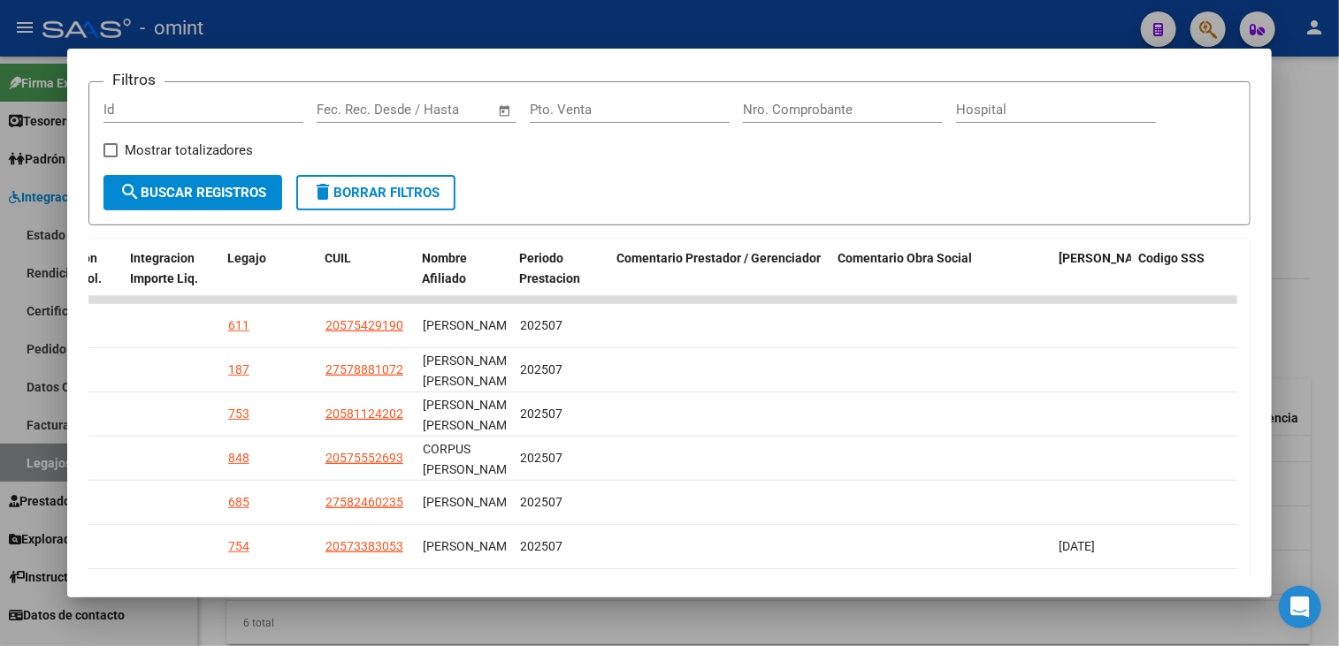
click at [831, 617] on div at bounding box center [669, 323] width 1339 height 646
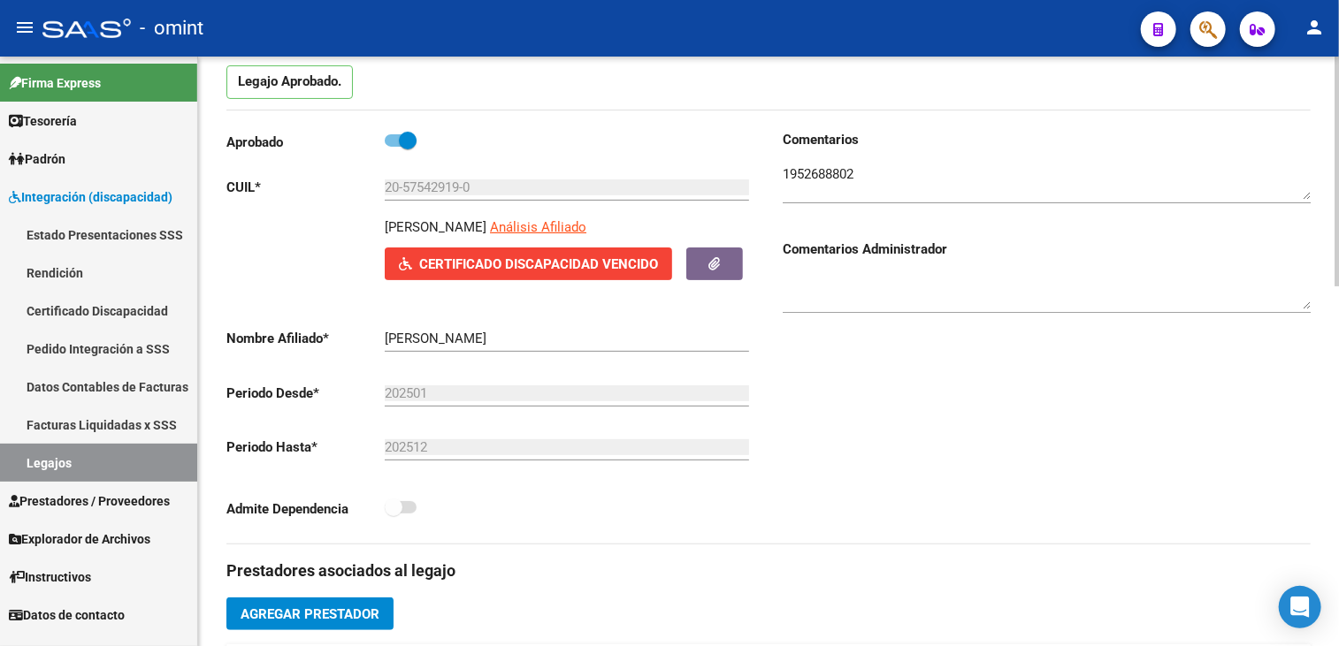
scroll to position [0, 0]
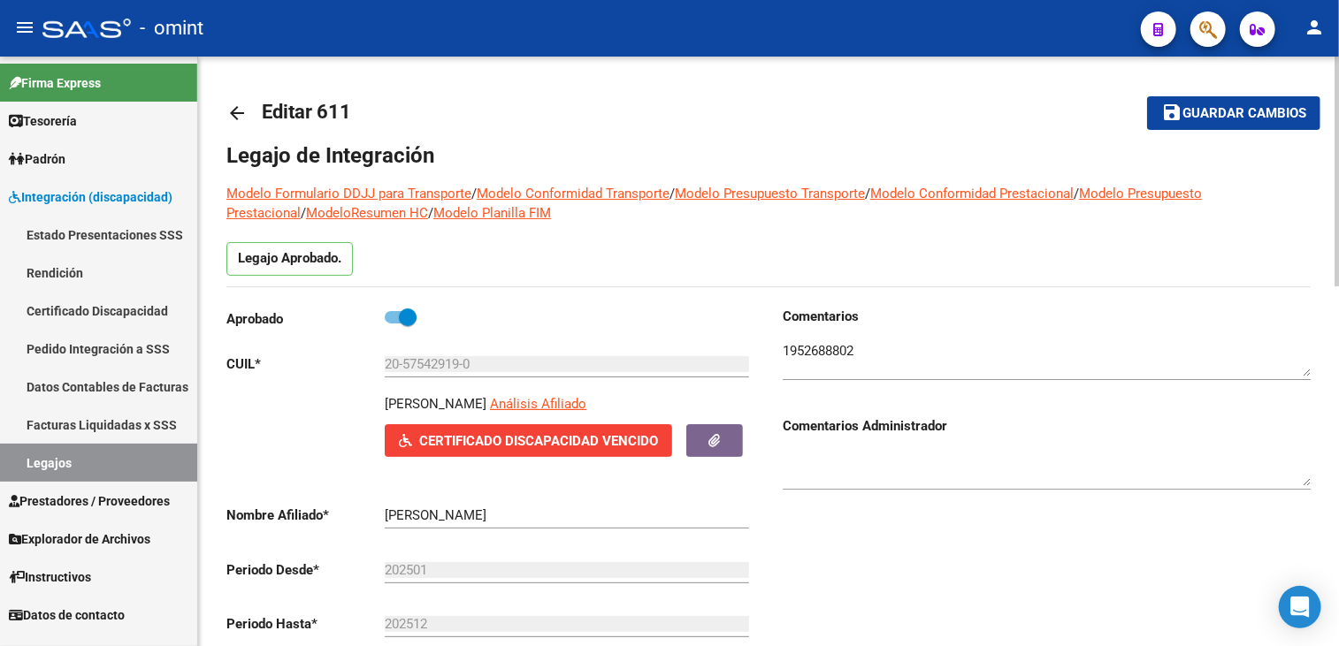
click at [1188, 111] on span "Guardar cambios" at bounding box center [1244, 114] width 124 height 16
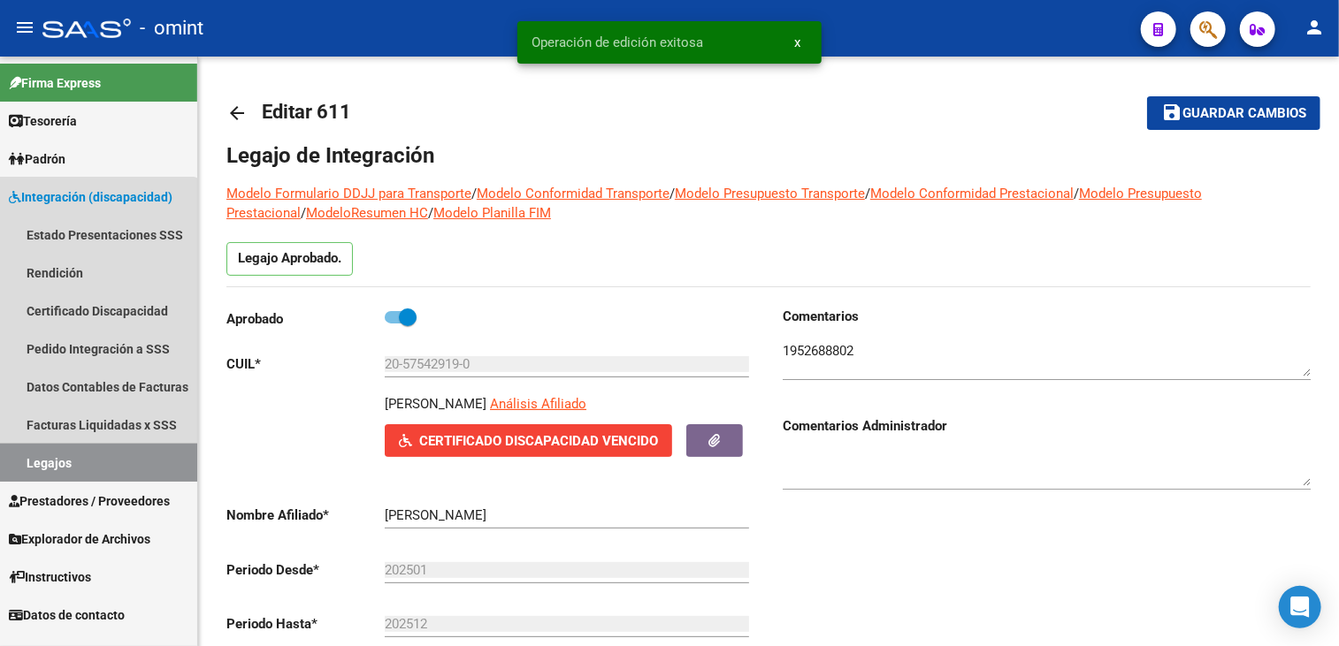
click at [84, 453] on link "Legajos" at bounding box center [98, 463] width 197 height 38
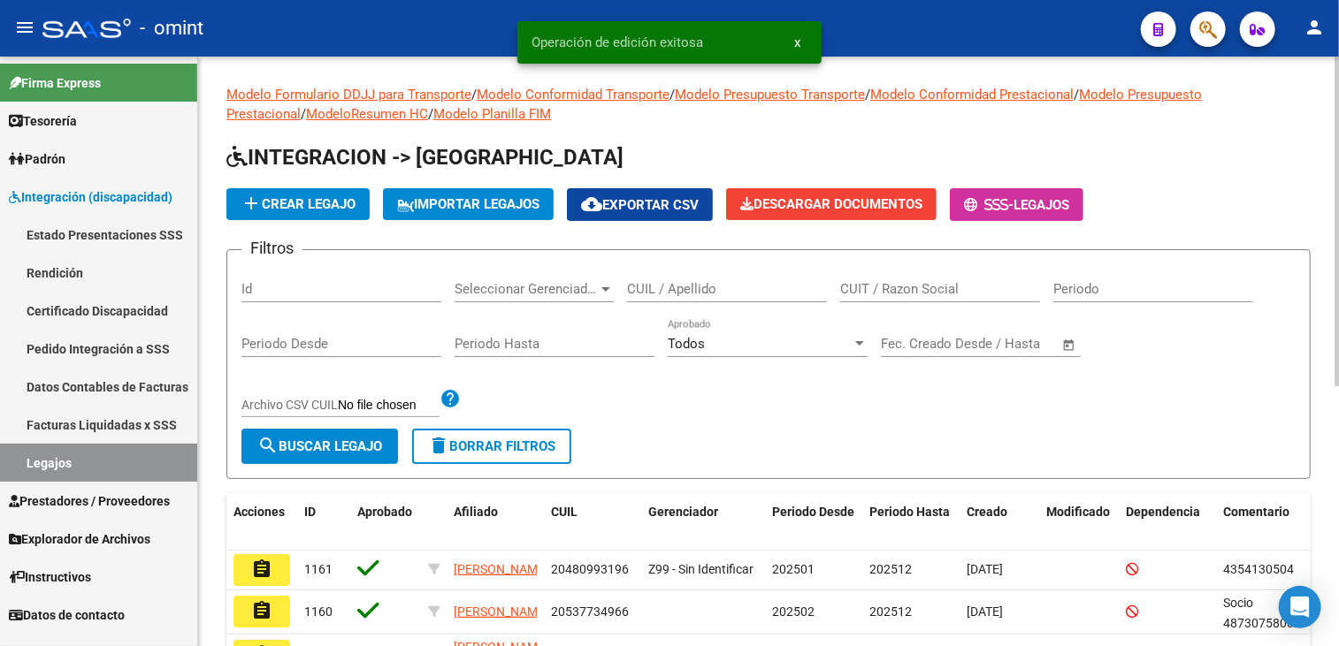
click at [718, 287] on input "CUIL / Apellido" at bounding box center [727, 289] width 200 height 16
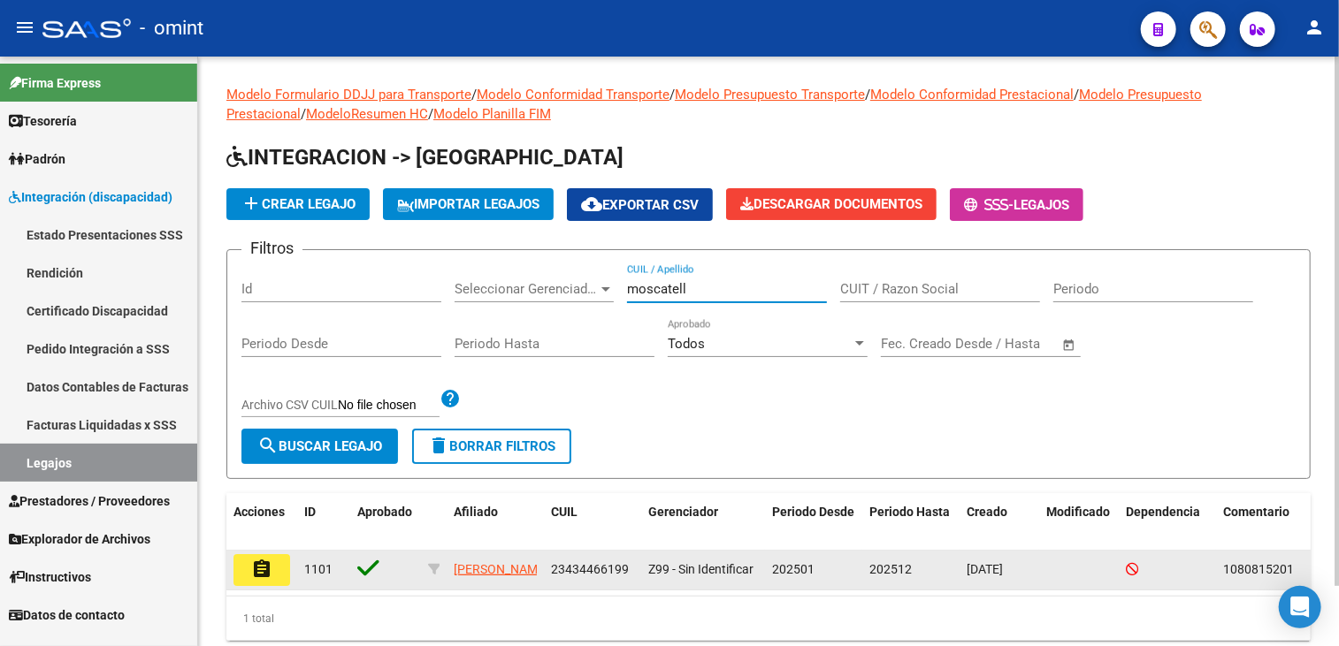
type input "moscatell"
click at [274, 563] on button "assignment" at bounding box center [261, 570] width 57 height 32
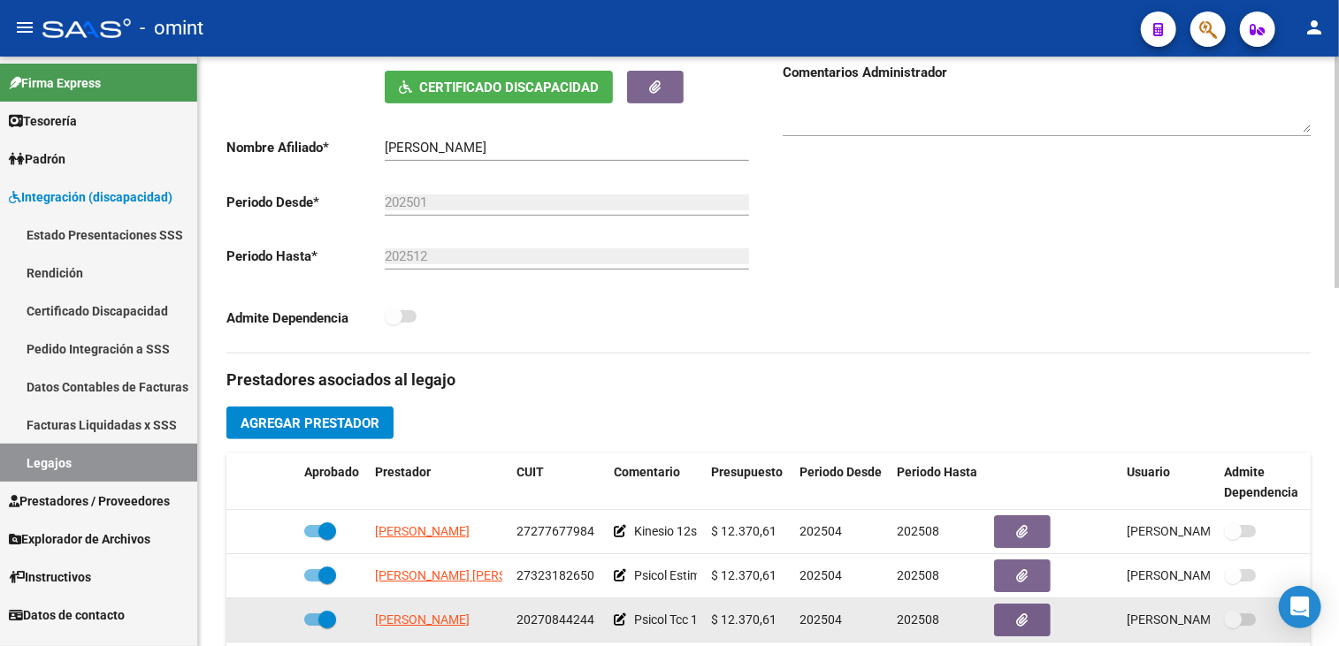
scroll to position [531, 0]
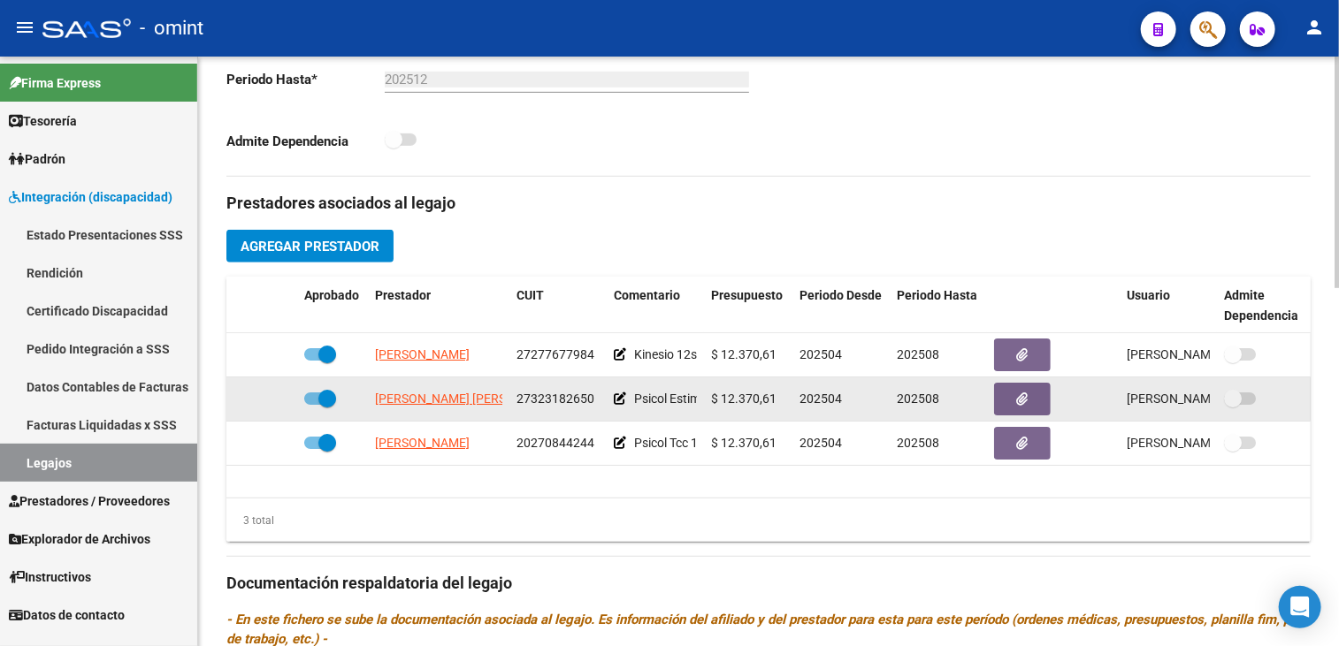
click at [567, 399] on span "27323182650" at bounding box center [555, 399] width 78 height 14
copy span "27323182650"
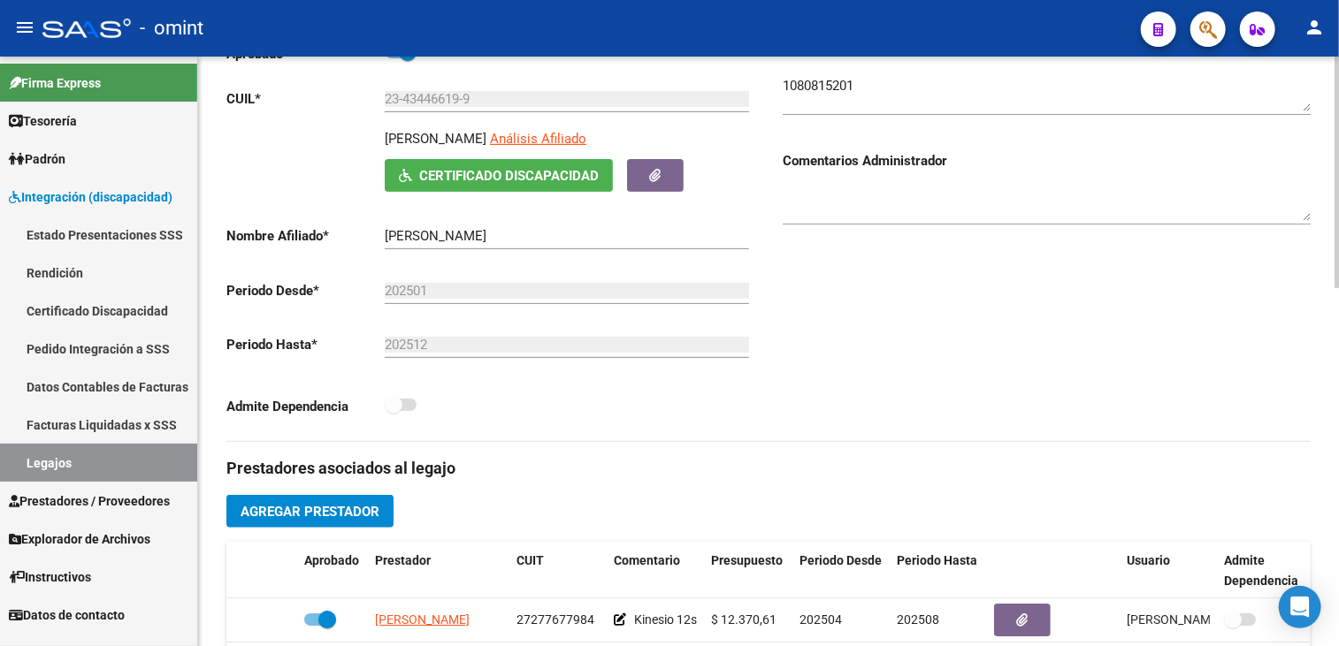
scroll to position [177, 0]
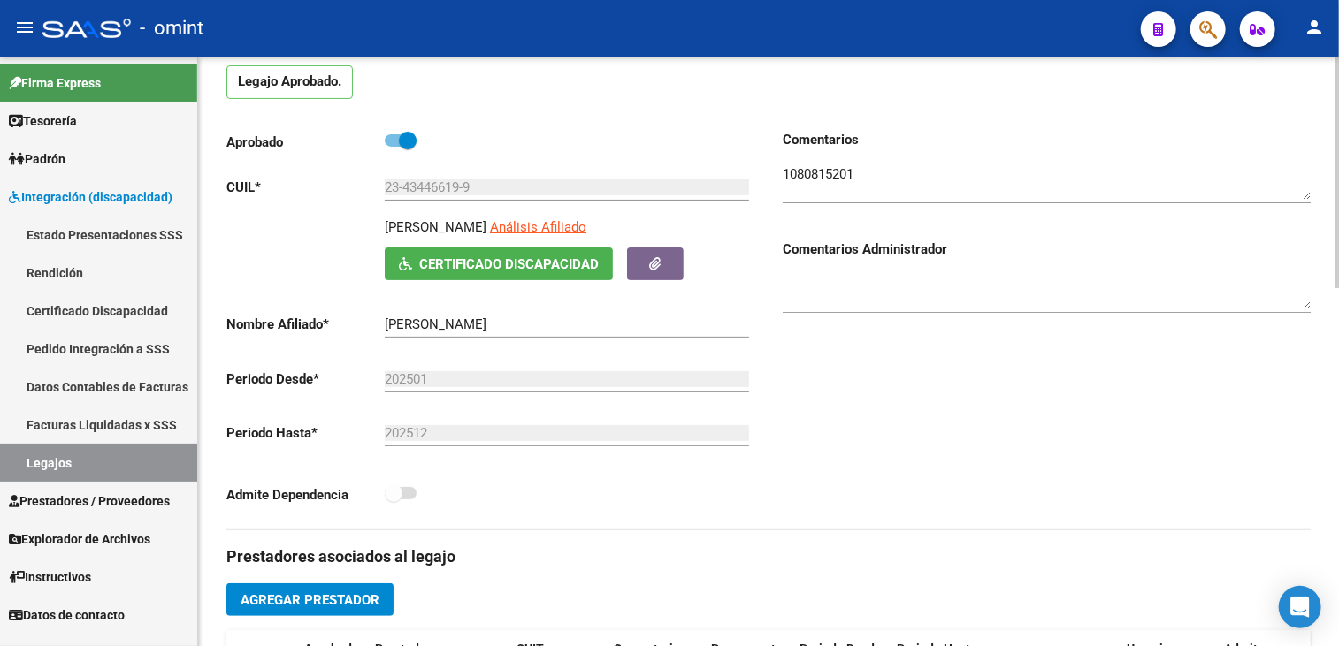
click at [73, 468] on link "Legajos" at bounding box center [98, 463] width 197 height 38
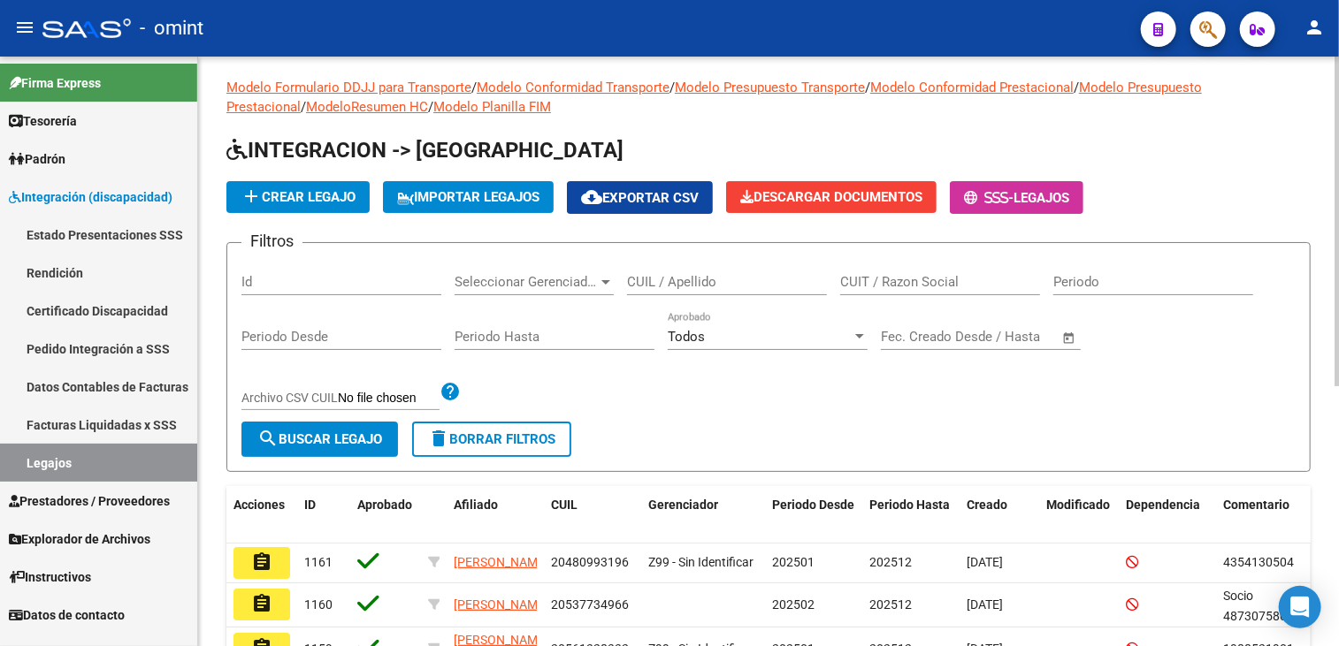
scroll to position [177, 0]
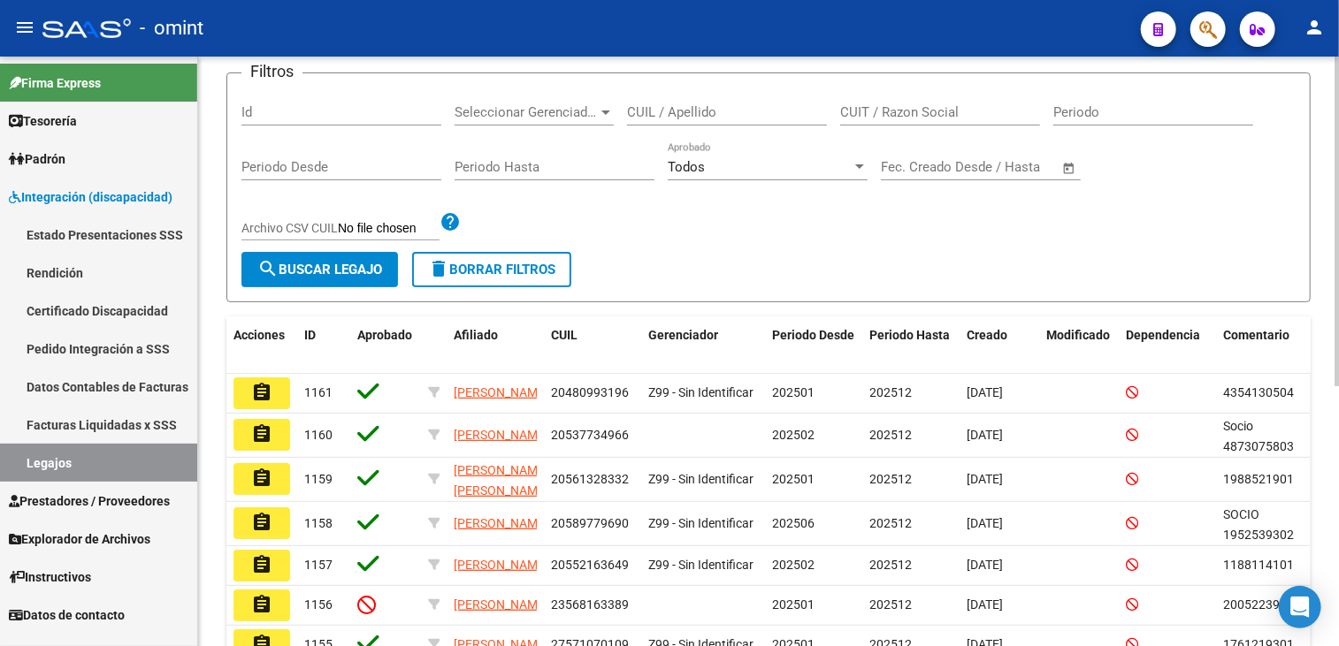
click at [707, 104] on input "CUIL / Apellido" at bounding box center [727, 112] width 200 height 16
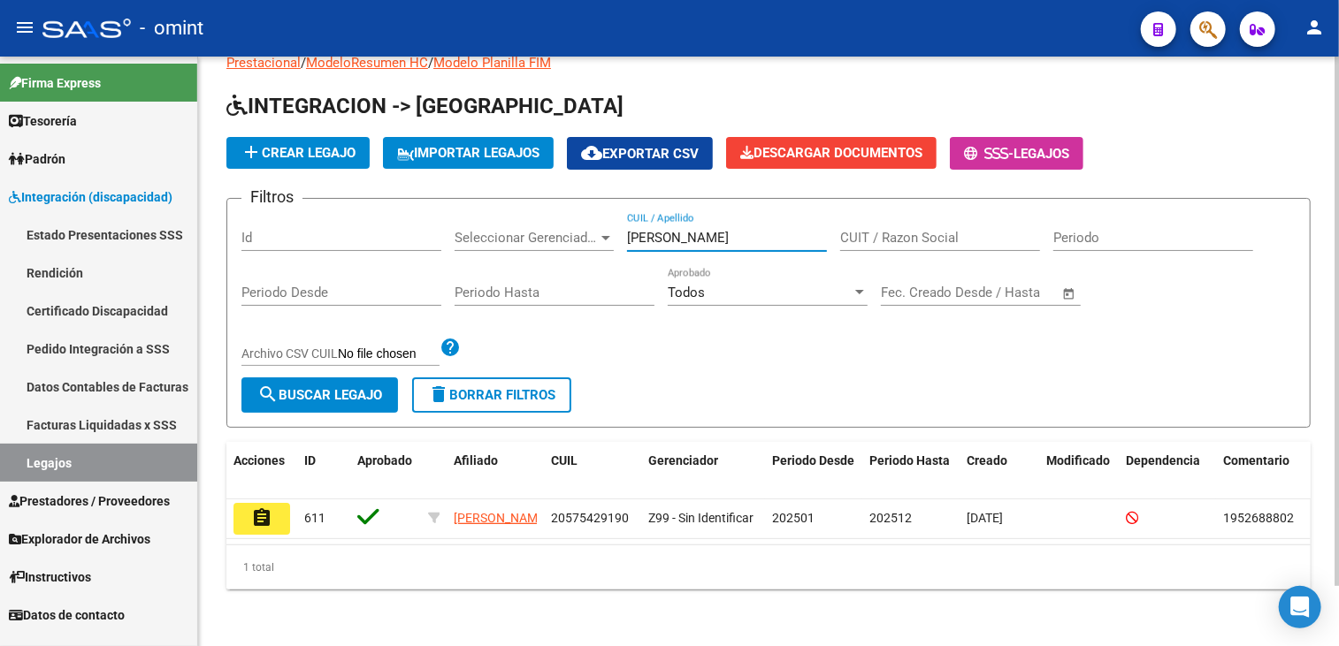
scroll to position [67, 0]
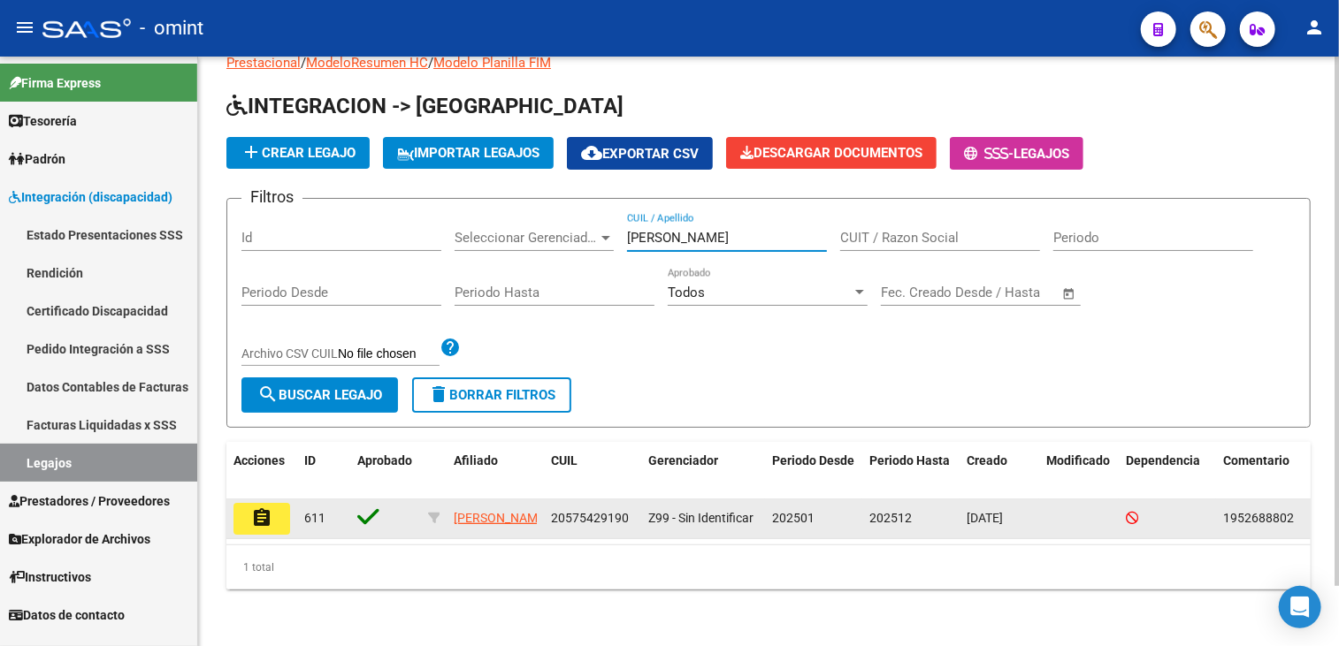
type input "[PERSON_NAME]"
click at [263, 512] on mat-icon "assignment" at bounding box center [261, 518] width 21 height 21
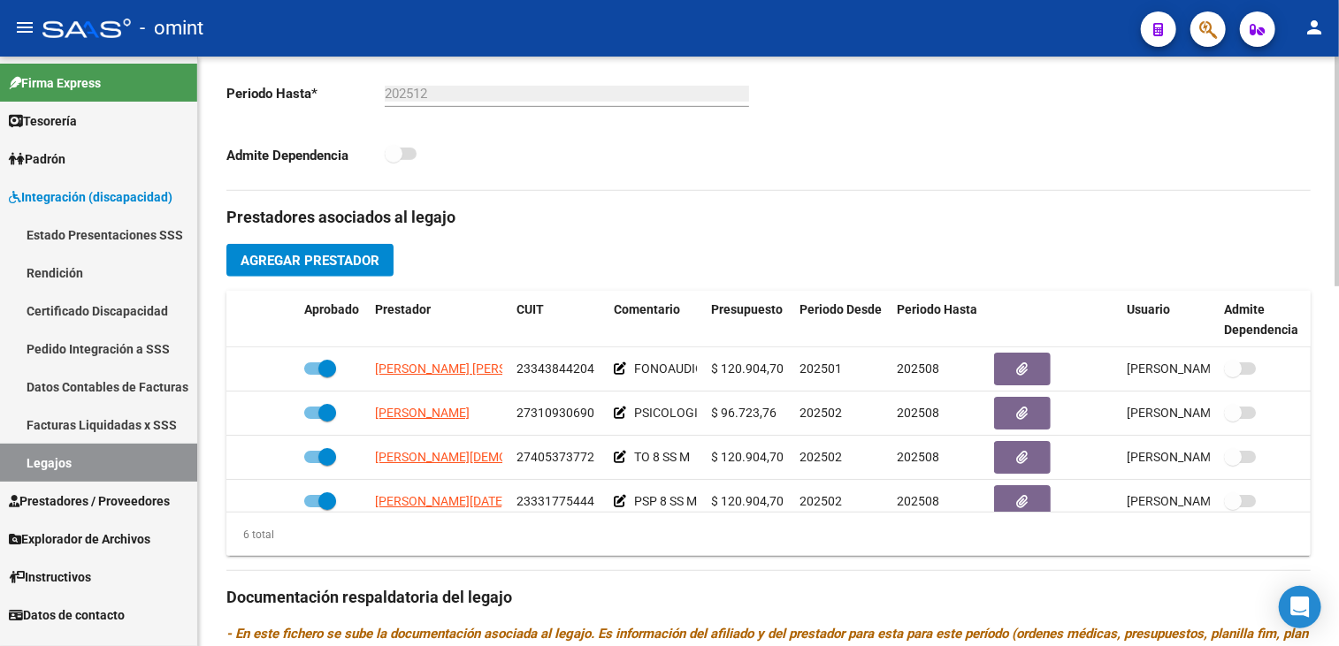
scroll to position [120, 0]
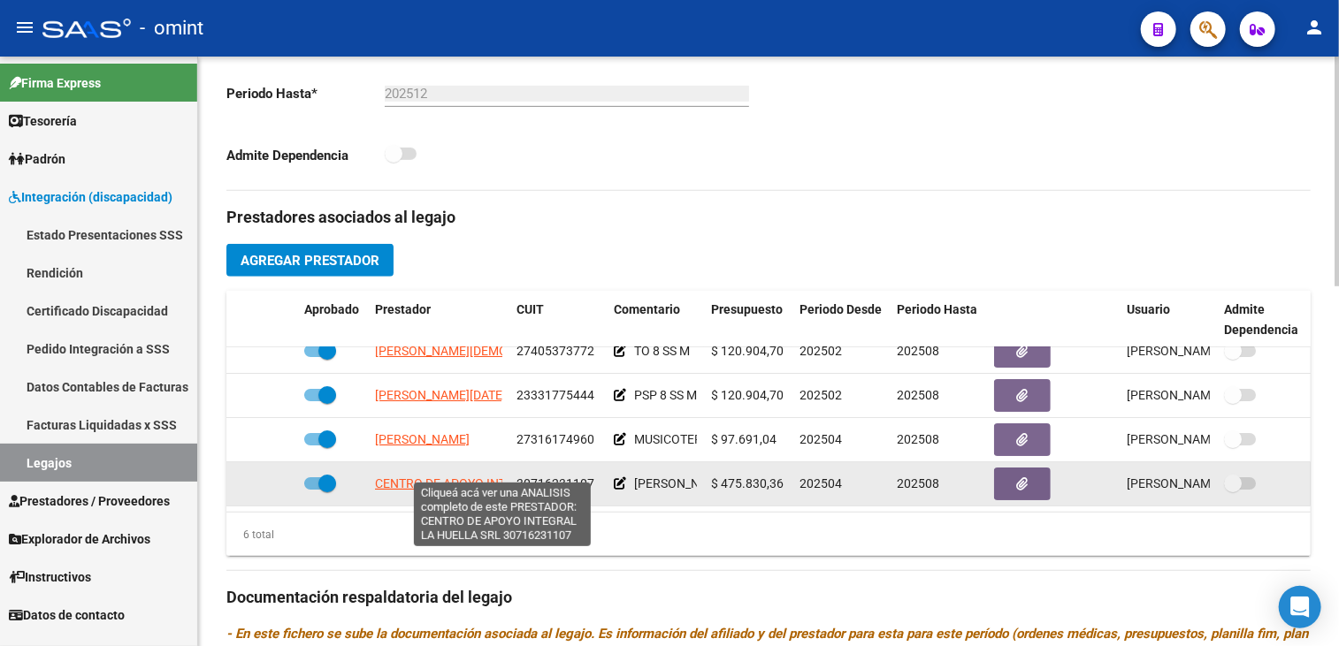
click at [456, 477] on span "CENTRO DE APOYO INTEGRAL LA HUELLA SRL" at bounding box center [505, 484] width 261 height 14
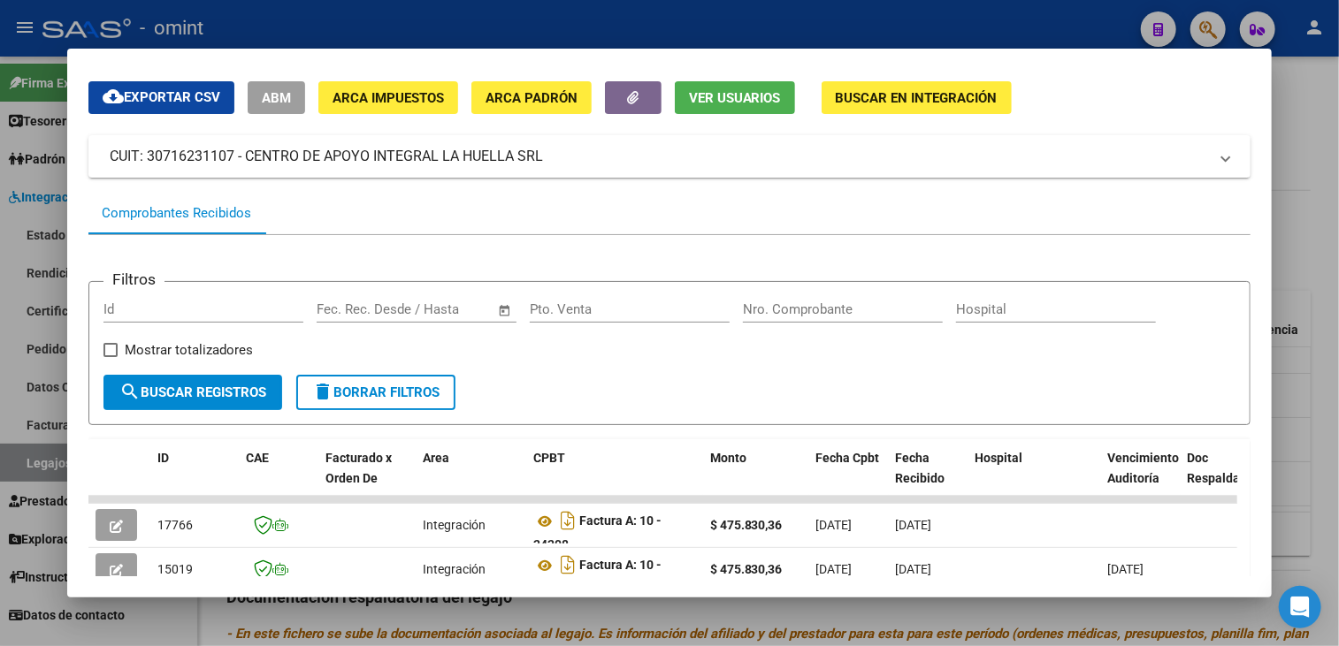
scroll to position [317, 0]
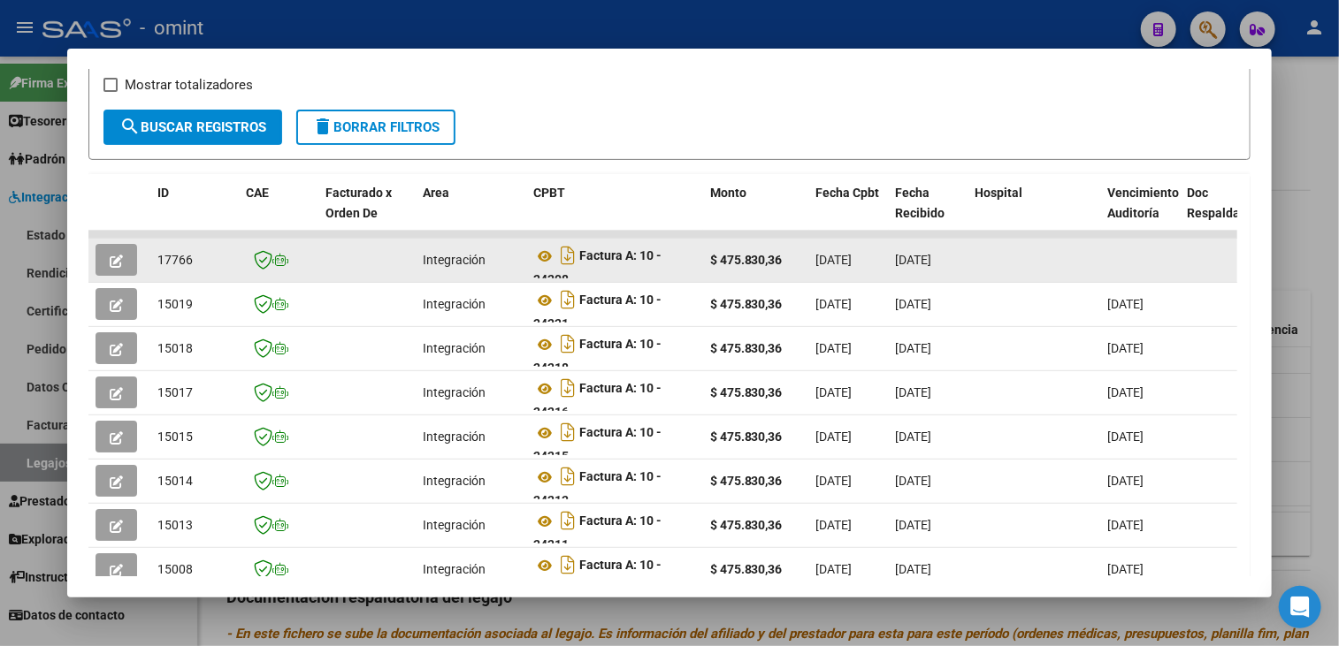
click at [103, 261] on button "button" at bounding box center [116, 260] width 42 height 32
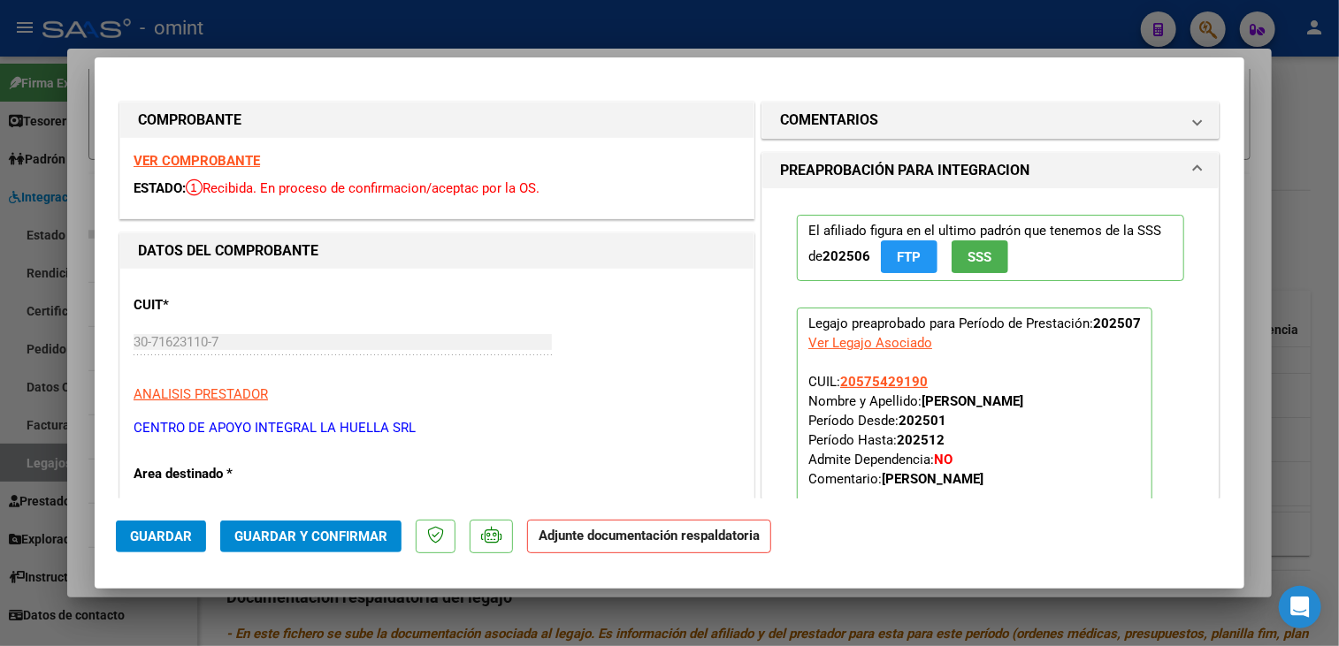
scroll to position [265, 0]
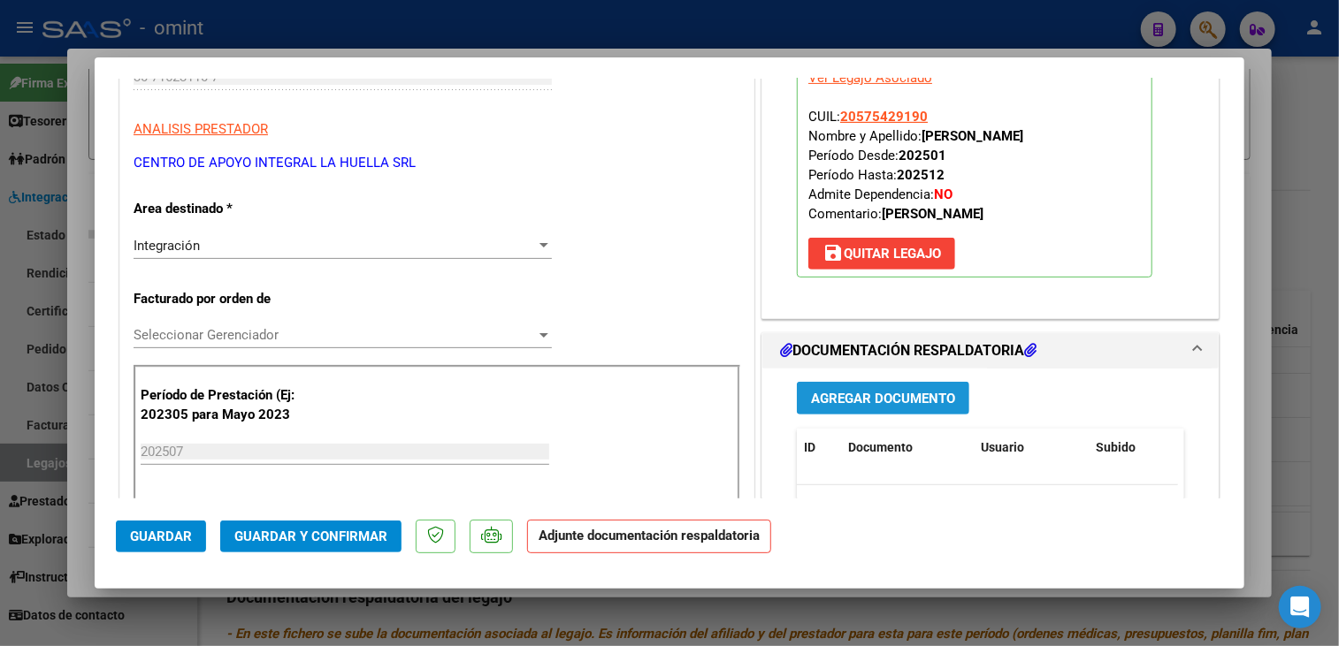
click at [885, 395] on span "Agregar Documento" at bounding box center [883, 399] width 144 height 16
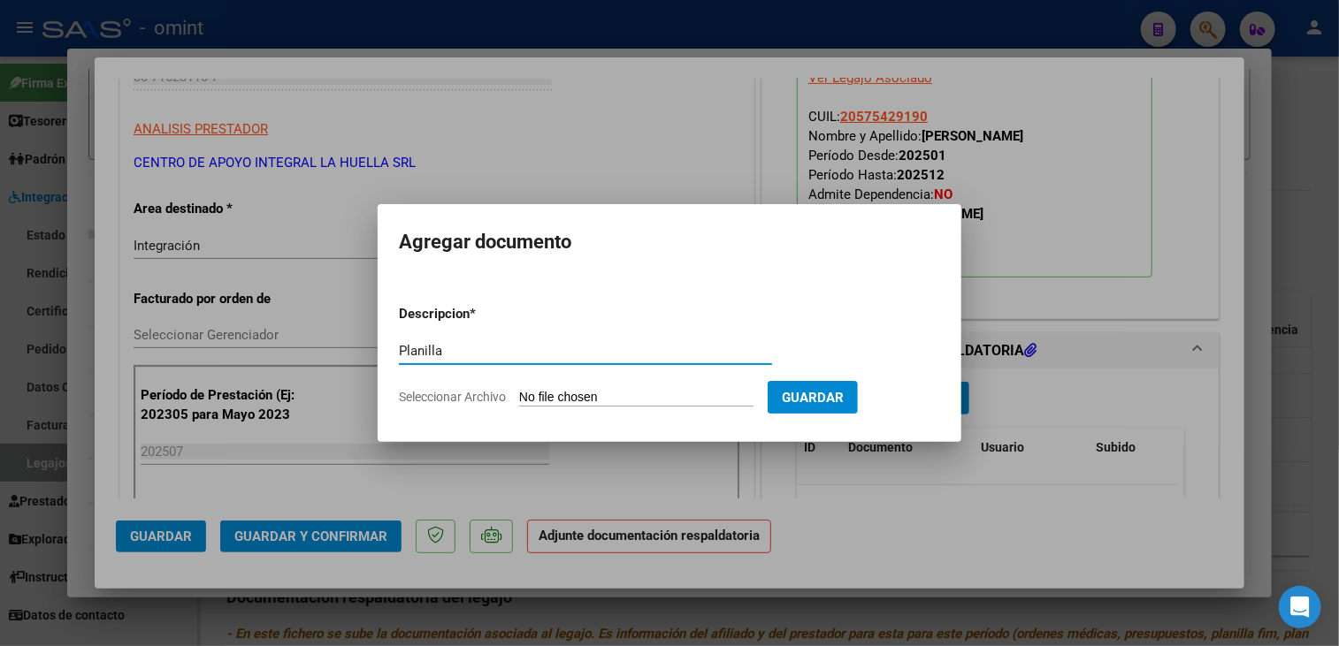
type input "Planilla"
click at [417, 392] on span "Seleccionar Archivo" at bounding box center [452, 397] width 107 height 14
click at [519, 392] on input "Seleccionar Archivo" at bounding box center [636, 398] width 234 height 17
type input "C:\fakepath\[PERSON_NAME] P ASISTENCIA JULIO S OMINT_0AB9W0_IA_001000024208_1_0…"
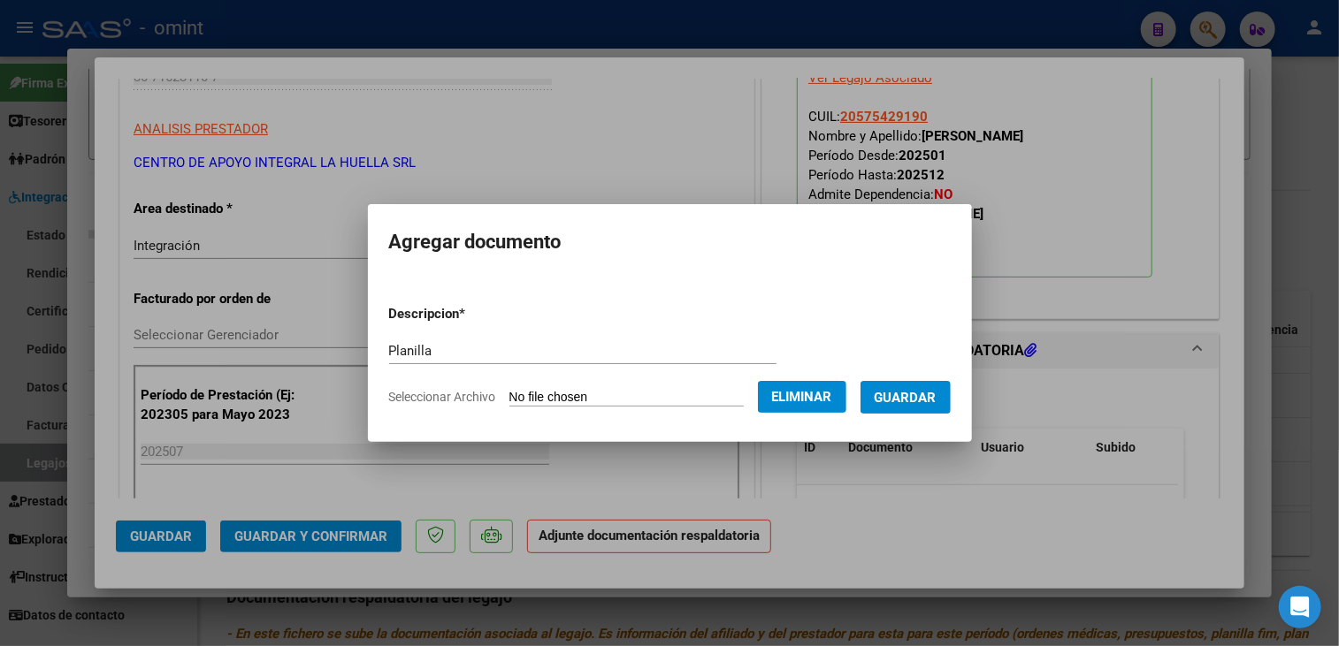
click at [916, 400] on span "Guardar" at bounding box center [905, 398] width 62 height 16
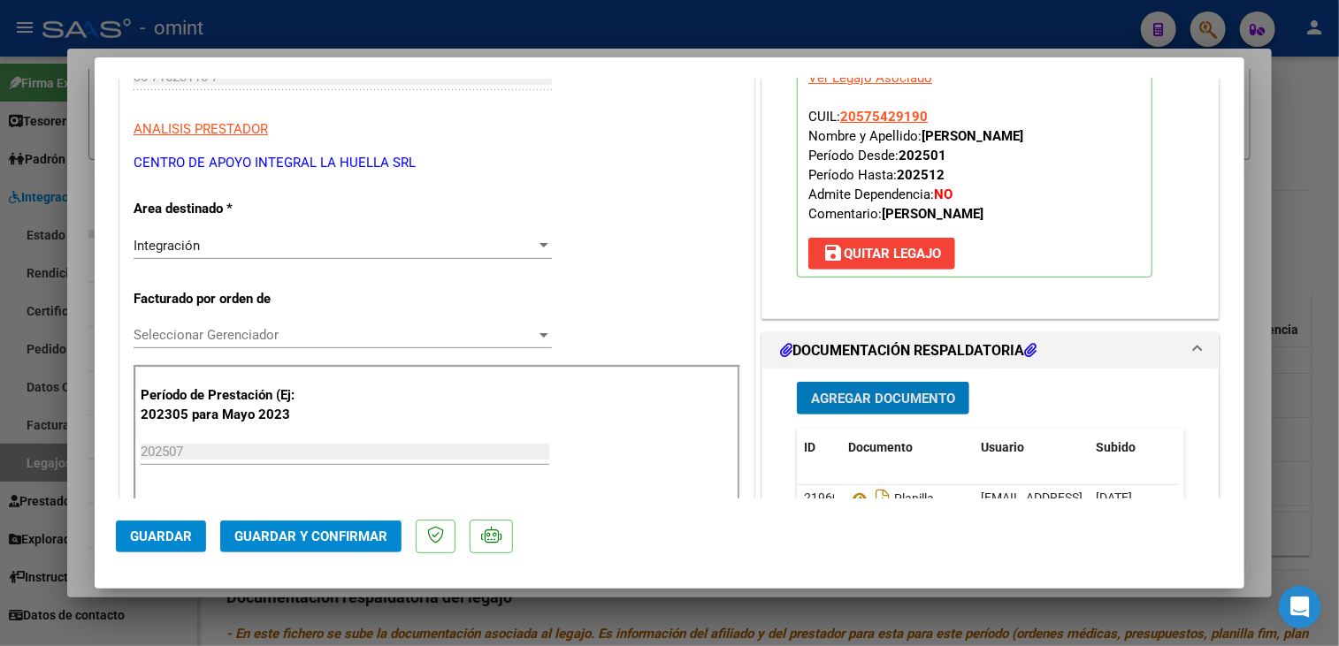
scroll to position [531, 0]
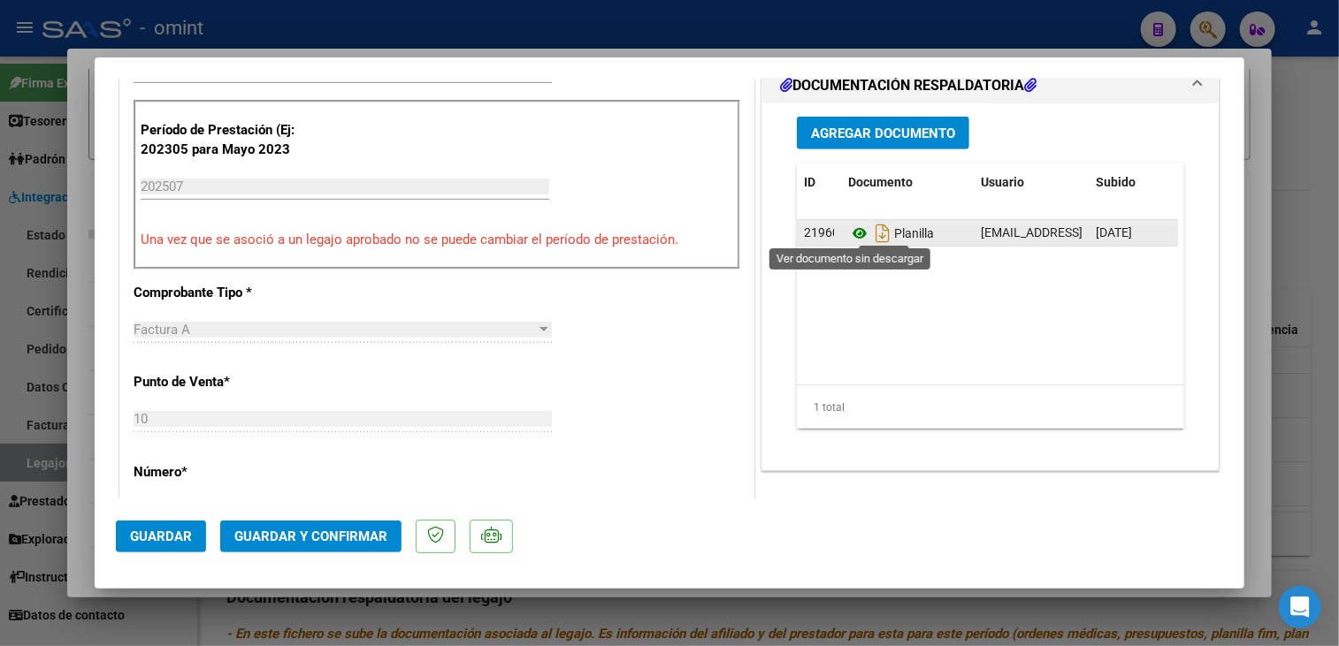
click at [849, 230] on icon at bounding box center [859, 233] width 23 height 21
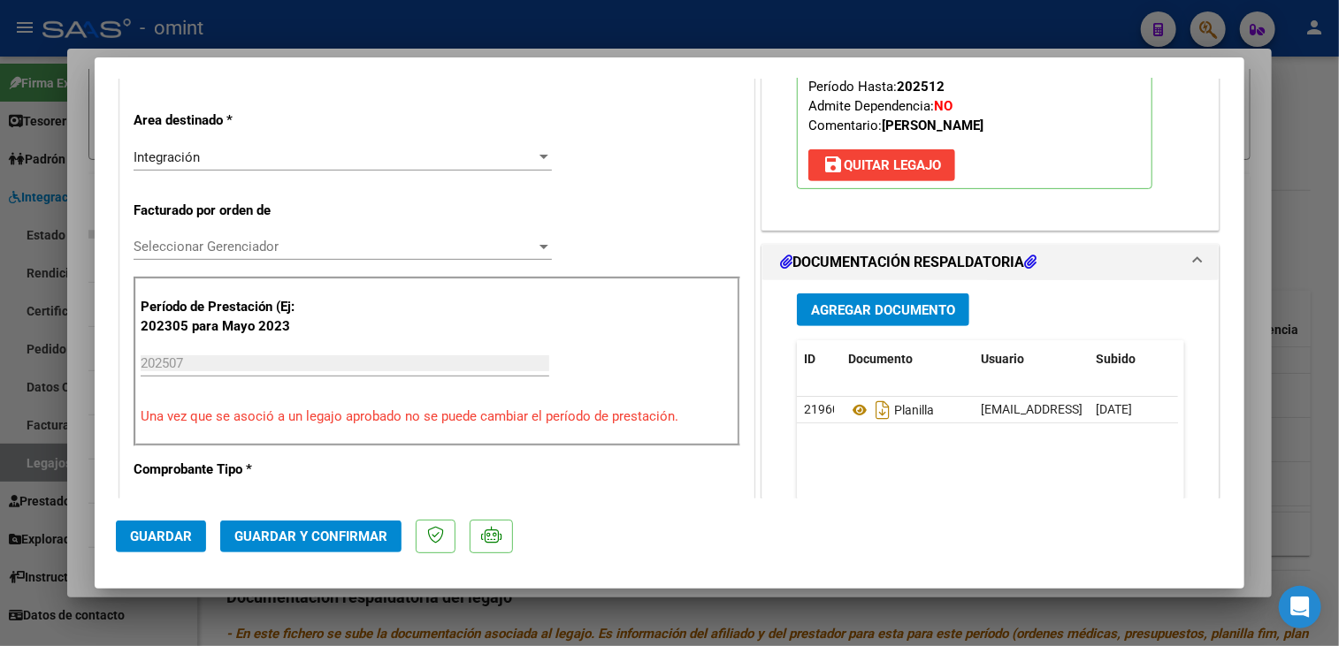
scroll to position [265, 0]
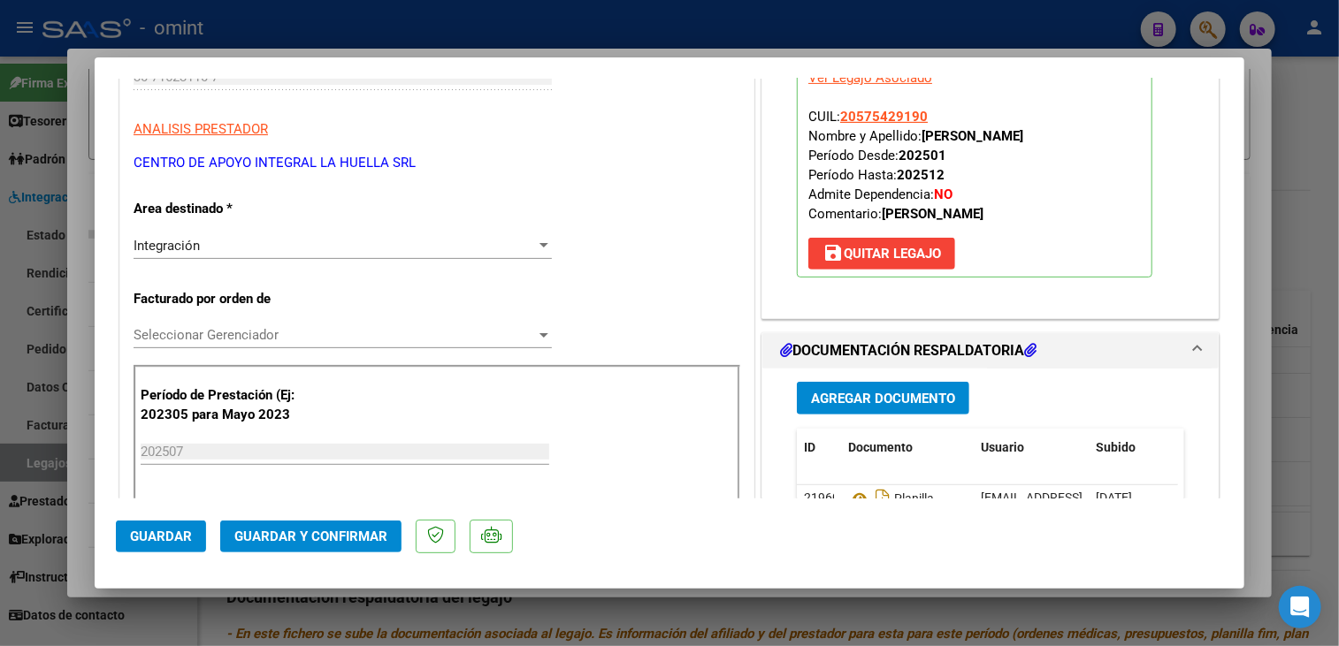
click at [303, 334] on span "Seleccionar Gerenciador" at bounding box center [335, 335] width 402 height 16
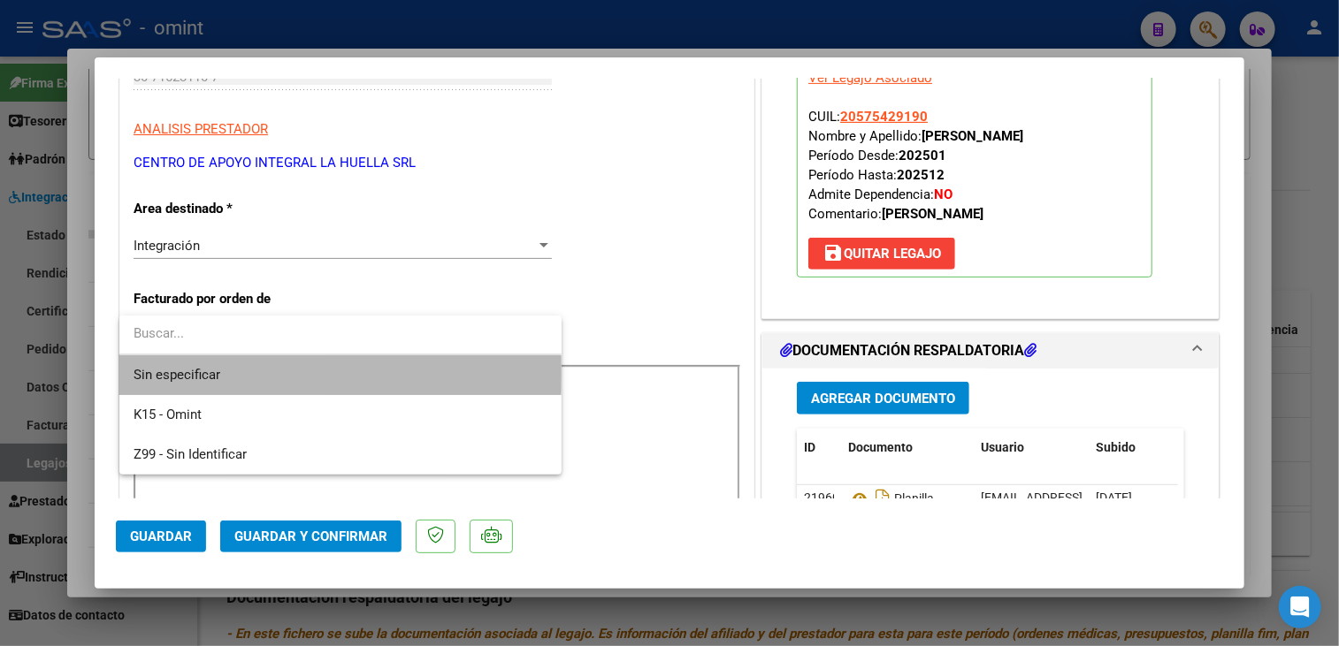
click at [218, 374] on span "Sin especificar" at bounding box center [341, 375] width 414 height 40
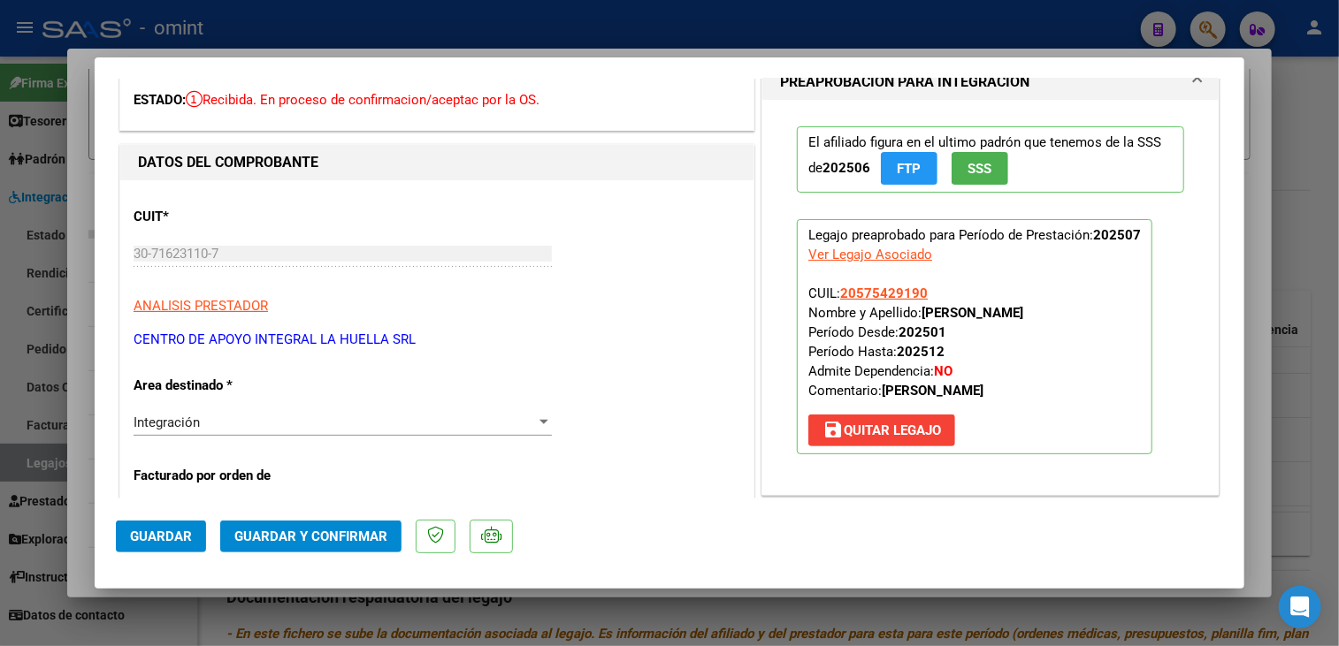
scroll to position [0, 0]
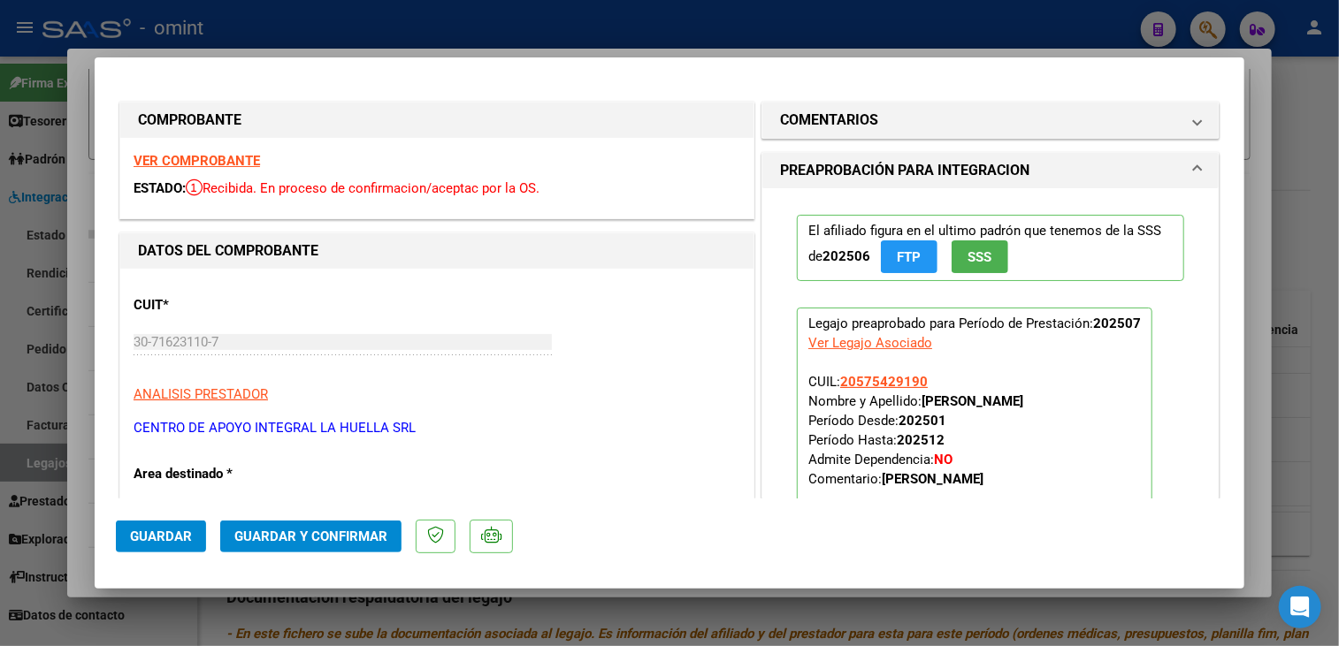
click at [338, 536] on span "Guardar y Confirmar" at bounding box center [310, 537] width 153 height 16
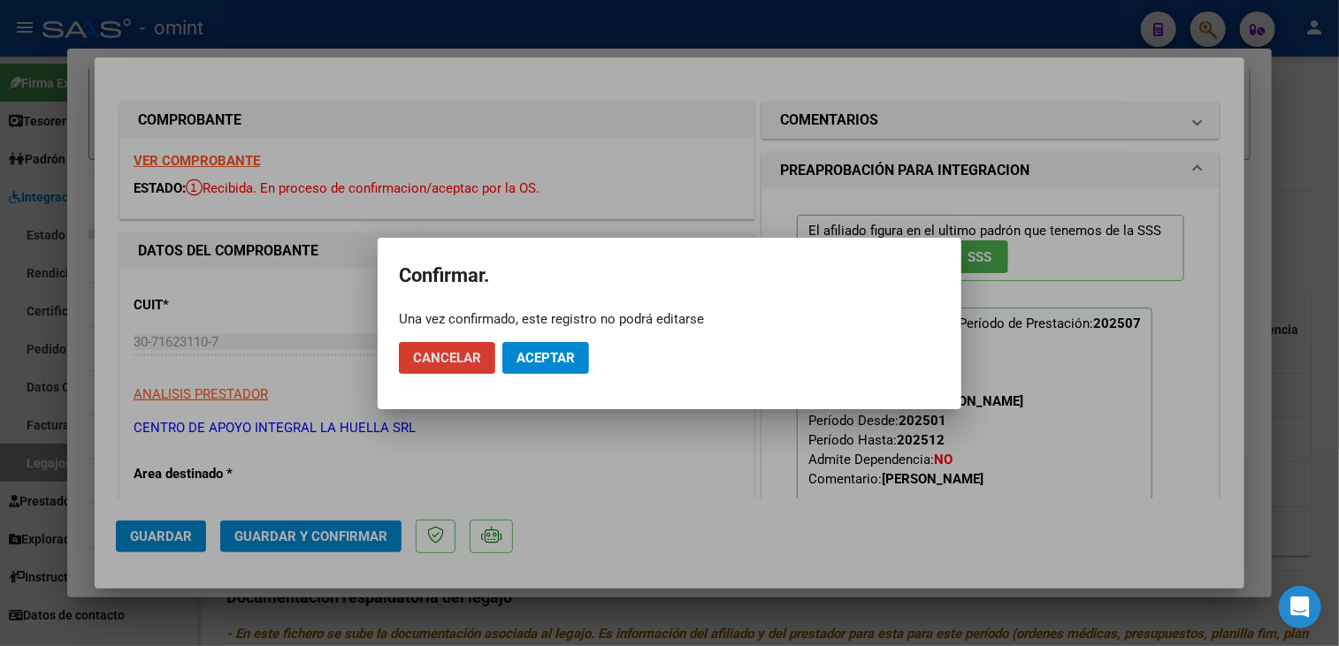
click at [548, 358] on span "Aceptar" at bounding box center [545, 358] width 58 height 16
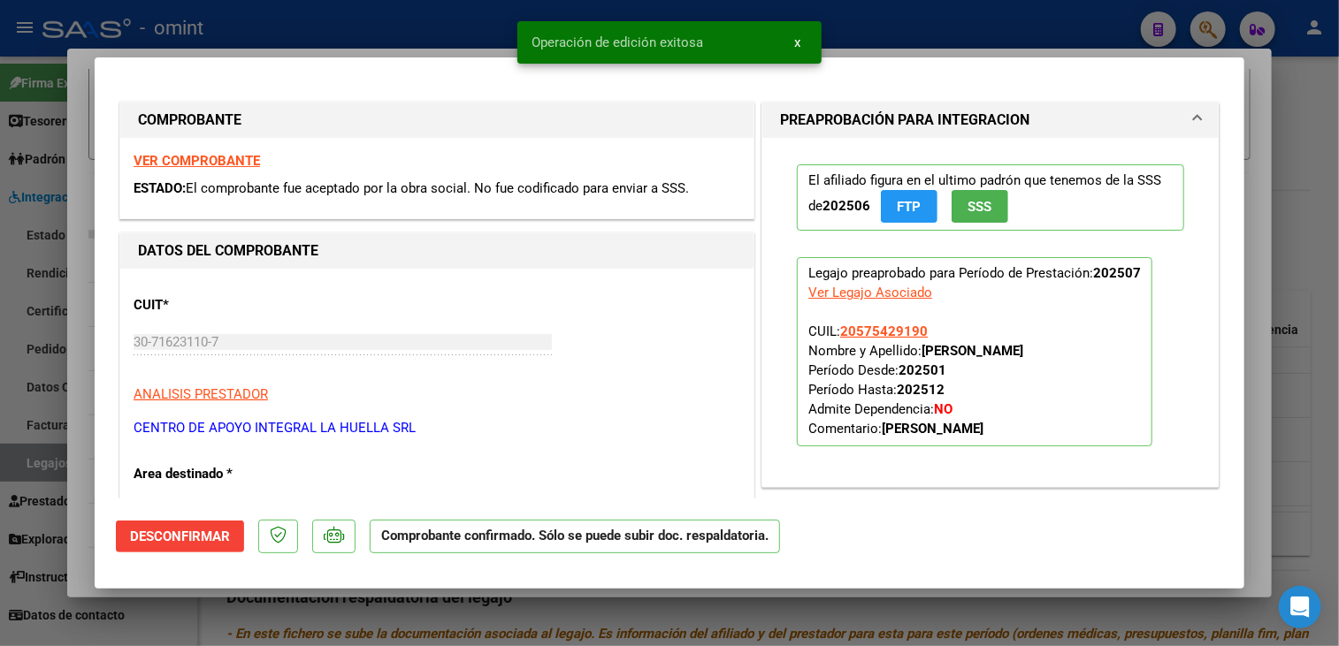
click at [645, 616] on div at bounding box center [669, 323] width 1339 height 646
type input "$ 0,00"
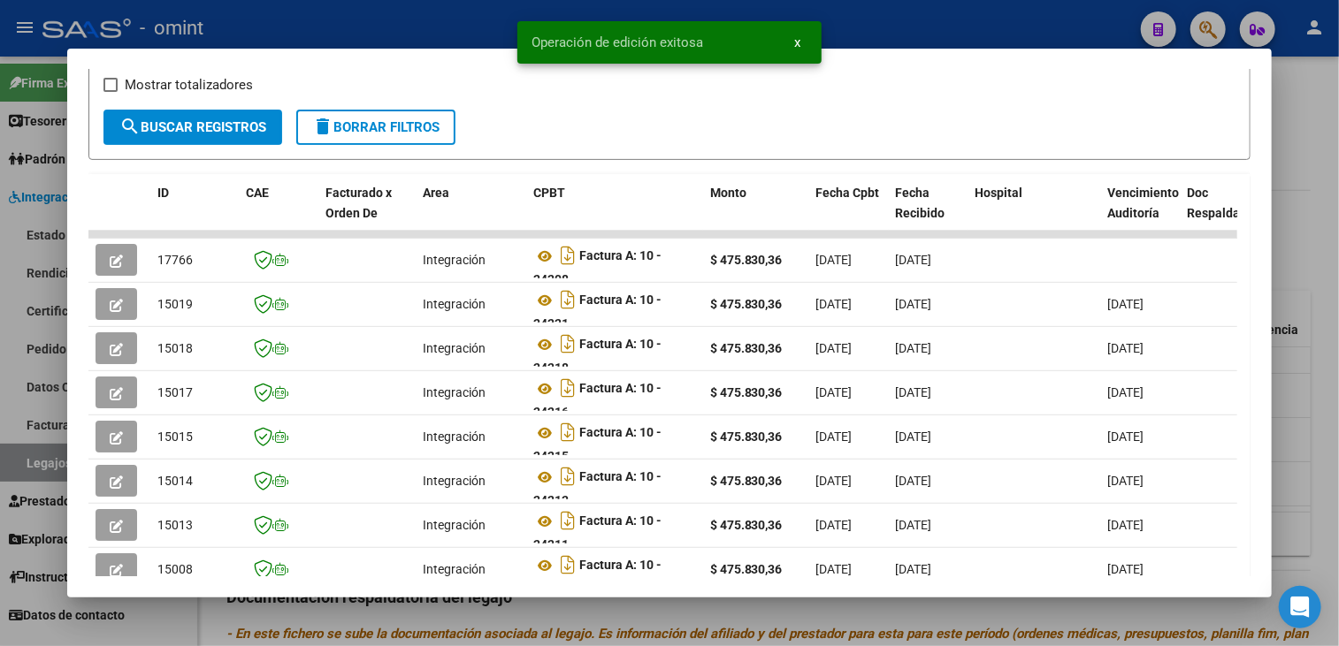
click at [604, 625] on div at bounding box center [669, 323] width 1339 height 646
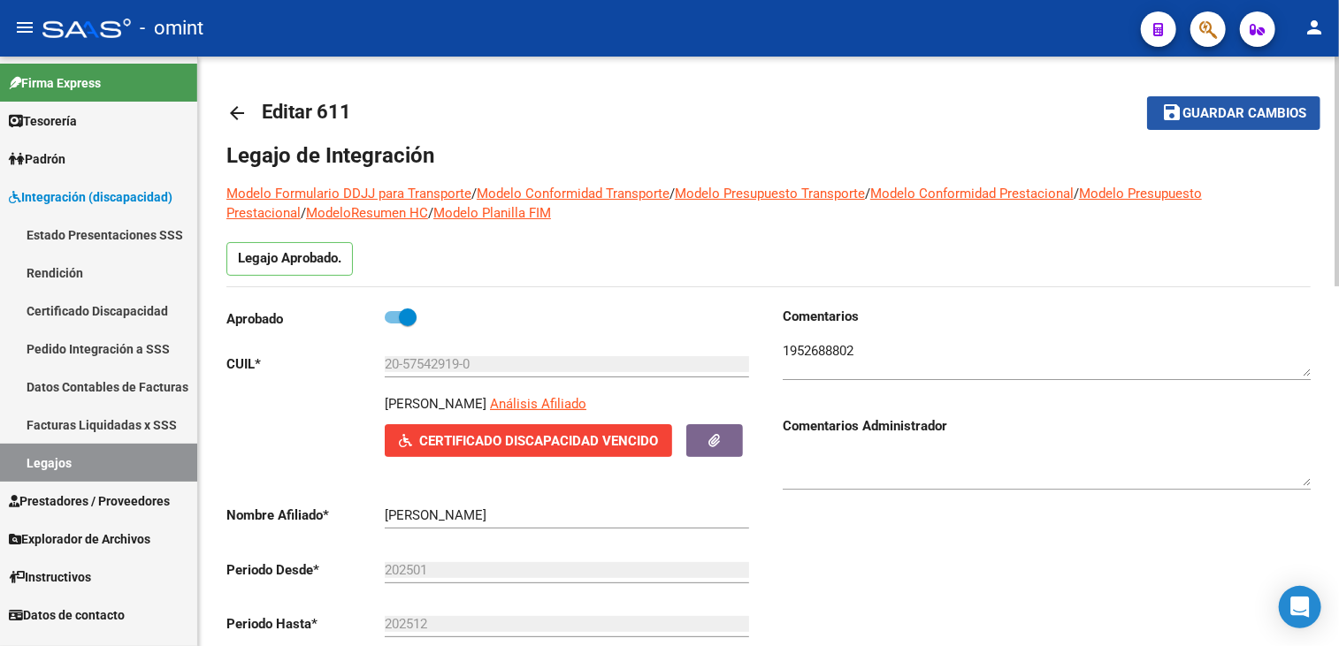
click at [1178, 116] on mat-icon "save" at bounding box center [1171, 112] width 21 height 21
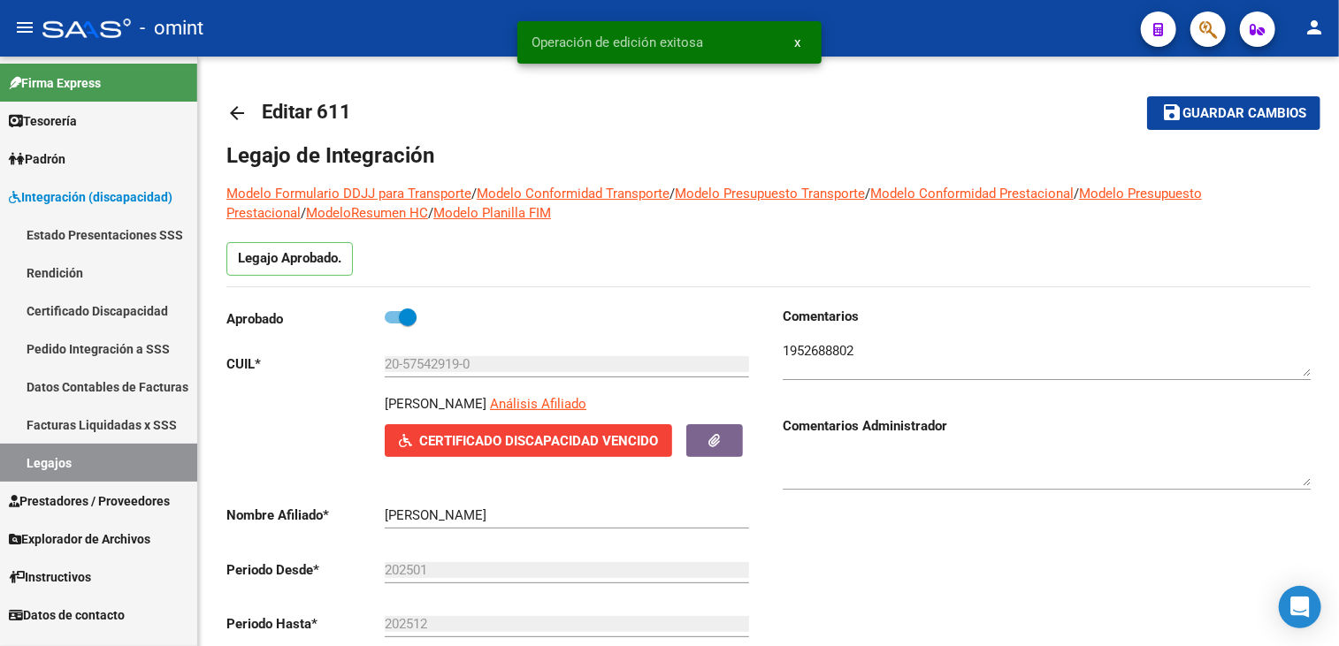
click at [71, 448] on link "Legajos" at bounding box center [98, 463] width 197 height 38
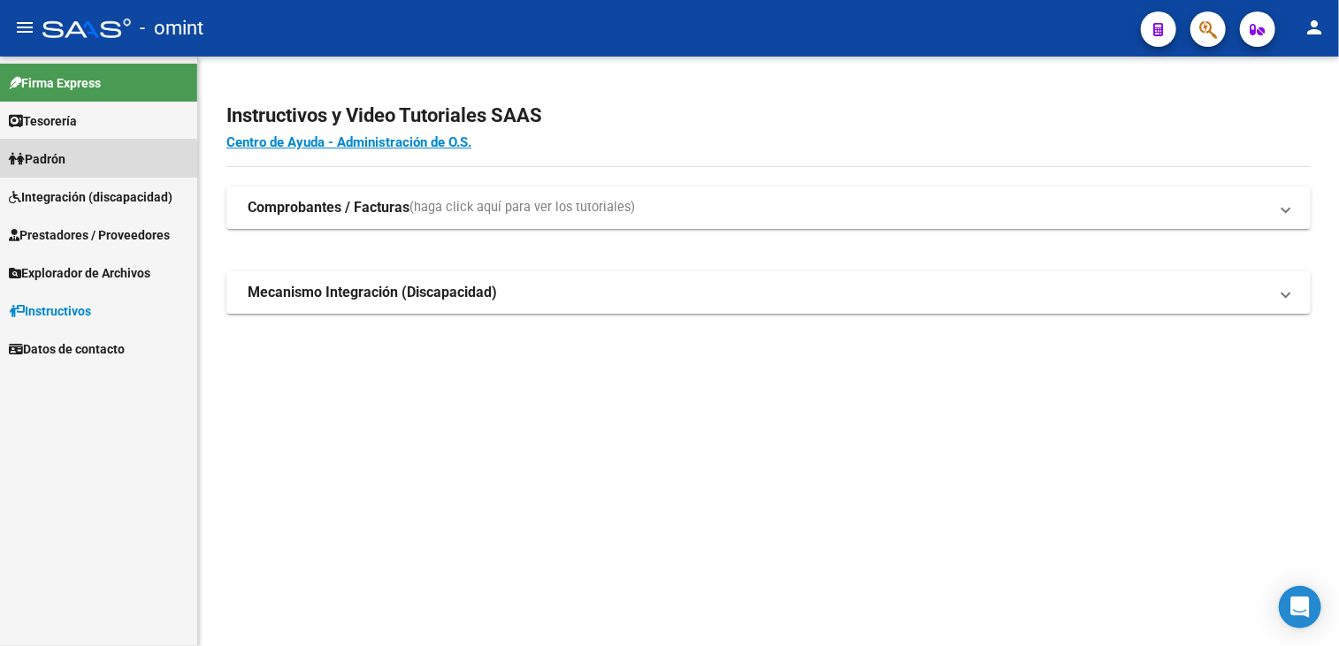
click at [57, 164] on span "Padrón" at bounding box center [37, 158] width 57 height 19
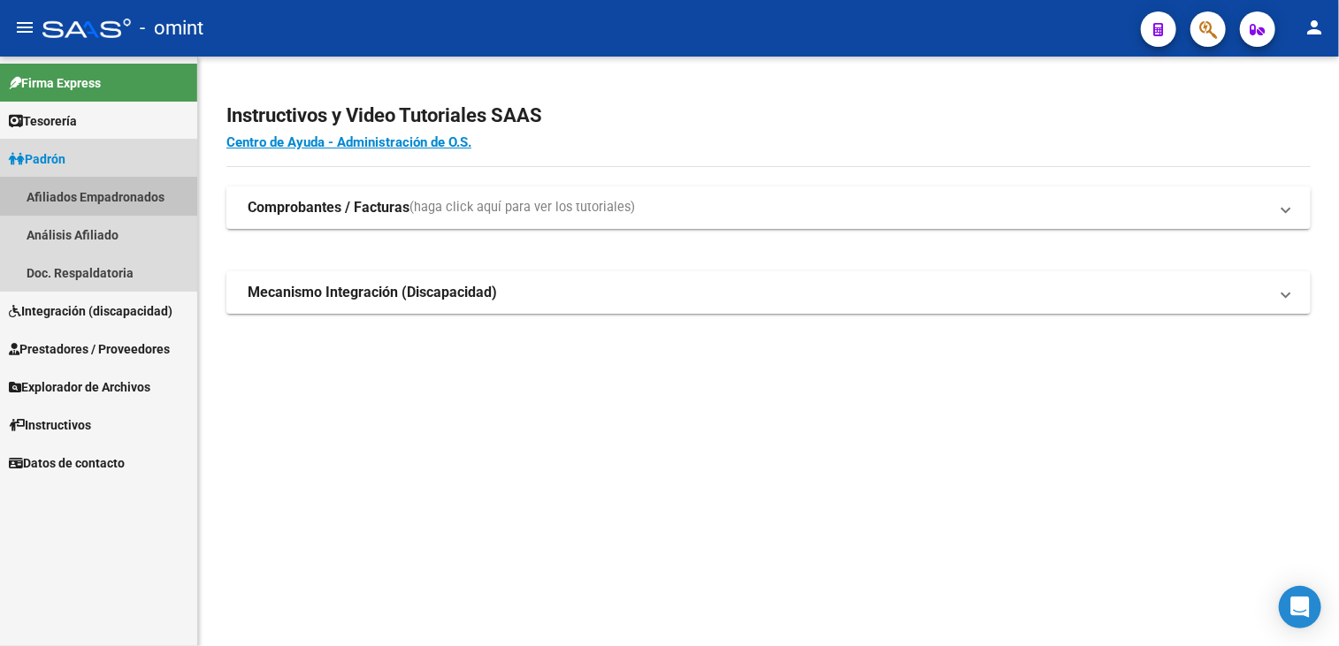
click at [98, 200] on link "Afiliados Empadronados" at bounding box center [98, 197] width 197 height 38
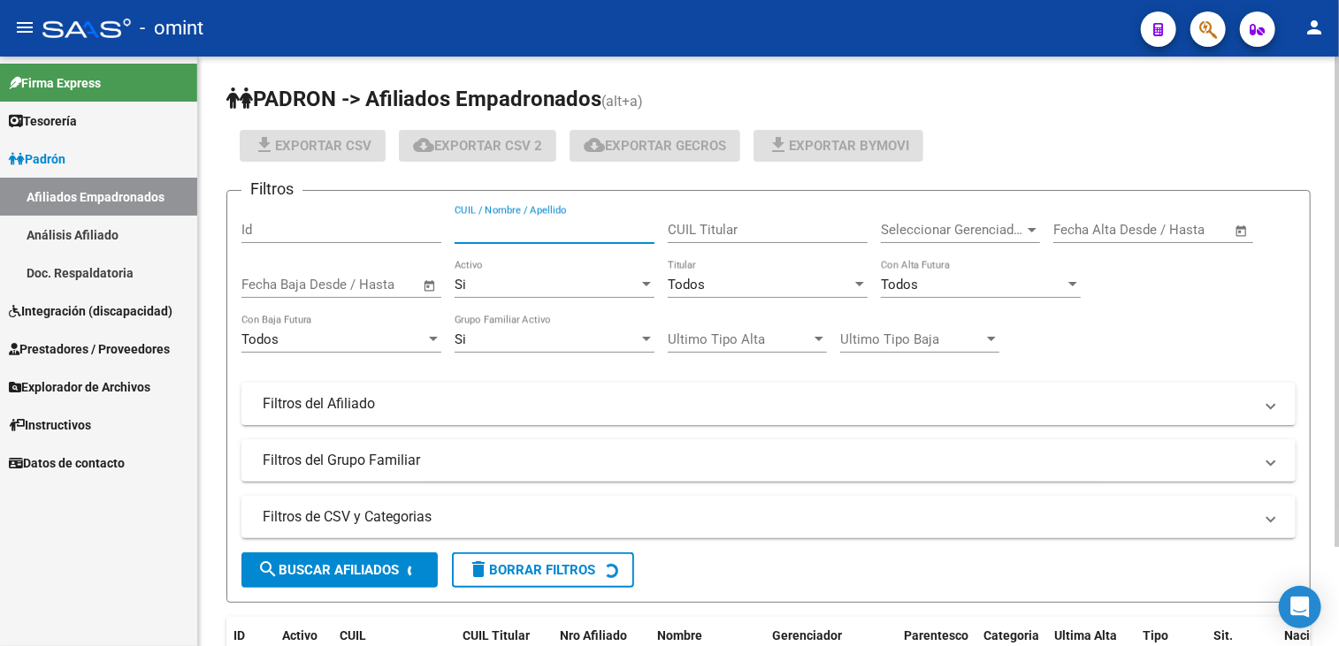
click at [535, 225] on input "CUIL / Nombre / Apellido" at bounding box center [554, 230] width 200 height 16
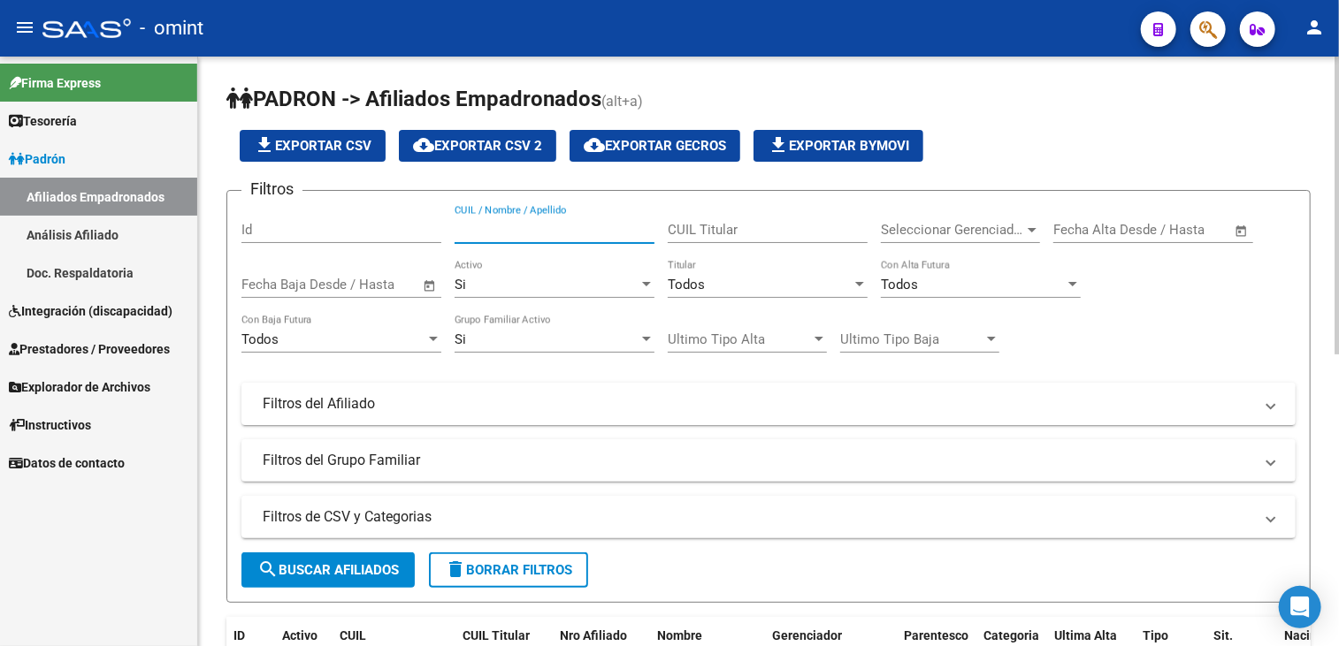
paste input "41710460"
click at [454, 233] on input "41710460" at bounding box center [554, 230] width 200 height 16
click at [561, 229] on input "28-41710460" at bounding box center [554, 230] width 200 height 16
click at [516, 228] on input "28417104608" at bounding box center [554, 230] width 200 height 16
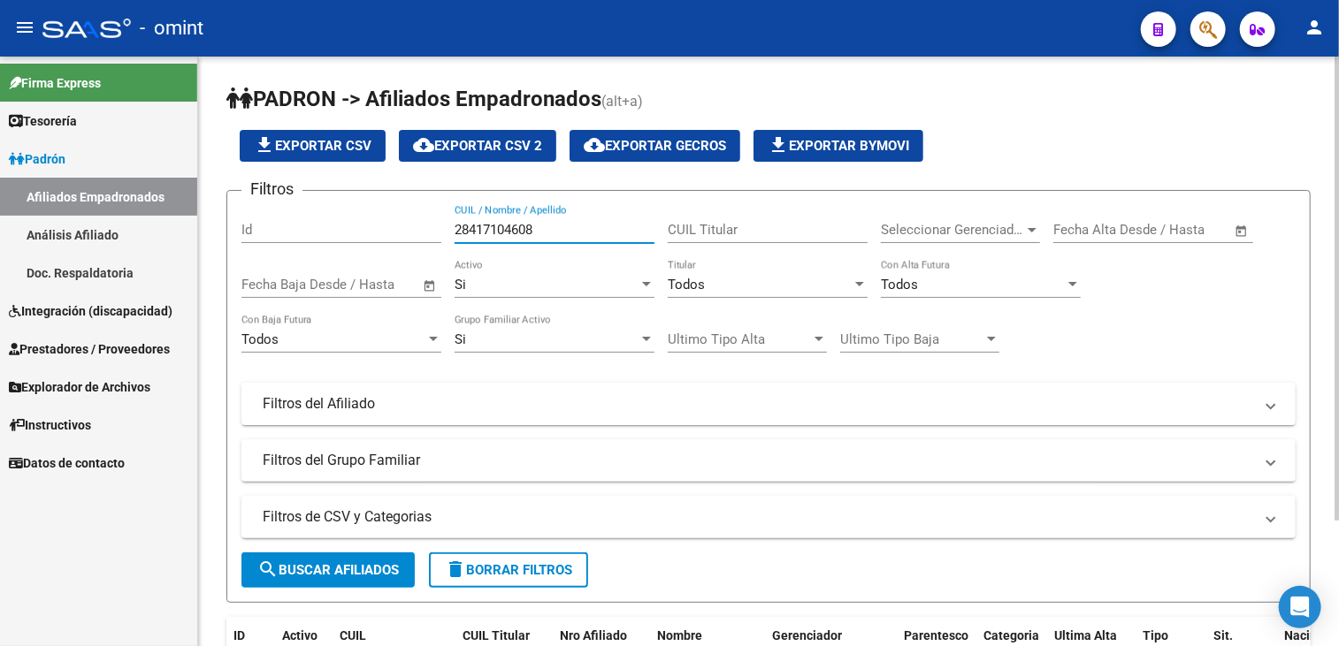
click at [467, 230] on input "28417104608" at bounding box center [554, 230] width 200 height 16
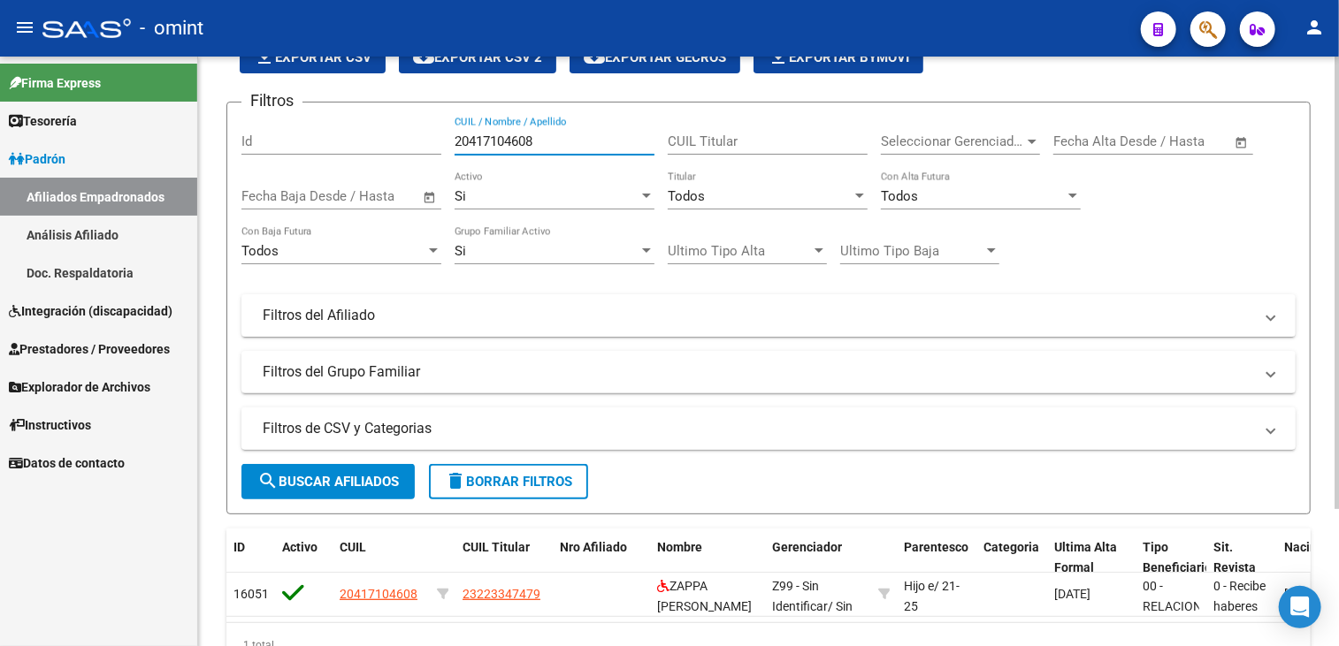
scroll to position [177, 0]
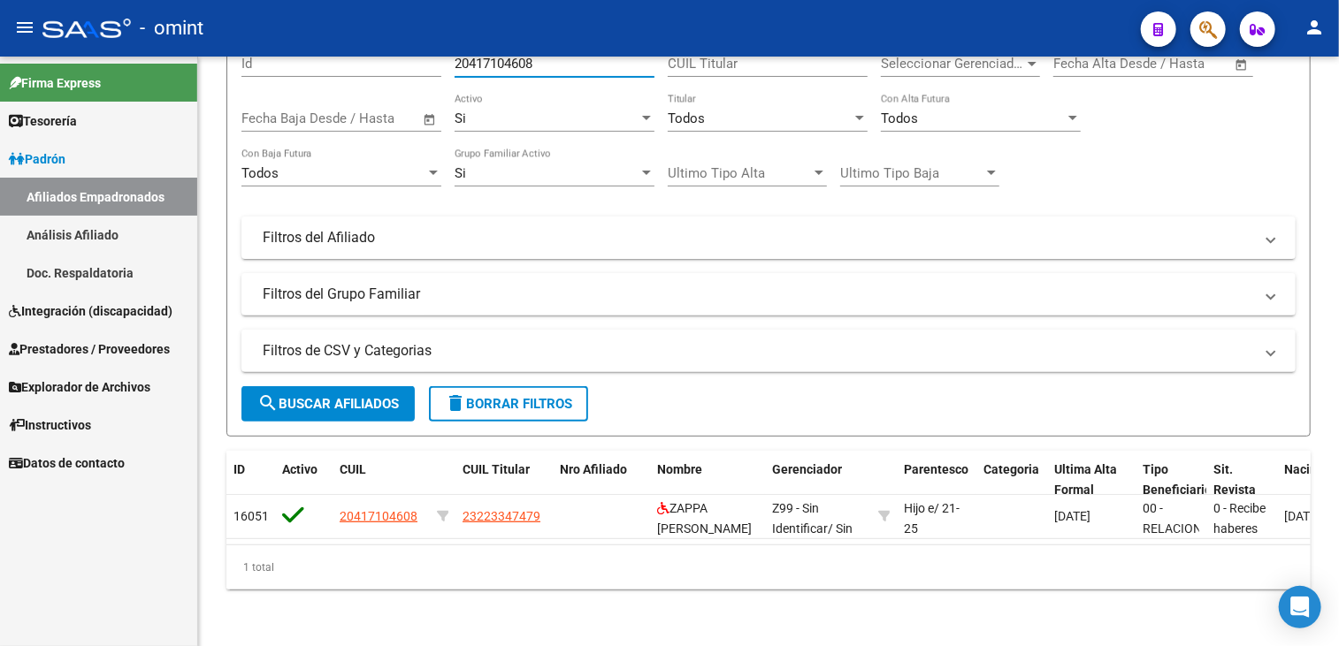
type input "20417104608"
click at [56, 160] on span "Padrón" at bounding box center [37, 158] width 57 height 19
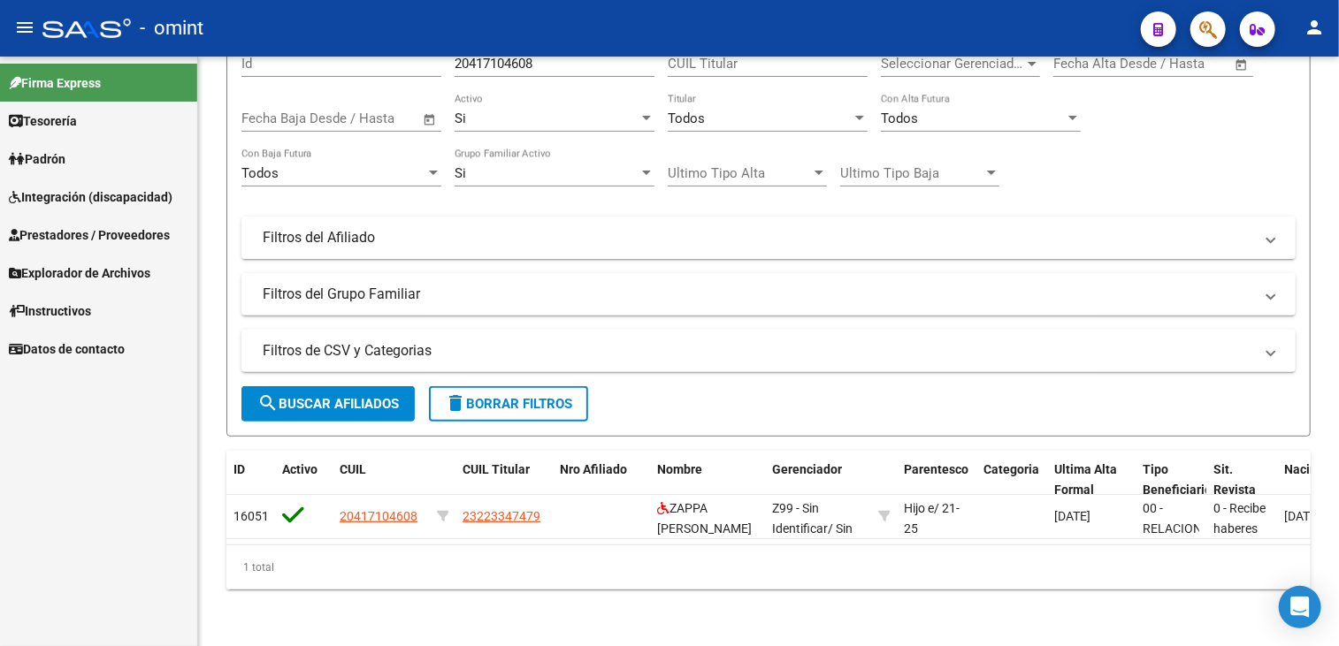
click at [74, 208] on link "Integración (discapacidad)" at bounding box center [98, 197] width 197 height 38
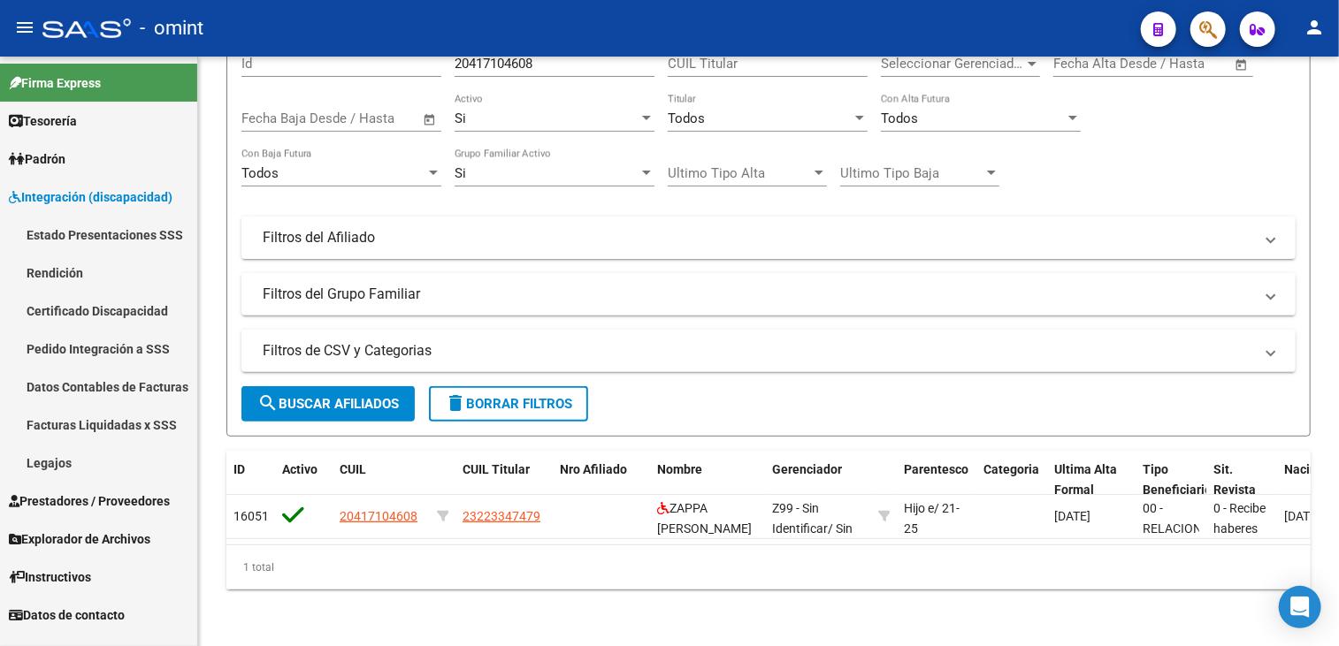
click at [53, 459] on link "Legajos" at bounding box center [98, 463] width 197 height 38
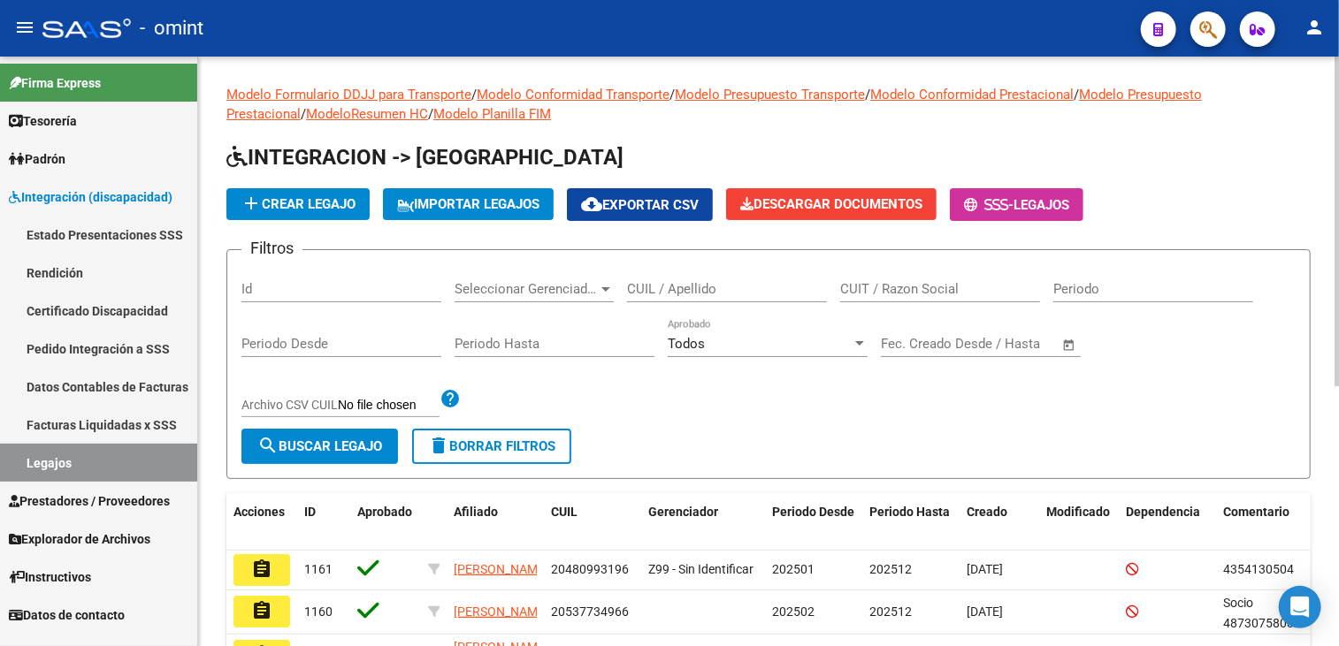
click at [690, 287] on input "CUIL / Apellido" at bounding box center [727, 289] width 200 height 16
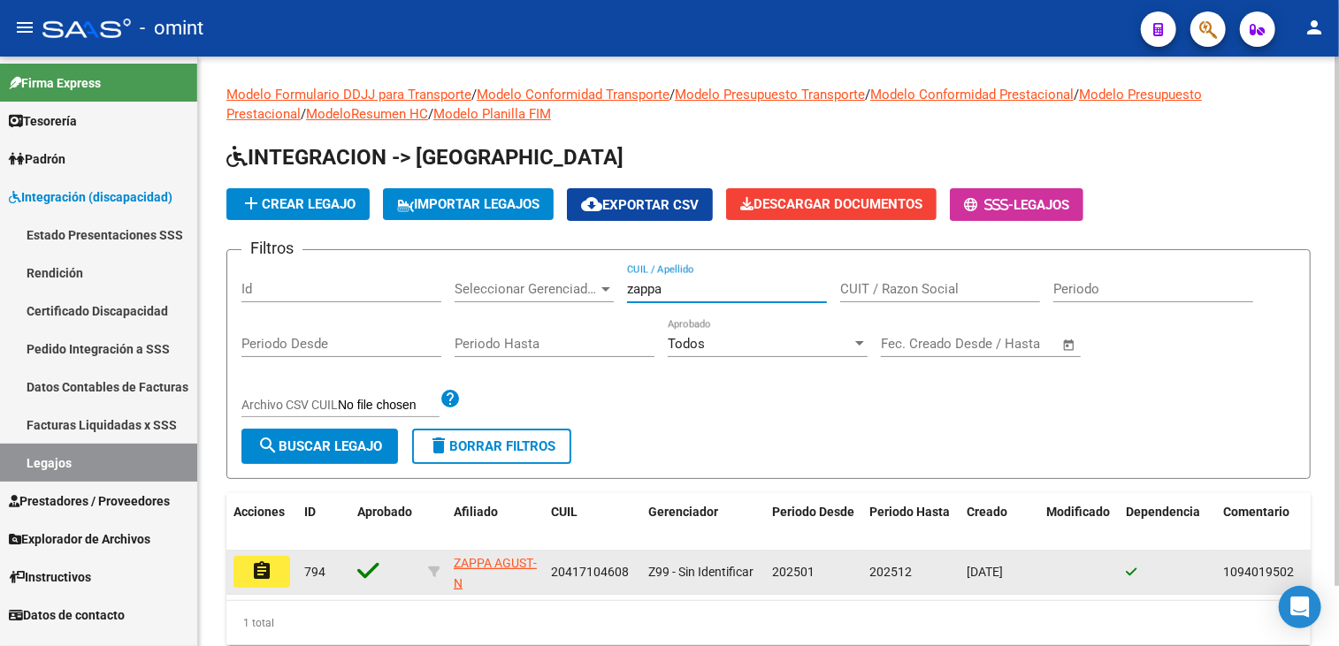
type input "zappa"
click at [276, 569] on button "assignment" at bounding box center [261, 572] width 57 height 32
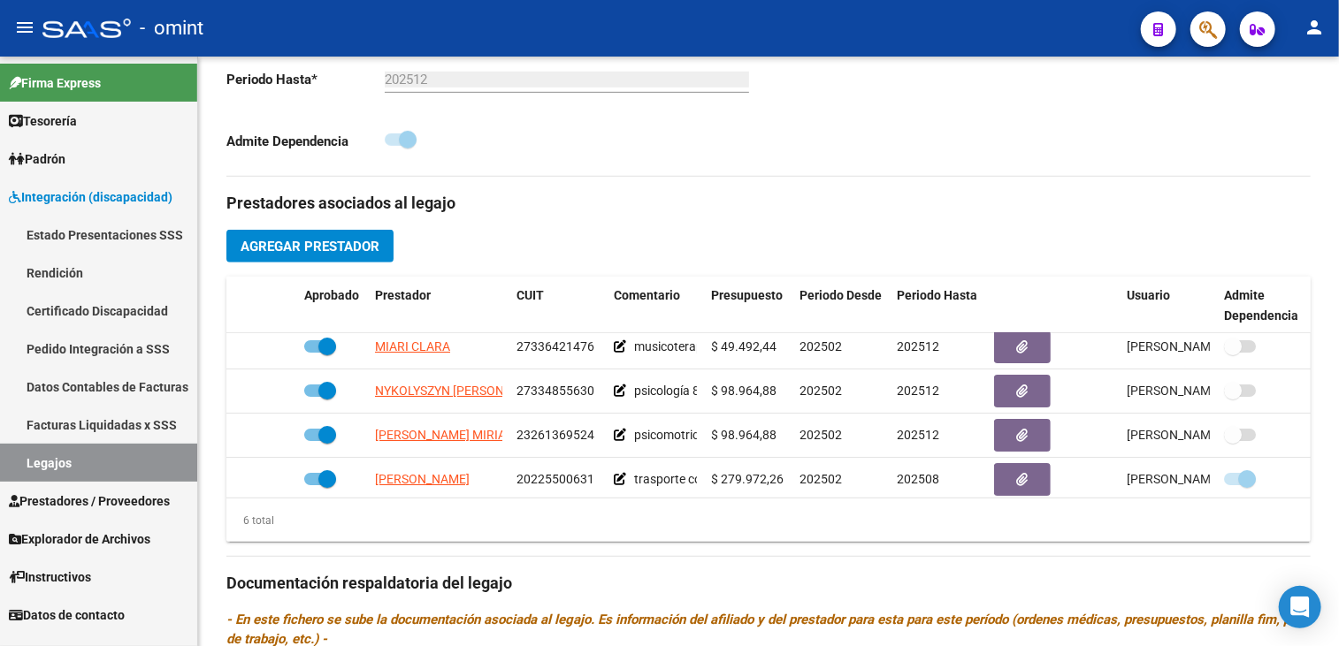
scroll to position [65, 0]
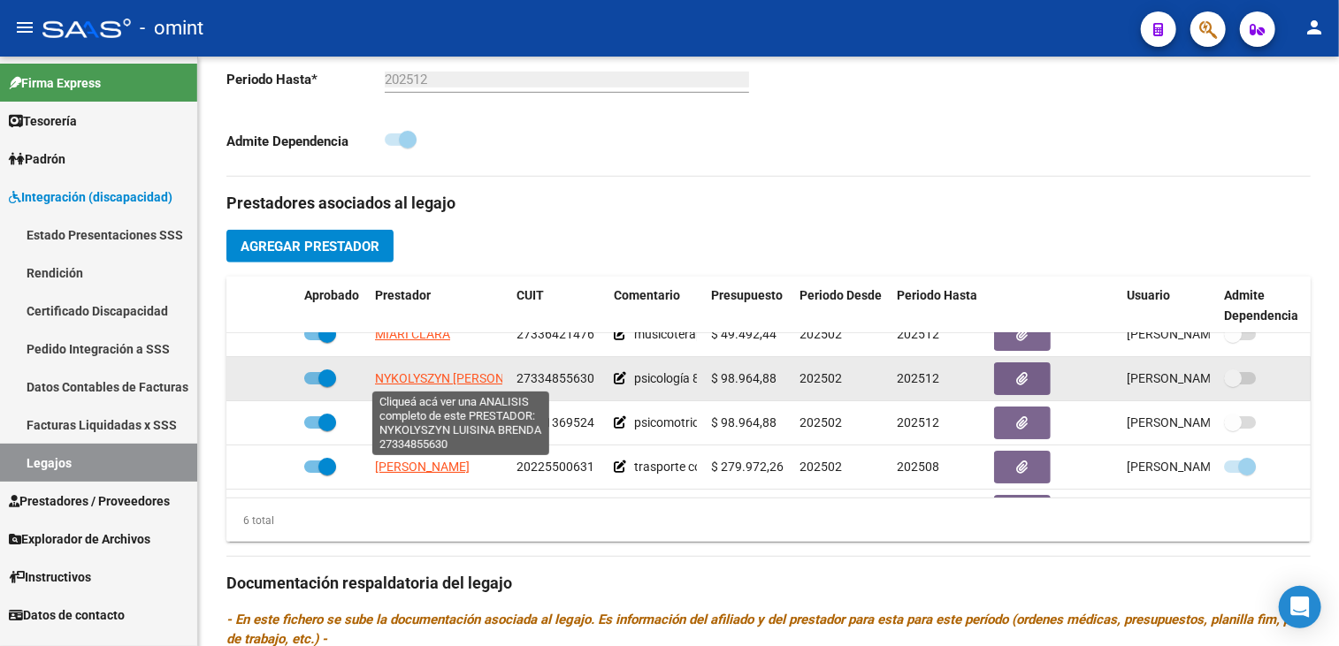
click at [456, 378] on span "[PERSON_NAME] [PERSON_NAME]" at bounding box center [461, 378] width 172 height 14
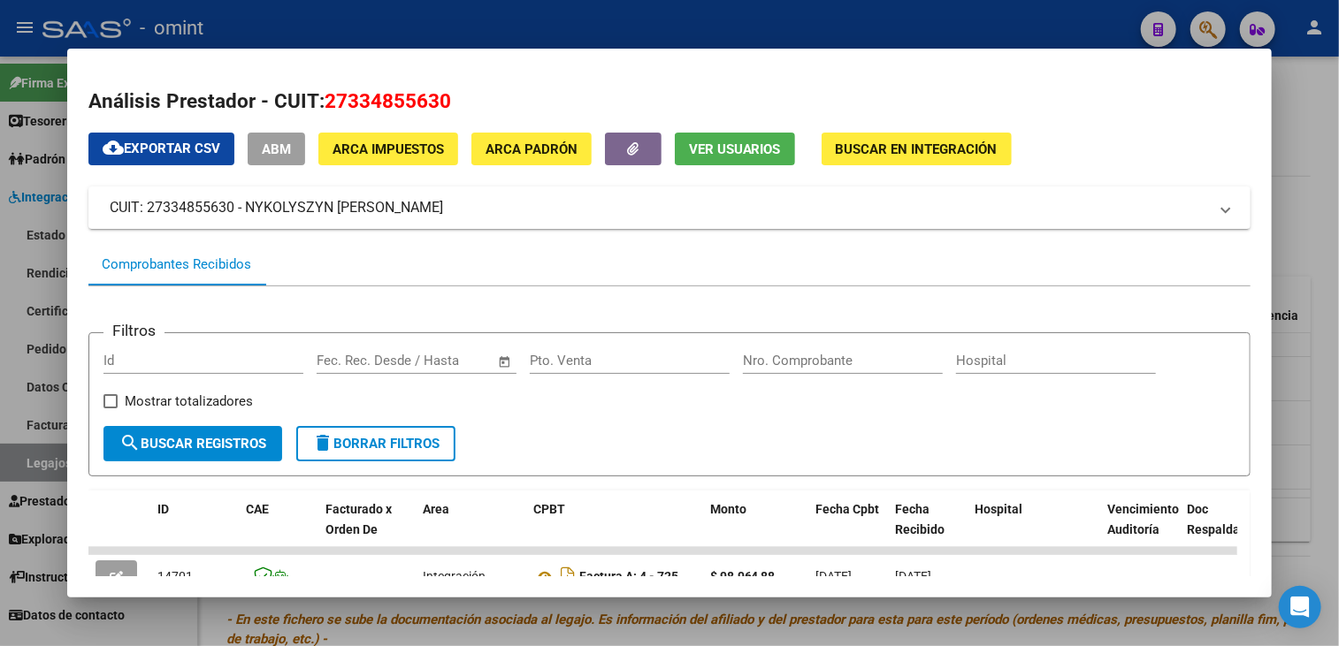
click at [680, 426] on form "Filtros Id Start date – End date Fec. Rec. Desde / Hasta Pto. Venta Nro. Compro…" at bounding box center [669, 404] width 1163 height 144
click at [1276, 233] on div at bounding box center [669, 323] width 1339 height 646
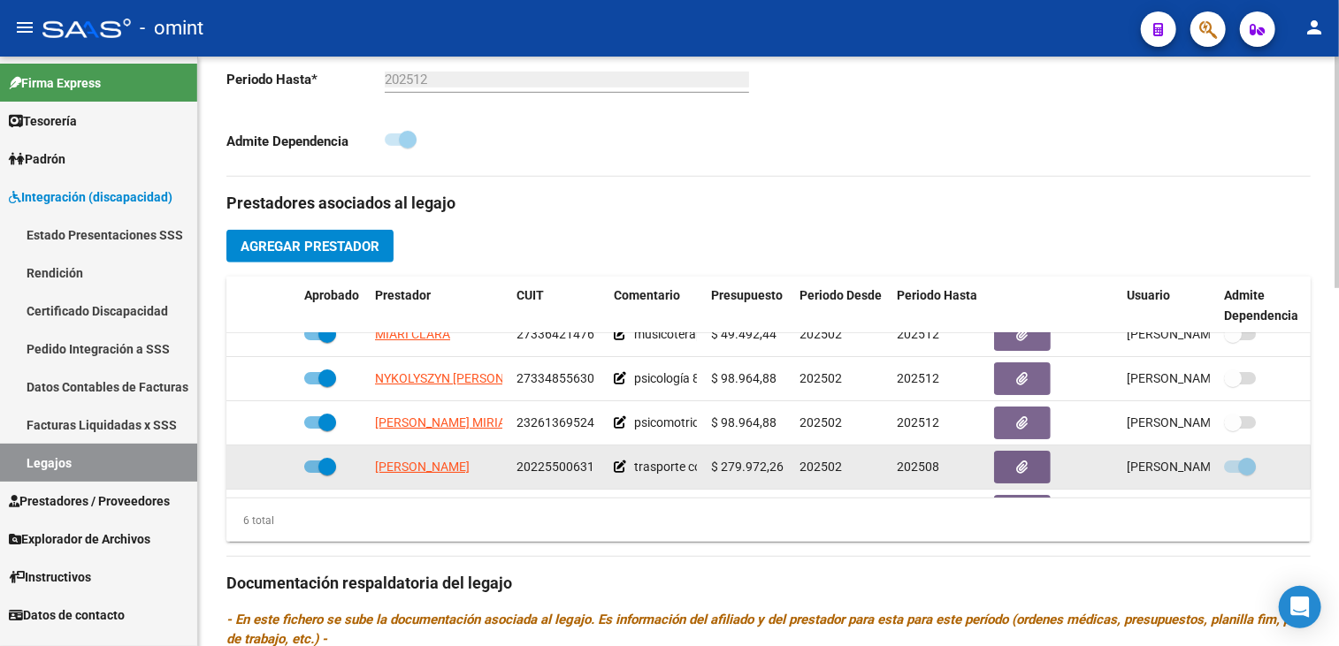
click at [561, 466] on span "20225500631" at bounding box center [555, 467] width 78 height 14
copy span "20225500631"
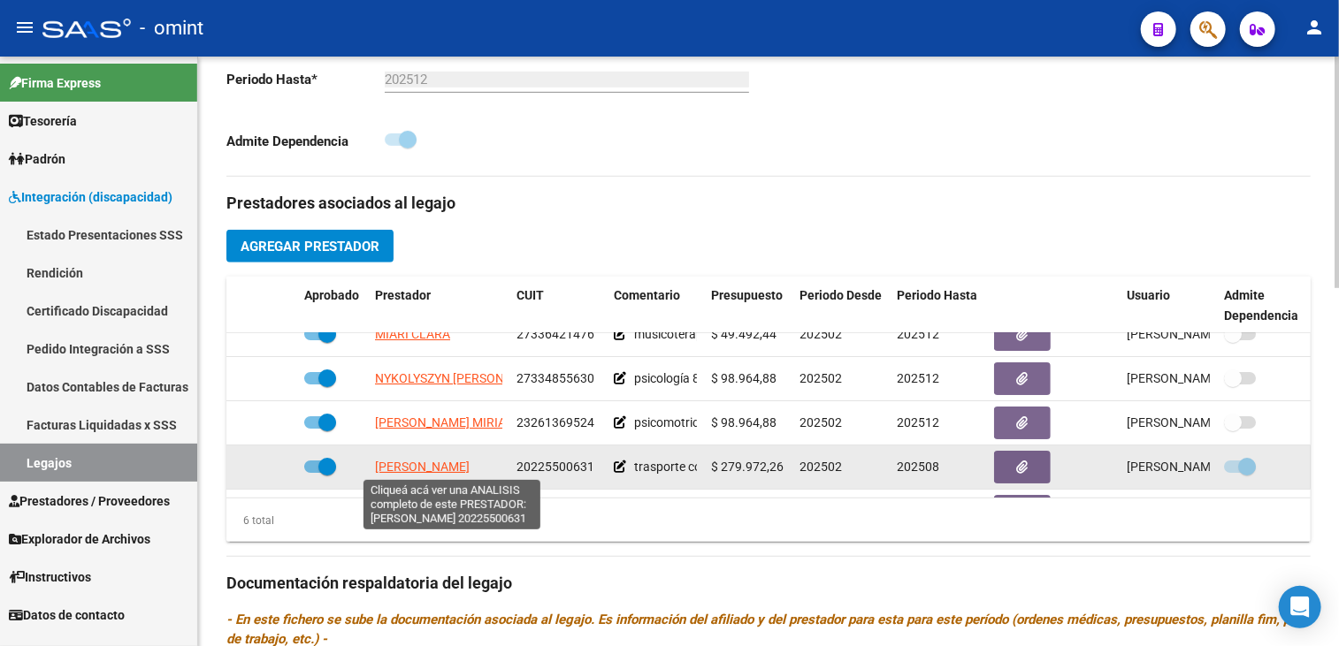
click at [442, 460] on span "[PERSON_NAME]" at bounding box center [422, 467] width 95 height 14
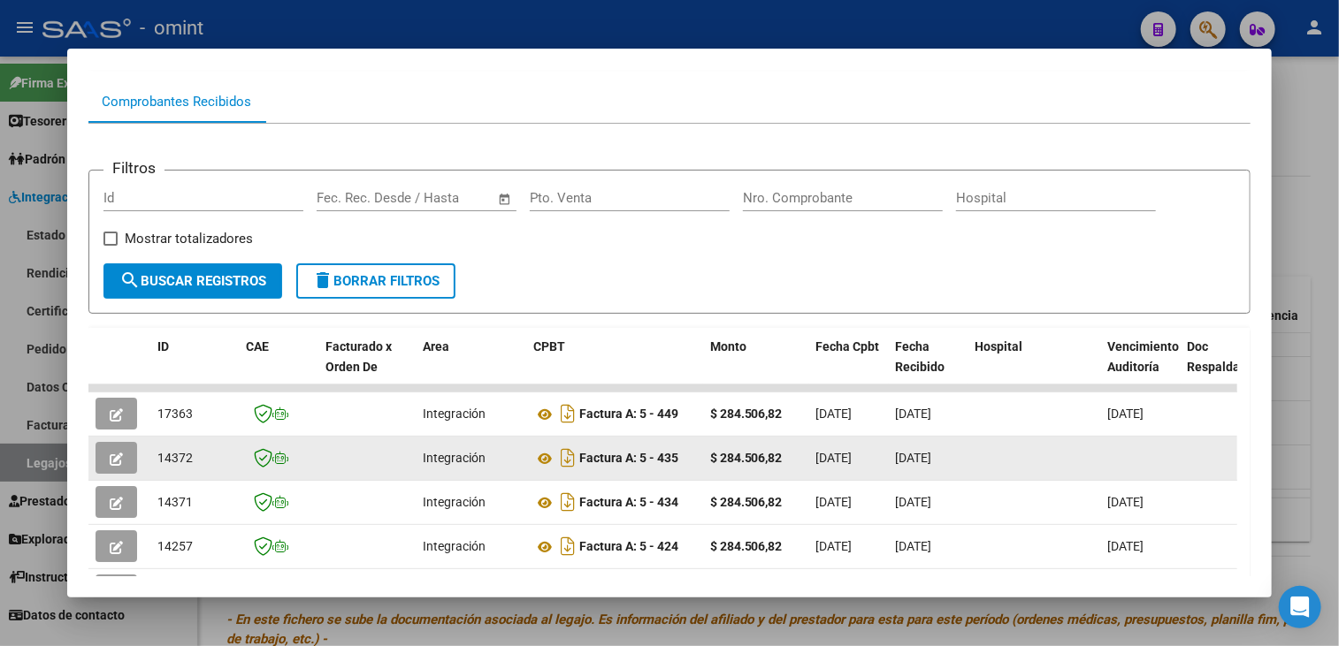
scroll to position [0, 0]
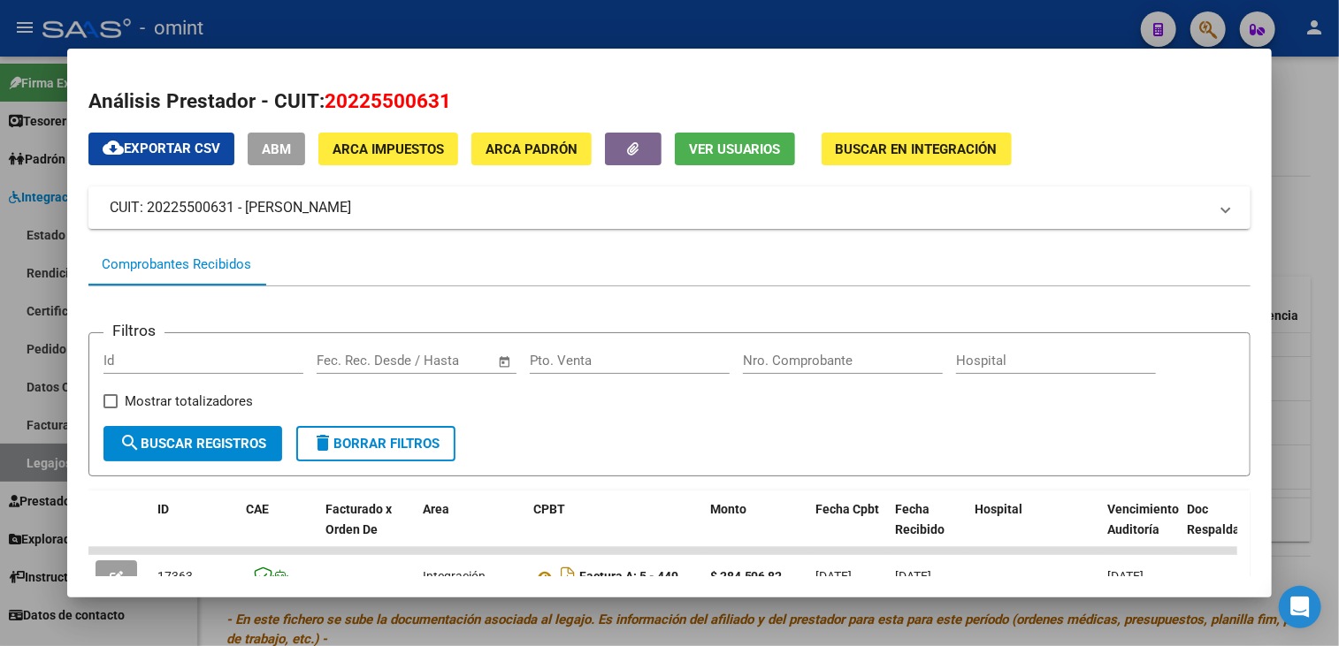
click at [364, 96] on span "20225500631" at bounding box center [388, 100] width 126 height 23
copy span "20225500631"
click at [1310, 132] on div at bounding box center [669, 323] width 1339 height 646
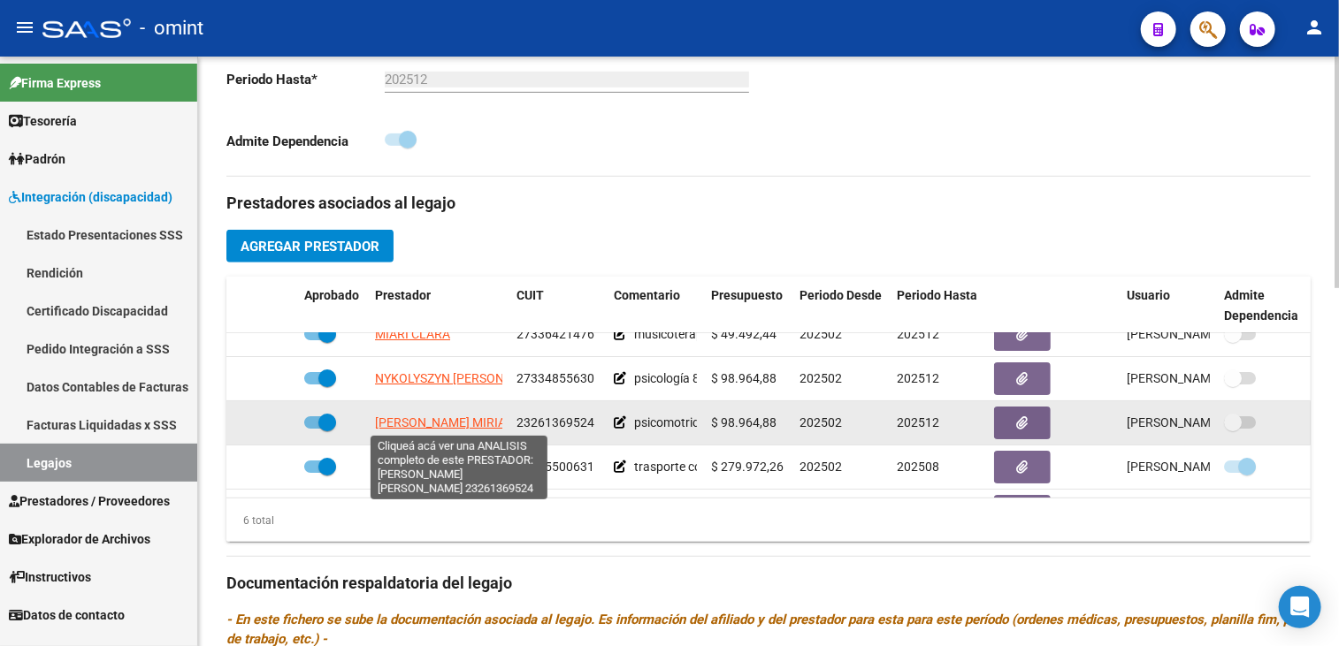
click at [416, 418] on span "[PERSON_NAME]" at bounding box center [445, 423] width 141 height 14
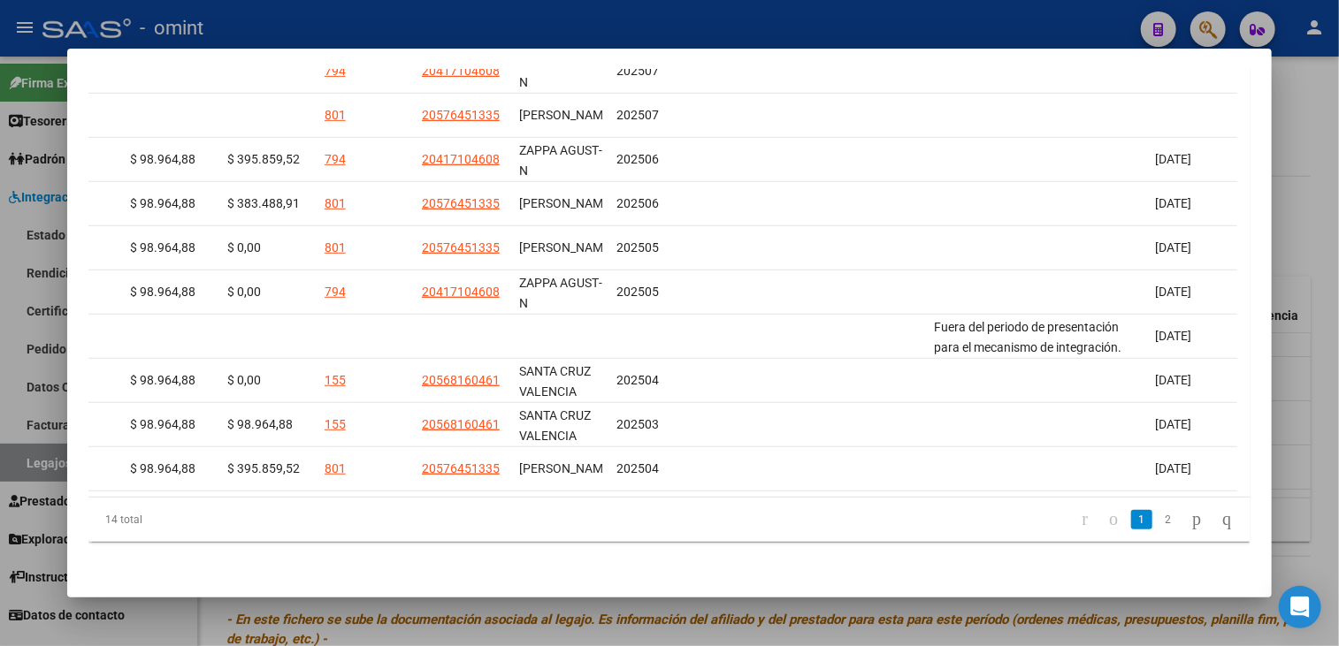
scroll to position [0, 2576]
click at [1157, 526] on link "2" at bounding box center [1167, 519] width 21 height 19
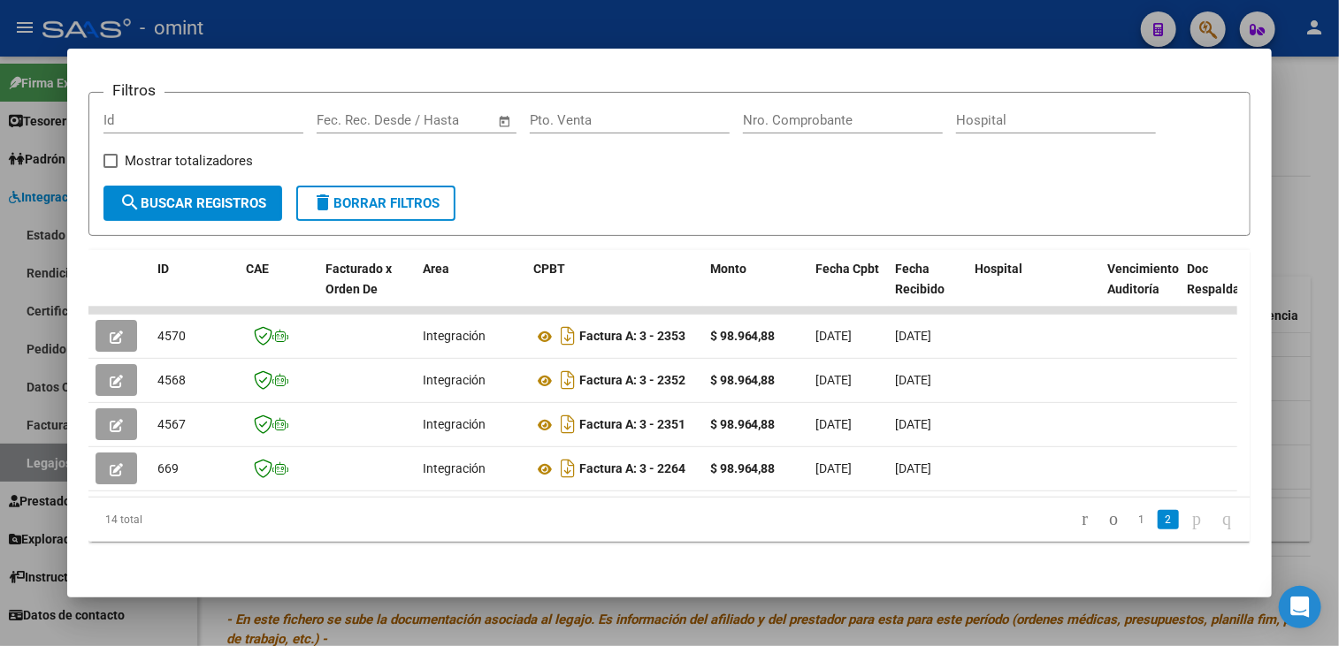
scroll to position [0, 0]
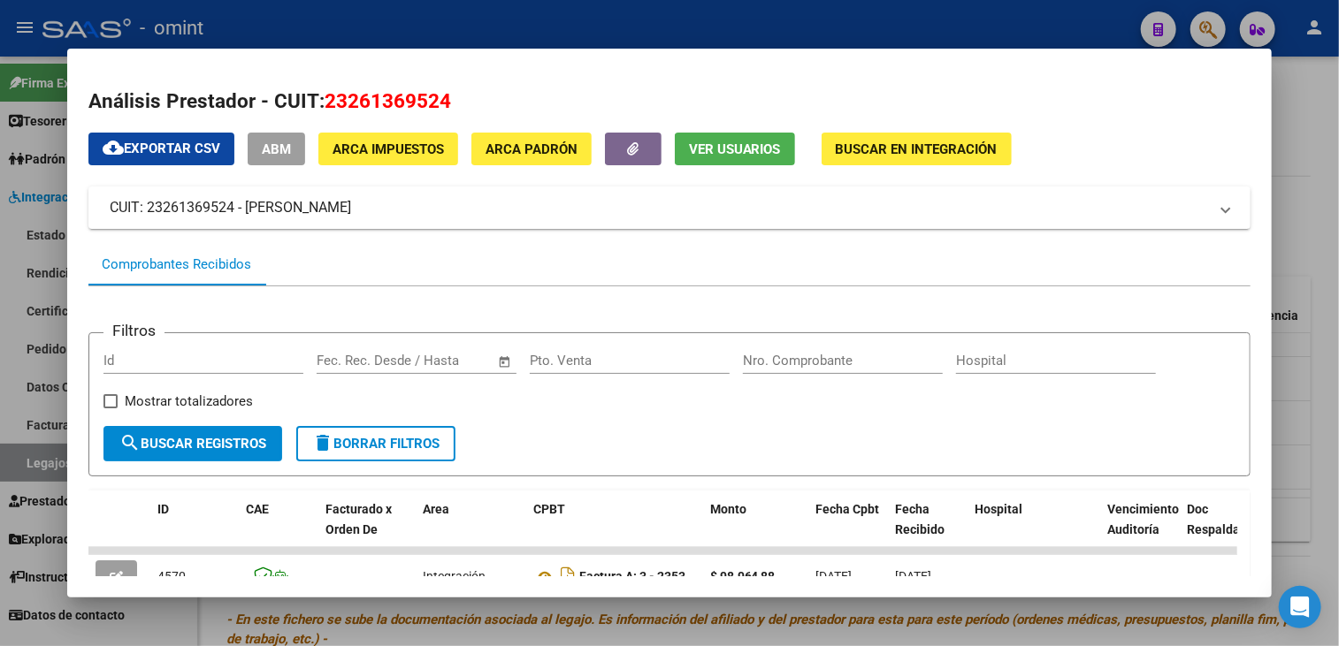
click at [344, 96] on span "23261369524" at bounding box center [388, 100] width 126 height 23
click at [664, 619] on div at bounding box center [669, 323] width 1339 height 646
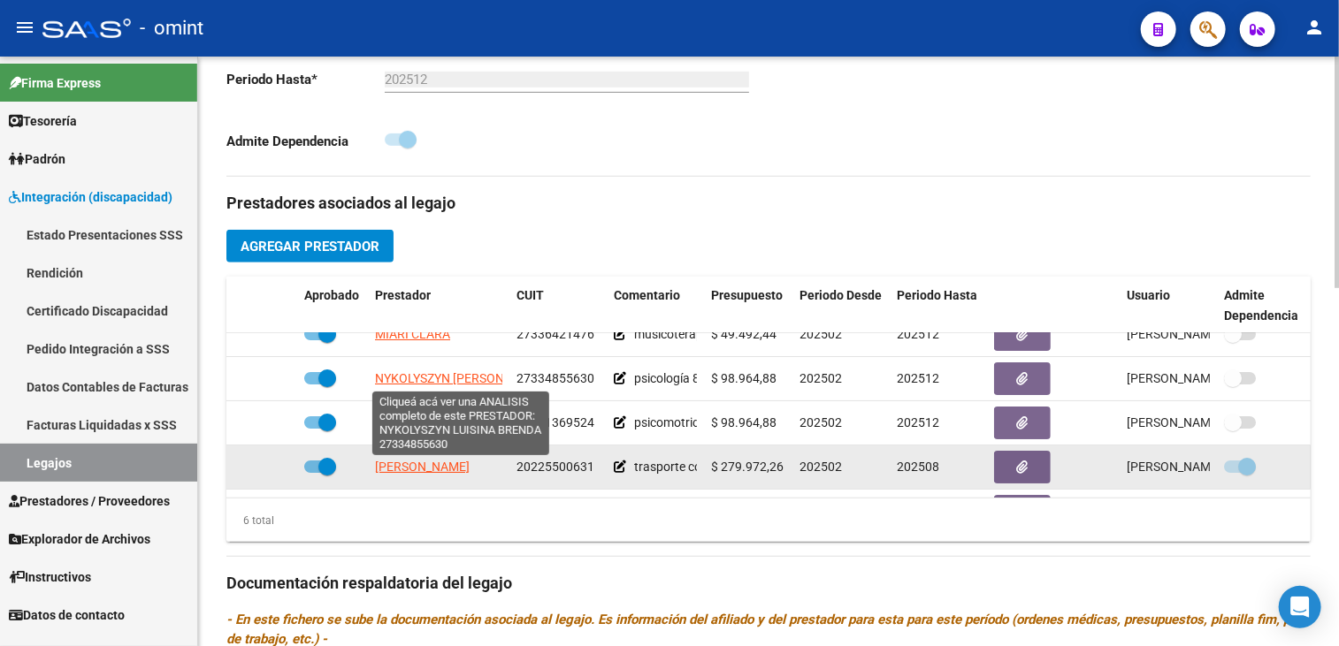
drag, startPoint x: 410, startPoint y: 373, endPoint x: 480, endPoint y: 476, distance: 124.1
click at [480, 476] on datatable-scroller "MIARI CLARA 27336421476 musicoterapia 4 sesiones mensuales $ 49.492,44 202502 2…" at bounding box center [768, 401] width 1084 height 265
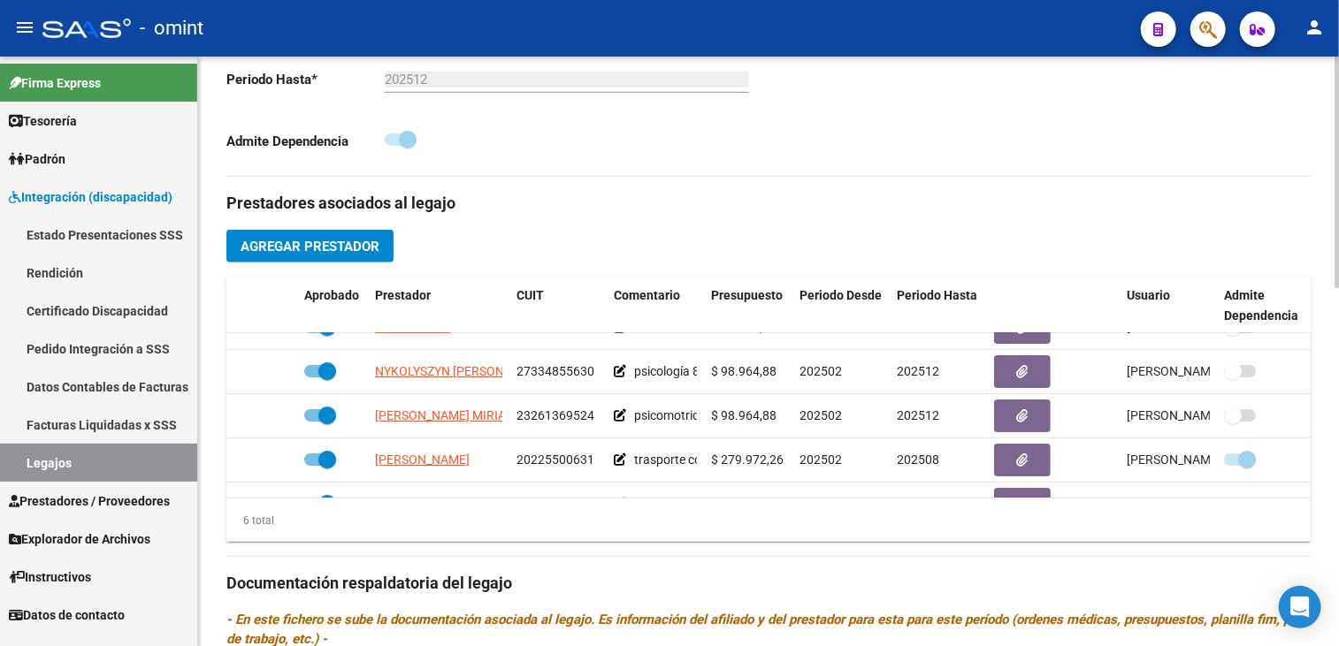
click at [317, 520] on div "6 total" at bounding box center [768, 521] width 1084 height 44
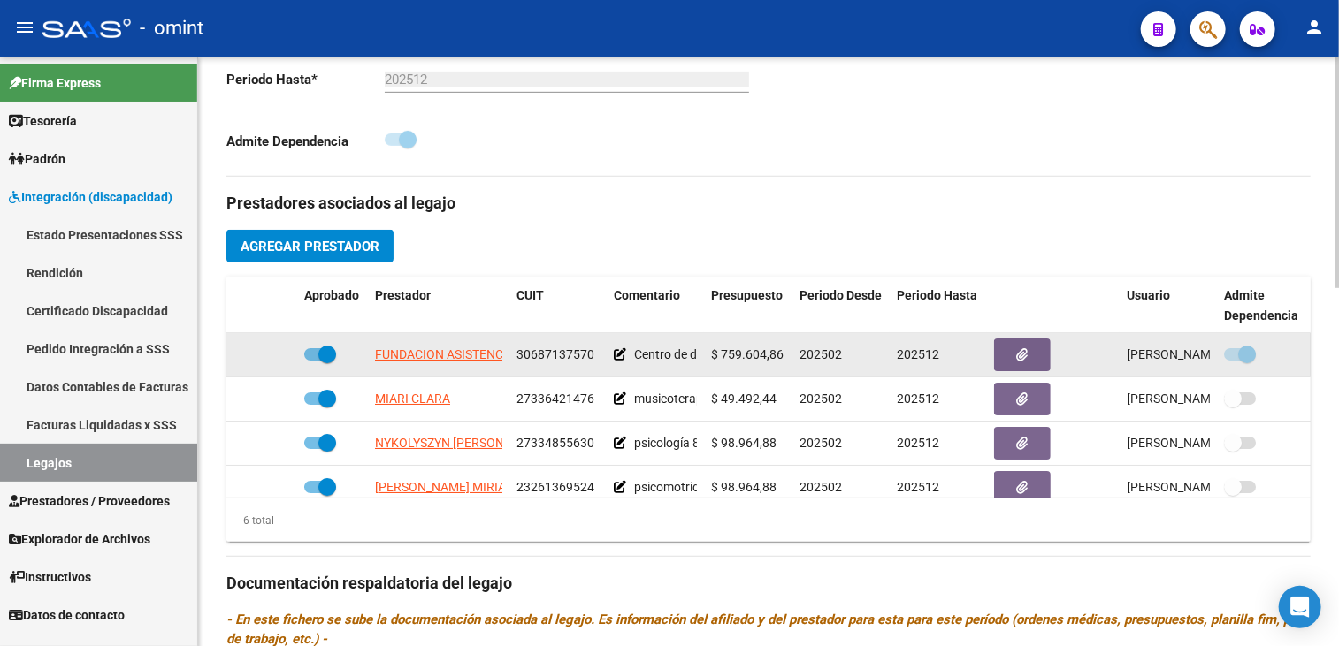
scroll to position [442, 0]
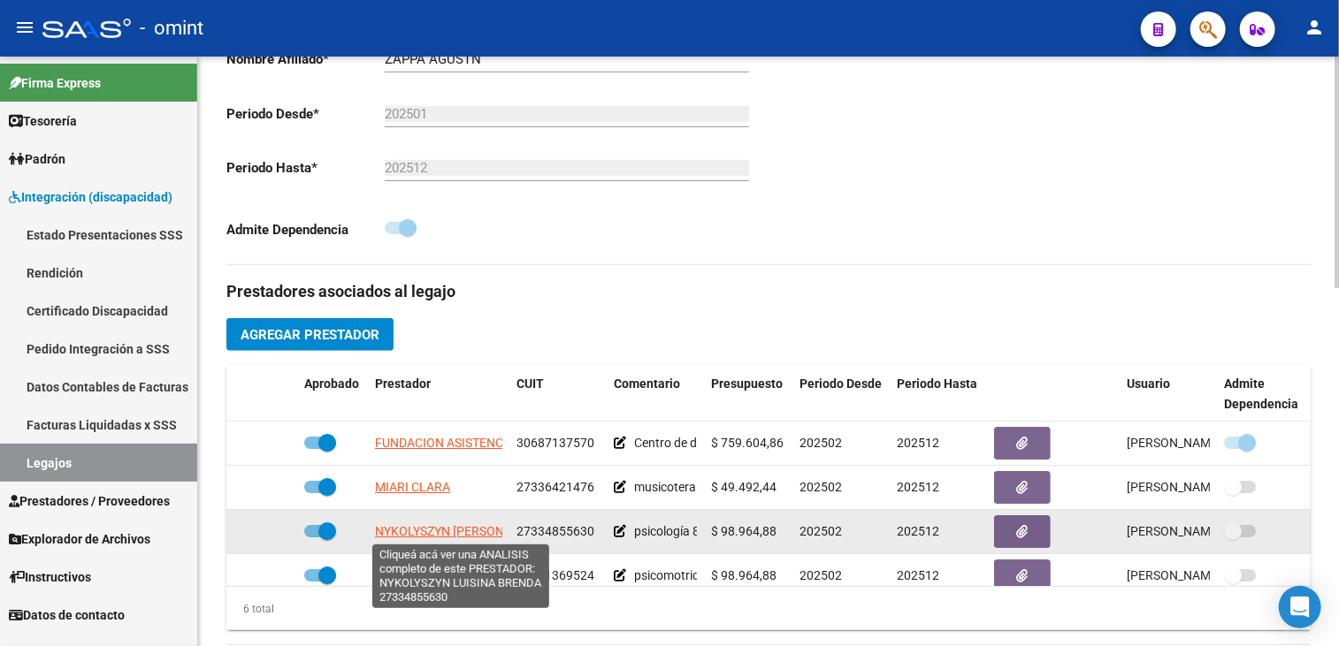
click at [453, 524] on span "[PERSON_NAME] [PERSON_NAME]" at bounding box center [461, 531] width 172 height 14
type textarea "27334855630"
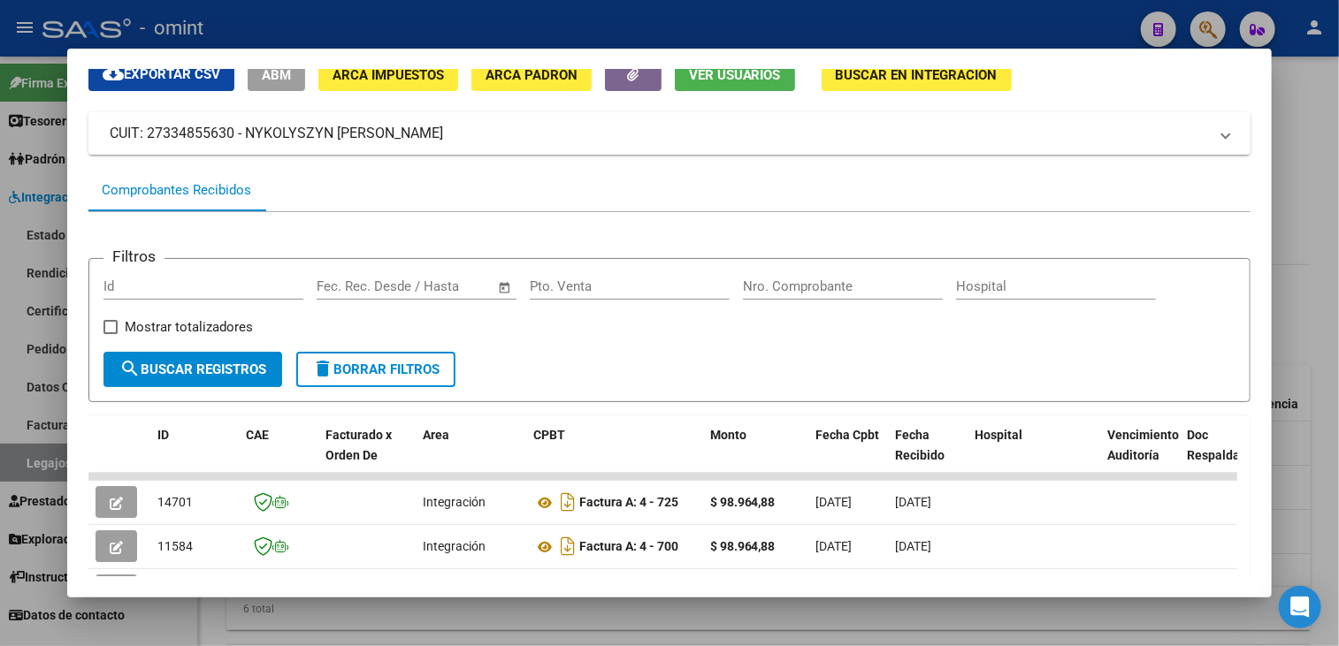
scroll to position [0, 0]
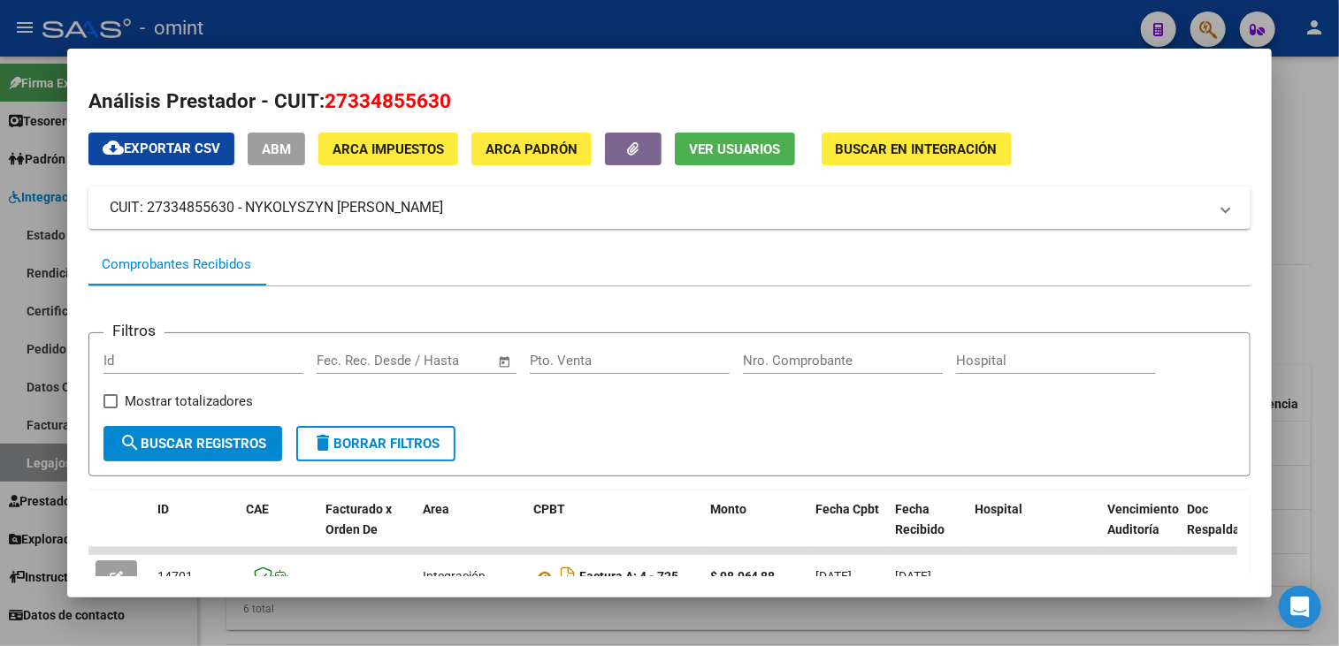
click at [356, 103] on span "27334855630" at bounding box center [388, 100] width 126 height 23
copy span "27334855630"
click at [767, 619] on div at bounding box center [669, 323] width 1339 height 646
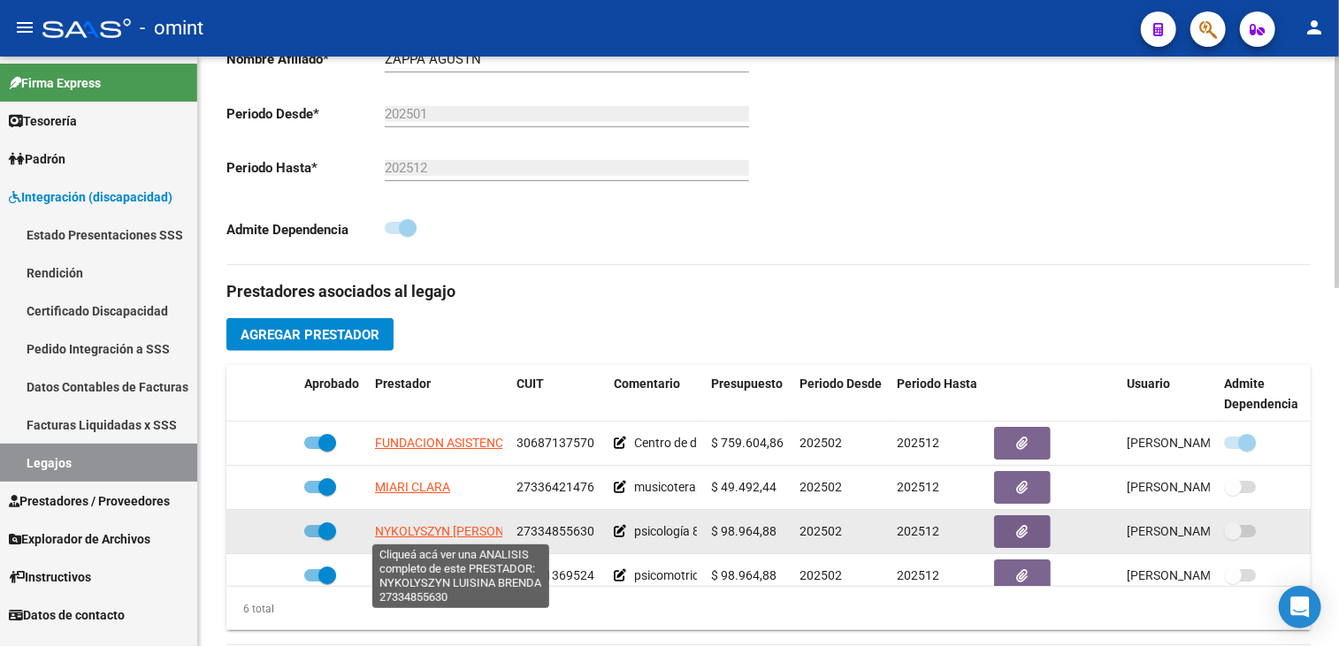
scroll to position [177, 0]
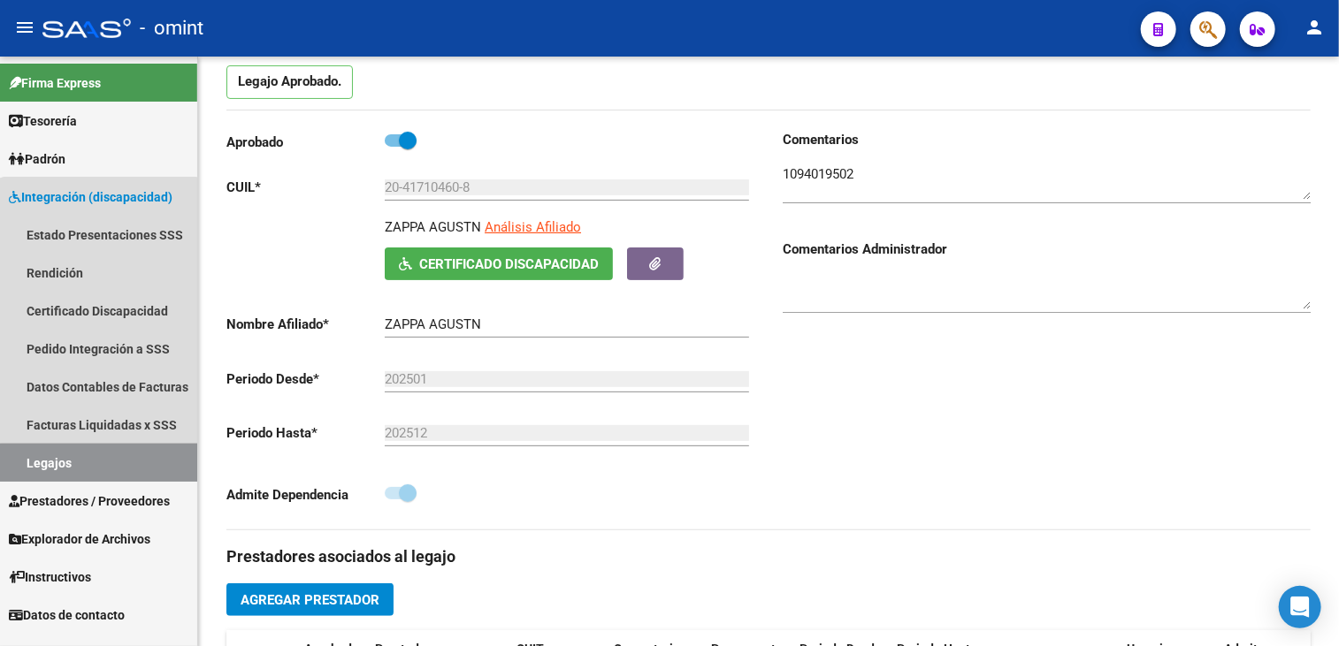
click at [100, 462] on link "Legajos" at bounding box center [98, 463] width 197 height 38
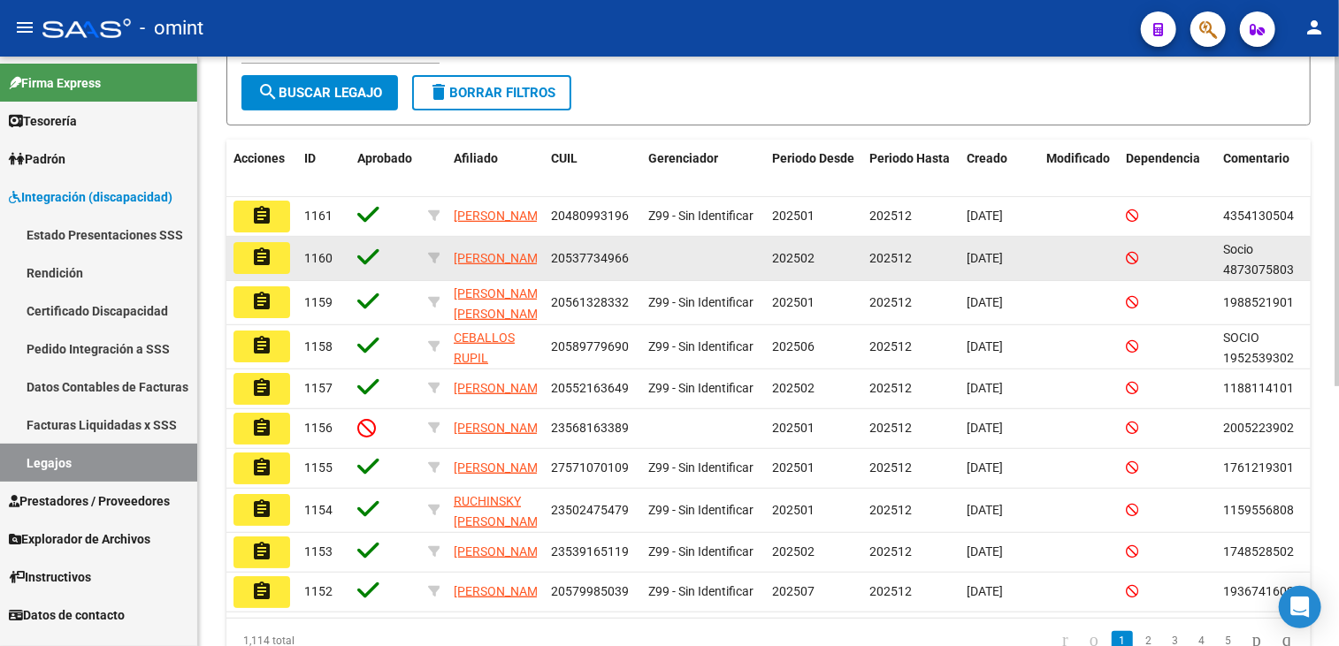
scroll to position [442, 0]
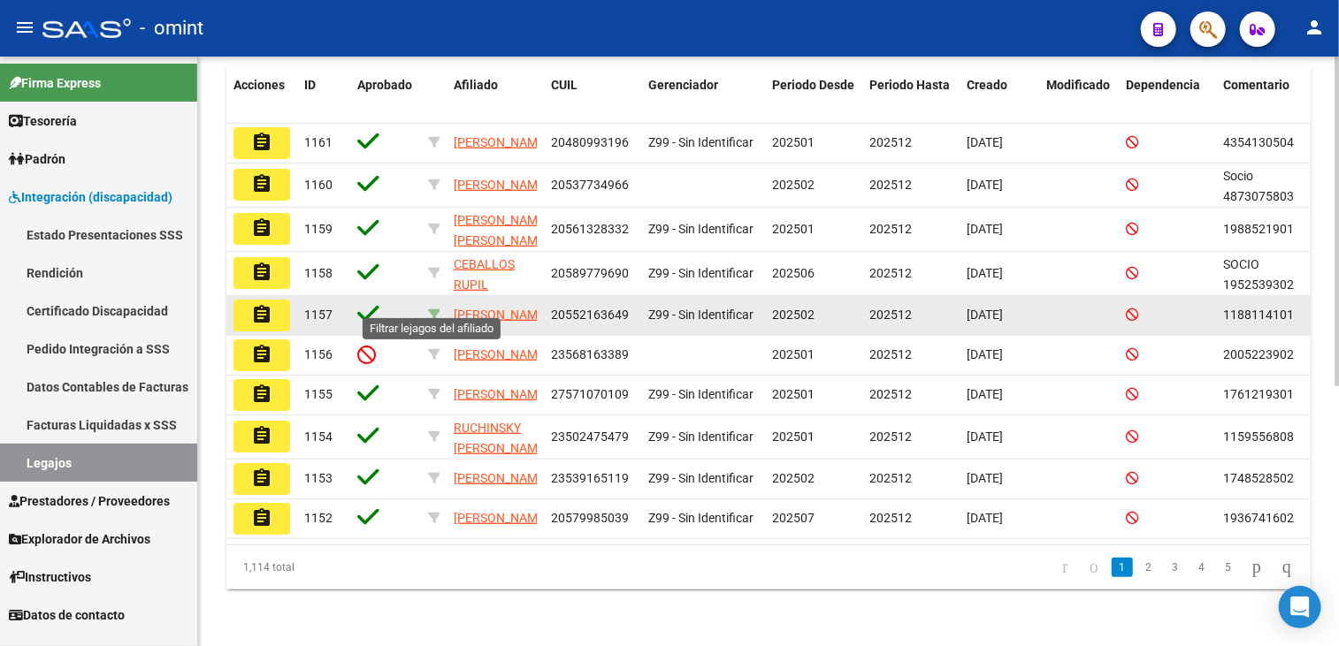
click at [428, 309] on icon at bounding box center [434, 315] width 12 height 12
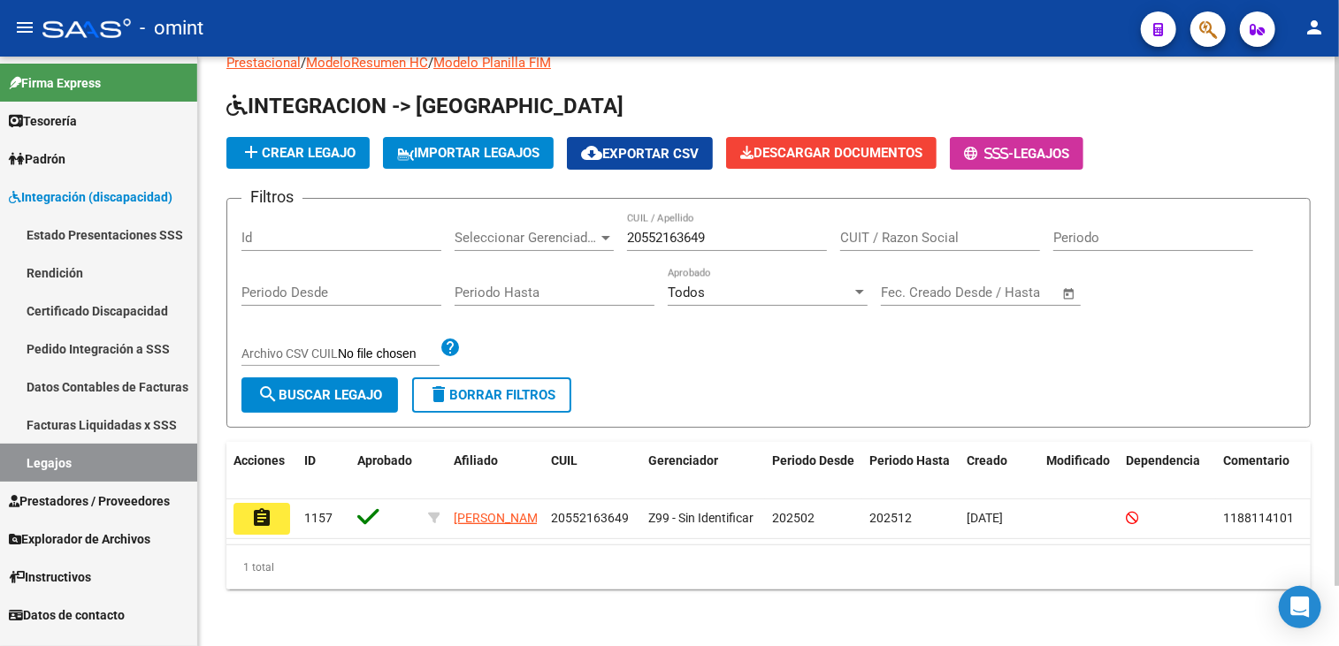
scroll to position [67, 0]
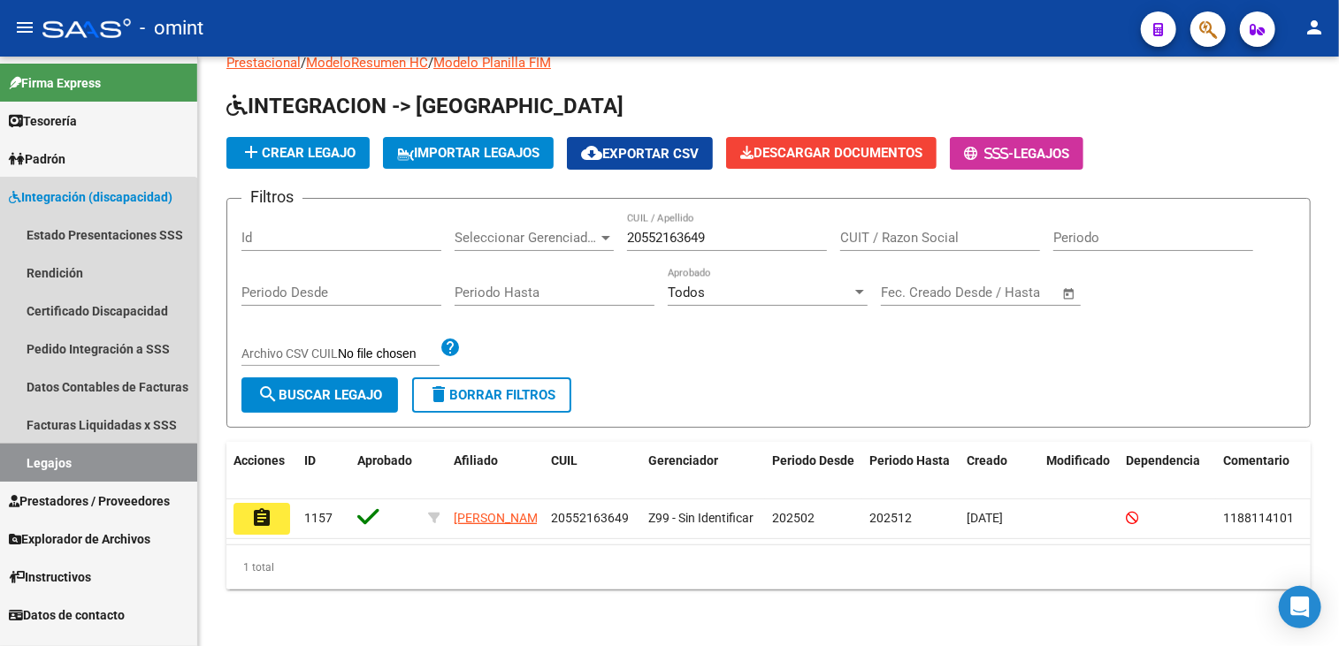
click at [50, 468] on link "Legajos" at bounding box center [98, 463] width 197 height 38
click at [57, 458] on link "Legajos" at bounding box center [98, 463] width 197 height 38
click at [44, 475] on link "Legajos" at bounding box center [98, 463] width 197 height 38
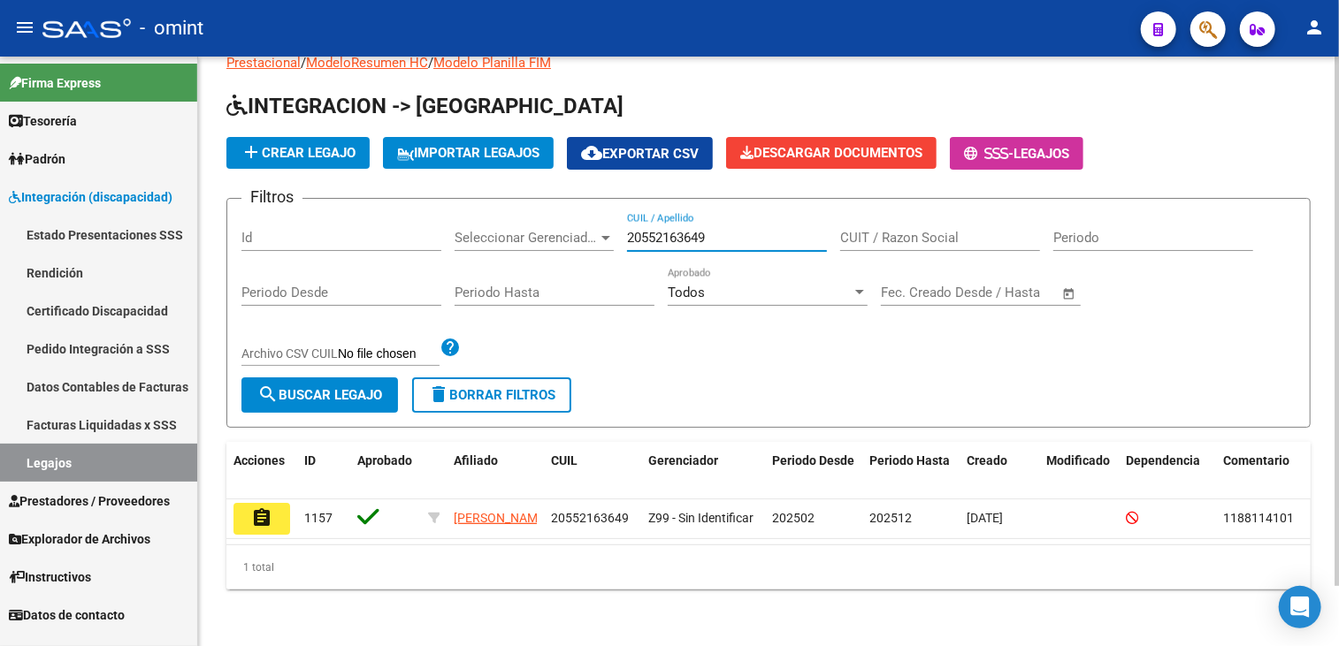
click at [743, 230] on input "20552163649" at bounding box center [727, 238] width 200 height 16
type input "2"
click at [74, 466] on link "Legajos" at bounding box center [98, 463] width 197 height 38
click at [724, 230] on input "CUIL / Apellido" at bounding box center [727, 238] width 200 height 16
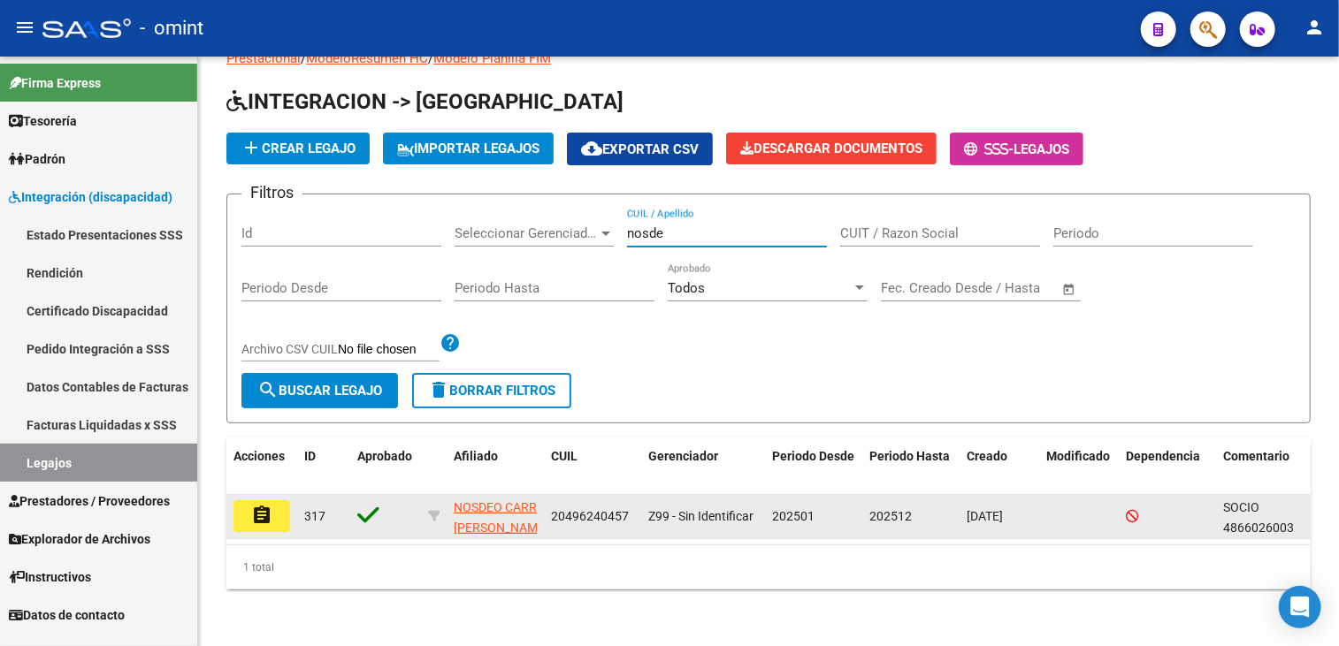
type input "nosde"
click at [252, 505] on mat-icon "assignment" at bounding box center [261, 515] width 21 height 21
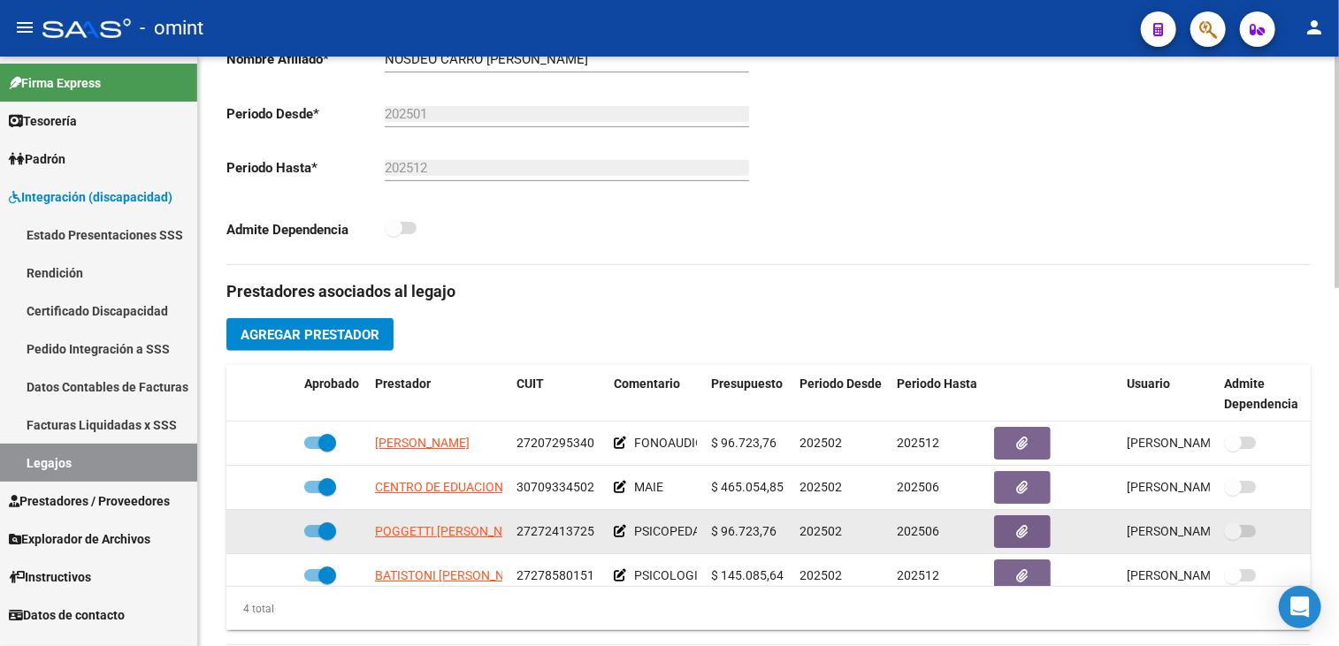
scroll to position [32, 0]
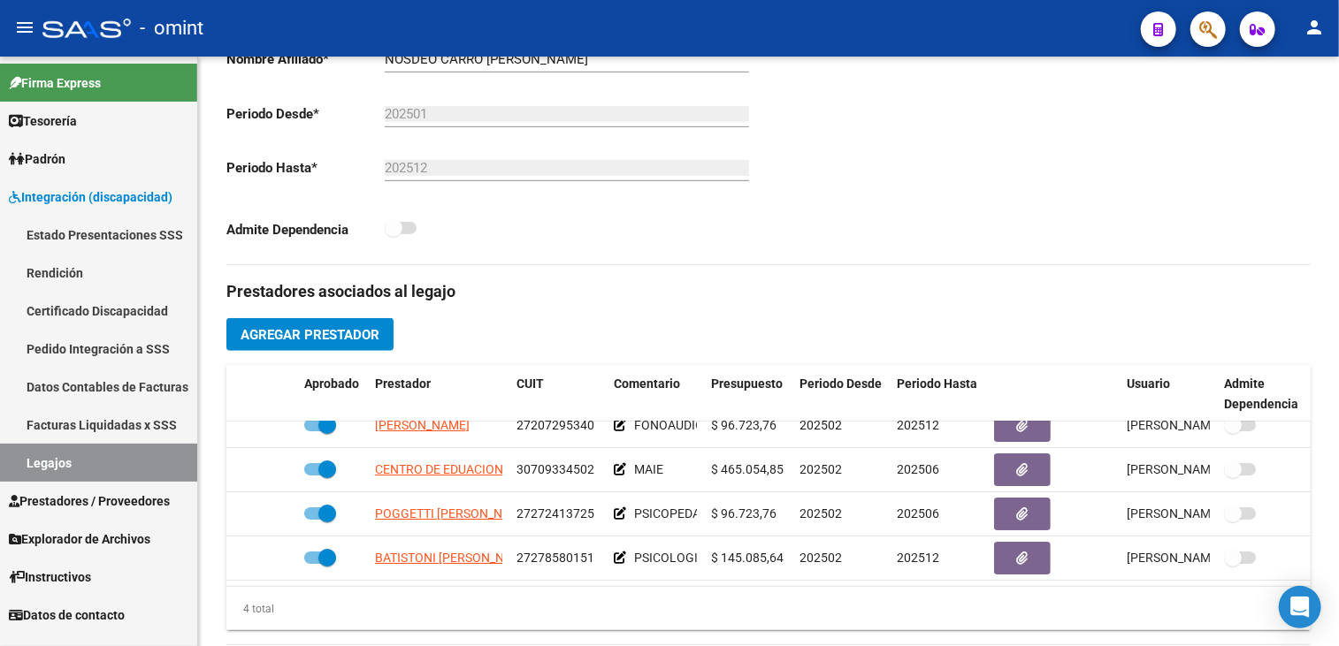
click at [67, 451] on link "Legajos" at bounding box center [98, 463] width 197 height 38
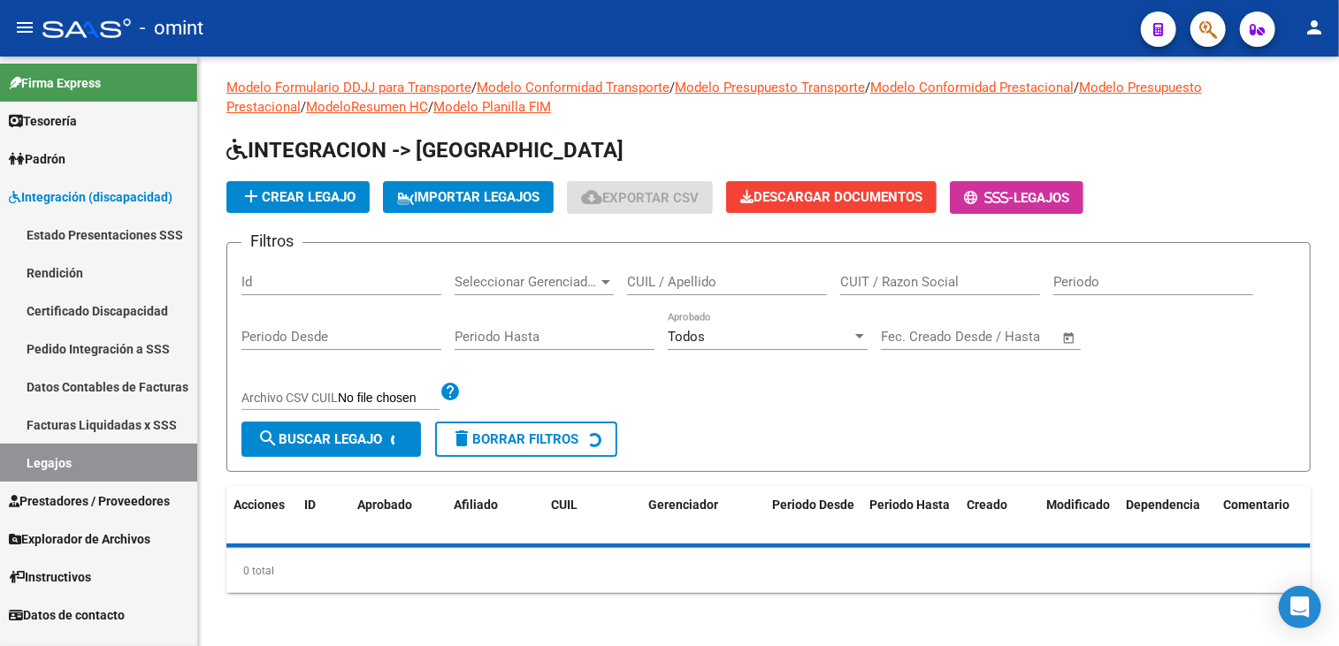
scroll to position [442, 0]
